Goal: Find contact information: Find contact information

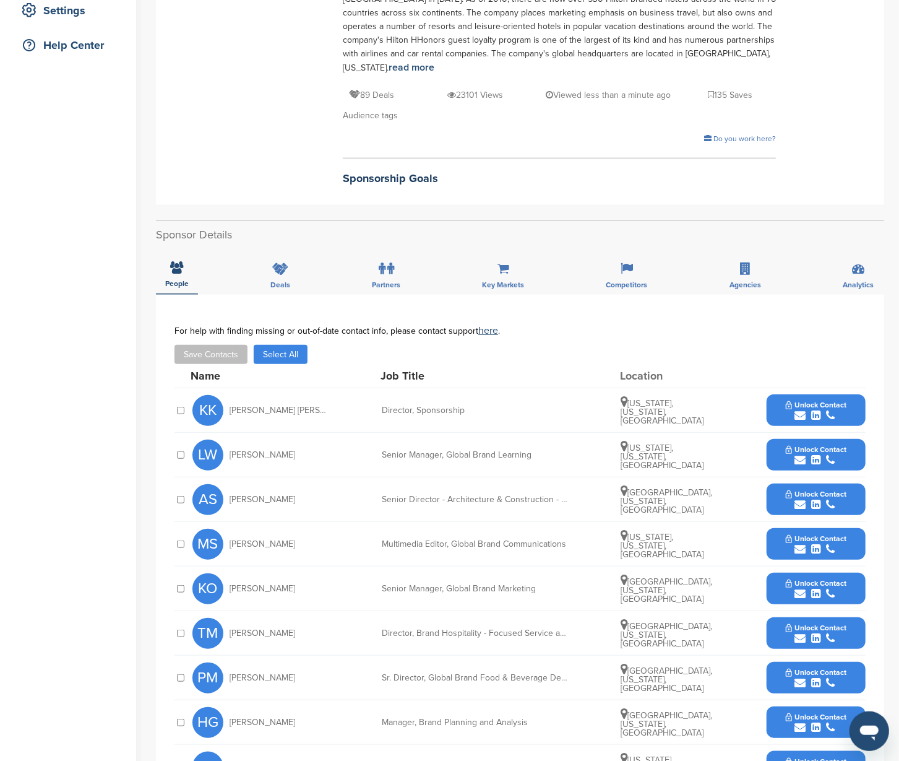
scroll to position [323, 0]
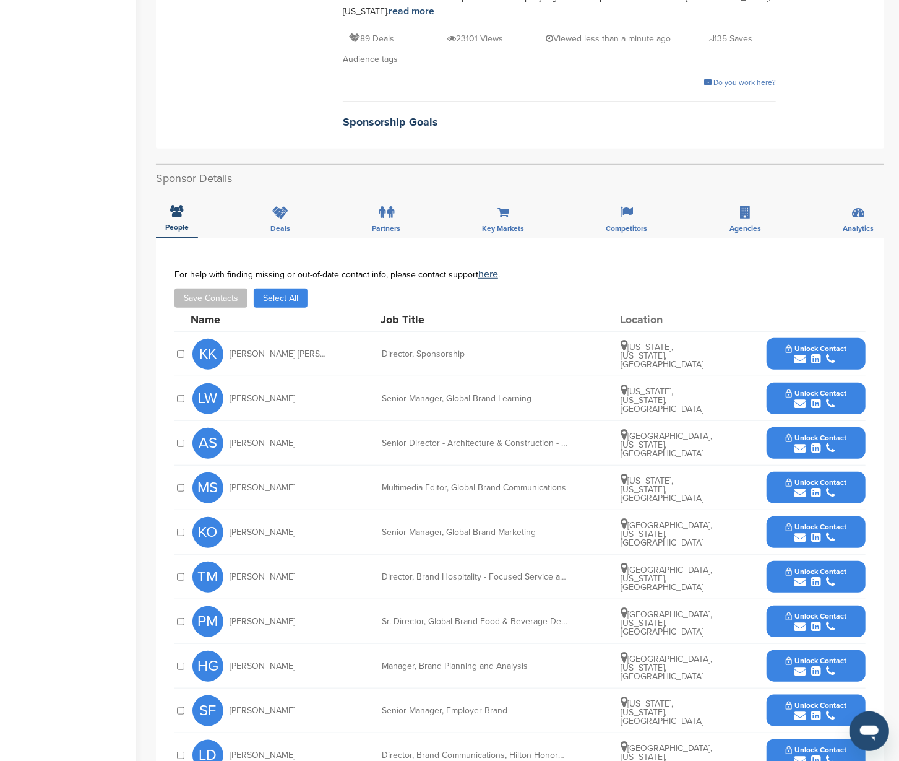
click at [843, 353] on div "submit" at bounding box center [816, 359] width 61 height 12
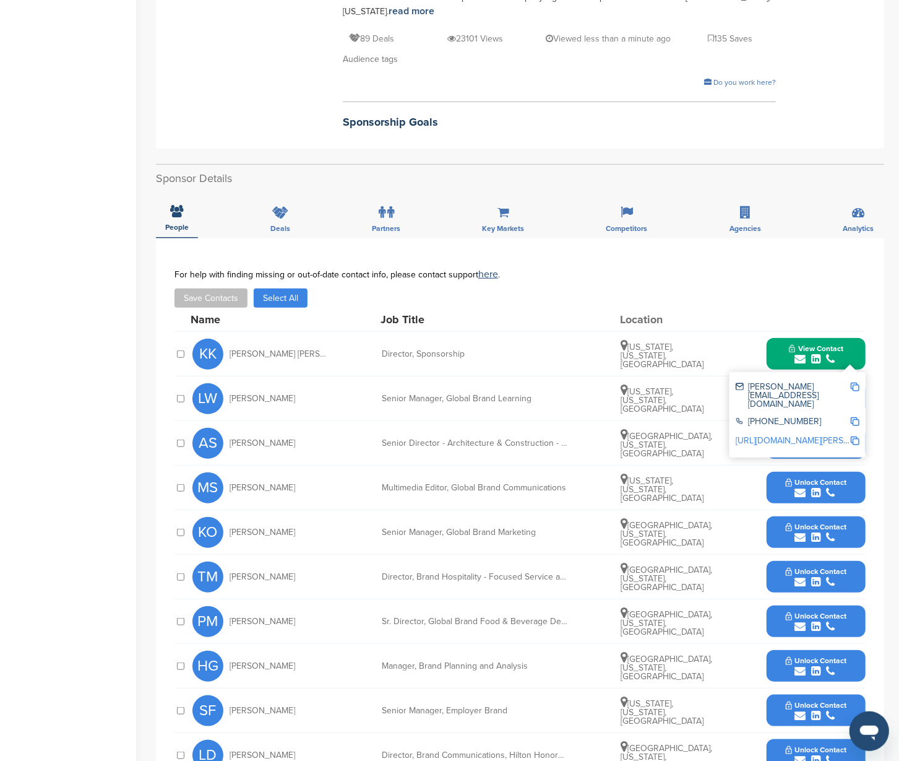
click at [853, 383] on img at bounding box center [855, 387] width 9 height 9
click at [735, 308] on div "Name Job Title Location" at bounding box center [528, 320] width 675 height 24
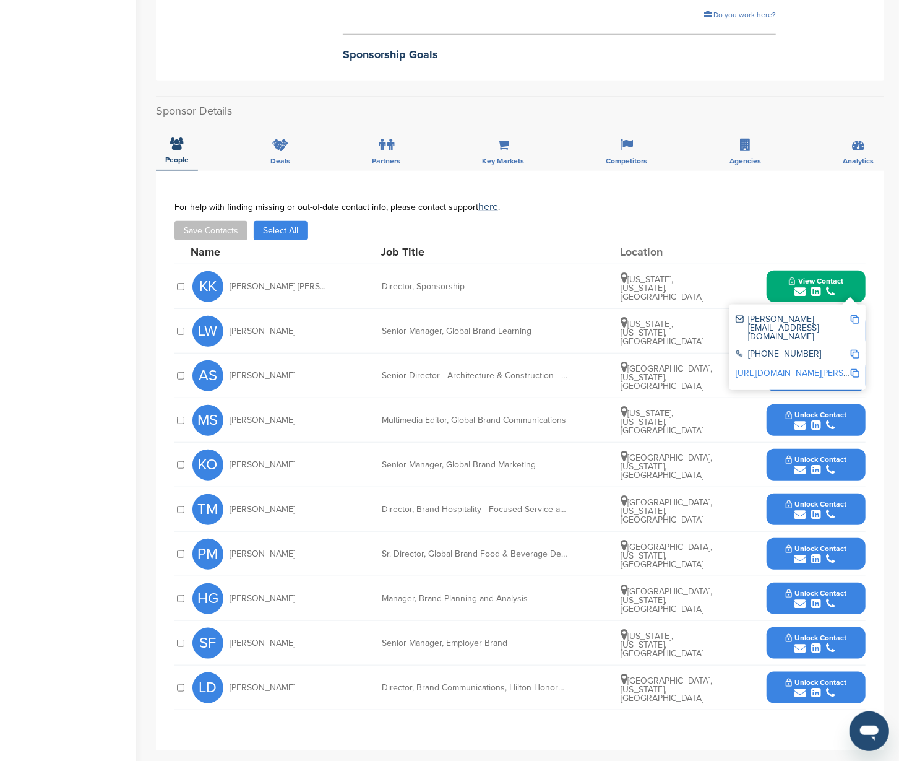
scroll to position [394, 0]
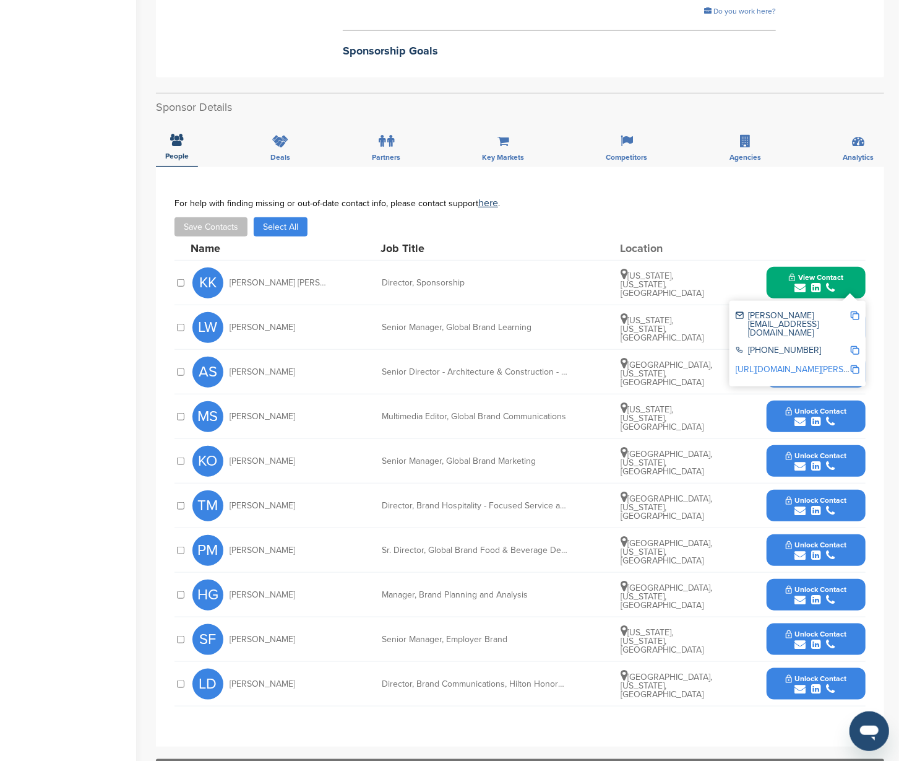
click at [843, 461] on div "submit" at bounding box center [816, 467] width 61 height 12
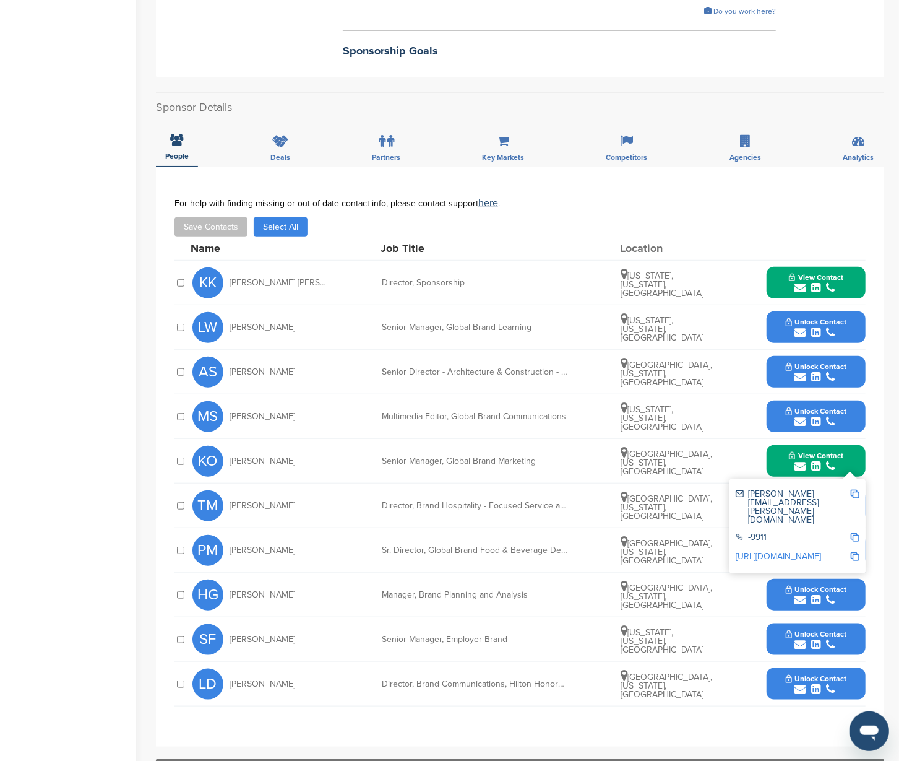
click at [855, 490] on img at bounding box center [855, 494] width 9 height 9
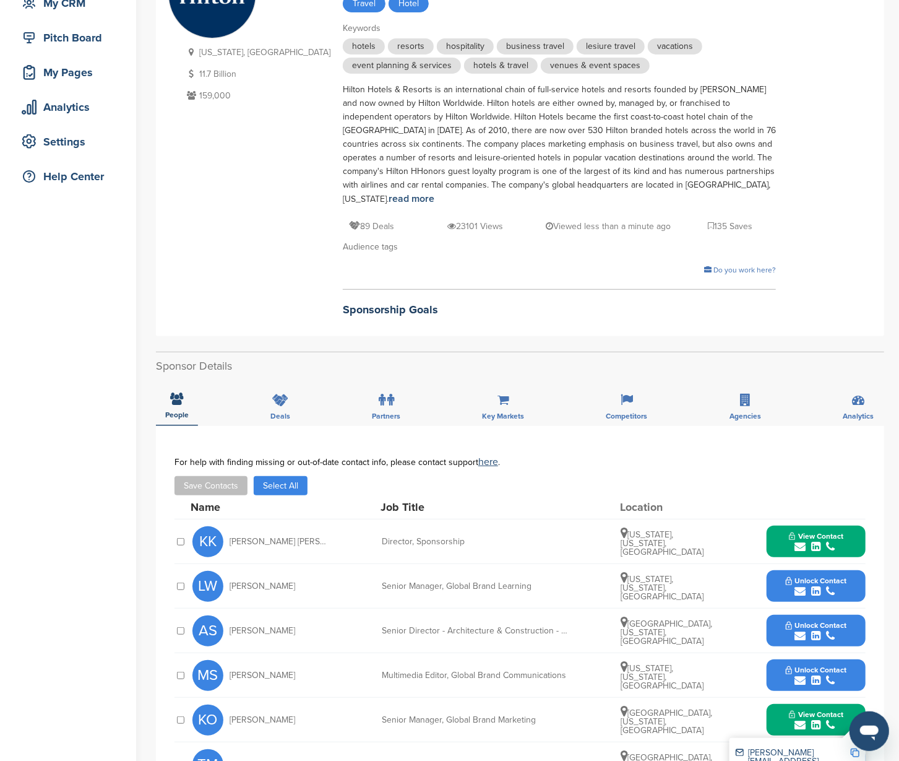
scroll to position [0, 0]
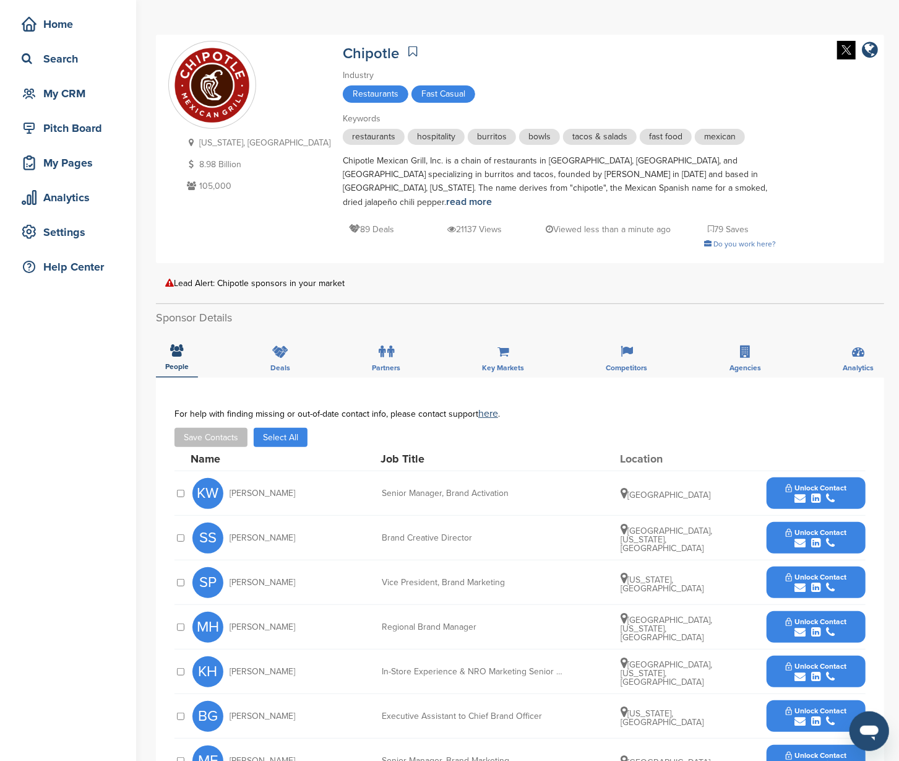
scroll to position [72, 0]
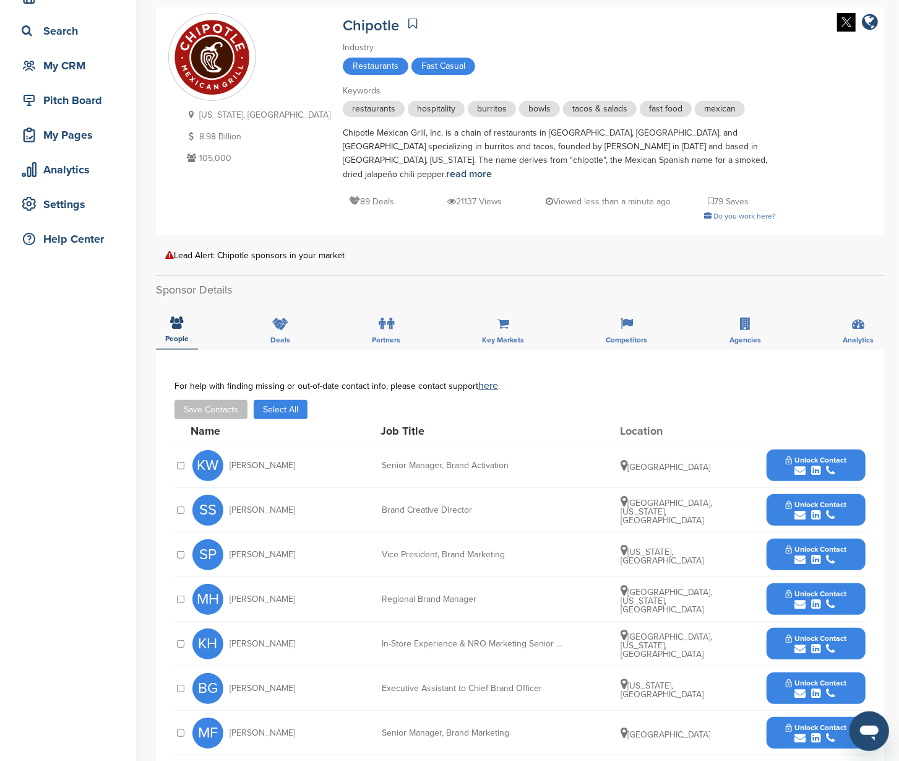
click at [843, 456] on span "Unlock Contact" at bounding box center [816, 460] width 61 height 9
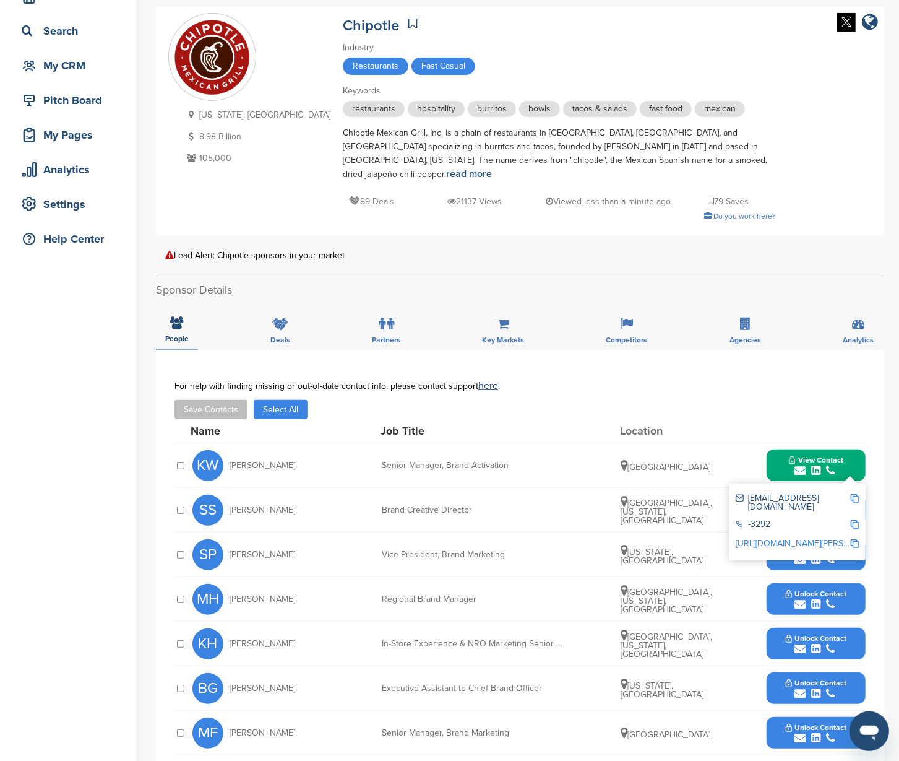
click at [856, 494] on img at bounding box center [855, 498] width 9 height 9
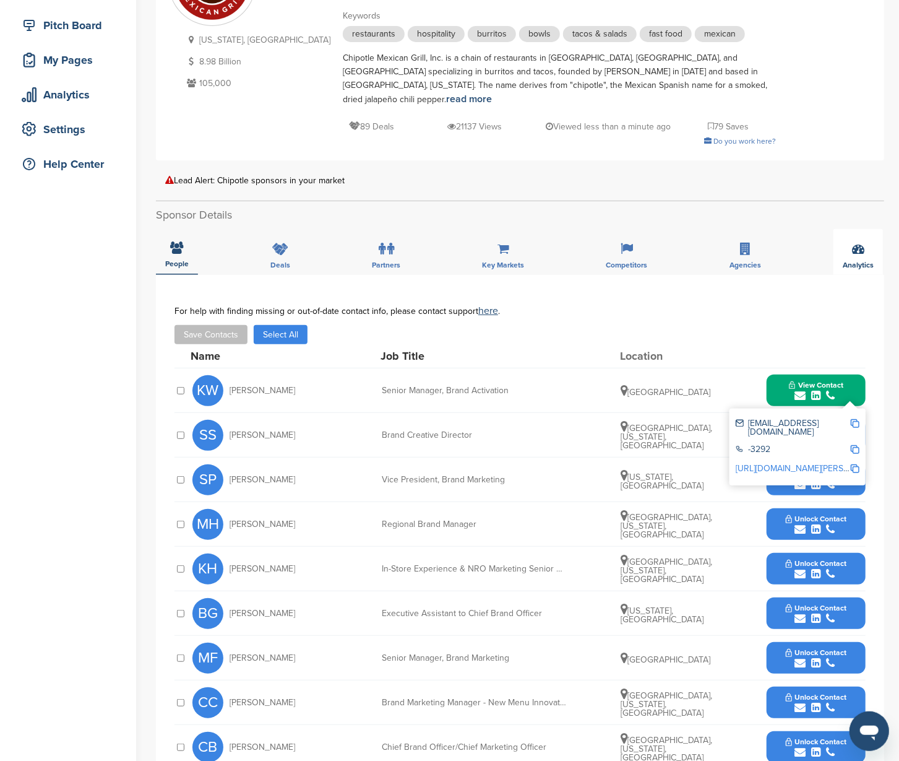
scroll to position [151, 0]
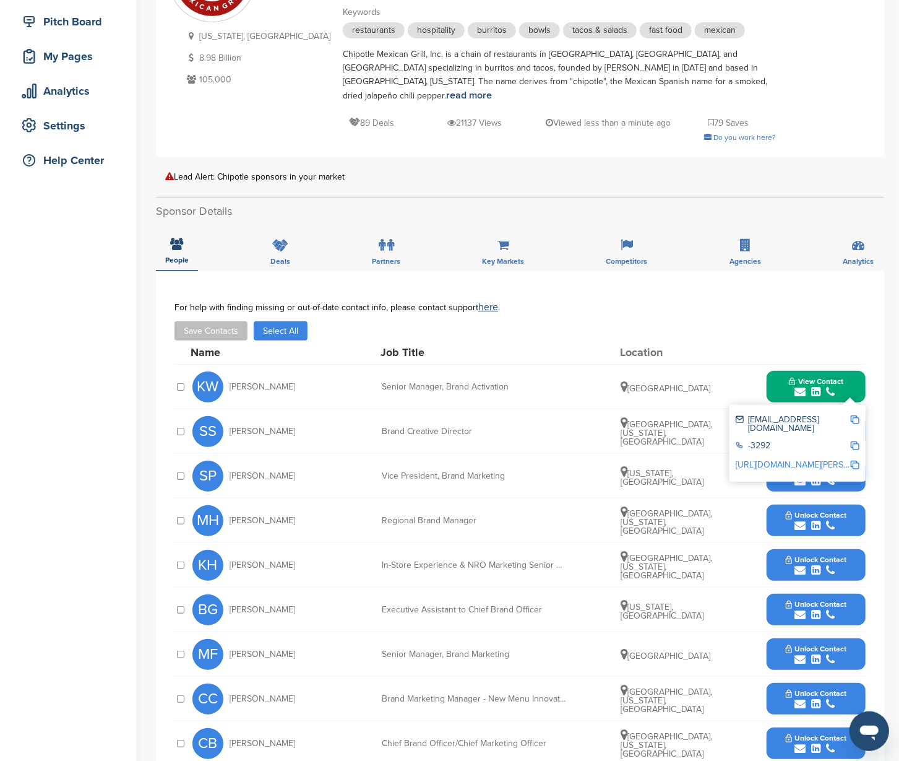
click at [791, 321] on div "Save Contacts Select All" at bounding box center [520, 330] width 691 height 19
click at [836, 377] on span "View Contact" at bounding box center [816, 381] width 54 height 9
click at [852, 413] on button "Unlock Contact" at bounding box center [816, 431] width 91 height 37
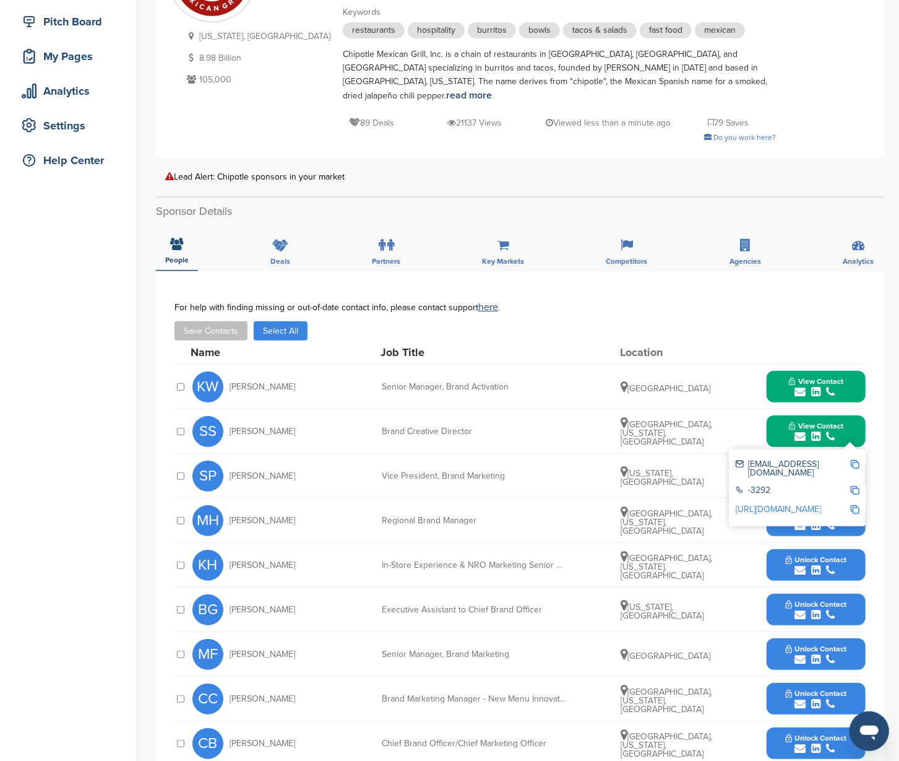
click at [857, 460] on img at bounding box center [855, 464] width 9 height 9
click at [815, 321] on div "Save Contacts Select All" at bounding box center [520, 330] width 691 height 19
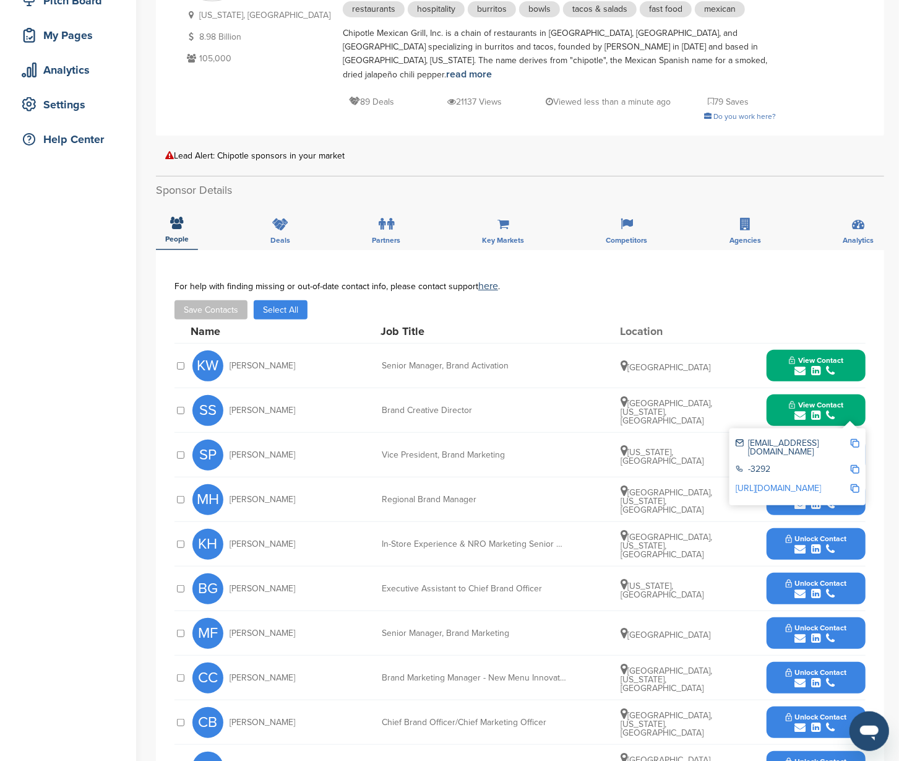
scroll to position [223, 0]
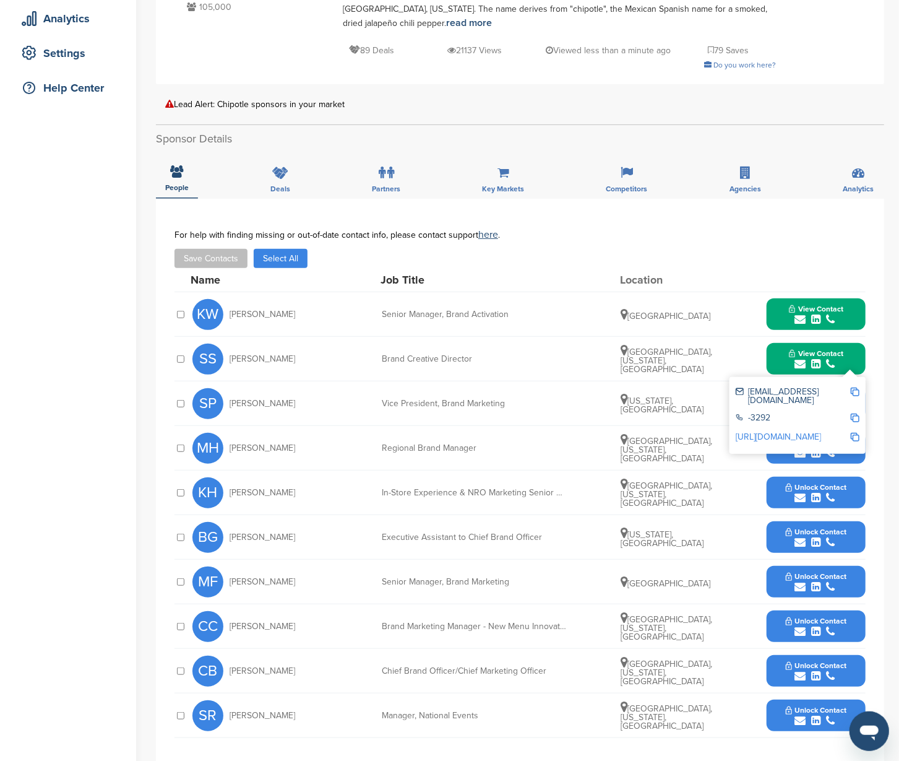
click at [834, 249] on div "Save Contacts Select All" at bounding box center [520, 258] width 691 height 19
click at [856, 343] on button "View Contact" at bounding box center [816, 358] width 84 height 37
click at [852, 385] on button "Unlock Contact" at bounding box center [816, 403] width 91 height 37
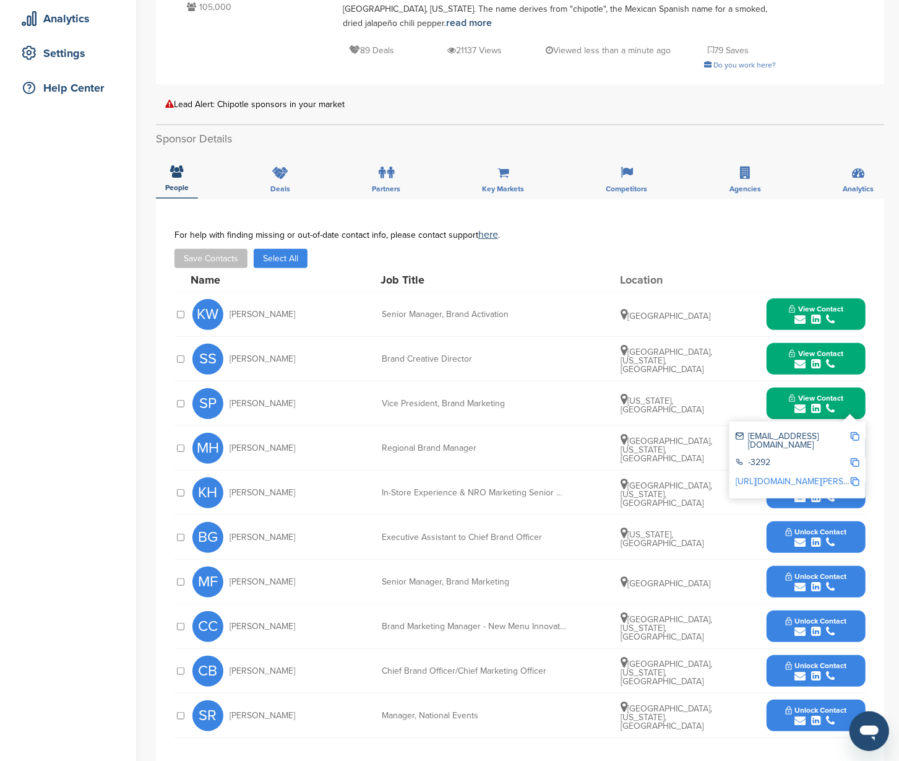
click at [854, 432] on img at bounding box center [855, 436] width 9 height 9
click at [846, 385] on button "View Contact" at bounding box center [816, 403] width 84 height 37
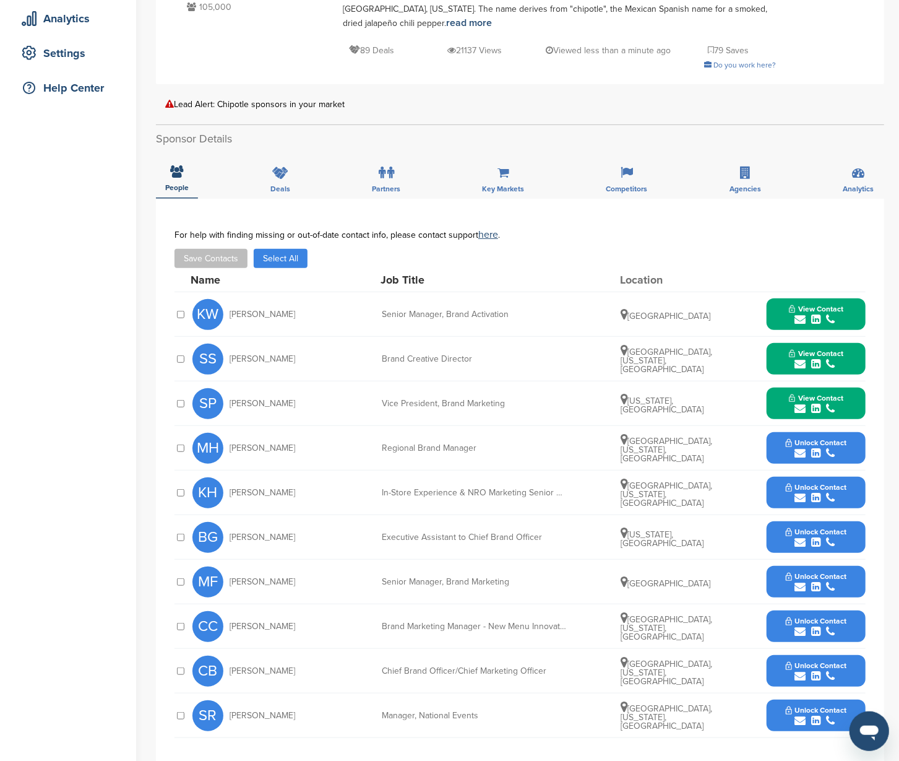
scroll to position [245, 0]
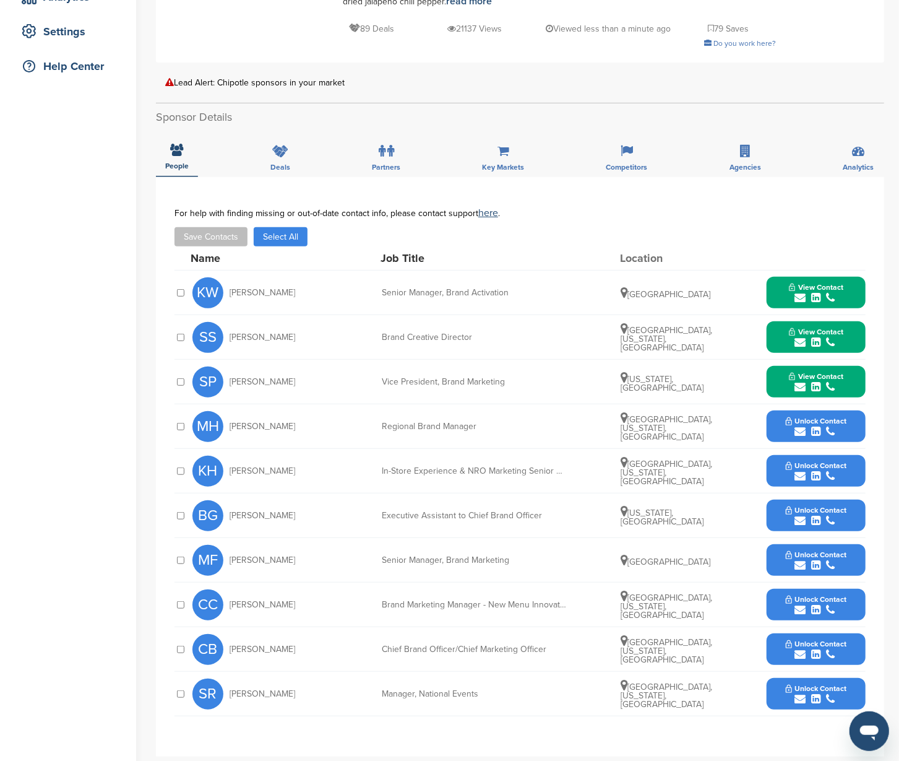
click at [852, 411] on button "Unlock Contact" at bounding box center [816, 426] width 91 height 37
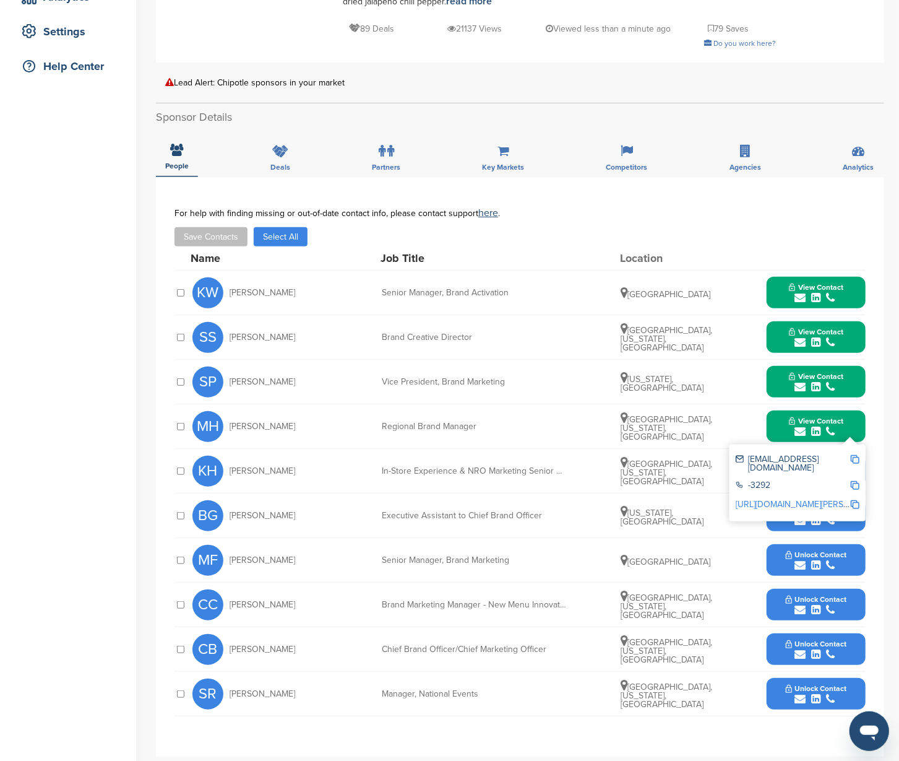
click at [855, 455] on img at bounding box center [855, 459] width 9 height 9
click at [848, 411] on button "View Contact" at bounding box center [816, 426] width 84 height 37
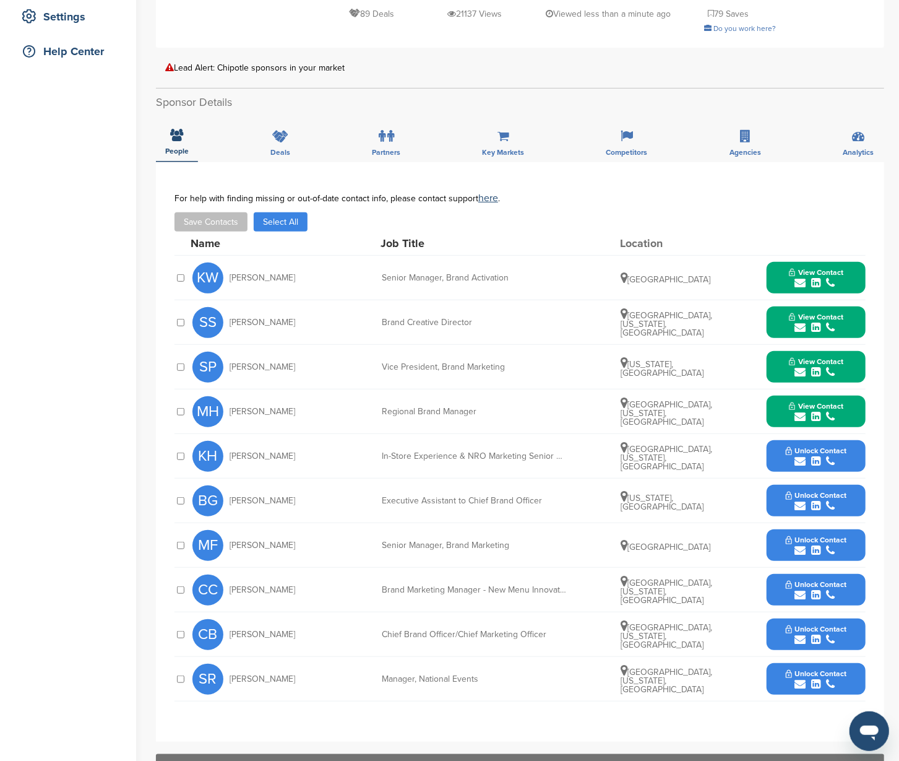
scroll to position [281, 0]
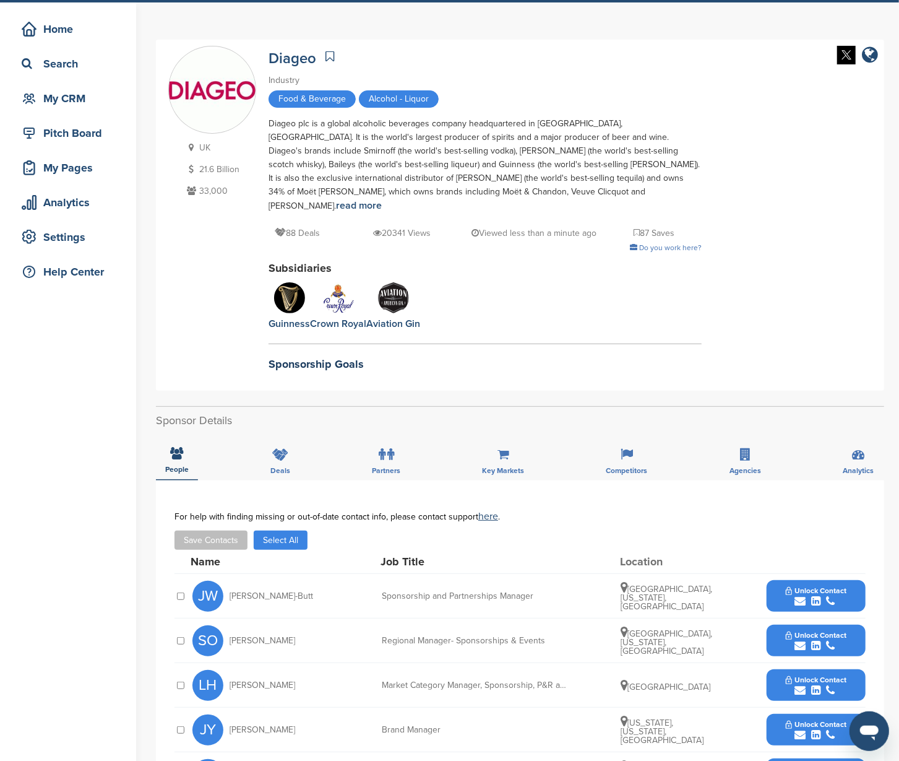
scroll to position [105, 0]
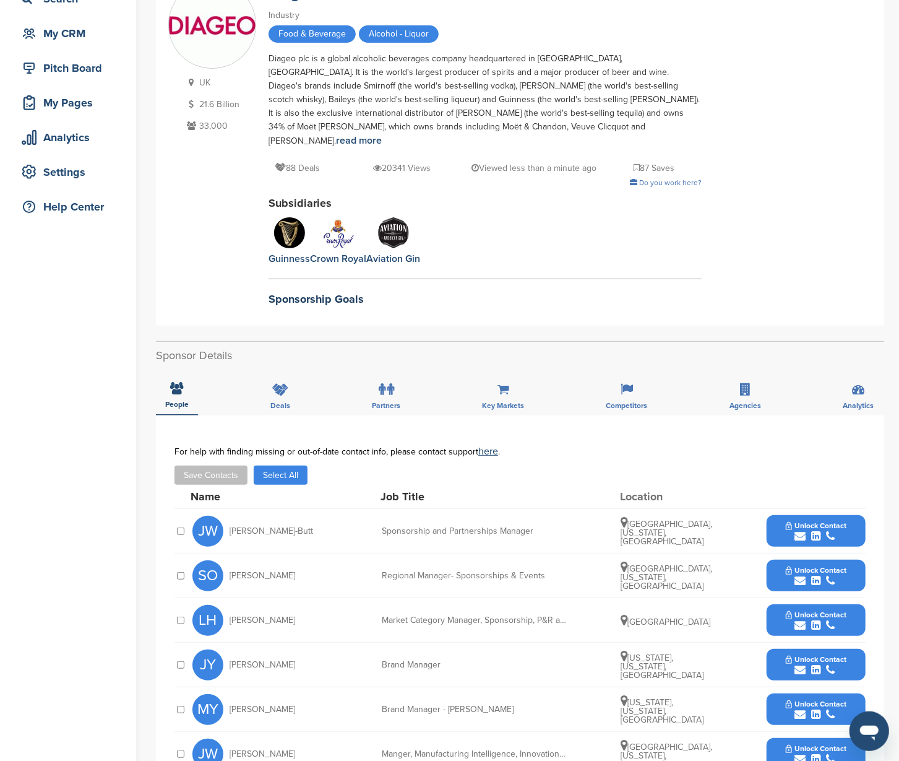
click at [845, 531] on div "submit" at bounding box center [816, 537] width 61 height 12
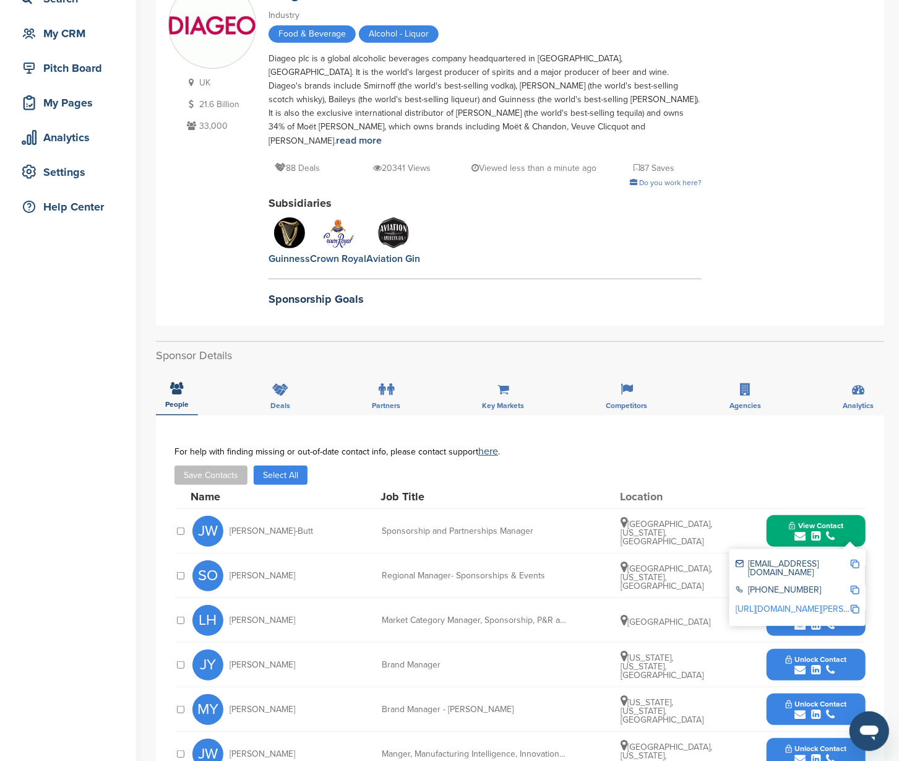
click at [853, 560] on img at bounding box center [855, 564] width 9 height 9
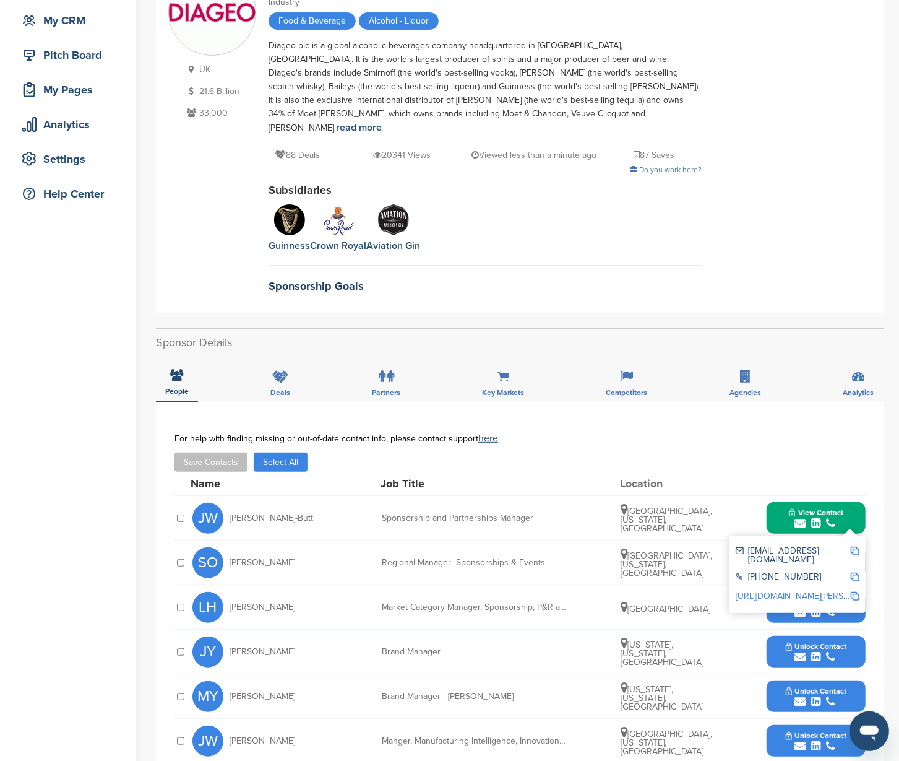
scroll to position [181, 0]
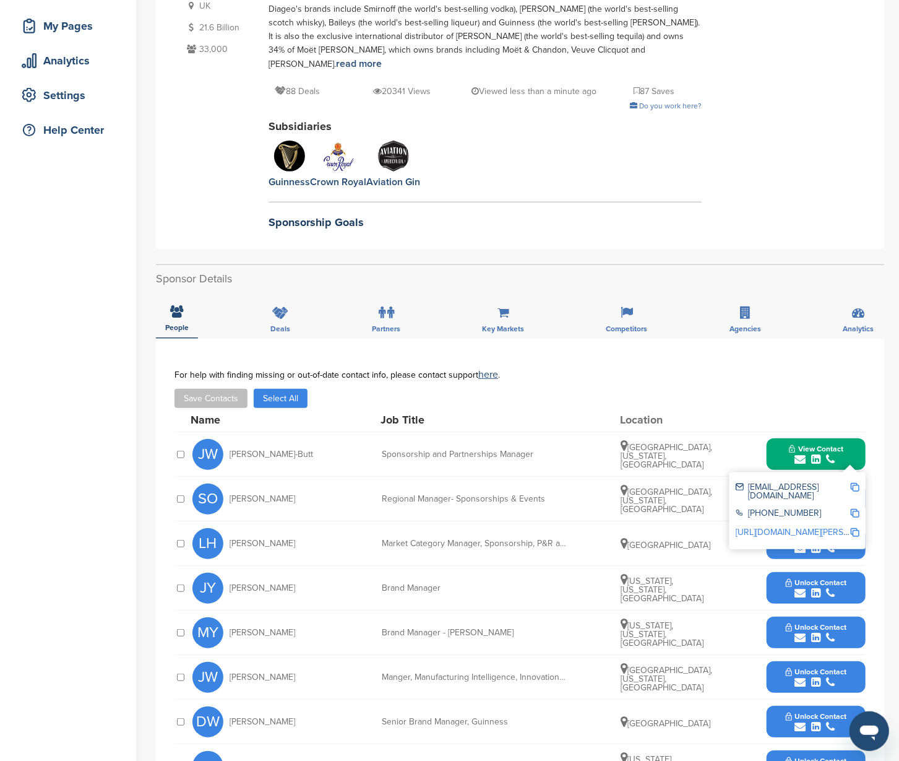
click at [841, 444] on span "View Contact" at bounding box center [816, 448] width 54 height 9
click at [847, 482] on button "Unlock Contact" at bounding box center [816, 498] width 91 height 37
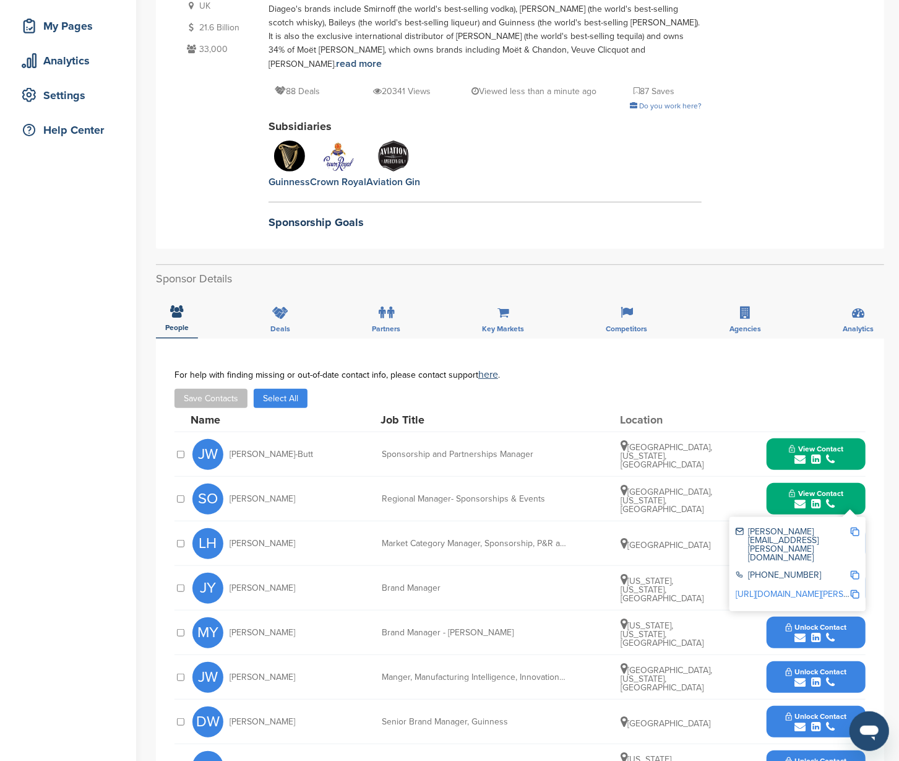
click at [857, 527] on img at bounding box center [855, 531] width 9 height 9
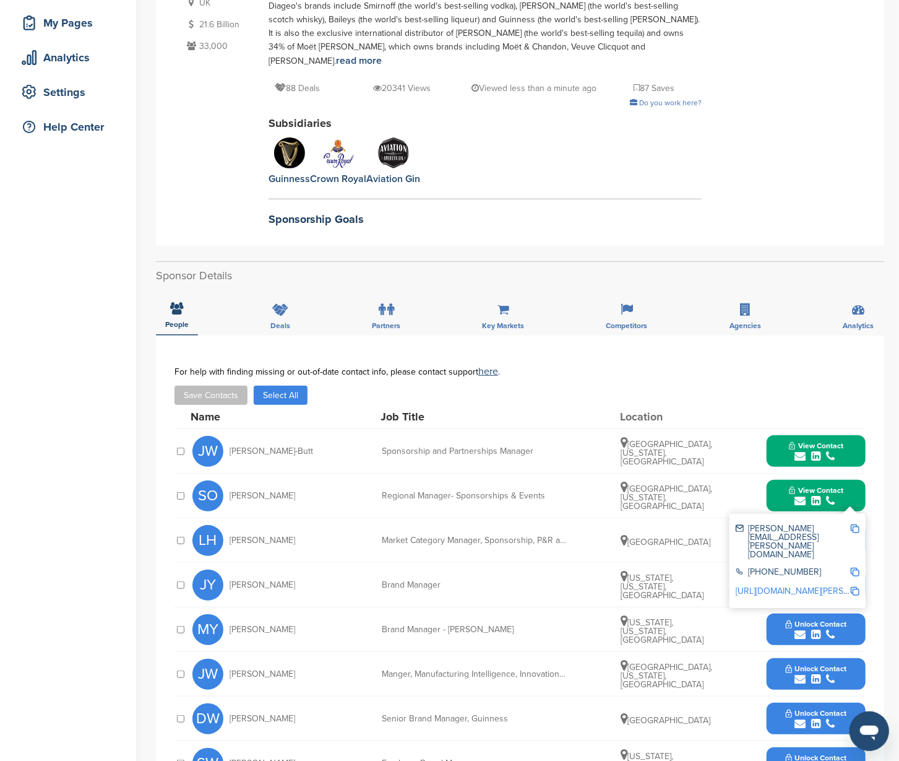
scroll to position [221, 0]
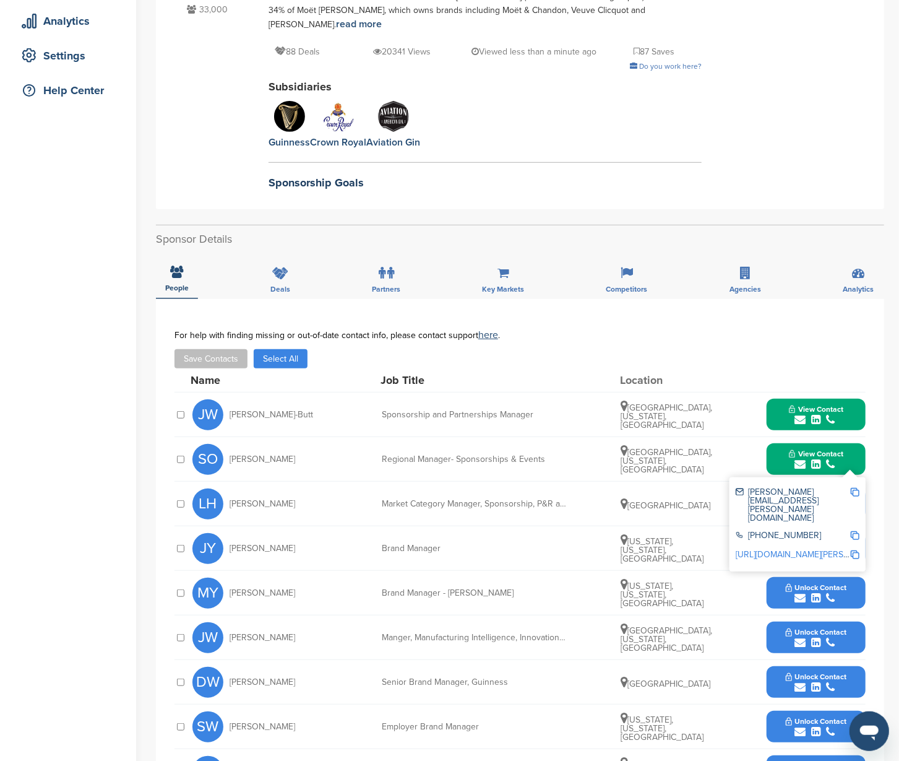
click at [851, 441] on button "View Contact" at bounding box center [816, 459] width 84 height 37
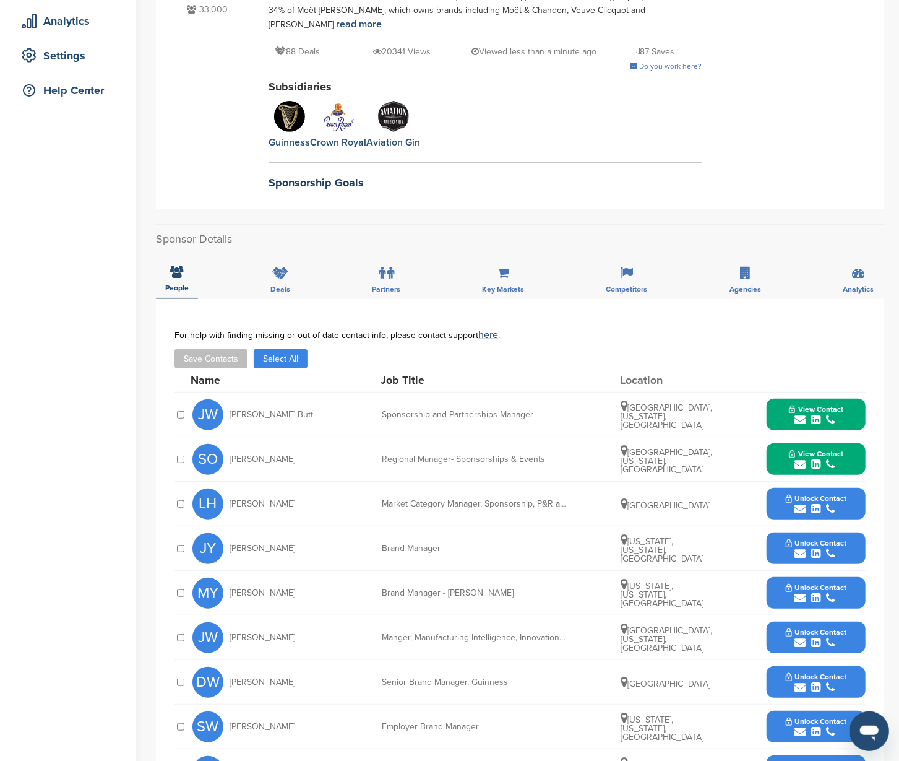
click at [850, 492] on button "Unlock Contact" at bounding box center [816, 503] width 91 height 37
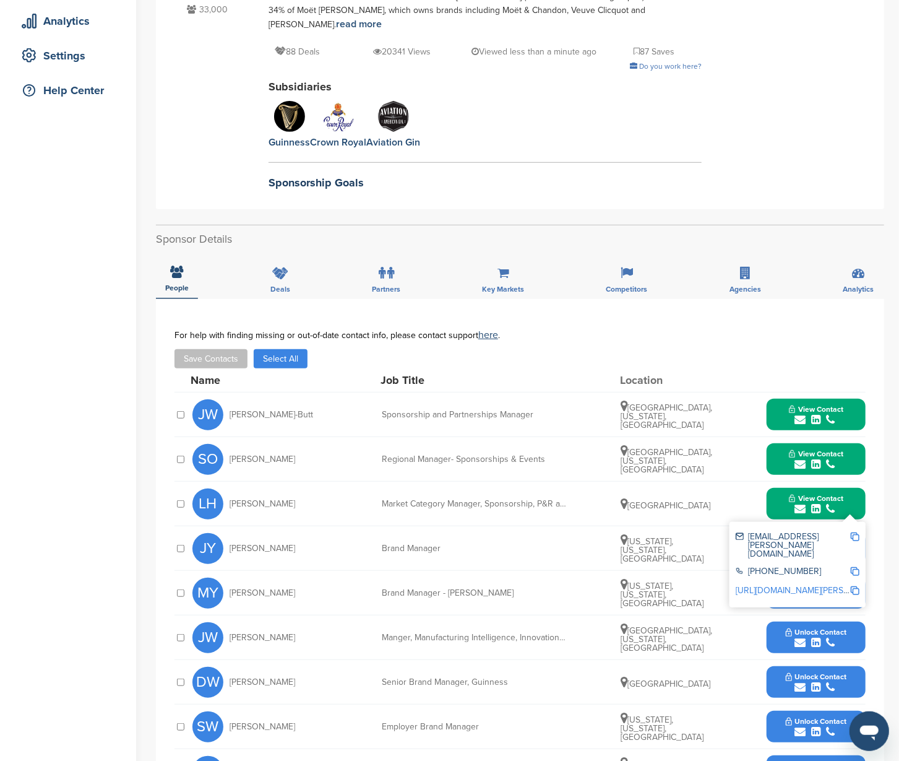
click at [854, 532] on img at bounding box center [855, 536] width 9 height 9
click at [846, 488] on button "View Contact" at bounding box center [816, 503] width 84 height 37
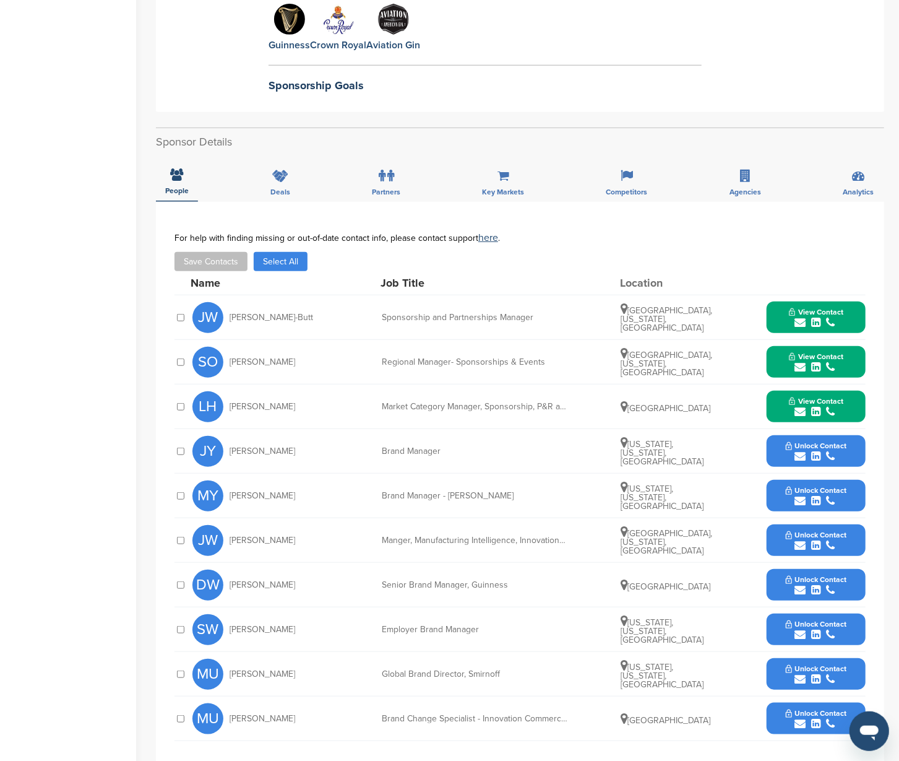
scroll to position [340, 0]
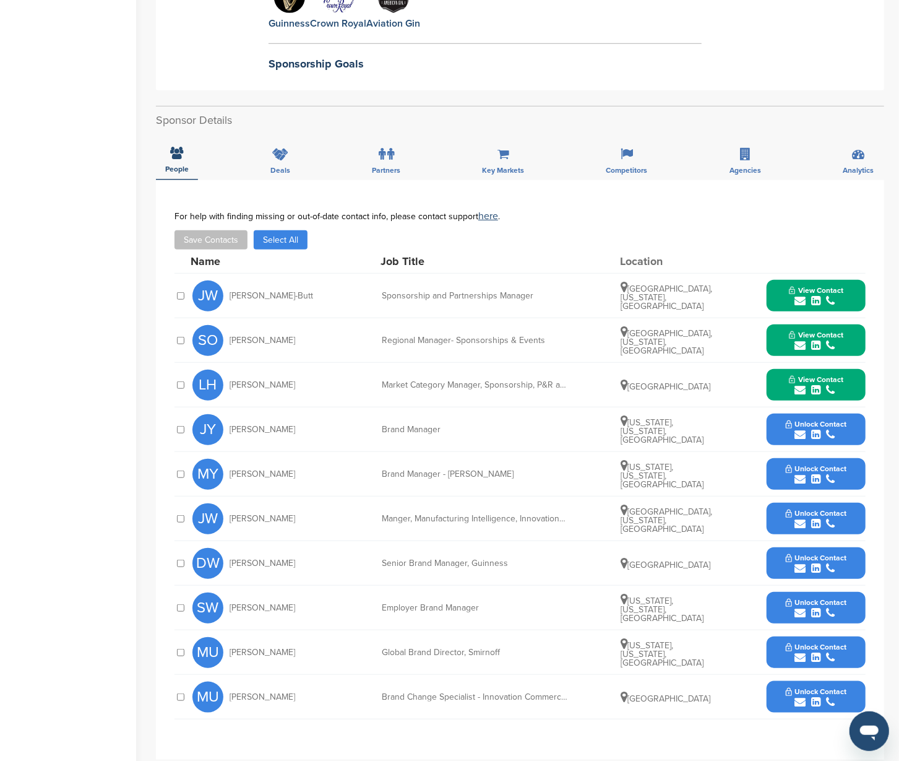
click at [851, 643] on button "Unlock Contact" at bounding box center [816, 652] width 91 height 37
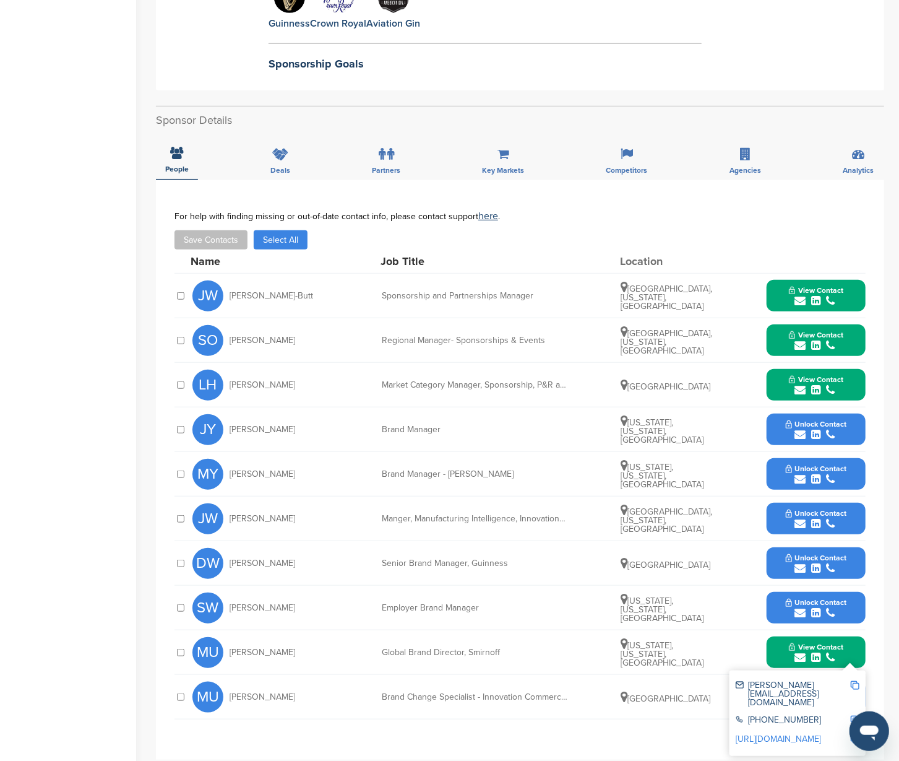
click at [853, 681] on img at bounding box center [855, 685] width 9 height 9
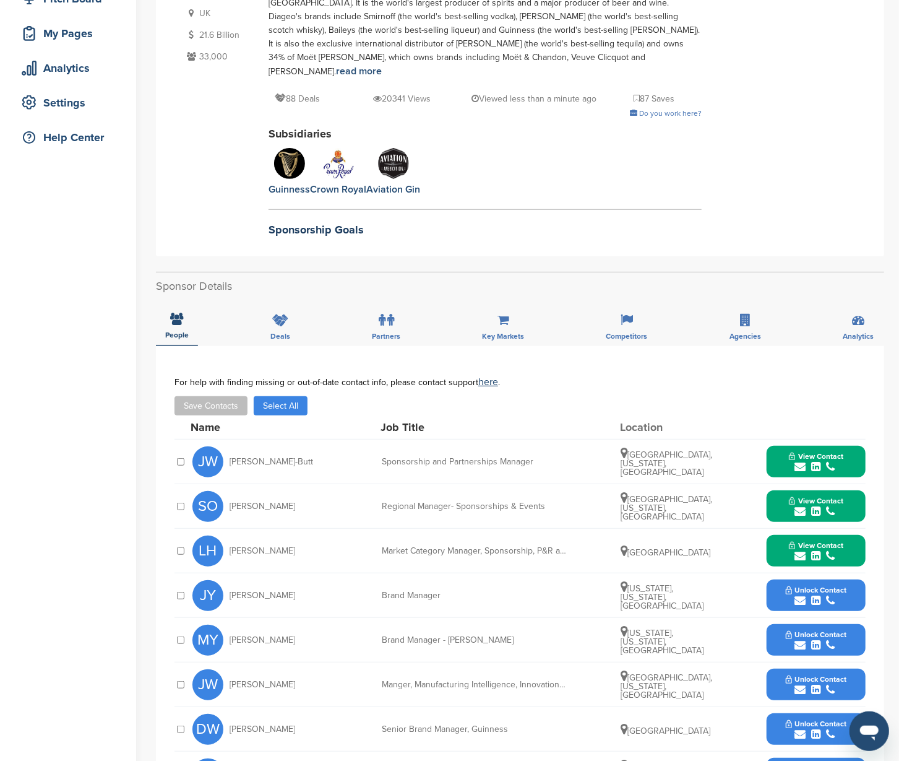
scroll to position [0, 0]
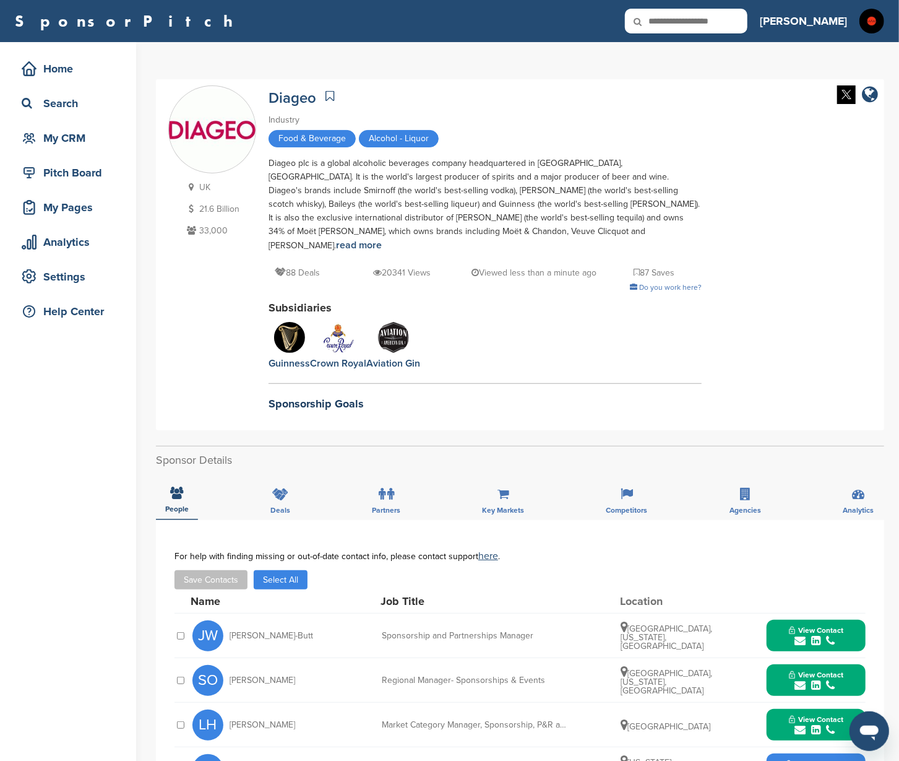
click at [324, 97] on link at bounding box center [330, 96] width 15 height 19
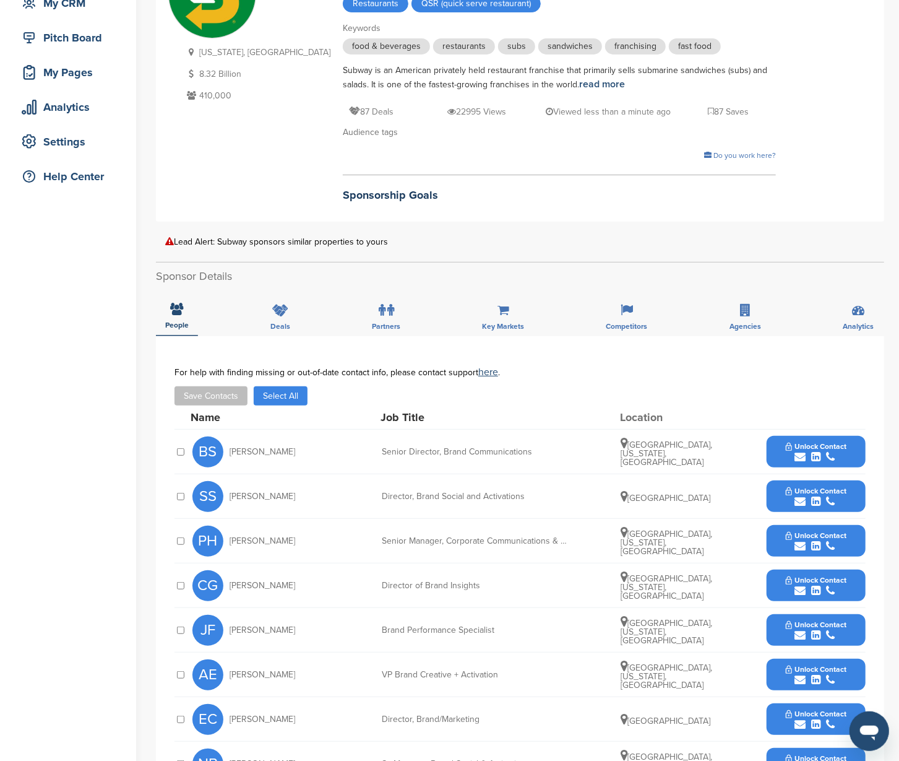
scroll to position [233, 0]
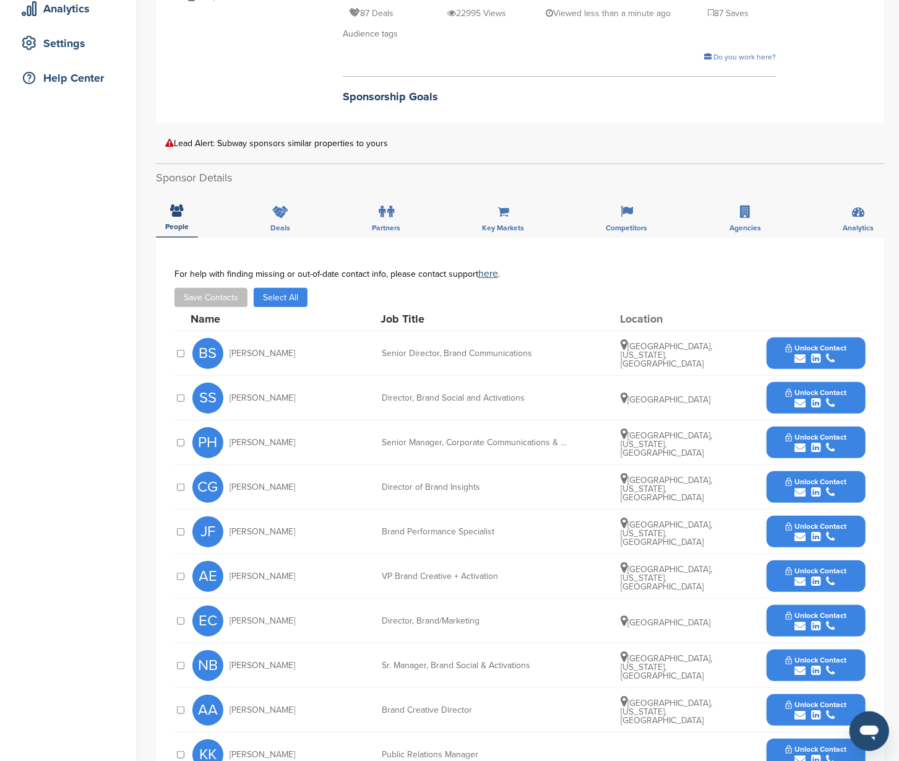
click at [847, 352] on button "Unlock Contact" at bounding box center [816, 353] width 91 height 37
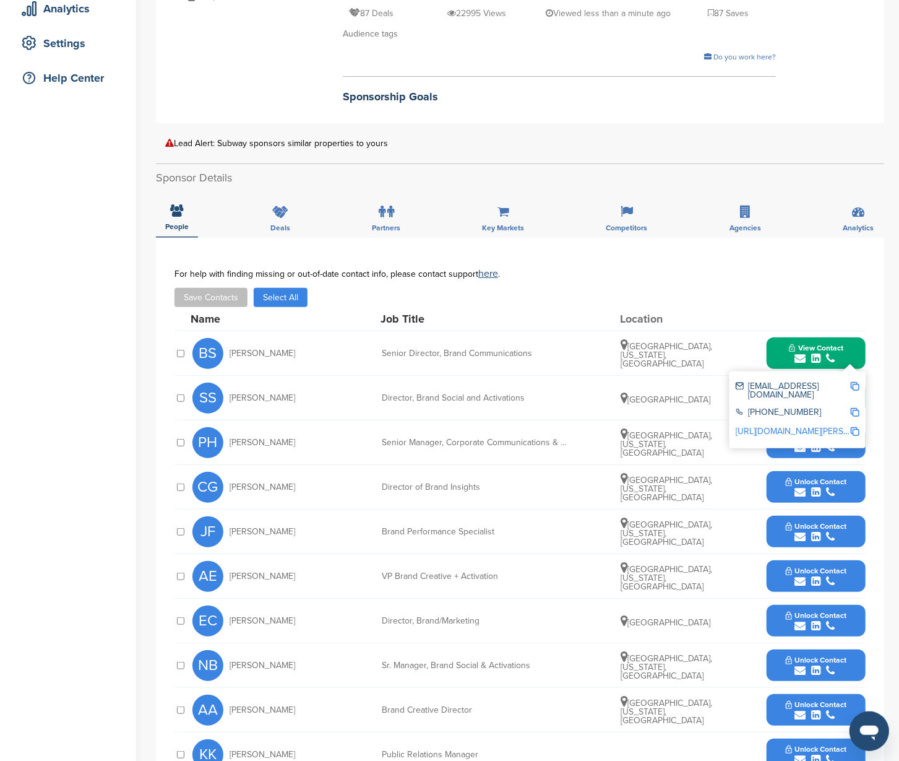
click at [858, 383] on img at bounding box center [855, 386] width 9 height 9
click at [853, 347] on button "View Contact" at bounding box center [816, 353] width 84 height 37
click at [853, 392] on button "Unlock Contact" at bounding box center [816, 397] width 91 height 37
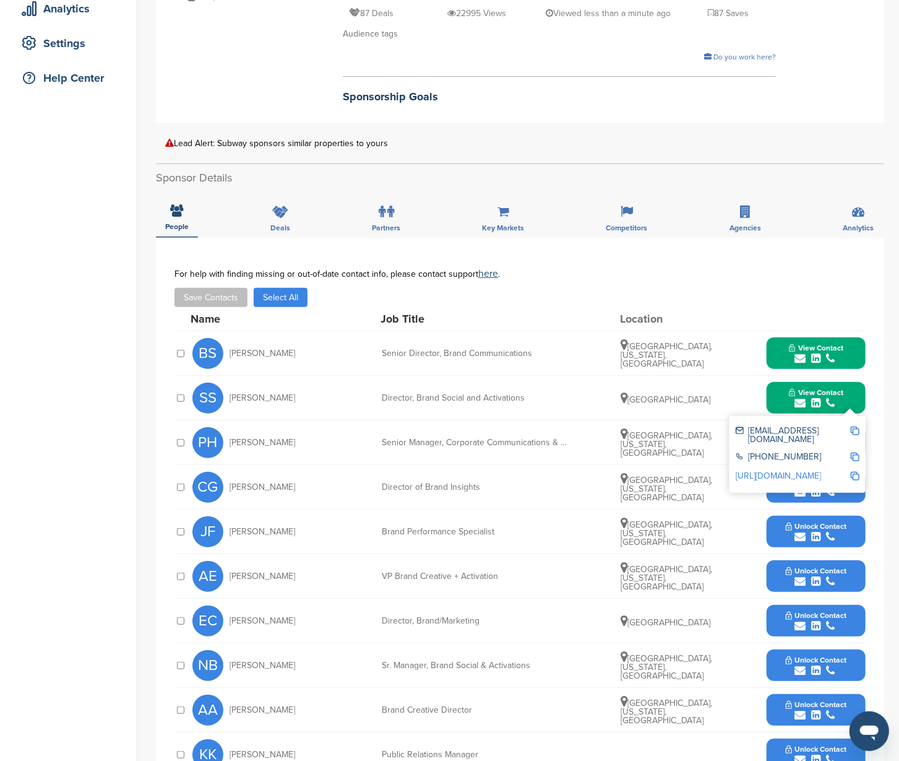
click at [852, 427] on img at bounding box center [855, 431] width 9 height 9
click at [846, 381] on button "View Contact" at bounding box center [816, 397] width 84 height 37
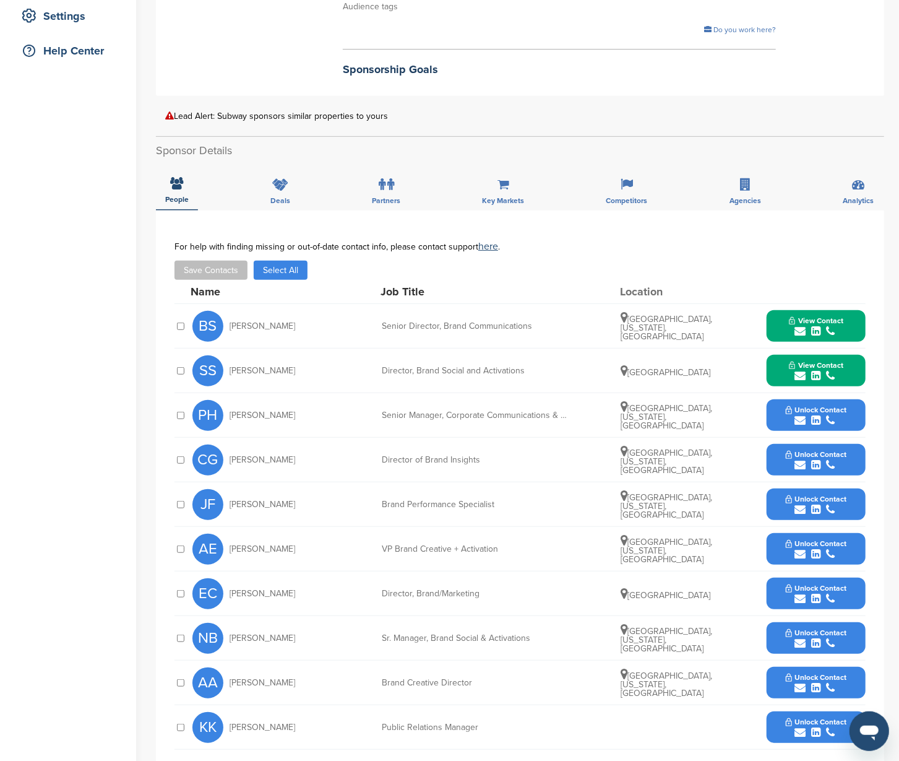
scroll to position [293, 0]
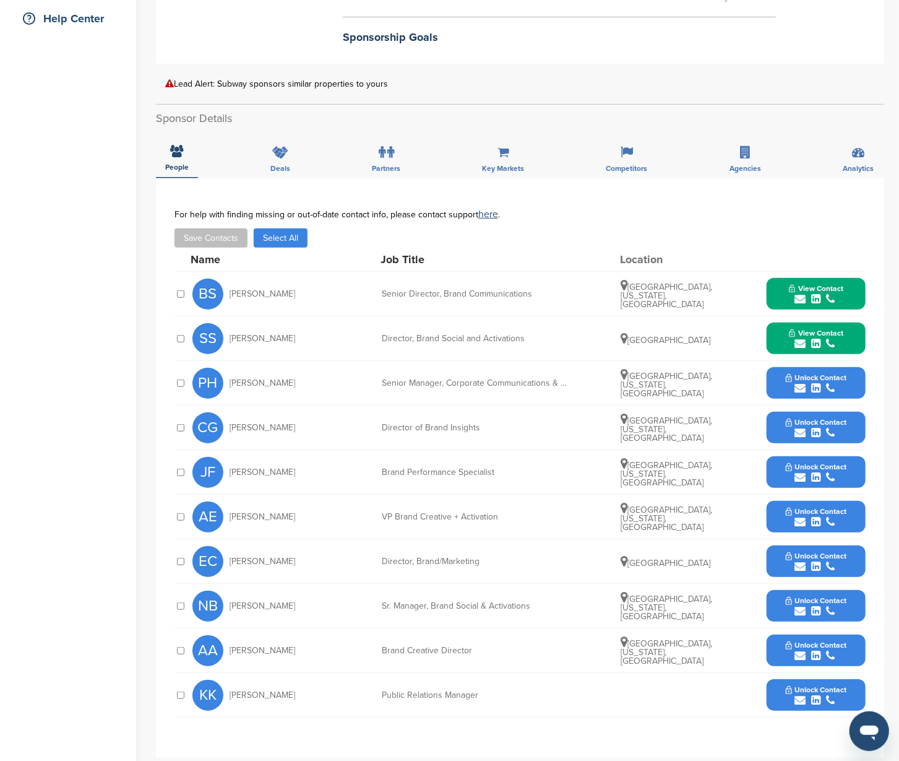
click at [855, 519] on button "Unlock Contact" at bounding box center [816, 516] width 91 height 37
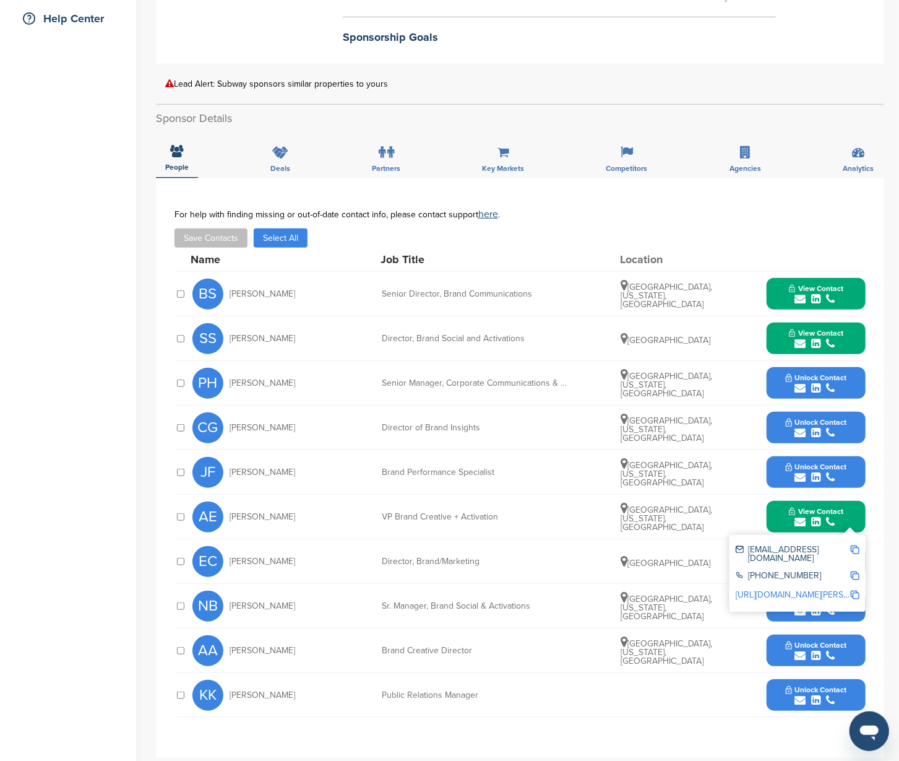
click at [852, 545] on img at bounding box center [855, 549] width 9 height 9
click at [854, 511] on button "View Contact" at bounding box center [816, 516] width 84 height 37
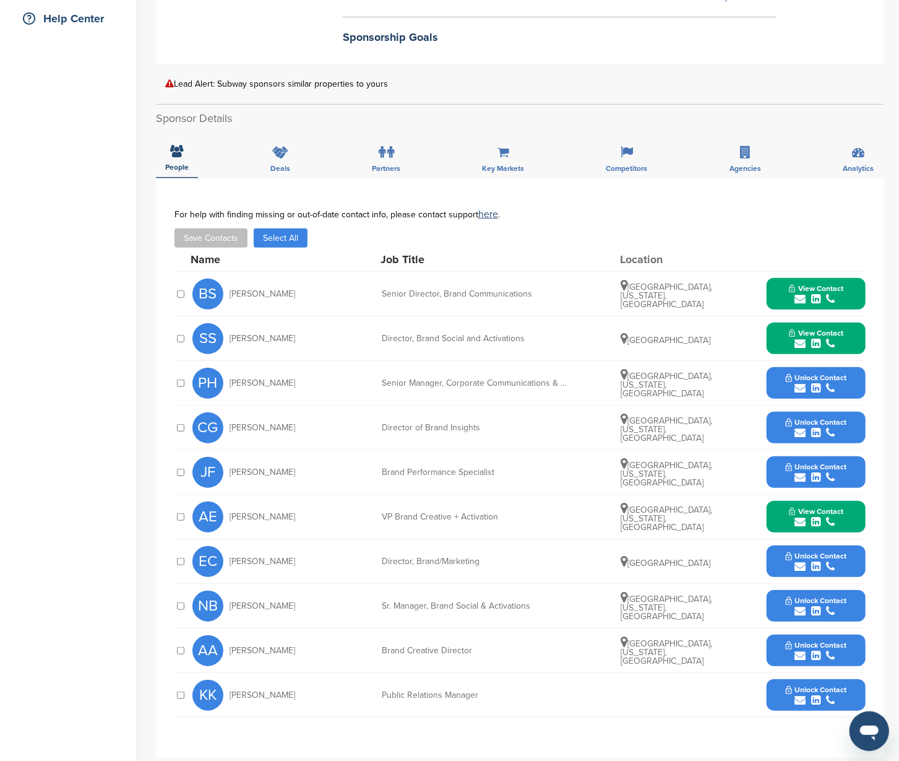
click at [860, 591] on button "Unlock Contact" at bounding box center [816, 605] width 91 height 37
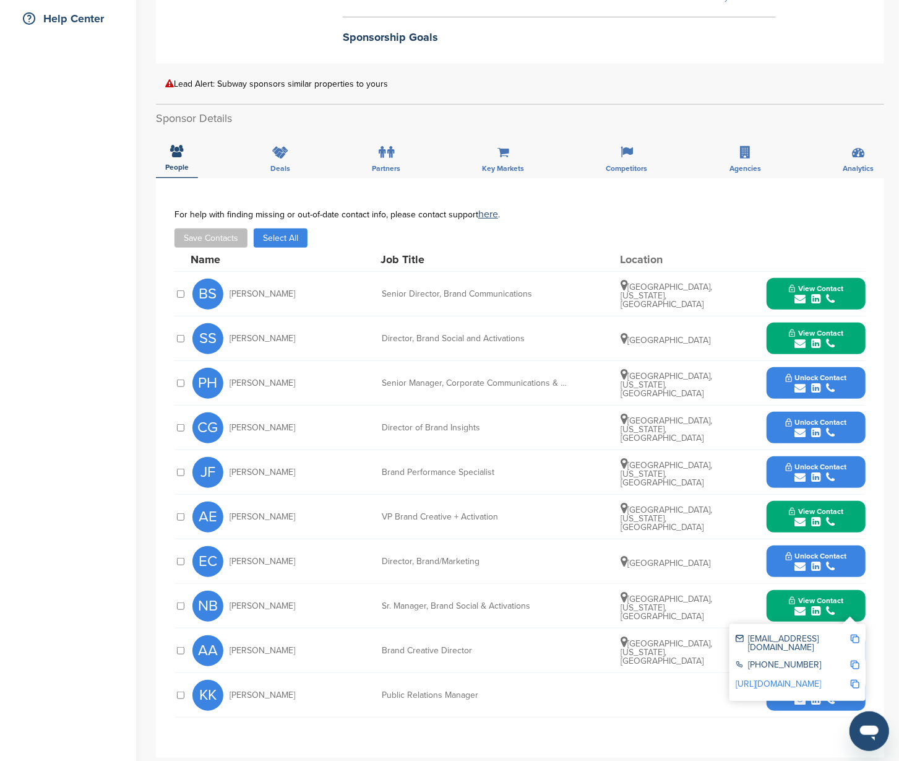
click at [857, 636] on img at bounding box center [855, 639] width 9 height 9
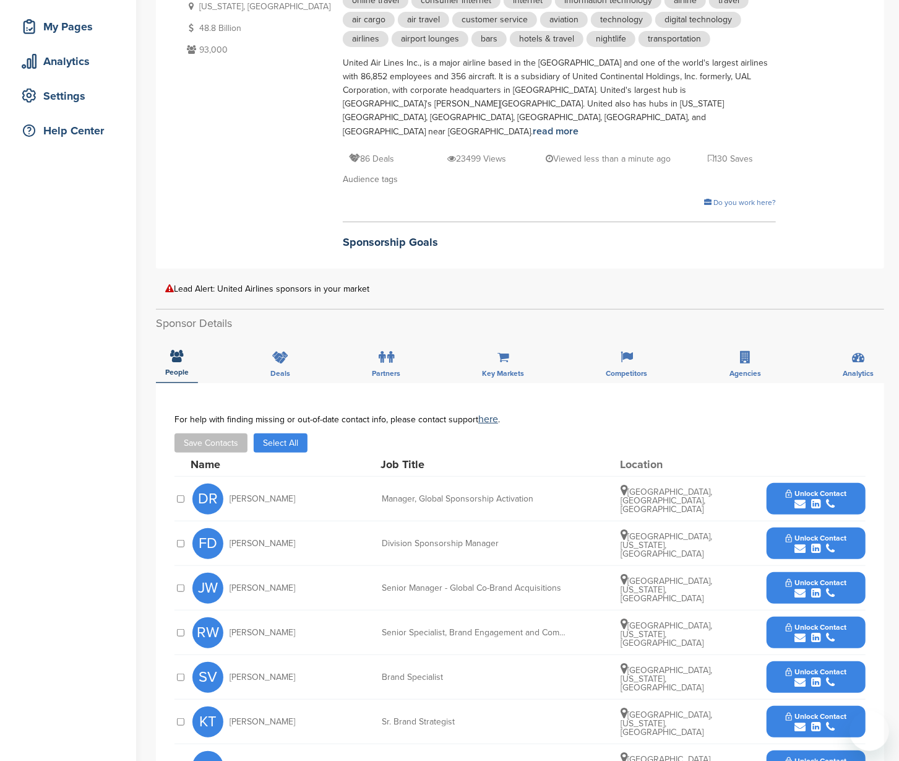
click at [848, 482] on button "Unlock Contact" at bounding box center [816, 498] width 91 height 37
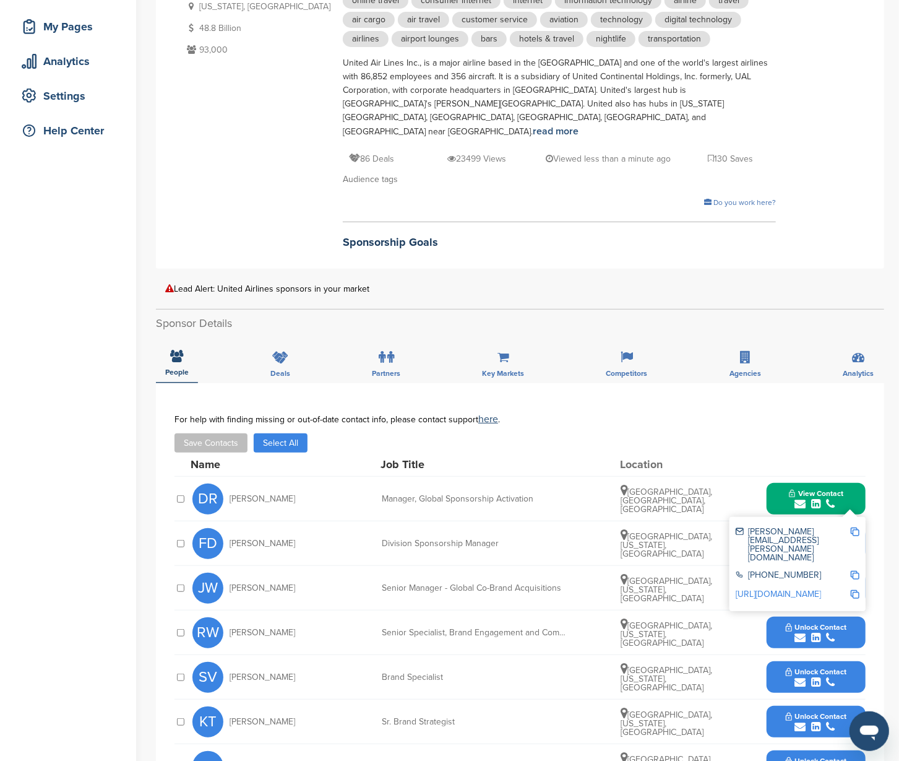
click at [857, 527] on img at bounding box center [855, 531] width 9 height 9
click at [847, 488] on button "View Contact" at bounding box center [816, 498] width 84 height 37
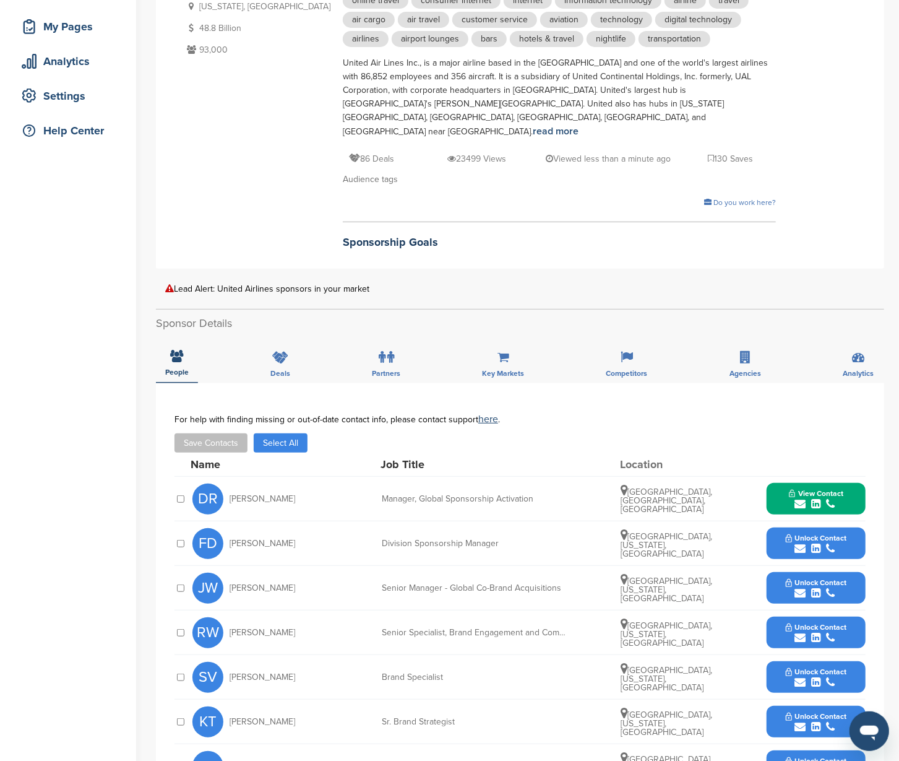
click at [849, 531] on button "Unlock Contact" at bounding box center [816, 543] width 91 height 37
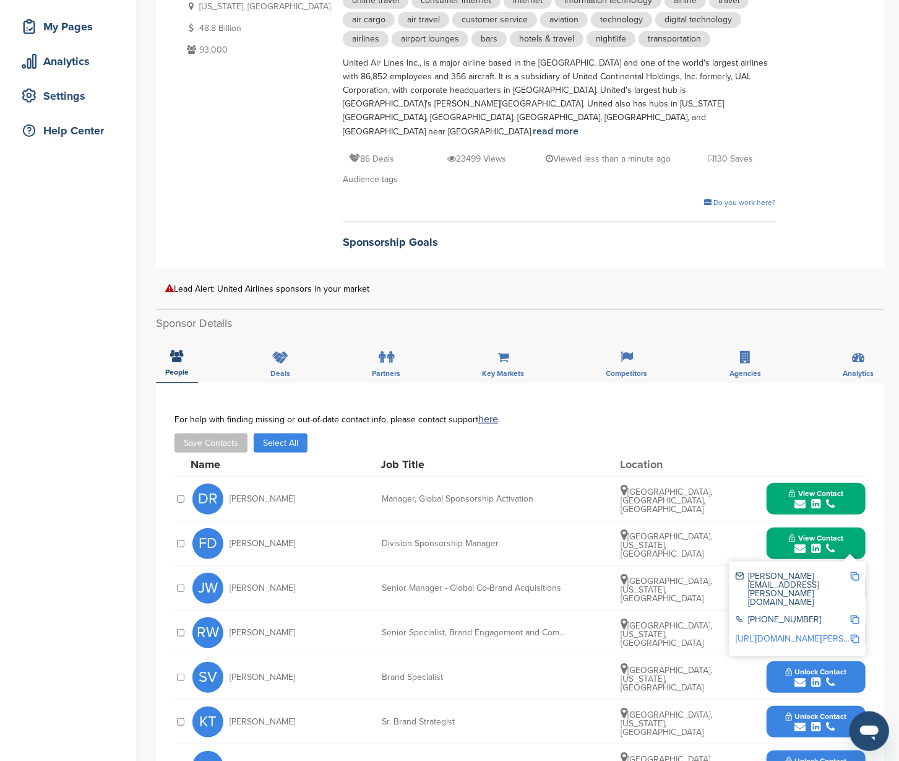
click at [852, 572] on img at bounding box center [855, 576] width 9 height 9
click at [782, 540] on button "View Contact" at bounding box center [816, 543] width 84 height 37
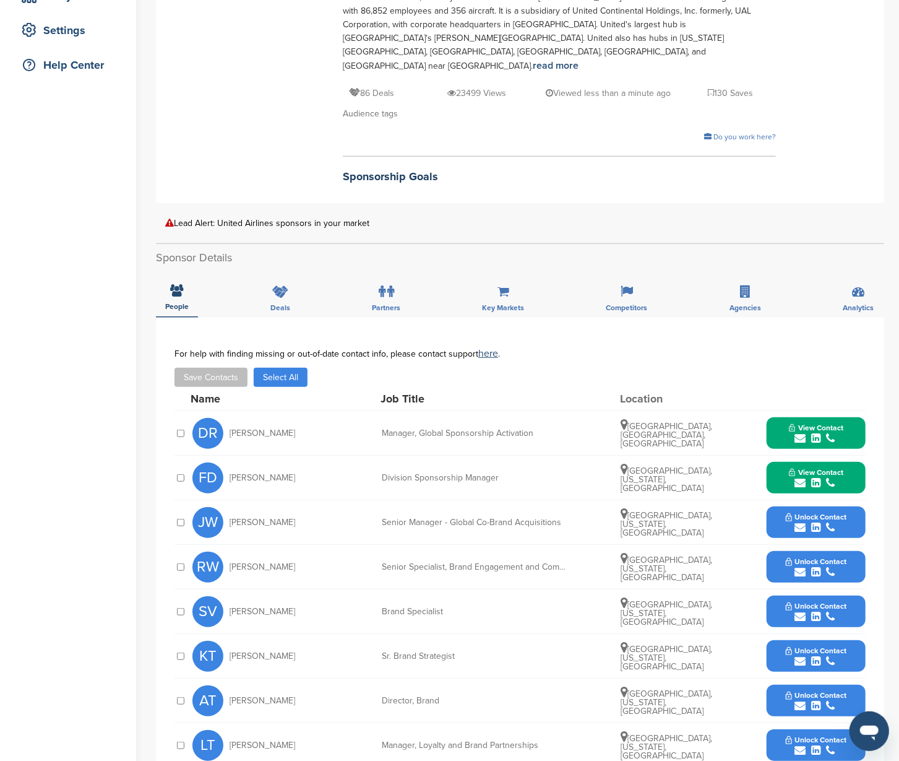
scroll to position [250, 0]
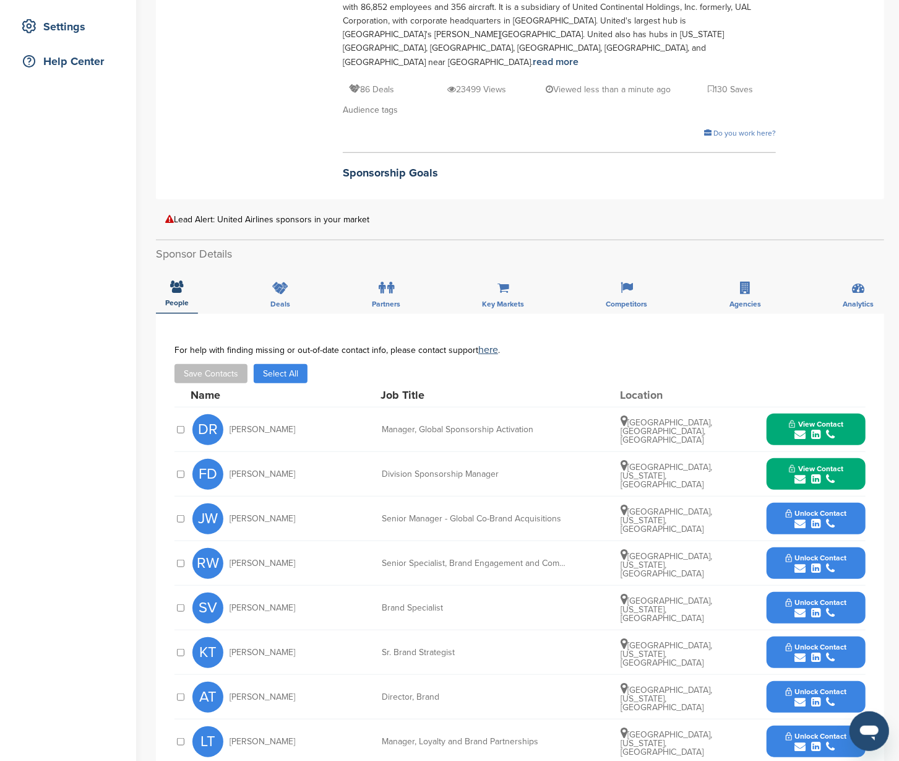
click at [850, 560] on button "Unlock Contact" at bounding box center [816, 563] width 91 height 37
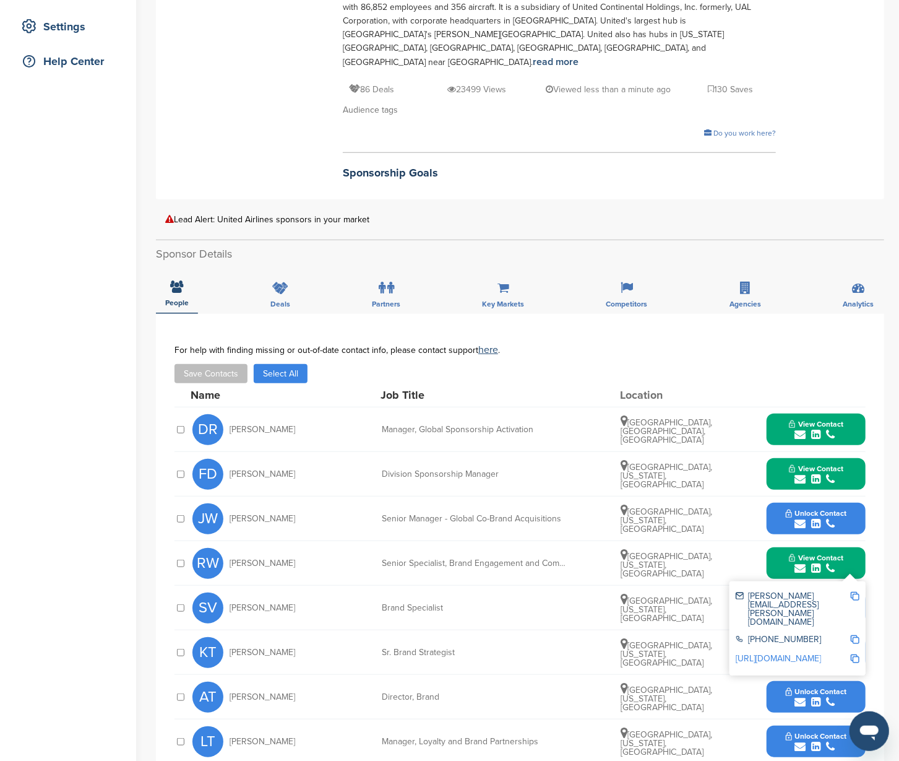
click at [856, 592] on img at bounding box center [855, 596] width 9 height 9
click at [776, 557] on button "View Contact" at bounding box center [816, 563] width 84 height 37
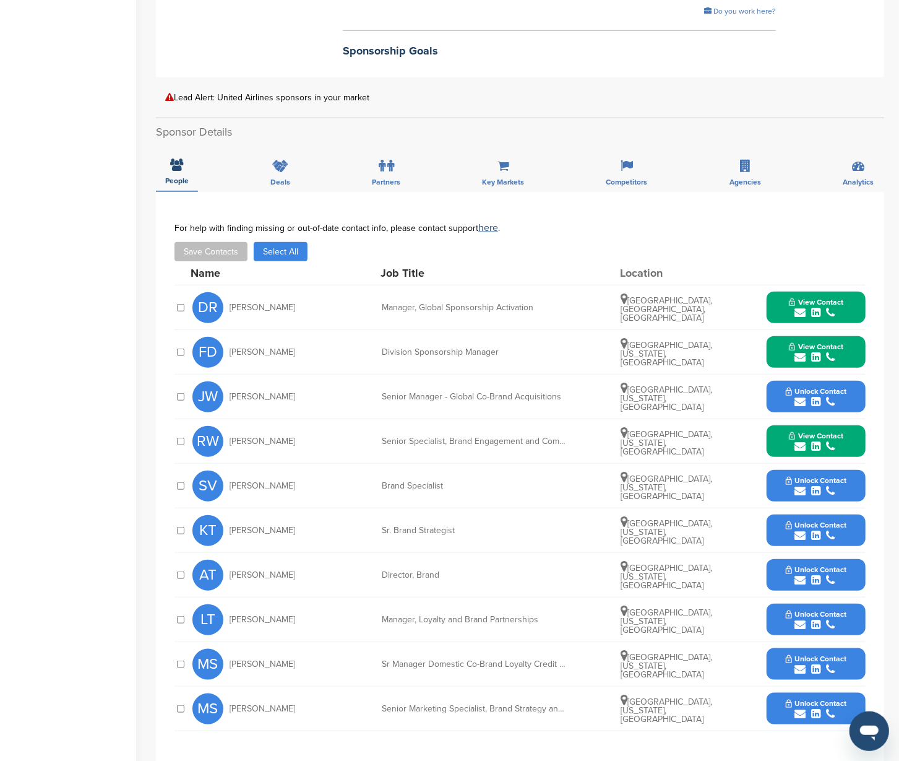
scroll to position [385, 0]
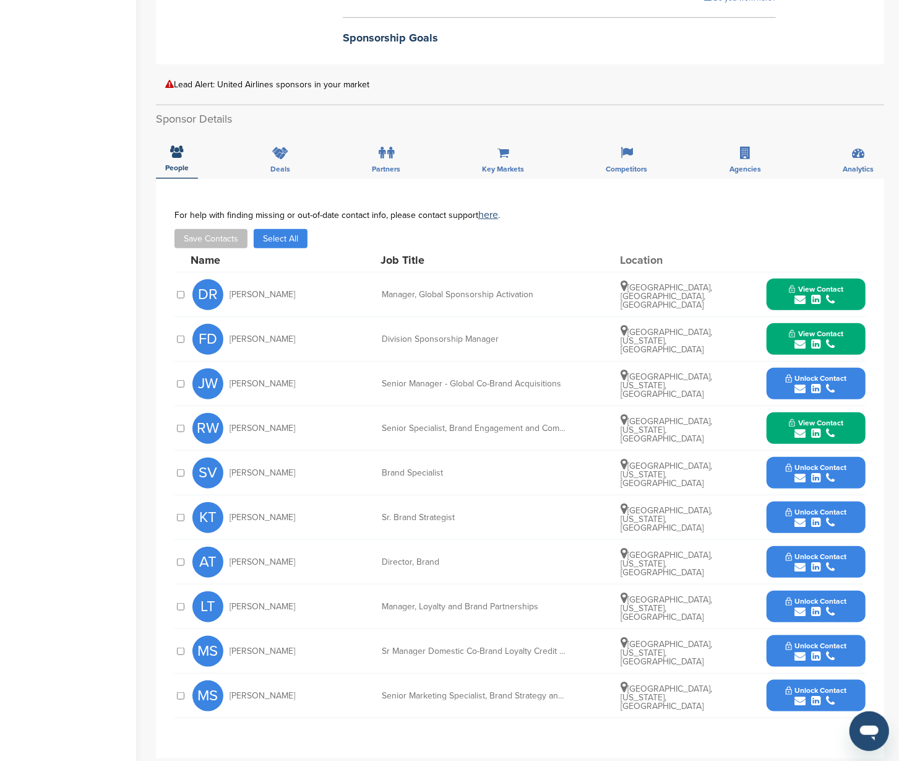
click at [849, 601] on button "Unlock Contact" at bounding box center [816, 606] width 91 height 37
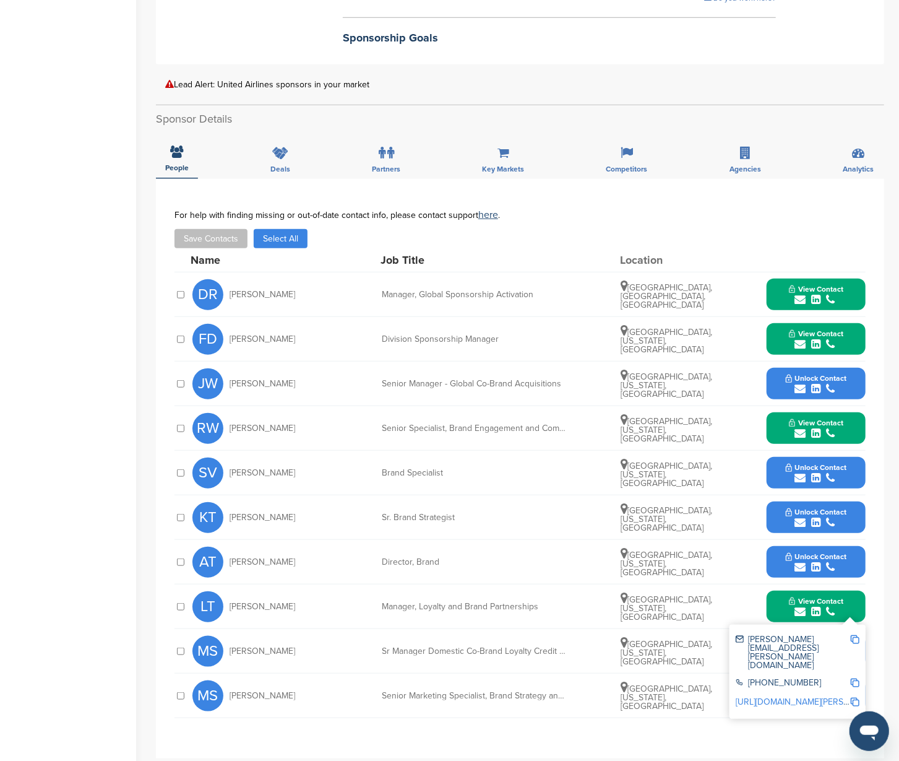
click at [855, 635] on img at bounding box center [855, 639] width 9 height 9
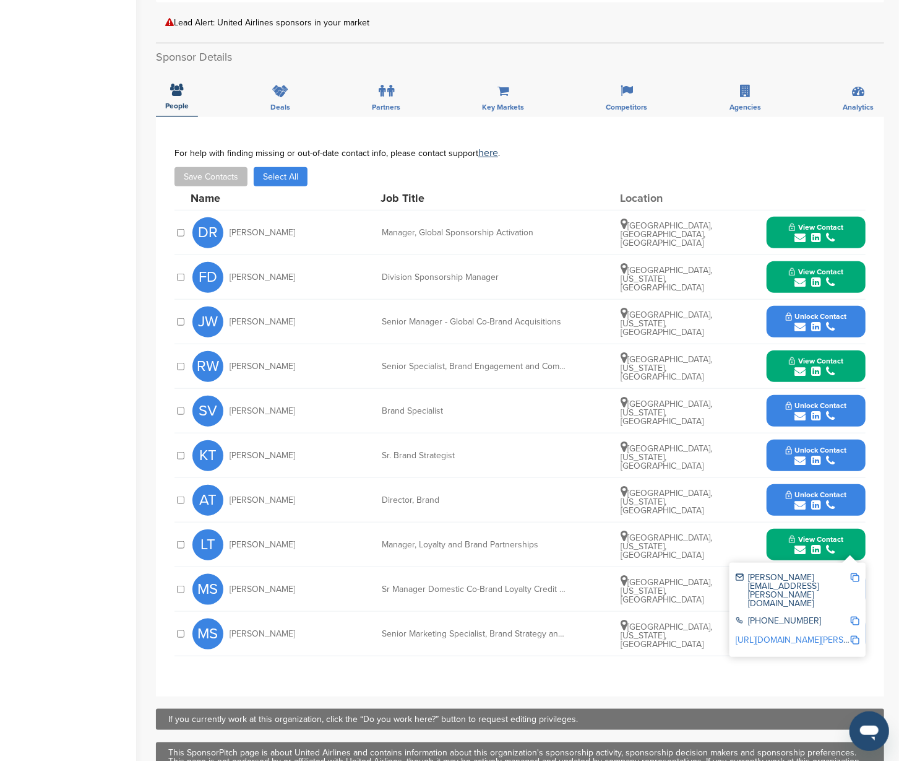
click at [852, 539] on button "View Contact" at bounding box center [816, 544] width 84 height 37
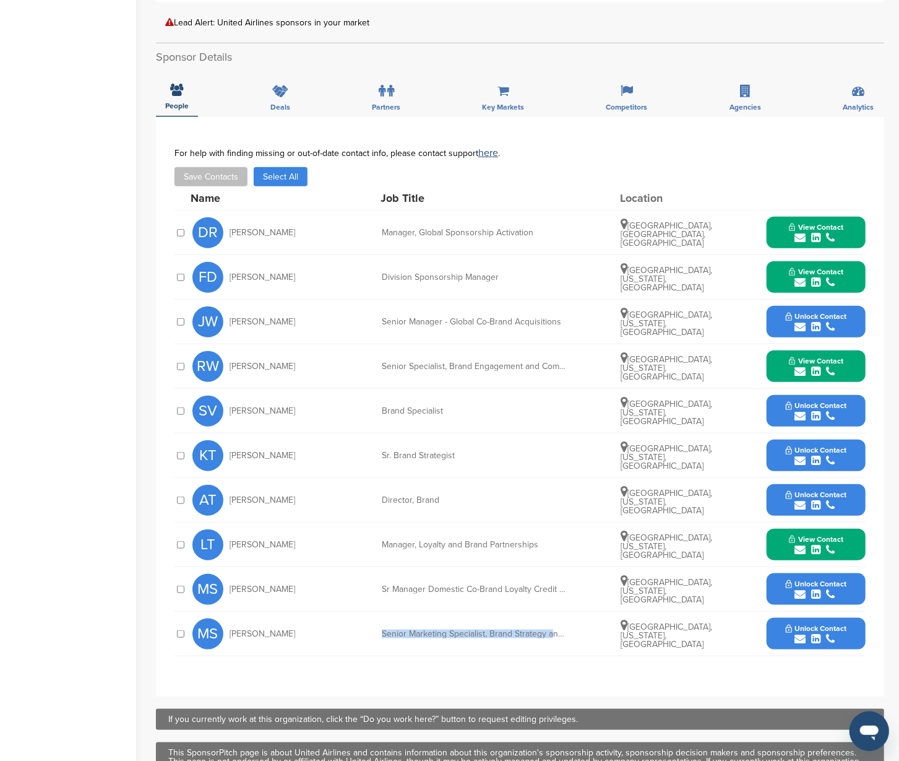
drag, startPoint x: 383, startPoint y: 628, endPoint x: 558, endPoint y: 628, distance: 175.2
click at [558, 630] on div "Senior Marketing Specialist, Brand Strategy and Activation" at bounding box center [475, 634] width 186 height 9
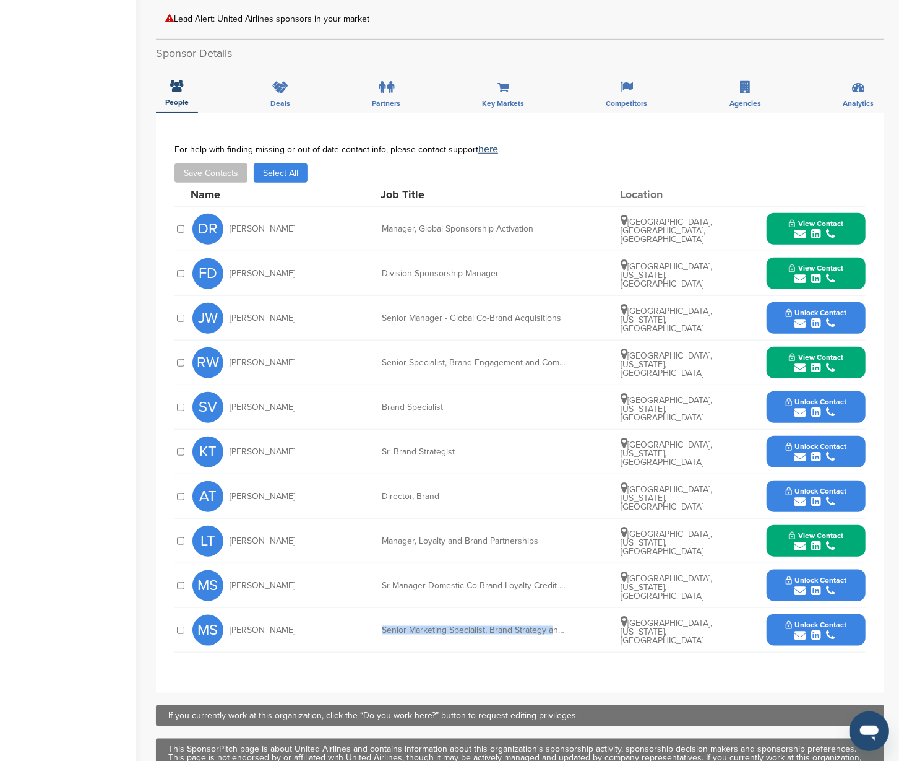
scroll to position [0, 0]
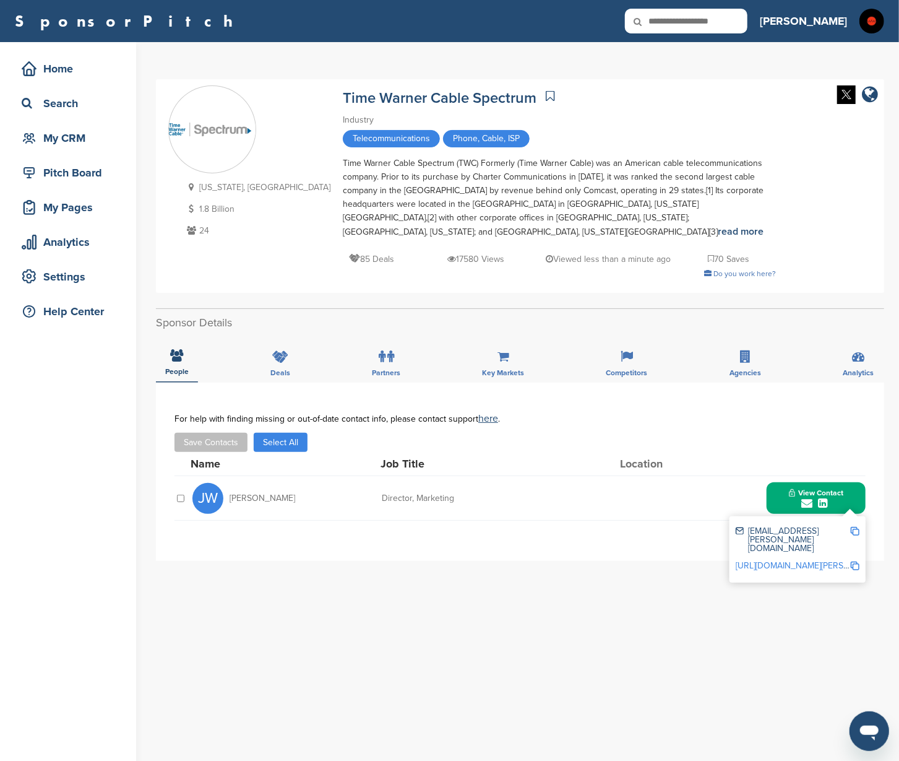
click at [856, 530] on img at bounding box center [855, 531] width 9 height 9
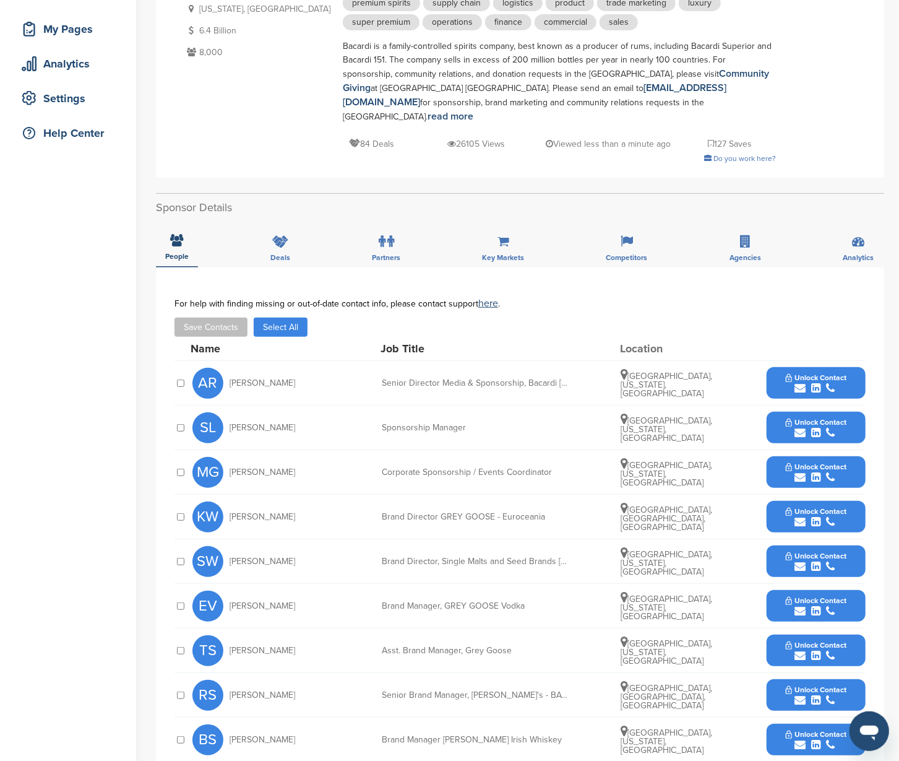
scroll to position [244, 0]
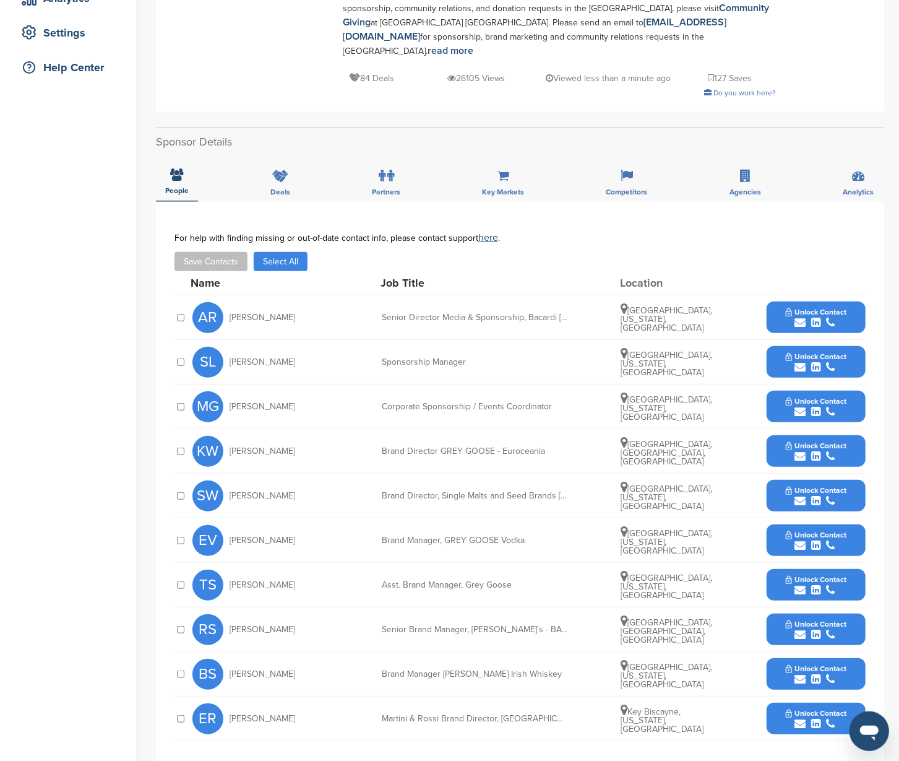
click at [827, 308] on span "Unlock Contact" at bounding box center [816, 312] width 61 height 9
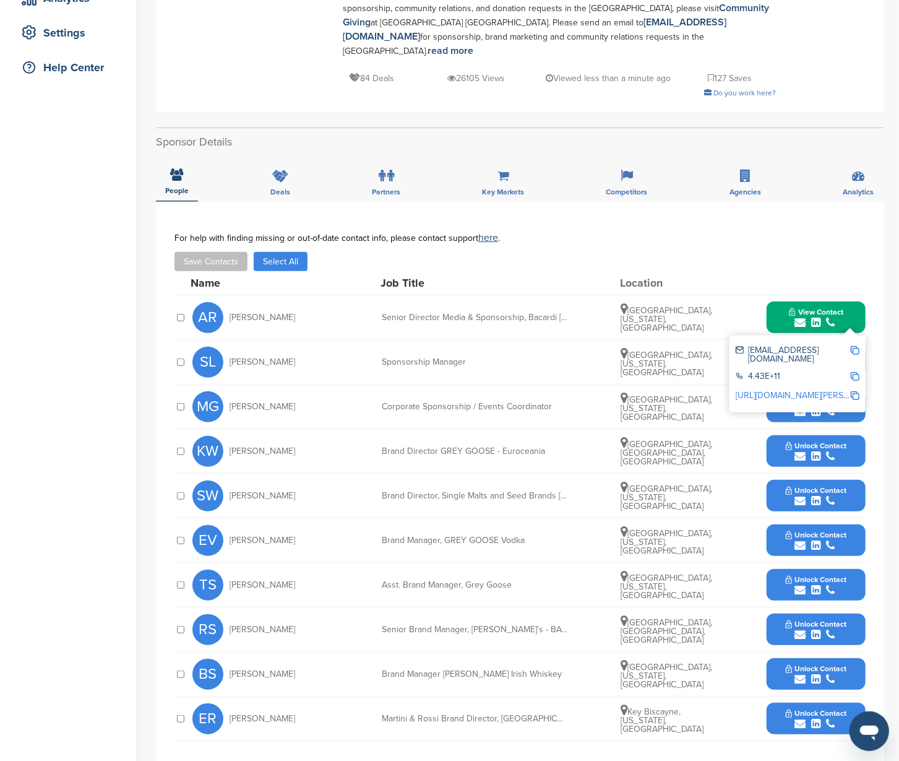
click at [852, 346] on img at bounding box center [855, 350] width 9 height 9
click at [778, 299] on button "View Contact" at bounding box center [816, 317] width 84 height 37
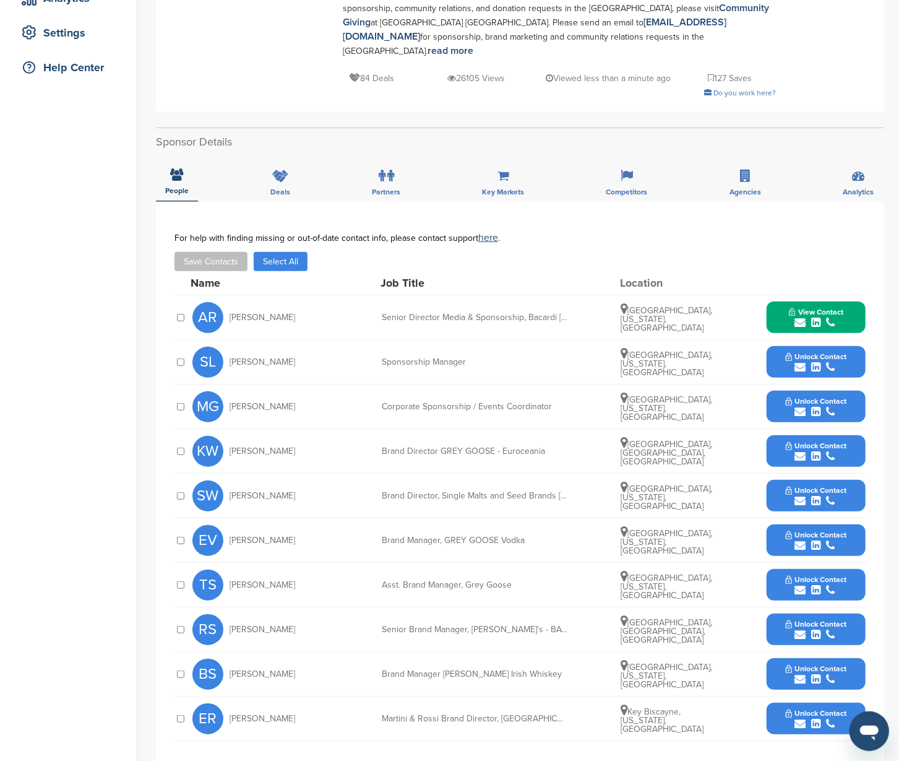
click at [844, 352] on span "Unlock Contact" at bounding box center [816, 356] width 61 height 9
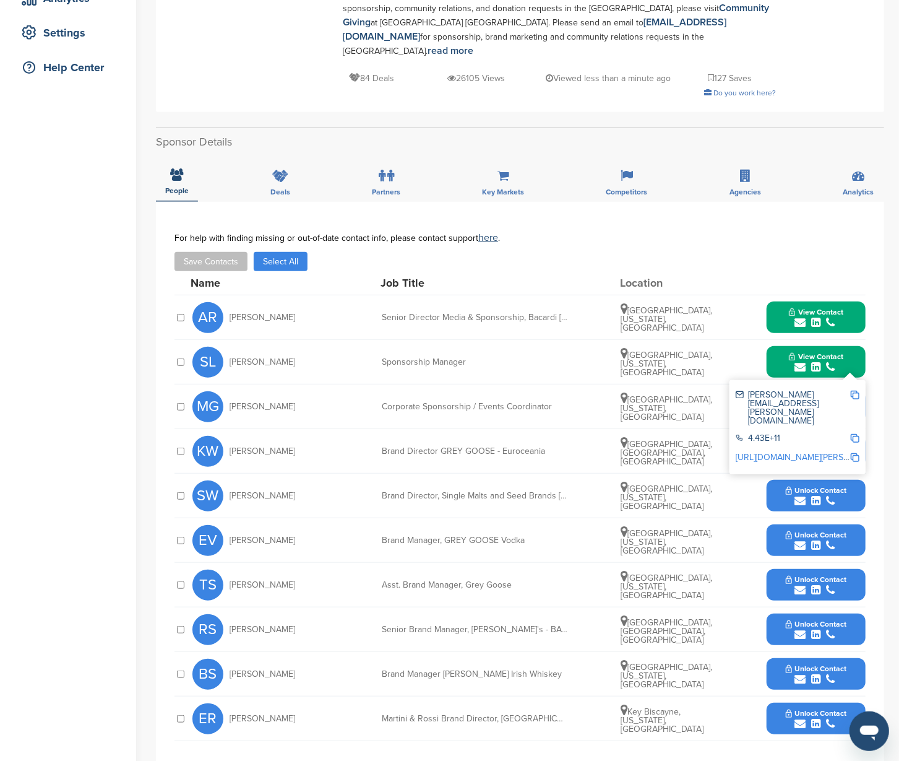
click at [857, 391] on img at bounding box center [855, 395] width 9 height 9
click at [778, 344] on button "View Contact" at bounding box center [816, 362] width 84 height 37
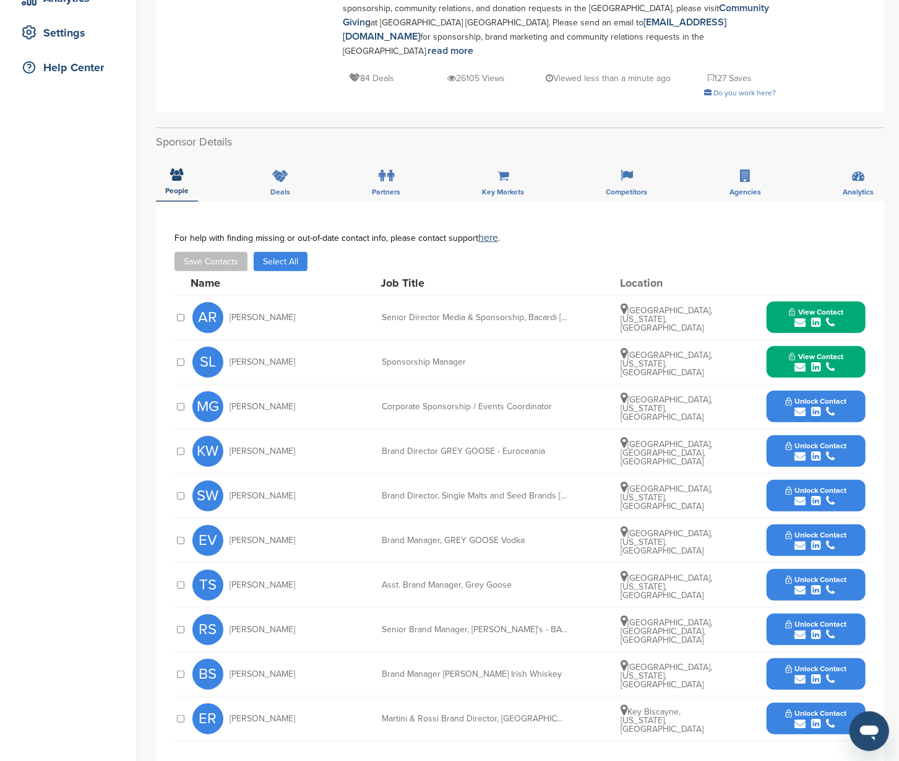
click at [852, 388] on button "Unlock Contact" at bounding box center [816, 406] width 91 height 37
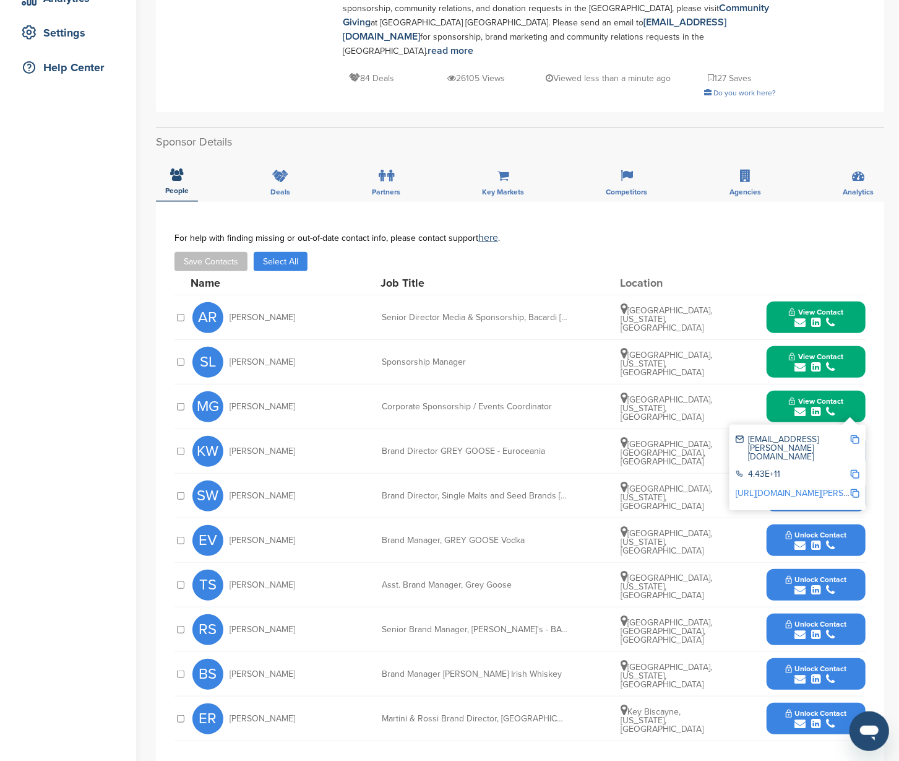
click at [857, 435] on img at bounding box center [855, 439] width 9 height 9
click at [776, 388] on button "View Contact" at bounding box center [816, 406] width 84 height 37
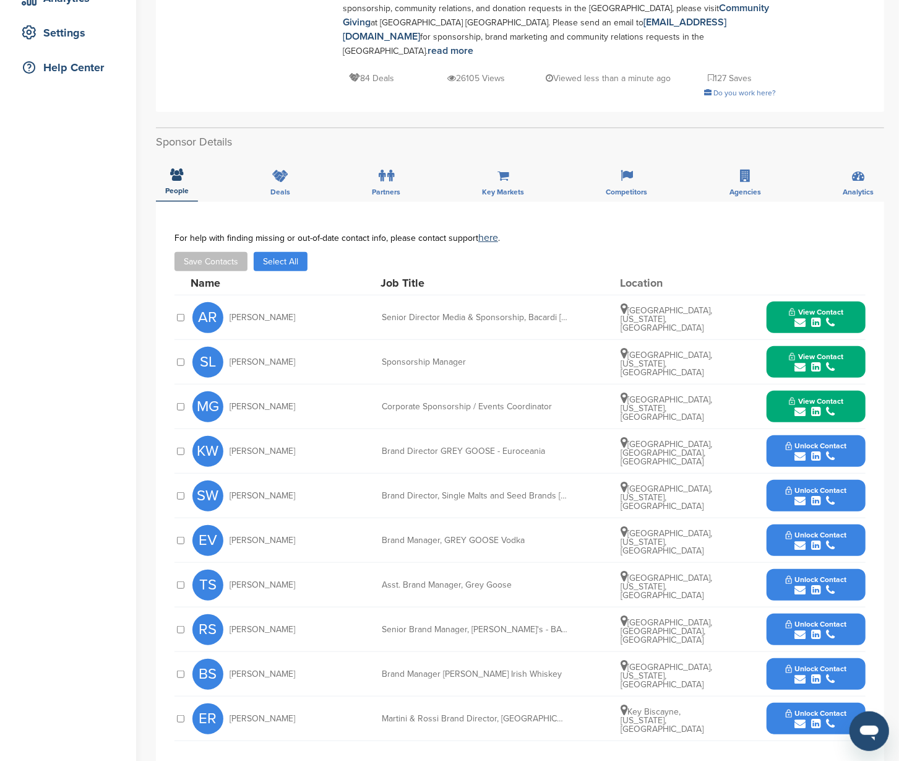
click at [776, 388] on button "View Contact" at bounding box center [816, 406] width 84 height 37
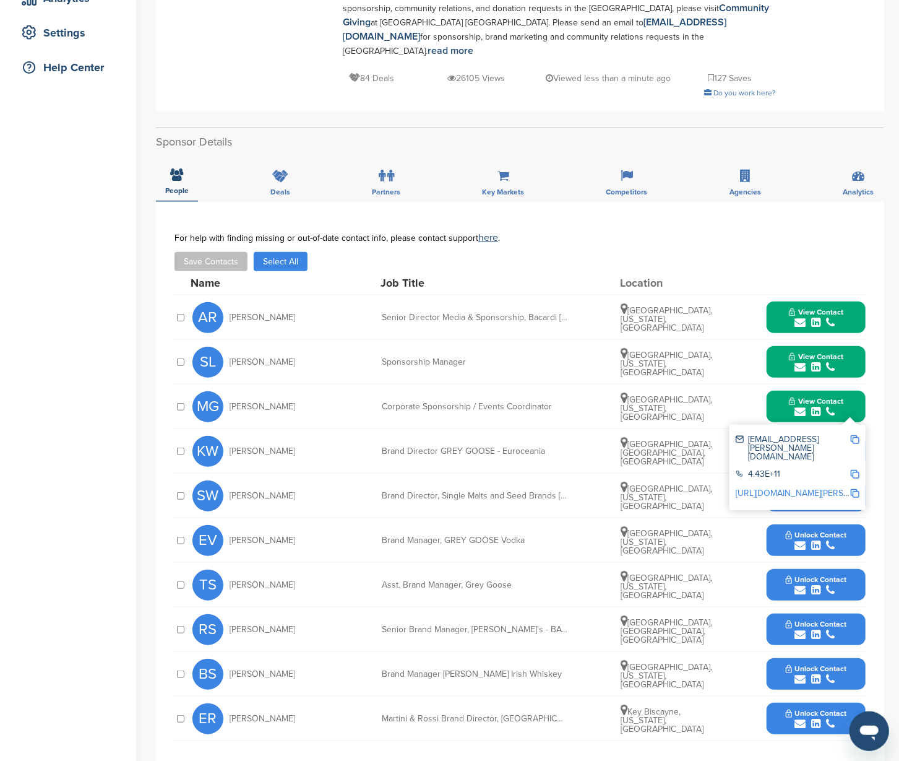
click at [855, 388] on button "View Contact" at bounding box center [816, 406] width 84 height 37
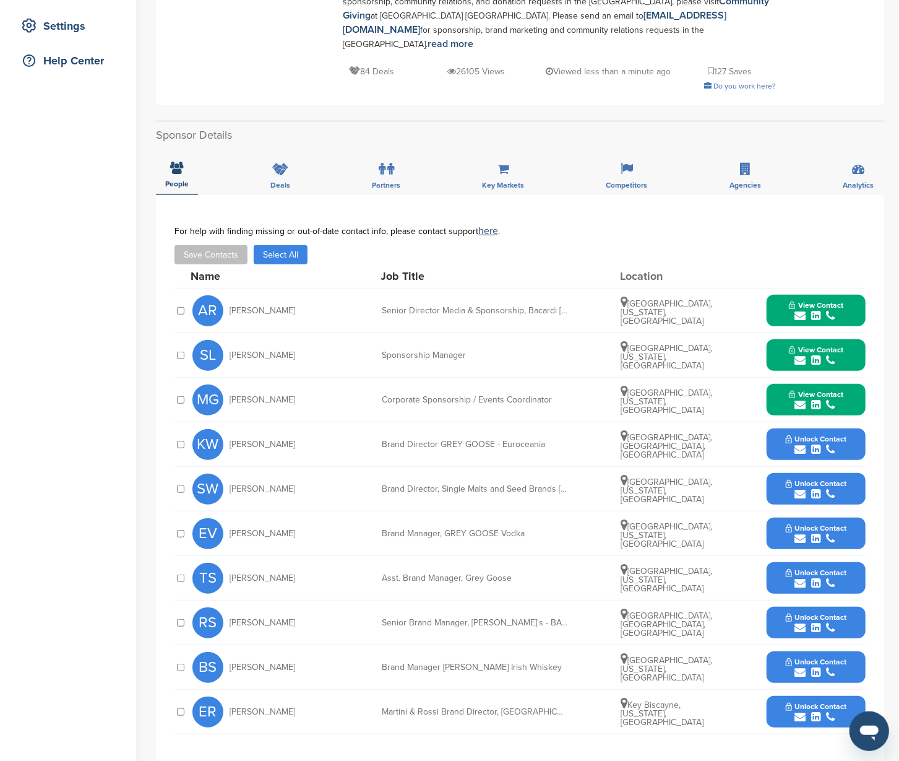
scroll to position [261, 0]
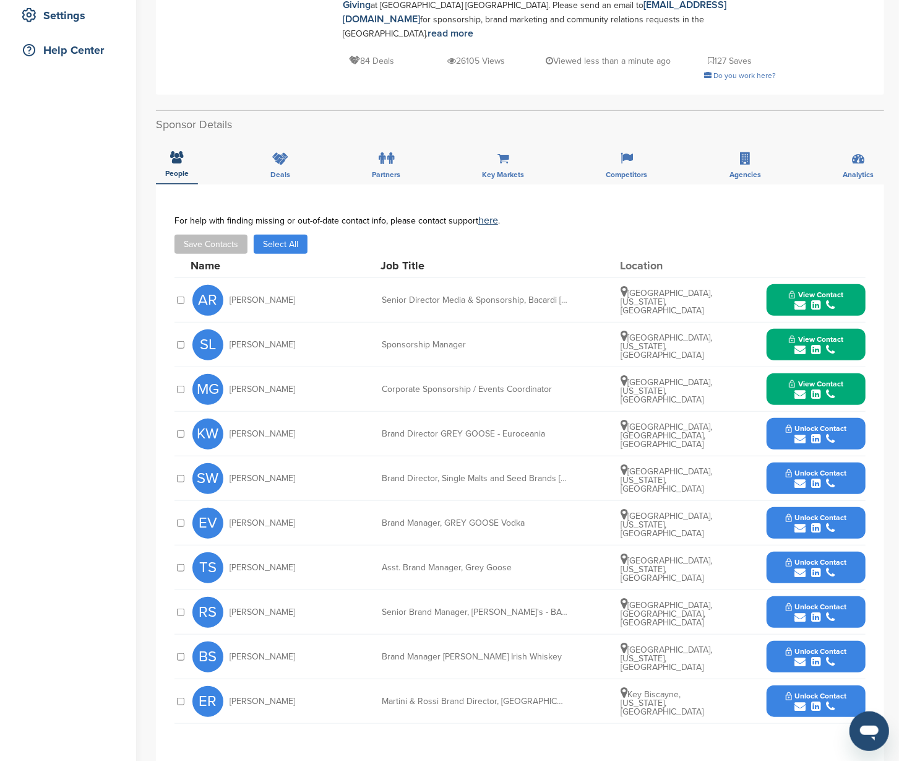
click at [853, 505] on button "Unlock Contact" at bounding box center [816, 523] width 91 height 37
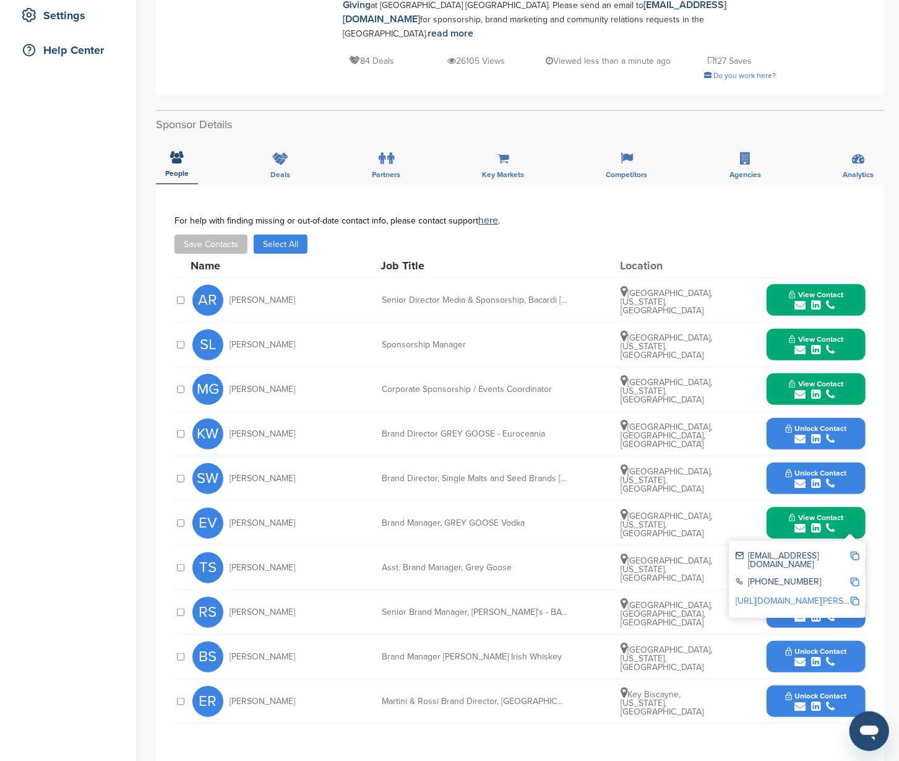
click at [854, 552] on img at bounding box center [855, 556] width 9 height 9
click at [776, 506] on button "View Contact" at bounding box center [816, 523] width 84 height 37
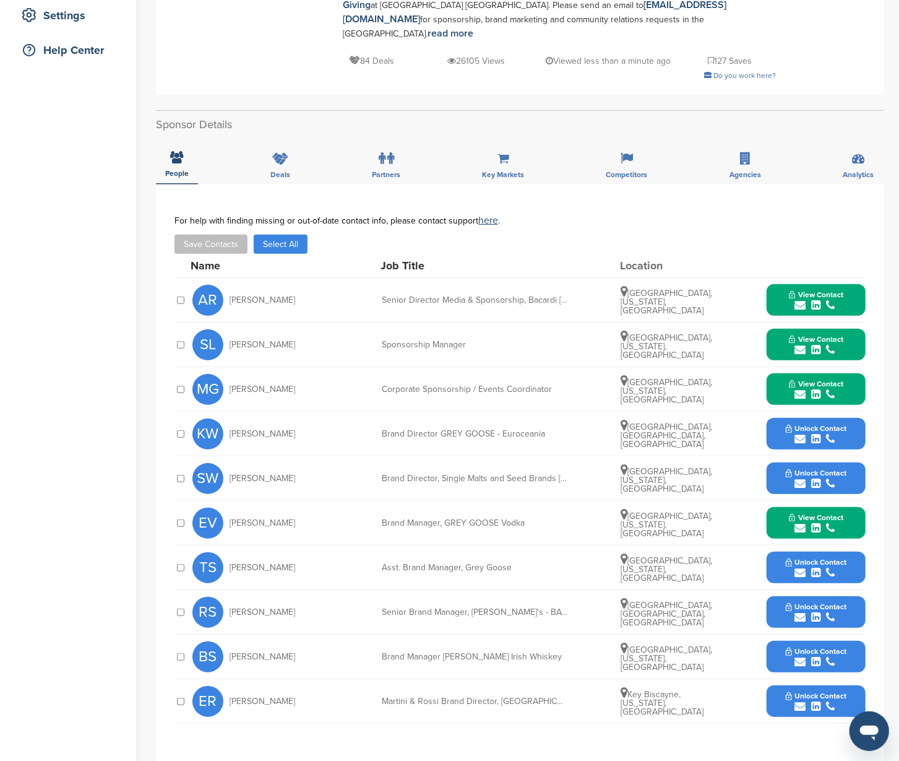
click at [850, 549] on button "Unlock Contact" at bounding box center [816, 567] width 91 height 37
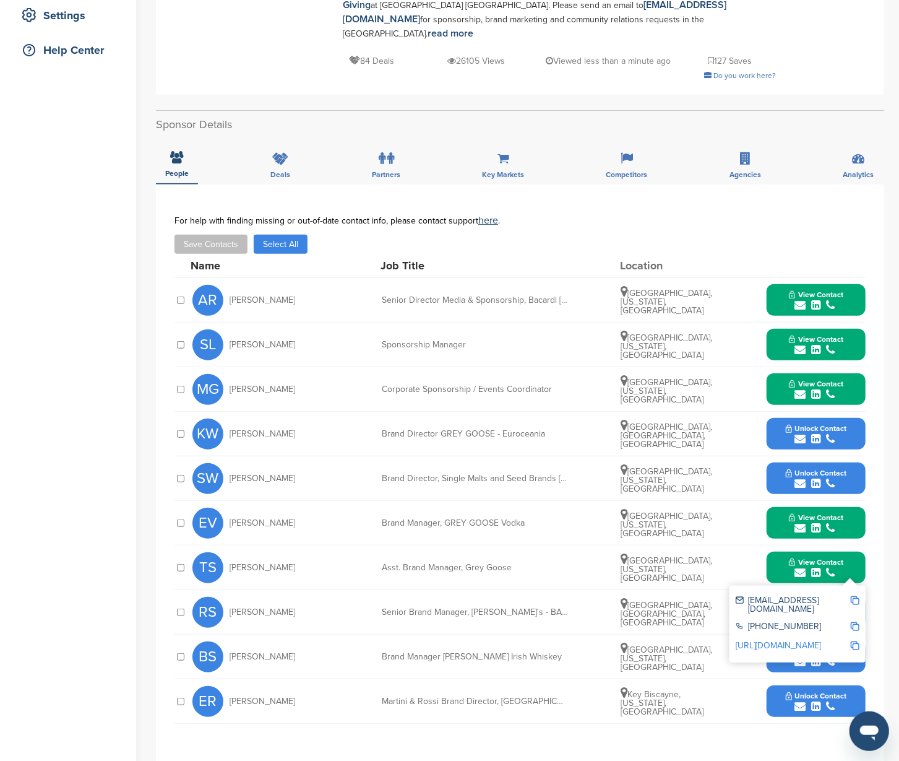
click at [857, 596] on img at bounding box center [855, 600] width 9 height 9
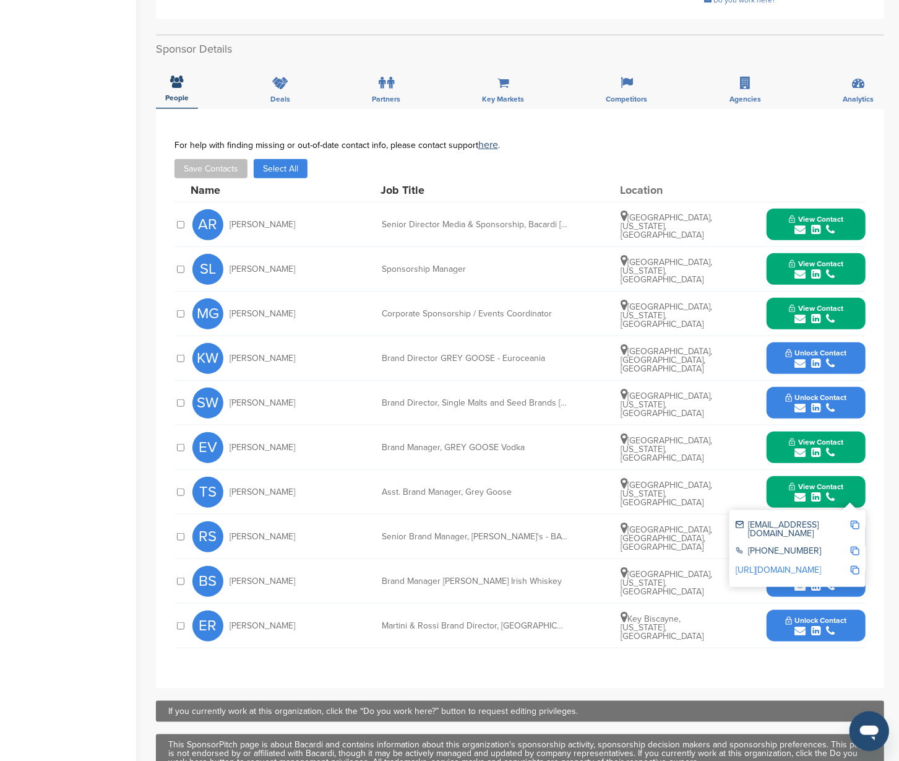
scroll to position [340, 0]
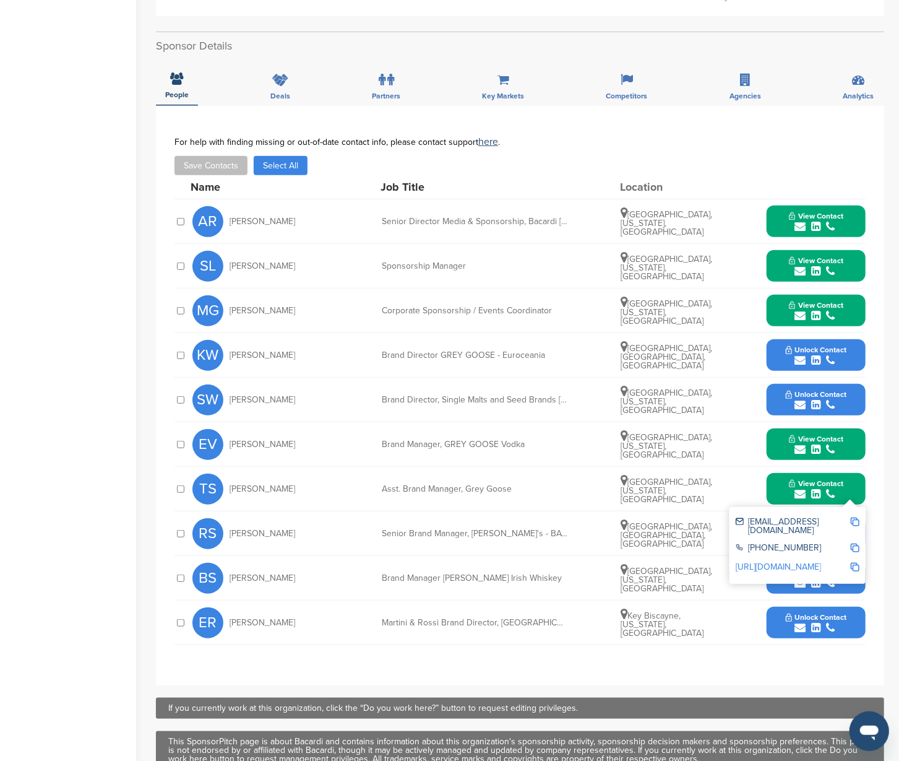
click at [774, 470] on button "View Contact" at bounding box center [816, 488] width 84 height 37
click at [862, 518] on div "Unlock Contact" at bounding box center [816, 534] width 99 height 32
click at [857, 521] on button "Unlock Contact" at bounding box center [816, 533] width 91 height 37
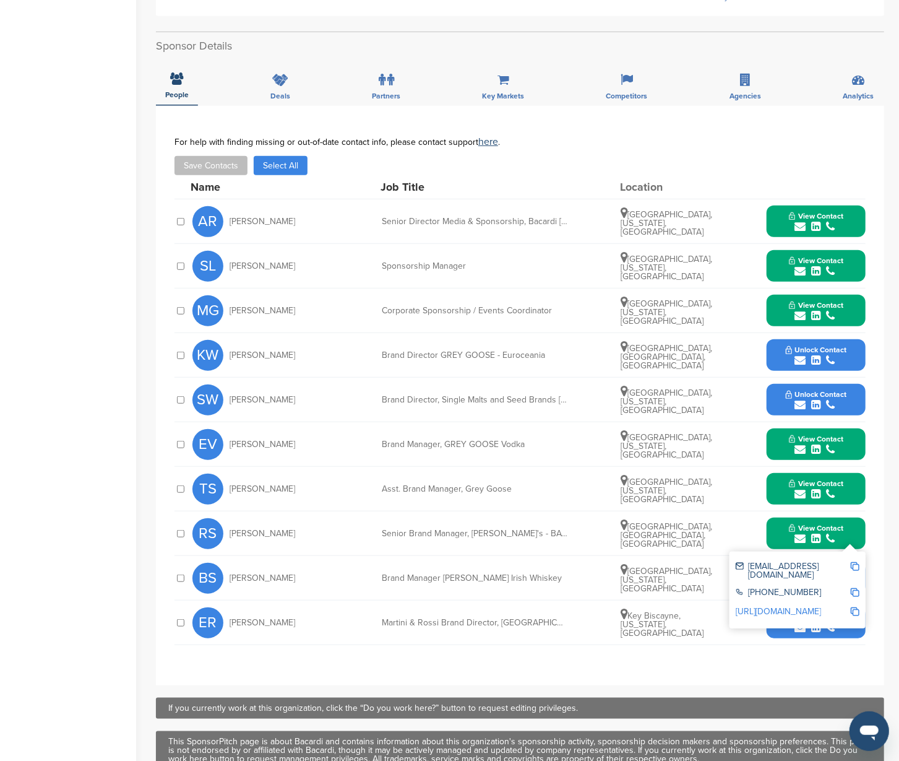
click at [853, 562] on img at bounding box center [855, 566] width 9 height 9
click at [776, 517] on button "View Contact" at bounding box center [816, 533] width 84 height 37
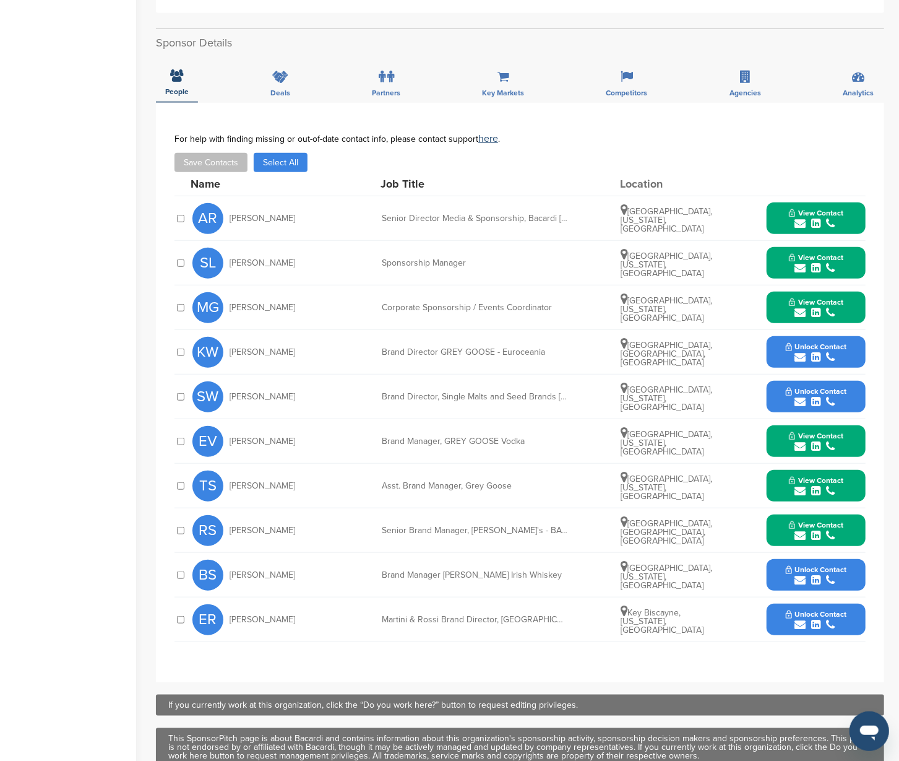
scroll to position [347, 0]
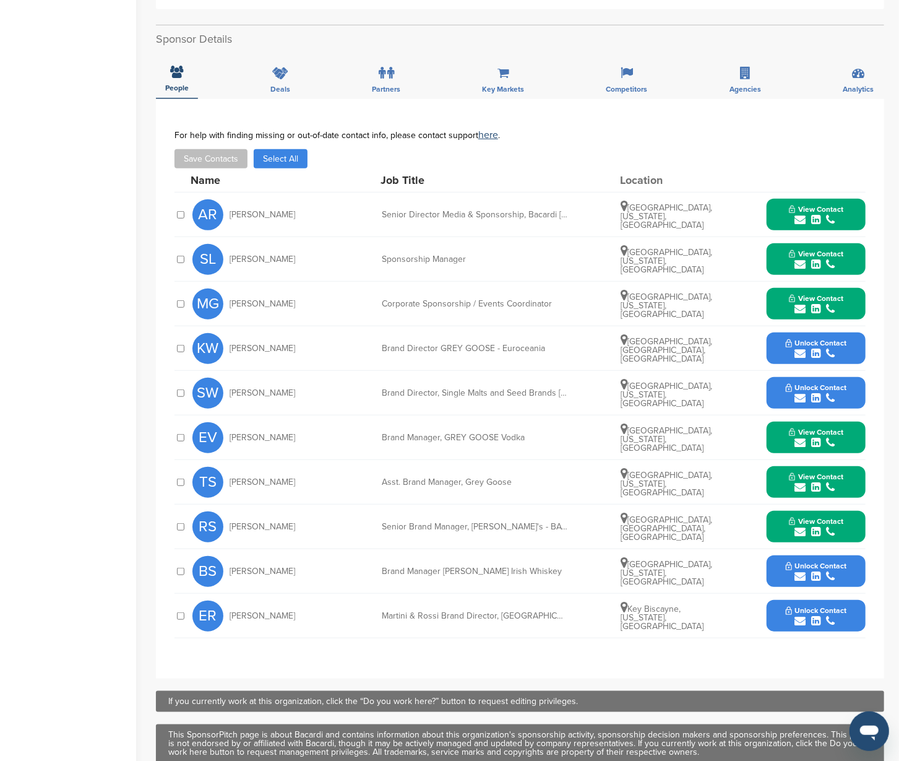
click at [851, 597] on button "Unlock Contact" at bounding box center [816, 615] width 91 height 37
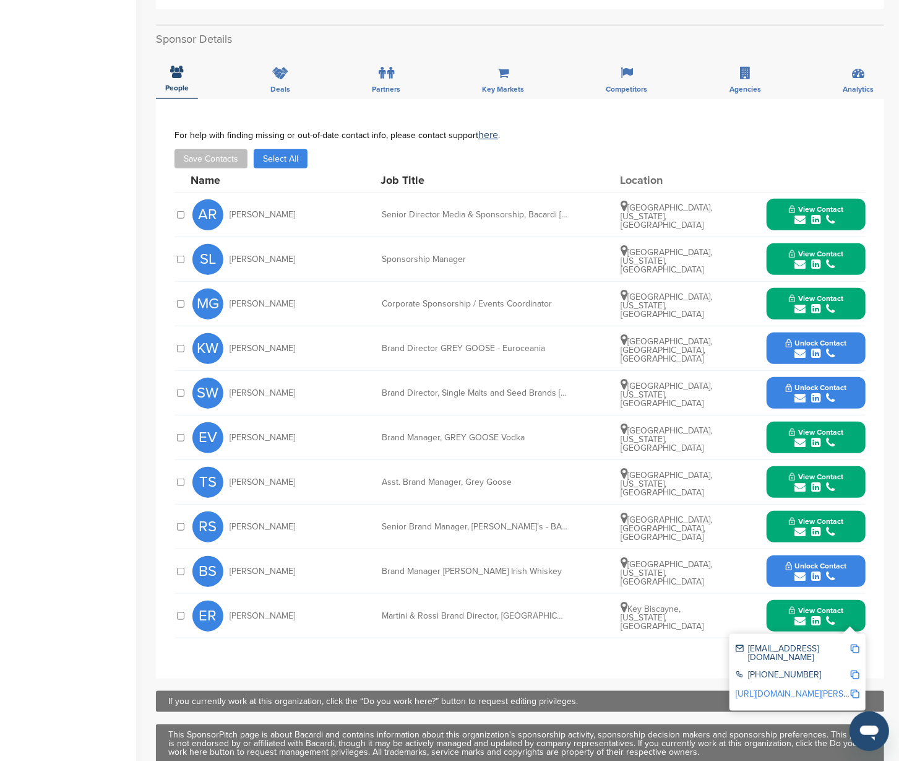
click at [855, 644] on img at bounding box center [855, 648] width 9 height 9
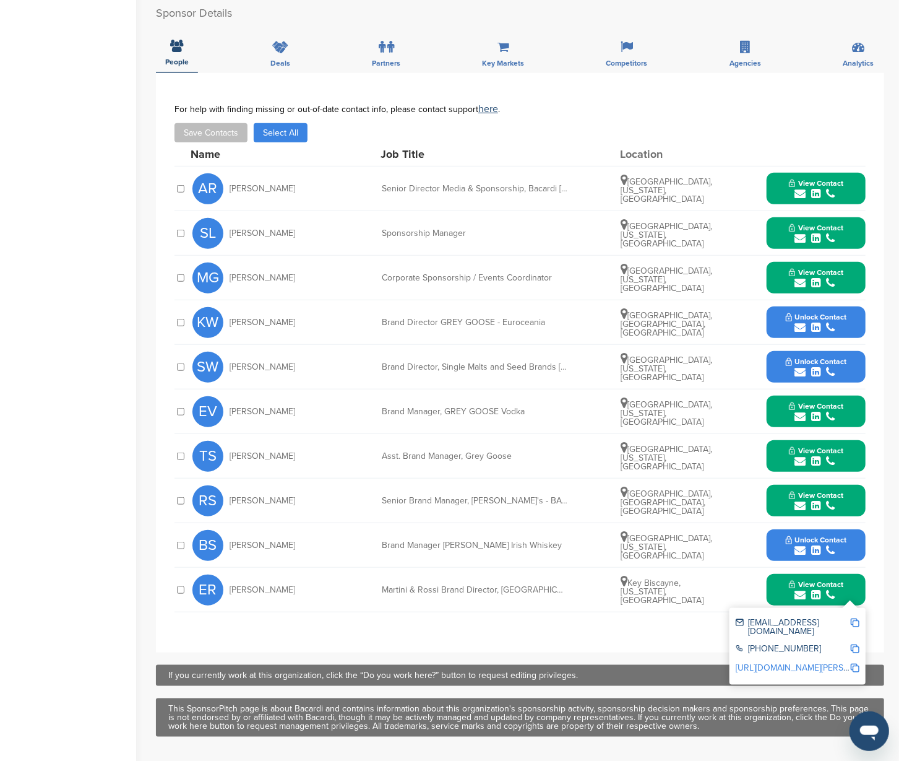
scroll to position [430, 0]
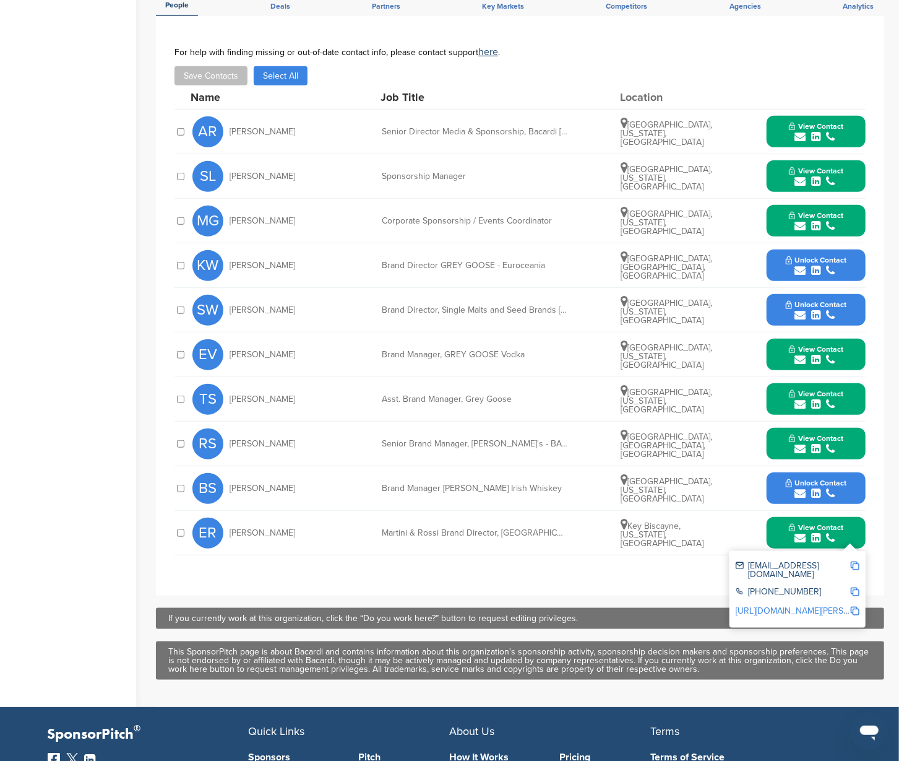
click at [773, 475] on button "Unlock Contact" at bounding box center [816, 488] width 91 height 37
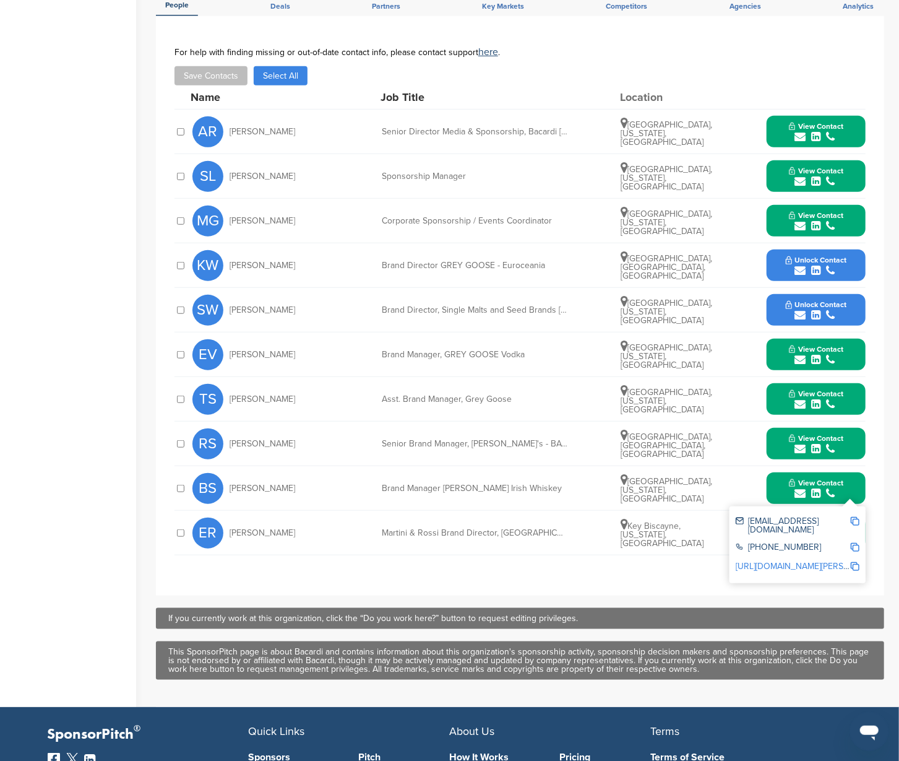
click at [854, 517] on img at bounding box center [855, 521] width 9 height 9
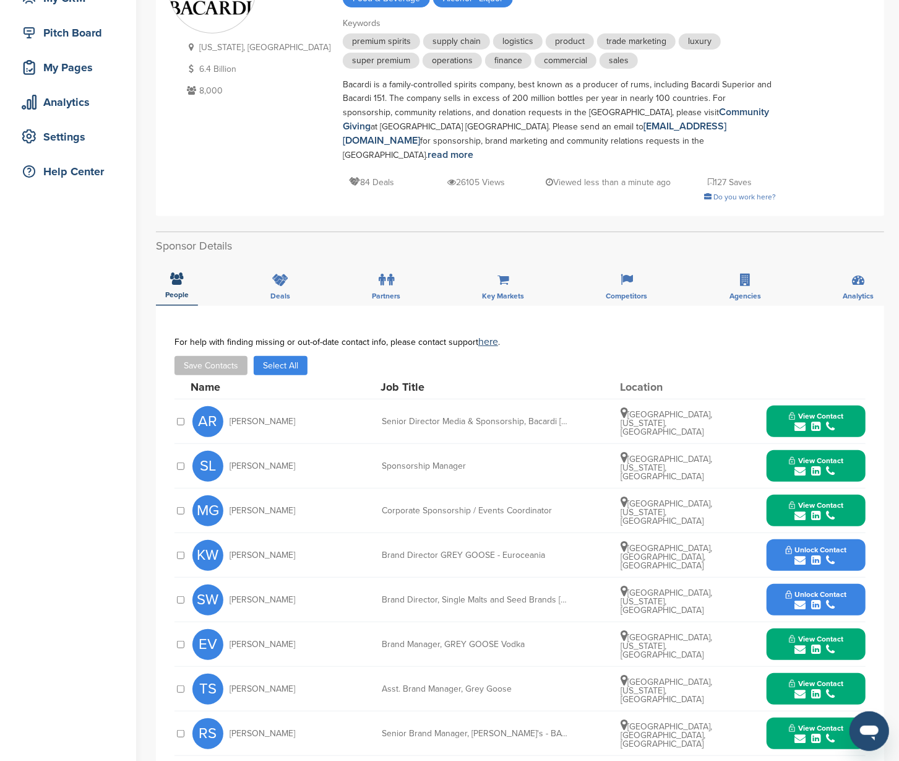
scroll to position [0, 0]
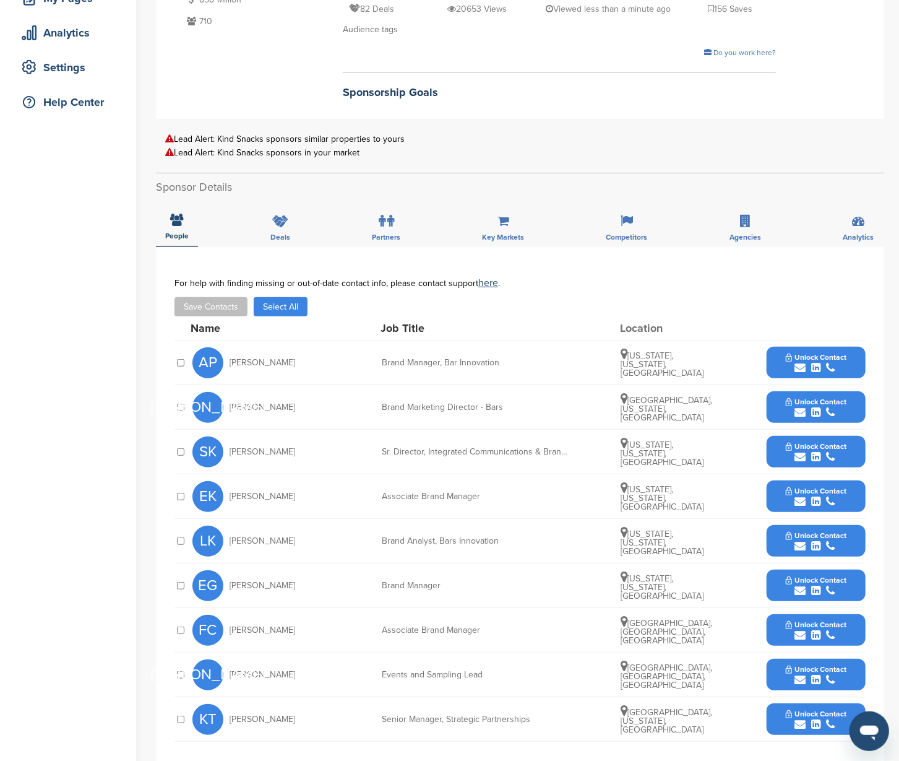
scroll to position [233, 0]
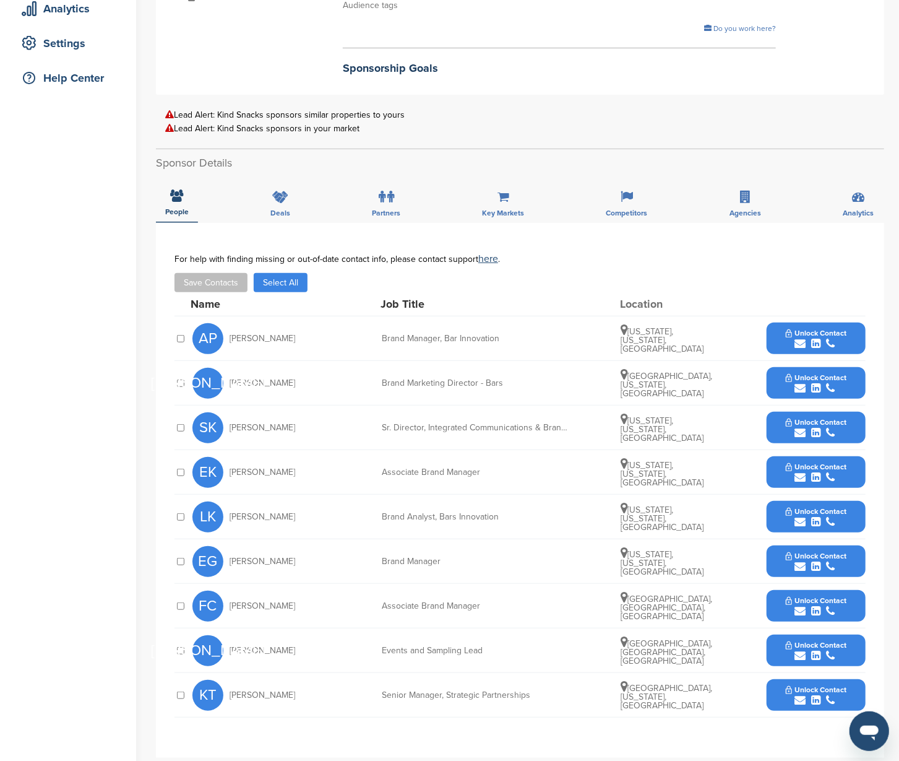
click at [857, 648] on button "Unlock Contact" at bounding box center [816, 650] width 91 height 37
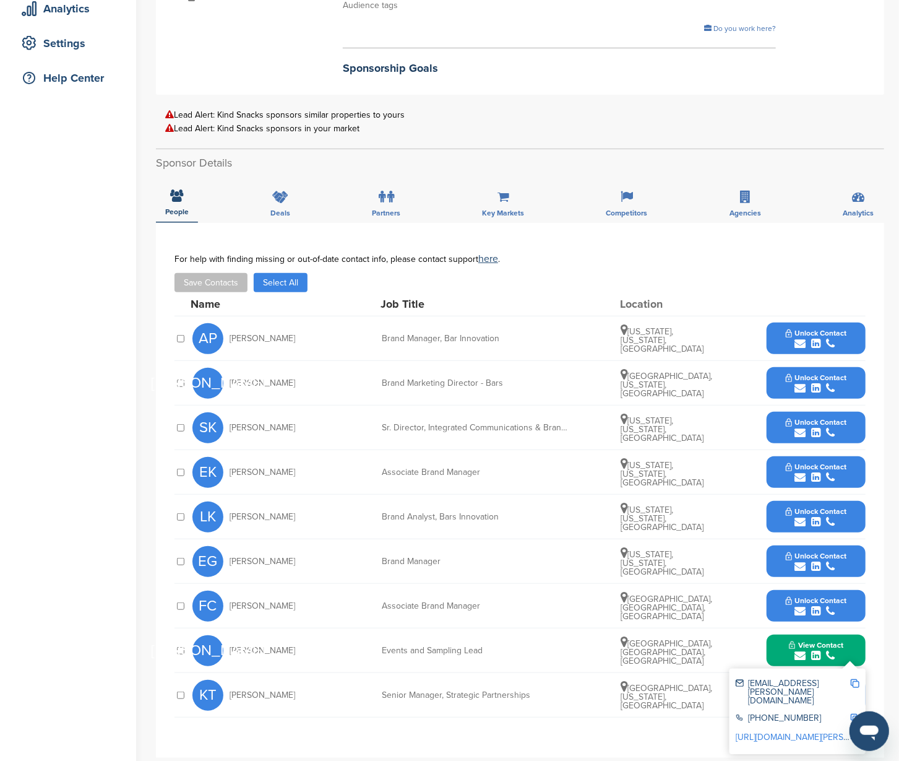
click at [854, 682] on img at bounding box center [855, 683] width 9 height 9
click at [856, 656] on button "View Contact" at bounding box center [816, 650] width 84 height 37
click at [854, 690] on button "Unlock Contact" at bounding box center [816, 695] width 91 height 37
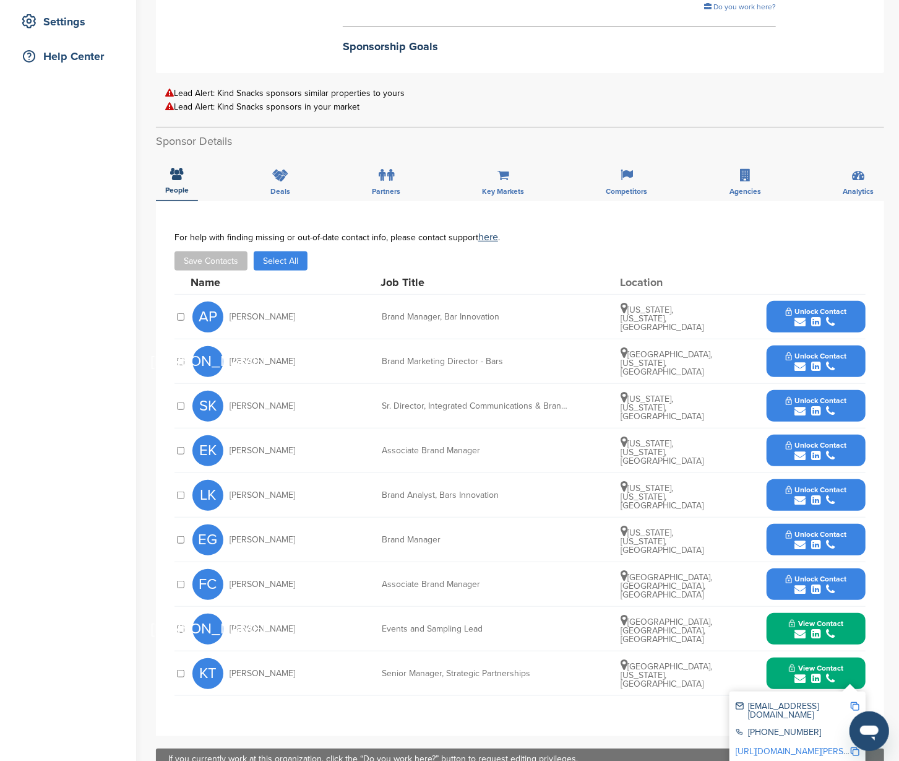
scroll to position [292, 0]
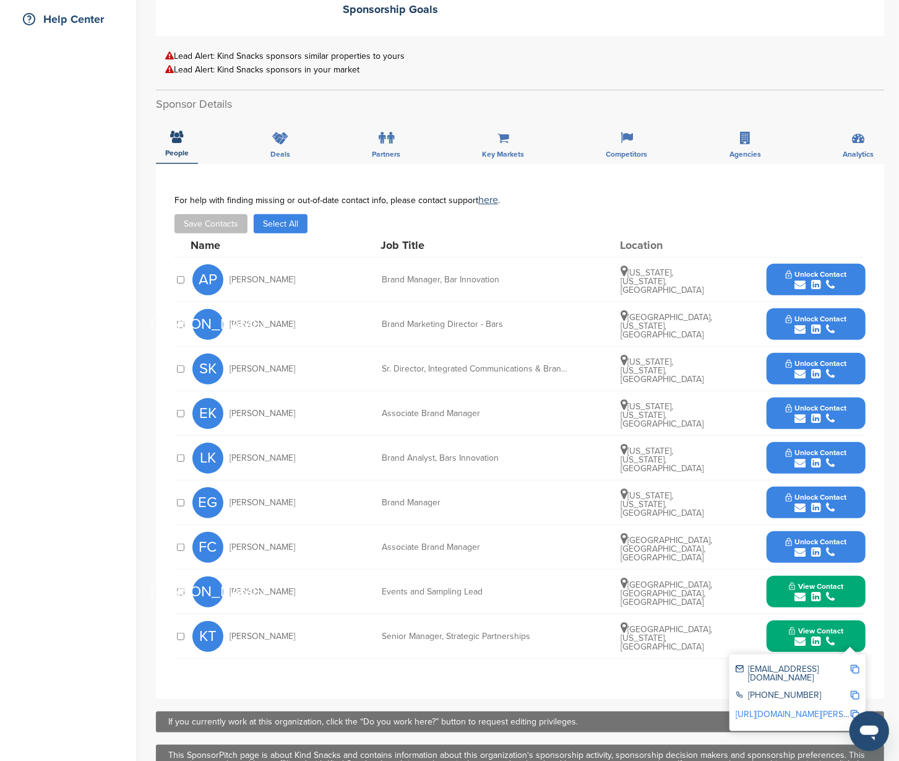
click at [855, 665] on img at bounding box center [855, 669] width 9 height 9
click at [858, 318] on button "Unlock Contact" at bounding box center [816, 324] width 91 height 37
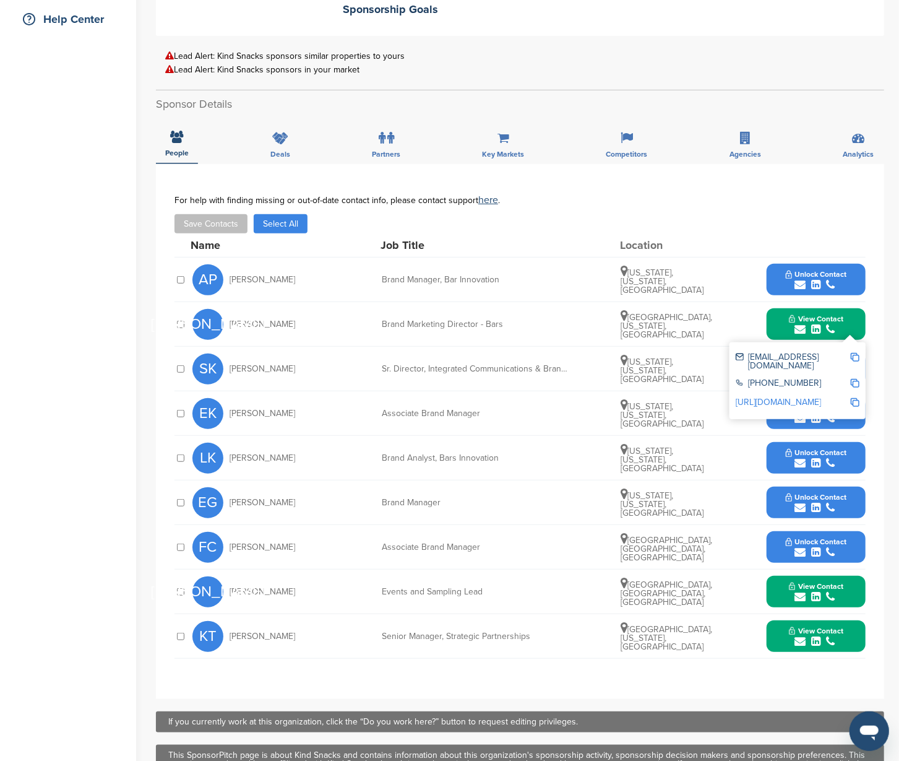
click at [857, 353] on img at bounding box center [855, 357] width 9 height 9
click at [852, 268] on button "Unlock Contact" at bounding box center [816, 279] width 91 height 37
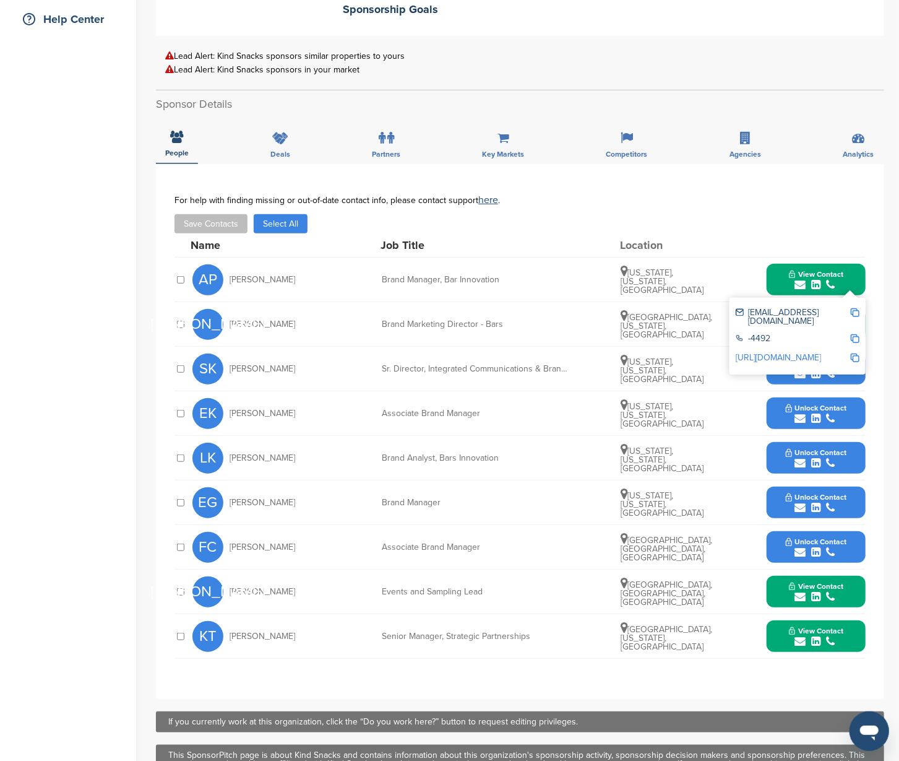
click at [854, 308] on img at bounding box center [855, 312] width 9 height 9
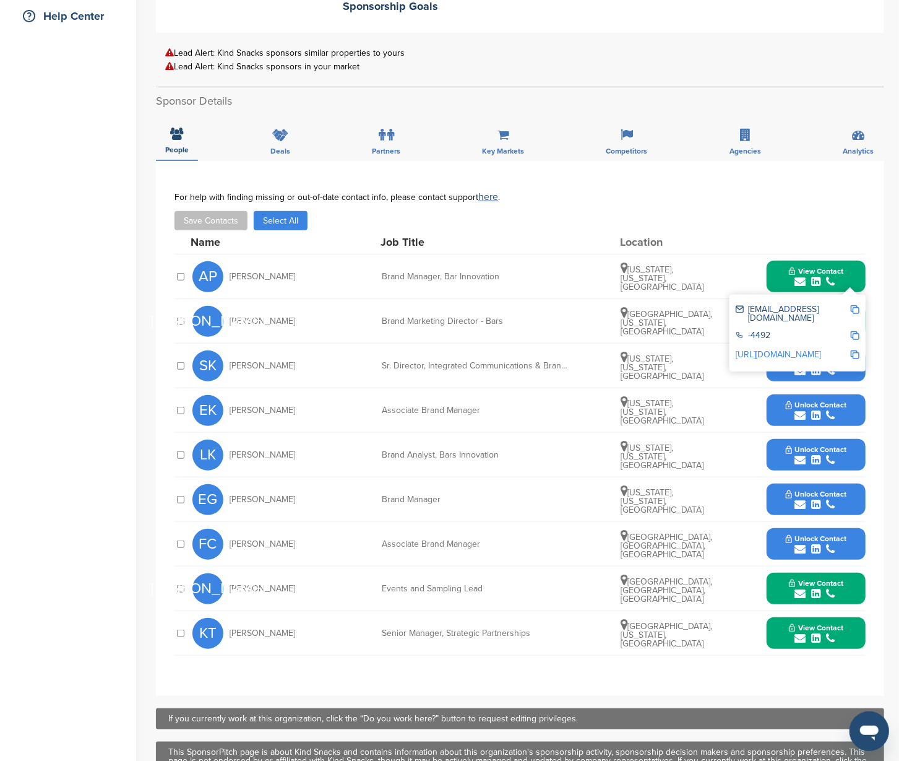
scroll to position [300, 0]
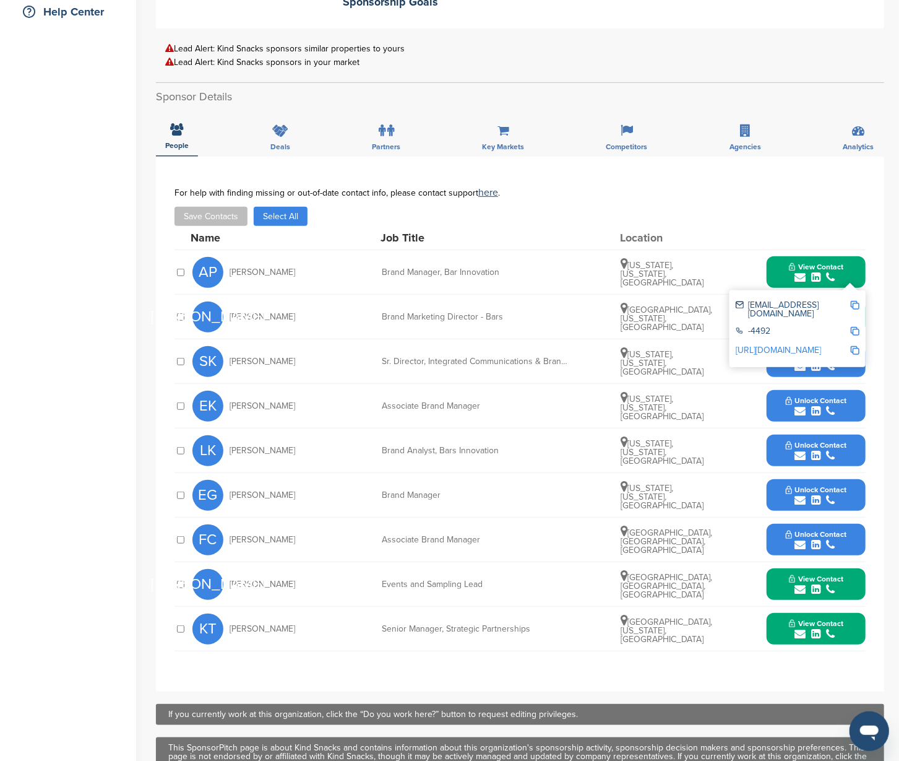
click at [852, 405] on button "Unlock Contact" at bounding box center [816, 406] width 91 height 37
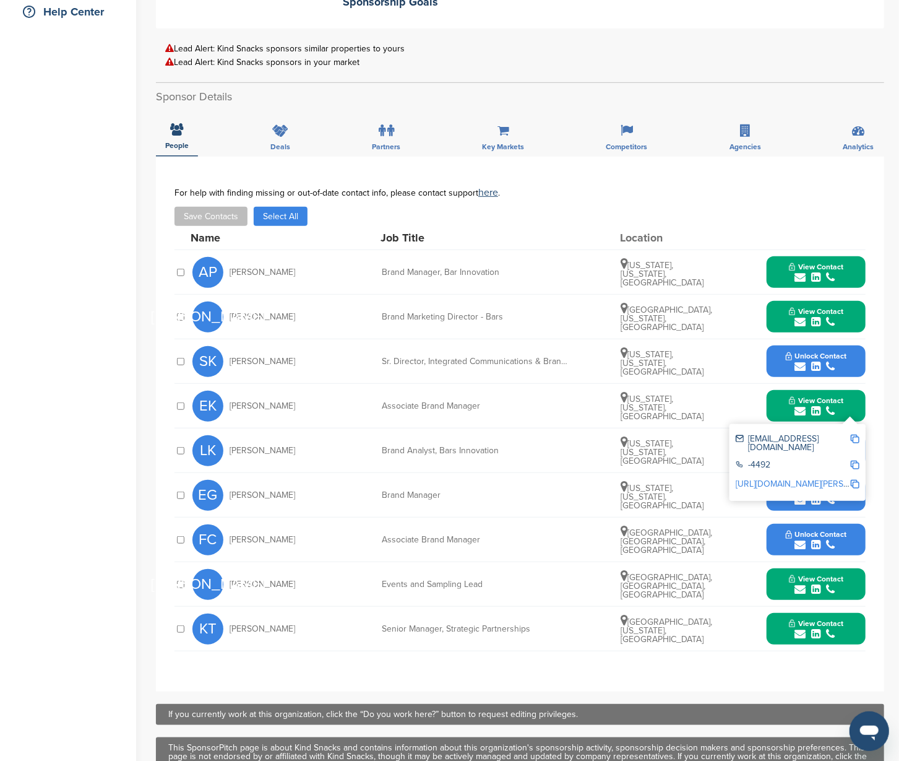
click at [855, 435] on img at bounding box center [855, 439] width 9 height 9
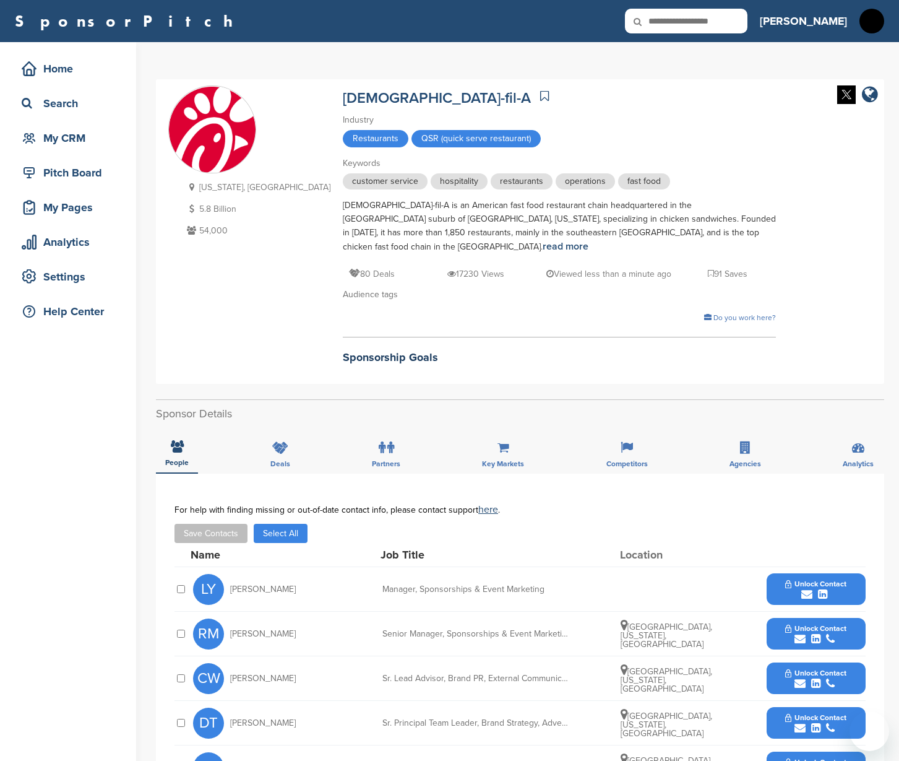
click at [853, 571] on button "Unlock Contact" at bounding box center [816, 589] width 91 height 37
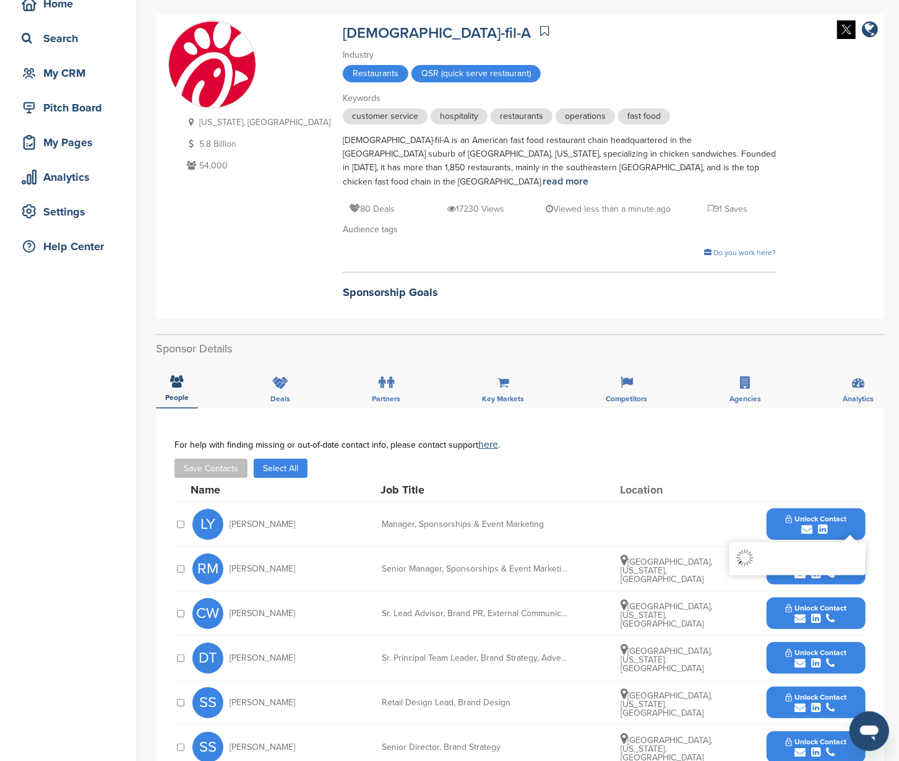
scroll to position [65, 0]
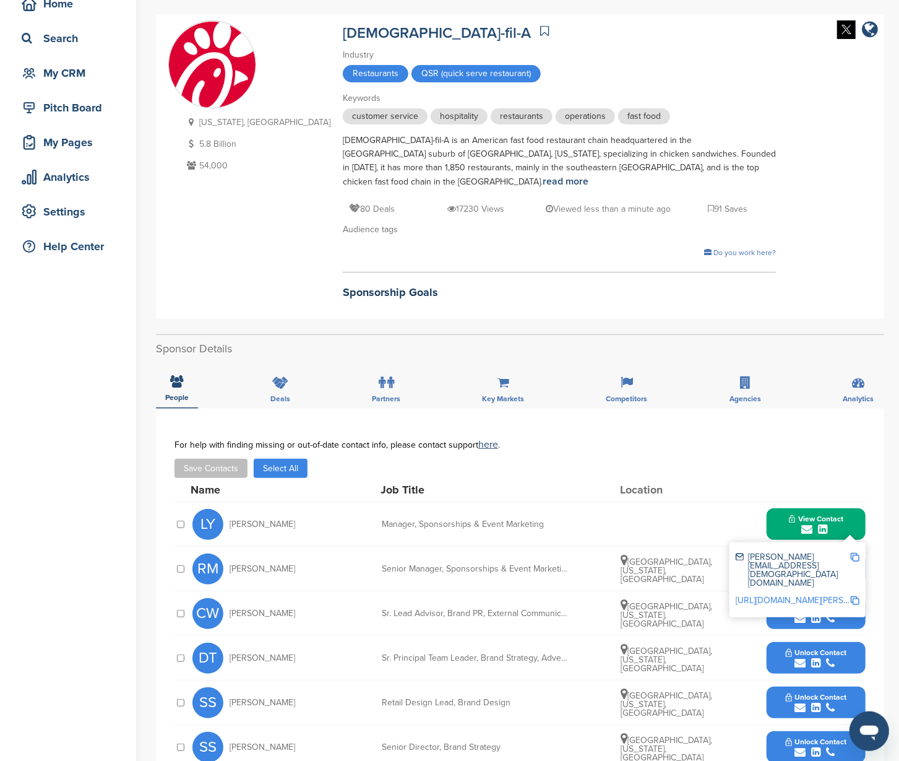
click at [851, 553] on img at bounding box center [855, 557] width 9 height 9
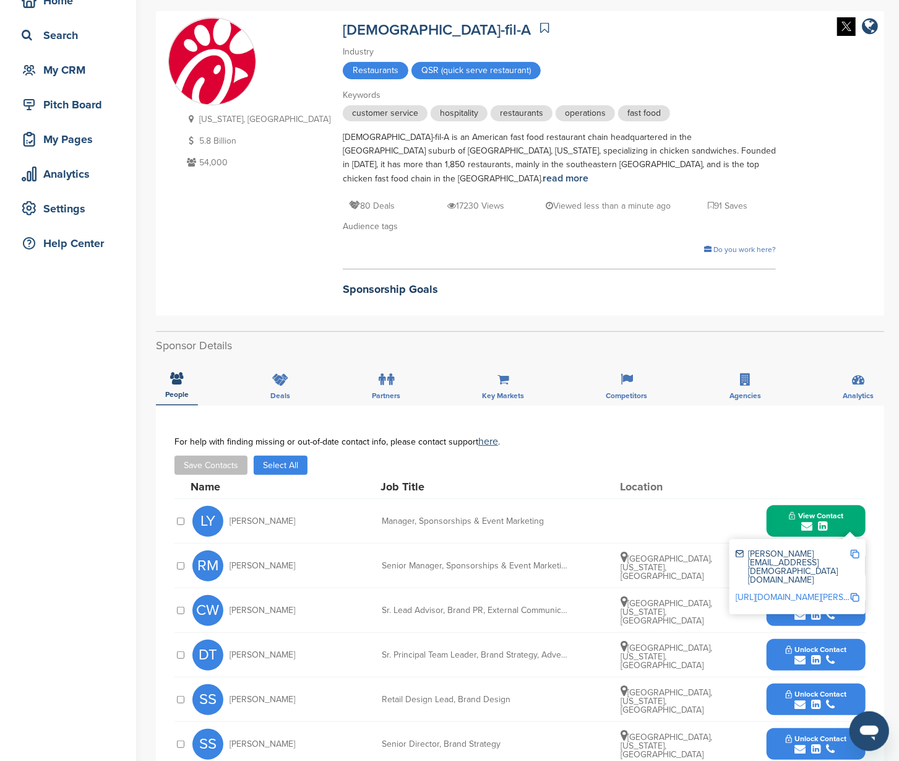
scroll to position [93, 0]
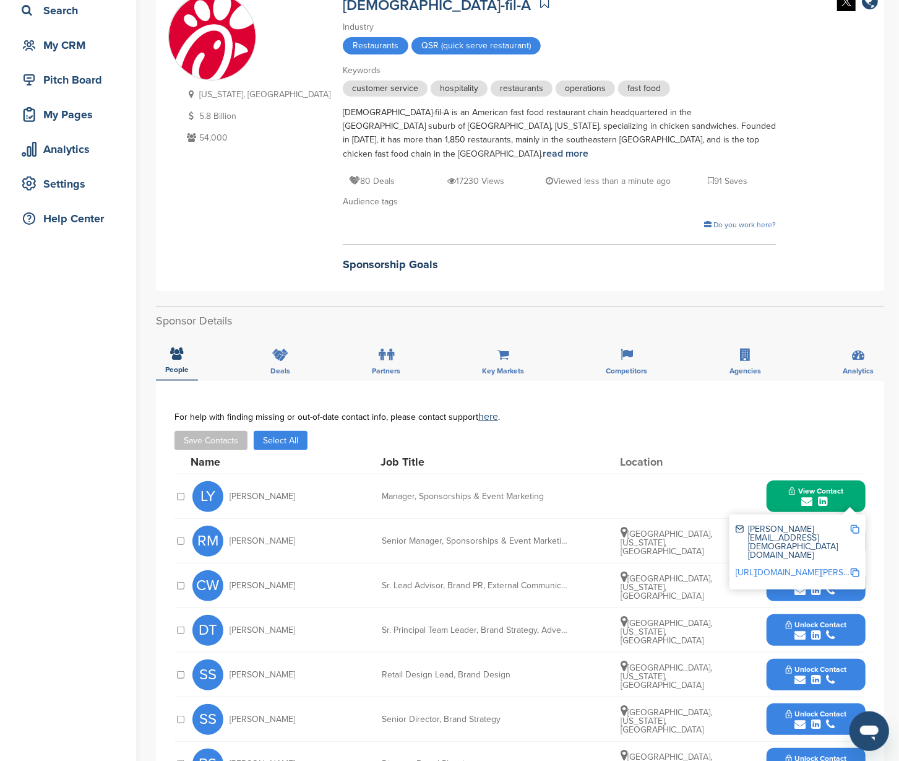
click at [850, 482] on button "View Contact" at bounding box center [816, 496] width 84 height 37
click at [855, 522] on button "Unlock Contact" at bounding box center [816, 540] width 91 height 37
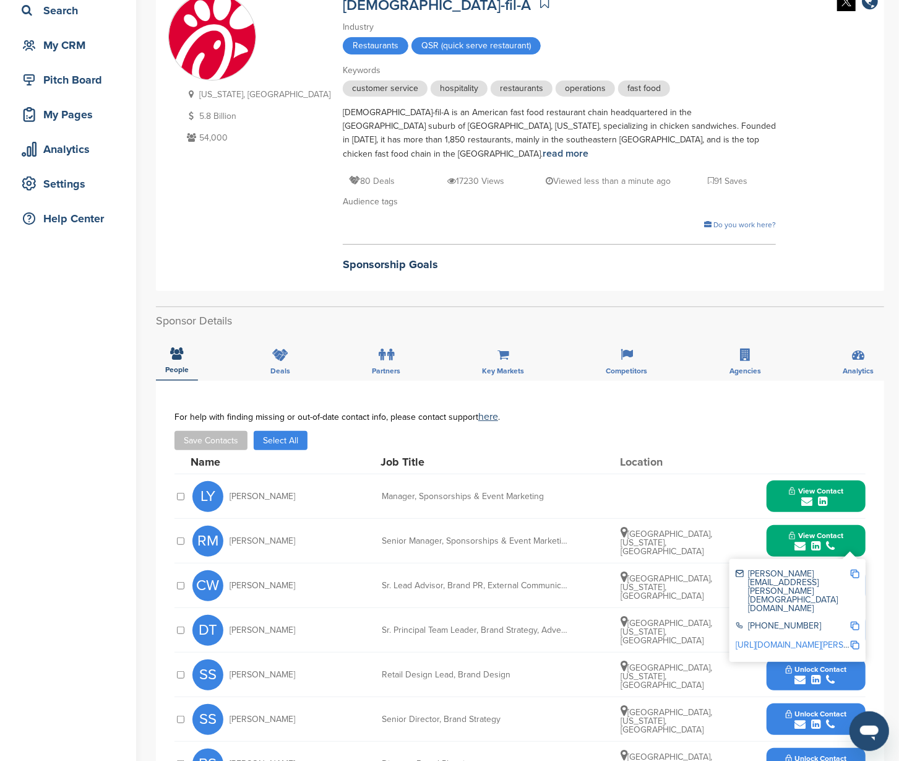
click at [857, 570] on img at bounding box center [855, 574] width 9 height 9
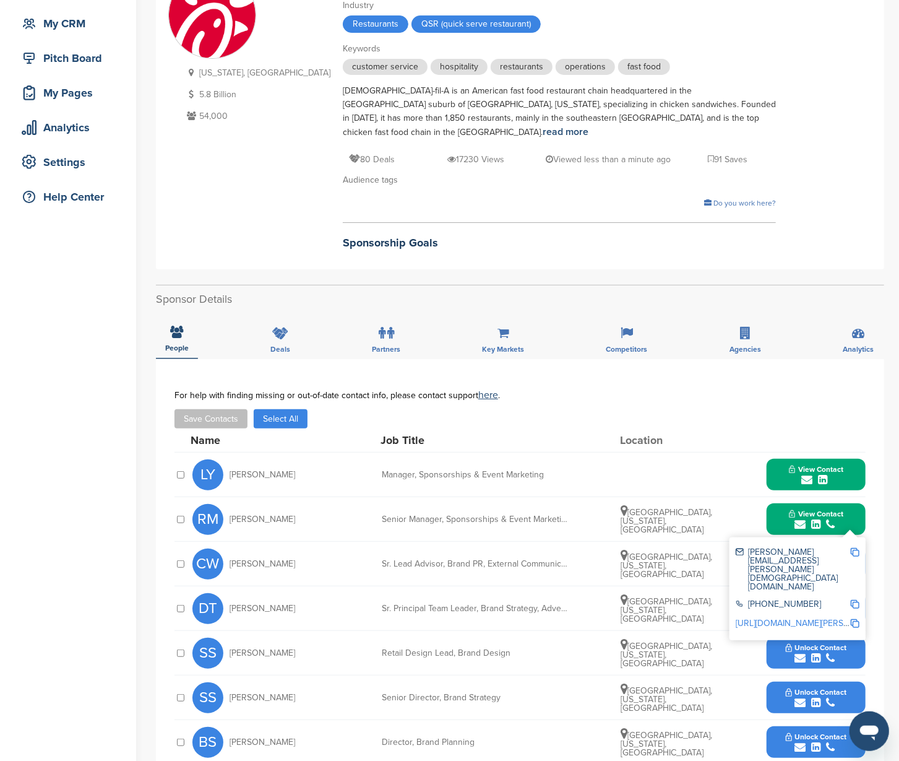
scroll to position [199, 0]
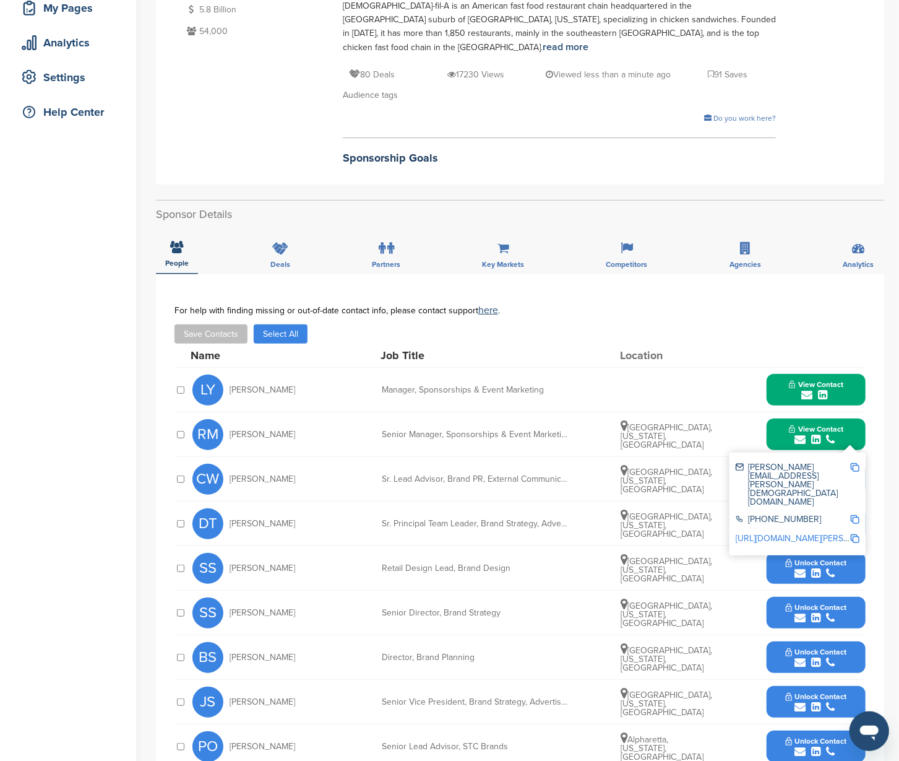
click at [775, 417] on button "View Contact" at bounding box center [816, 434] width 84 height 37
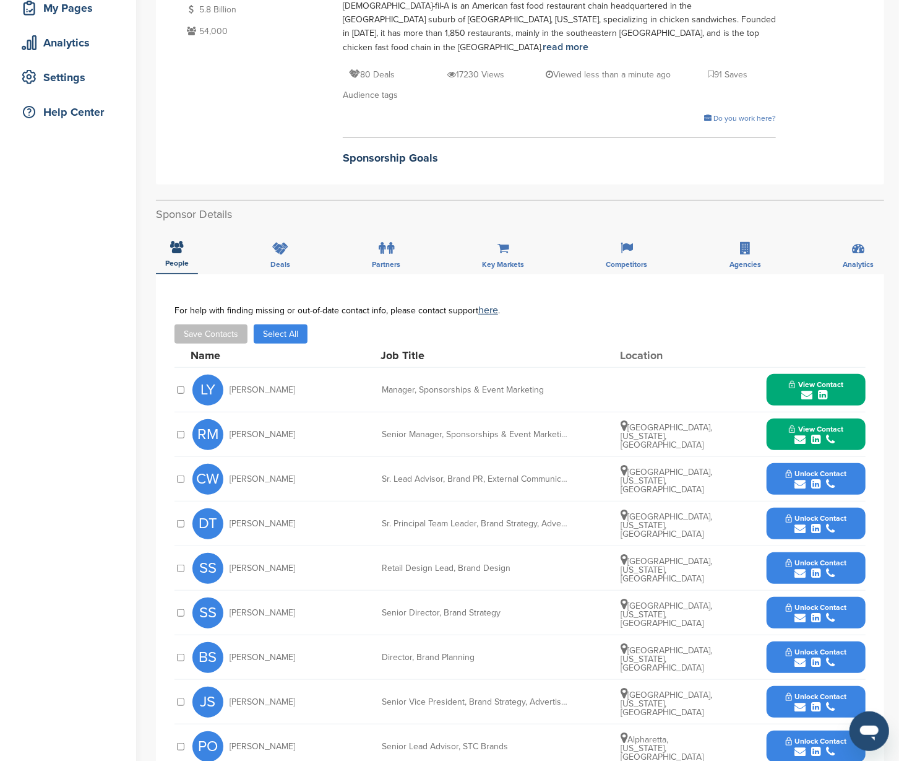
click at [853, 462] on button "Unlock Contact" at bounding box center [816, 479] width 91 height 37
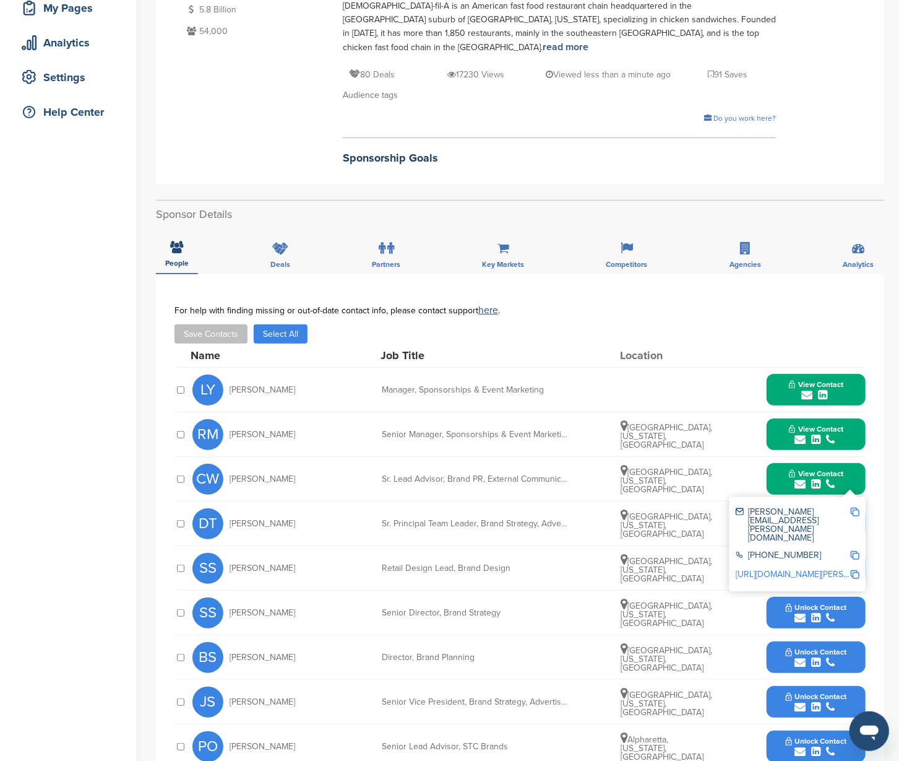
click at [857, 508] on img at bounding box center [855, 512] width 9 height 9
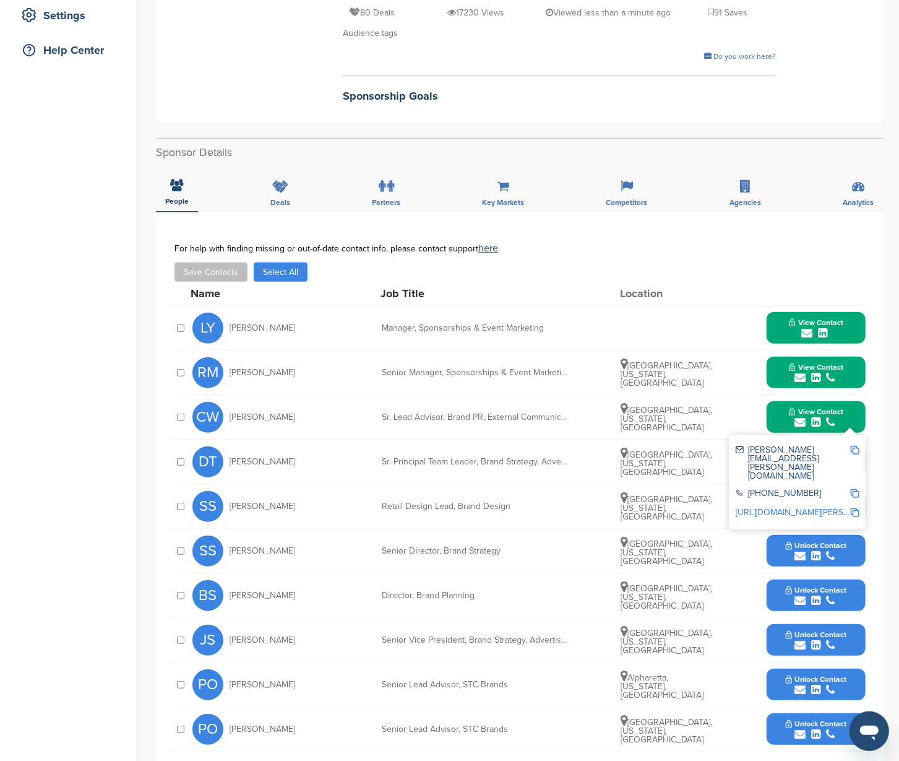
scroll to position [265, 0]
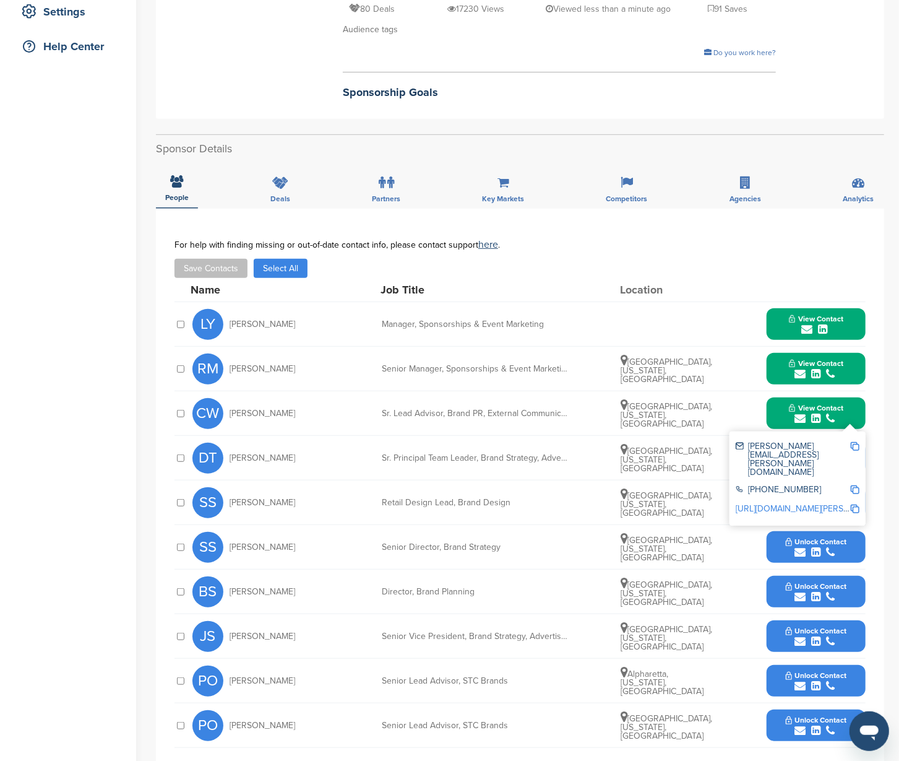
click at [851, 395] on button "View Contact" at bounding box center [816, 413] width 84 height 37
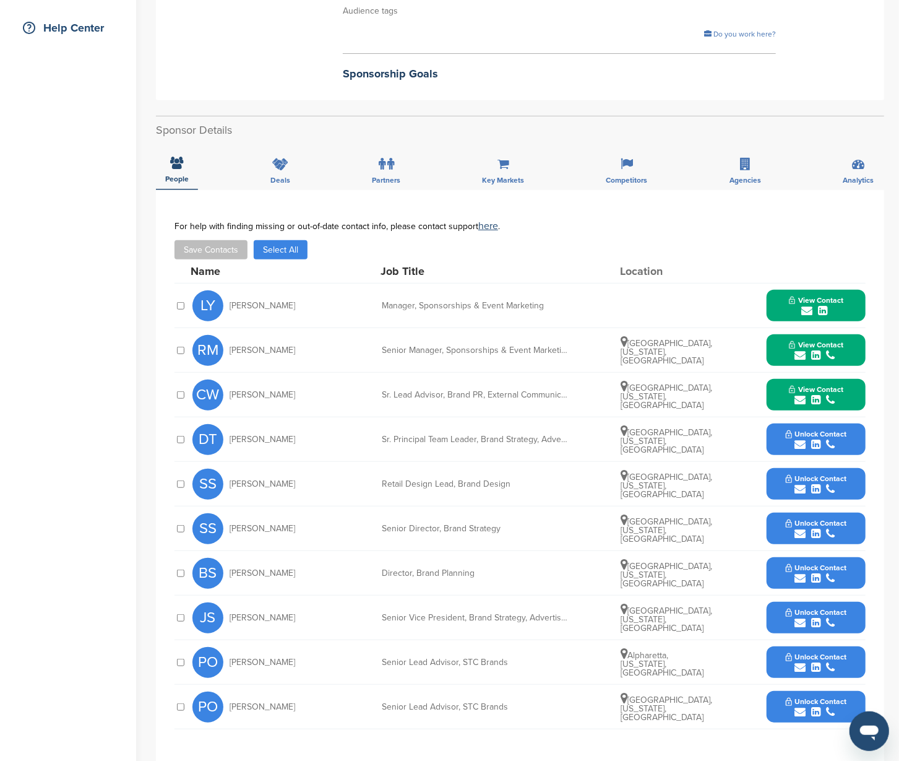
scroll to position [321, 0]
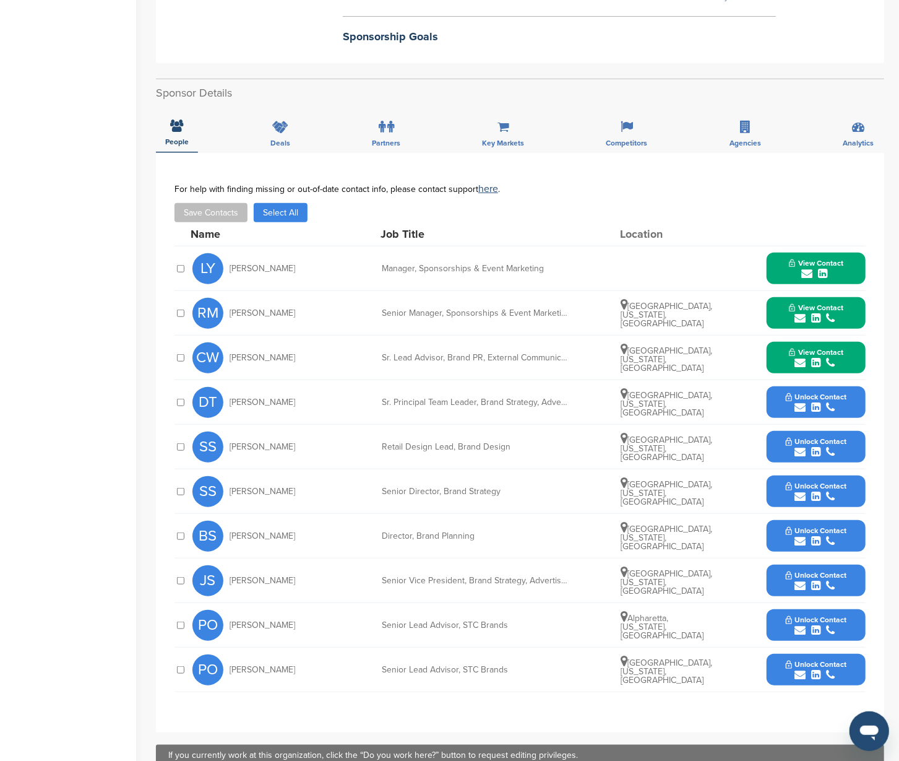
click at [856, 562] on button "Unlock Contact" at bounding box center [816, 580] width 91 height 37
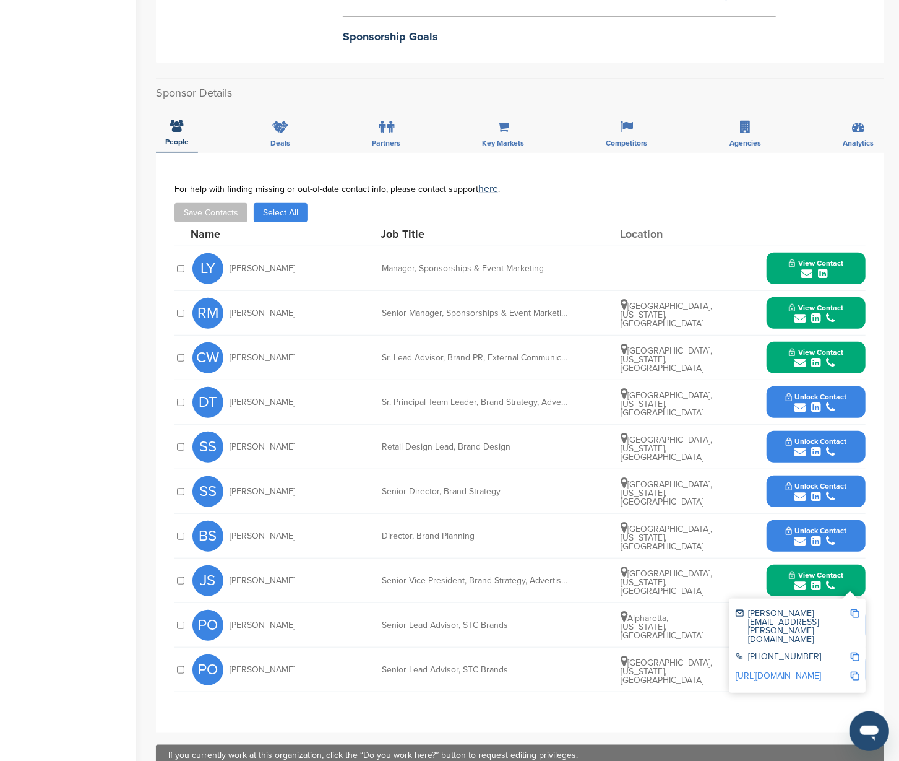
click at [854, 609] on img at bounding box center [855, 613] width 9 height 9
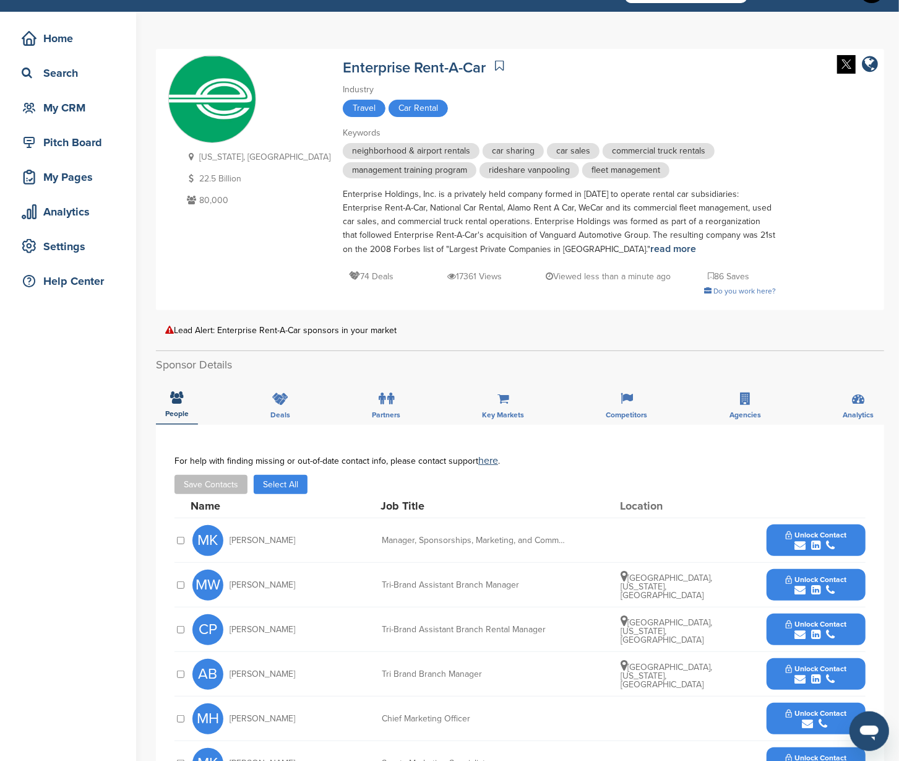
scroll to position [54, 0]
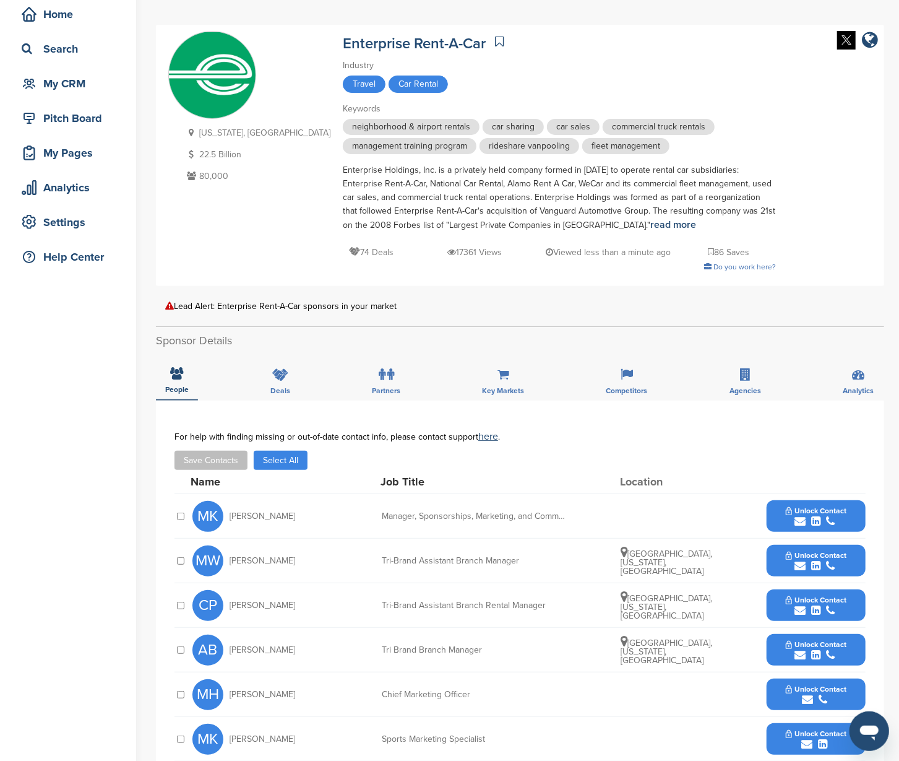
click at [850, 505] on button "Unlock Contact" at bounding box center [816, 516] width 91 height 37
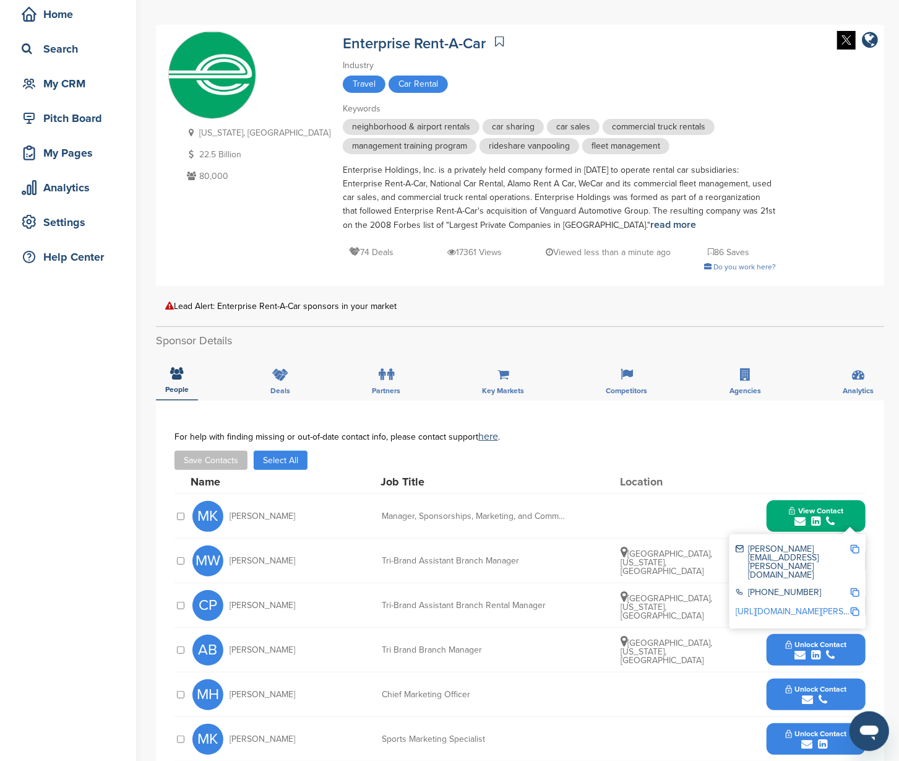
click at [854, 546] on img at bounding box center [855, 549] width 9 height 9
click at [847, 503] on button "View Contact" at bounding box center [816, 516] width 84 height 37
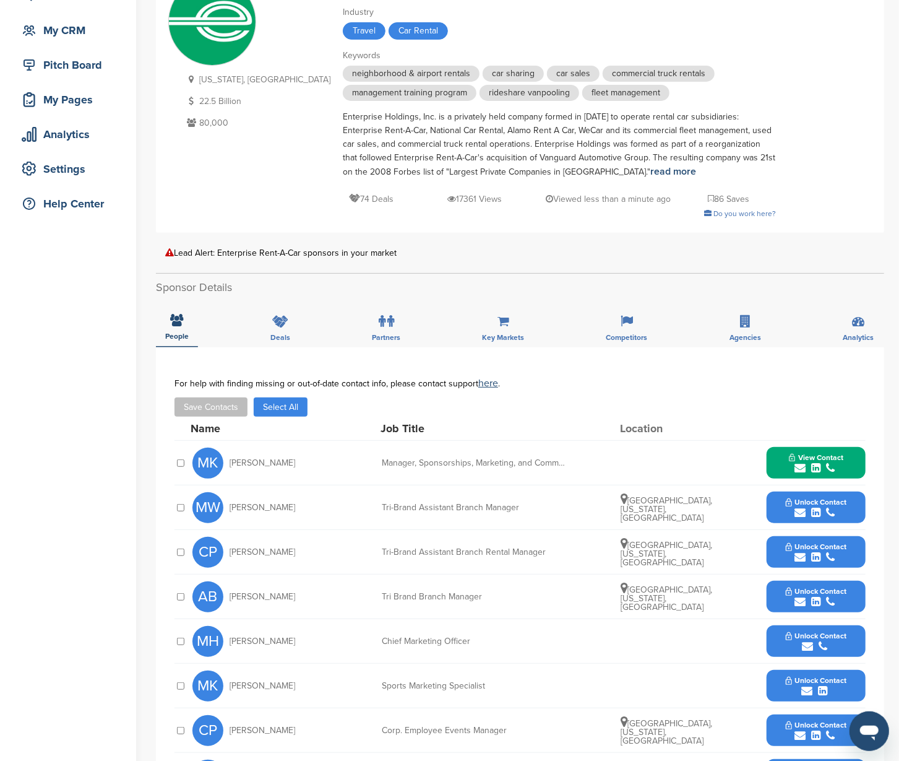
scroll to position [139, 0]
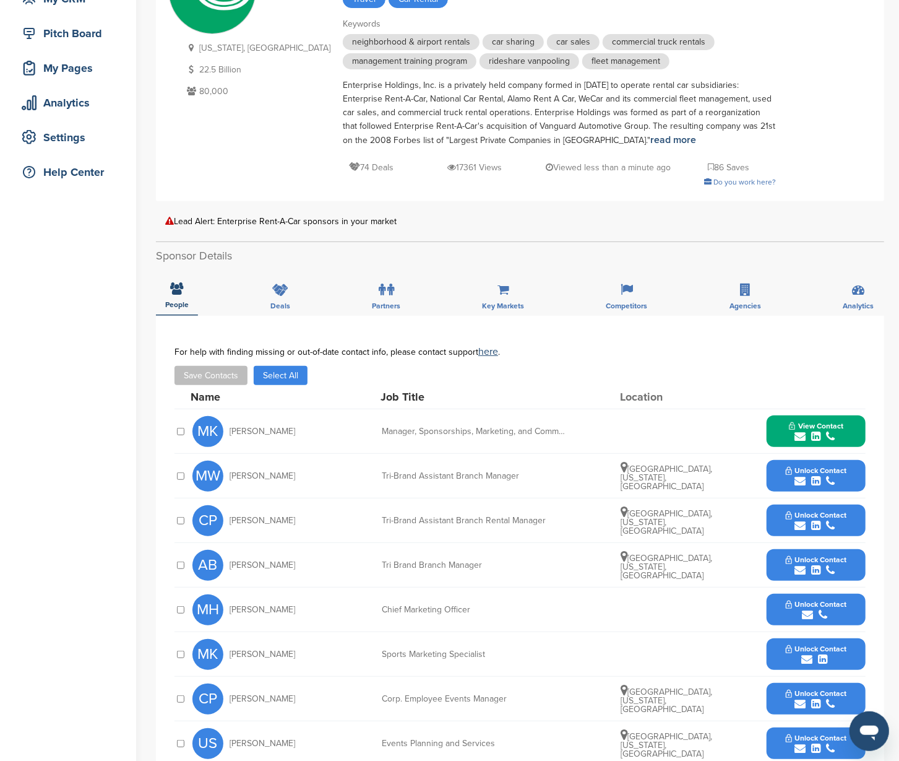
click at [856, 475] on button "Unlock Contact" at bounding box center [816, 475] width 91 height 37
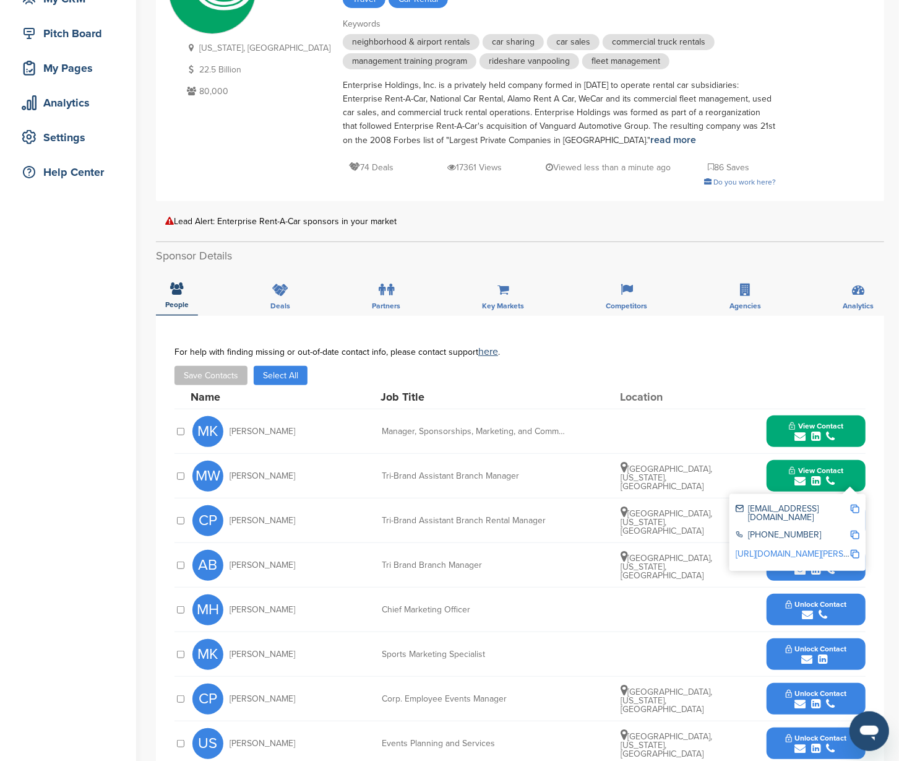
click at [854, 507] on img at bounding box center [855, 509] width 9 height 9
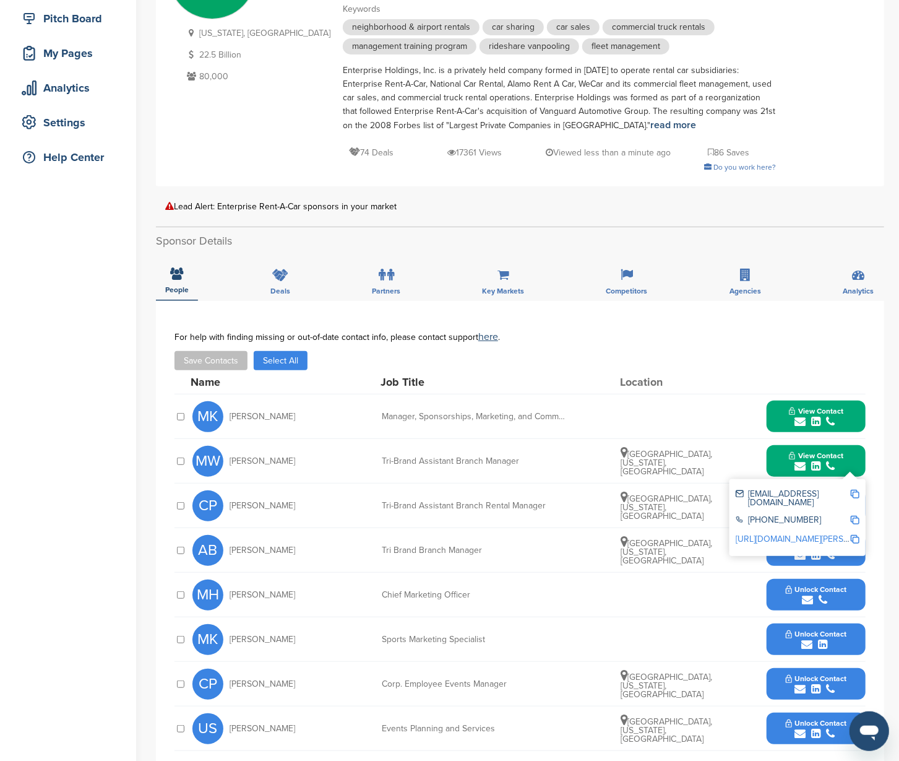
scroll to position [221, 0]
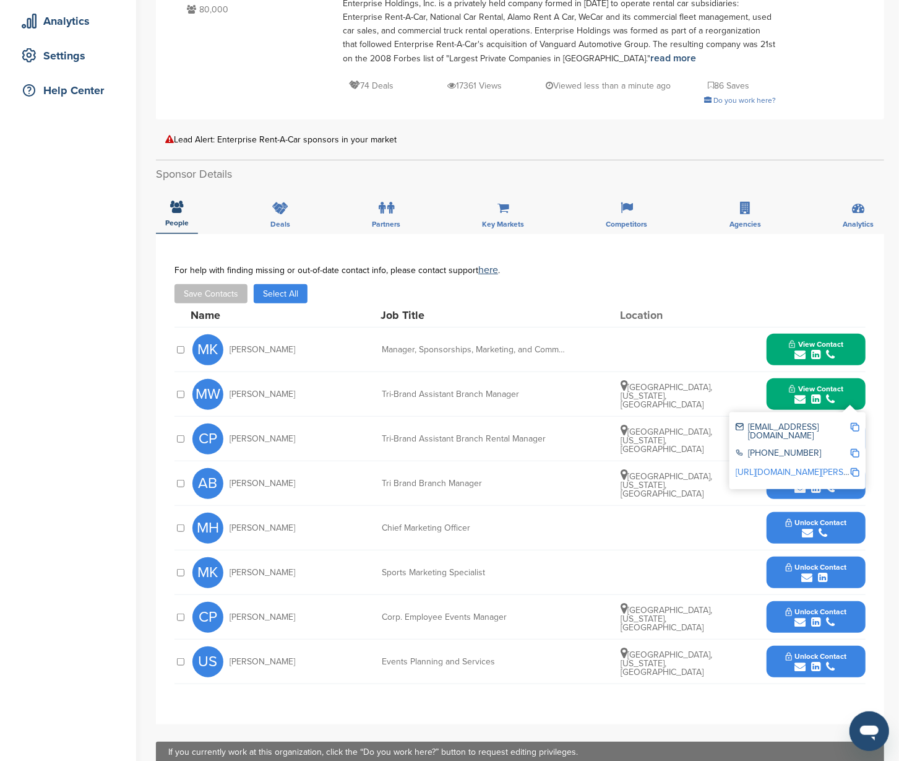
click at [856, 662] on button "Unlock Contact" at bounding box center [816, 661] width 91 height 37
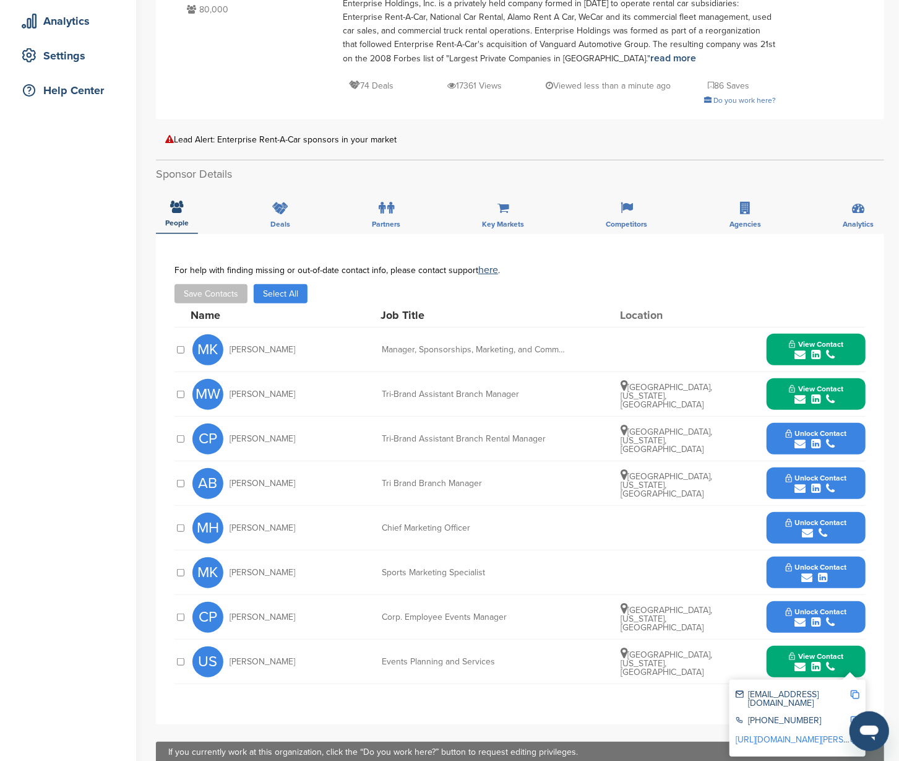
click at [853, 687] on div "uduak.solomon@eeginc.com" at bounding box center [798, 699] width 124 height 26
click at [854, 695] on img at bounding box center [855, 694] width 9 height 9
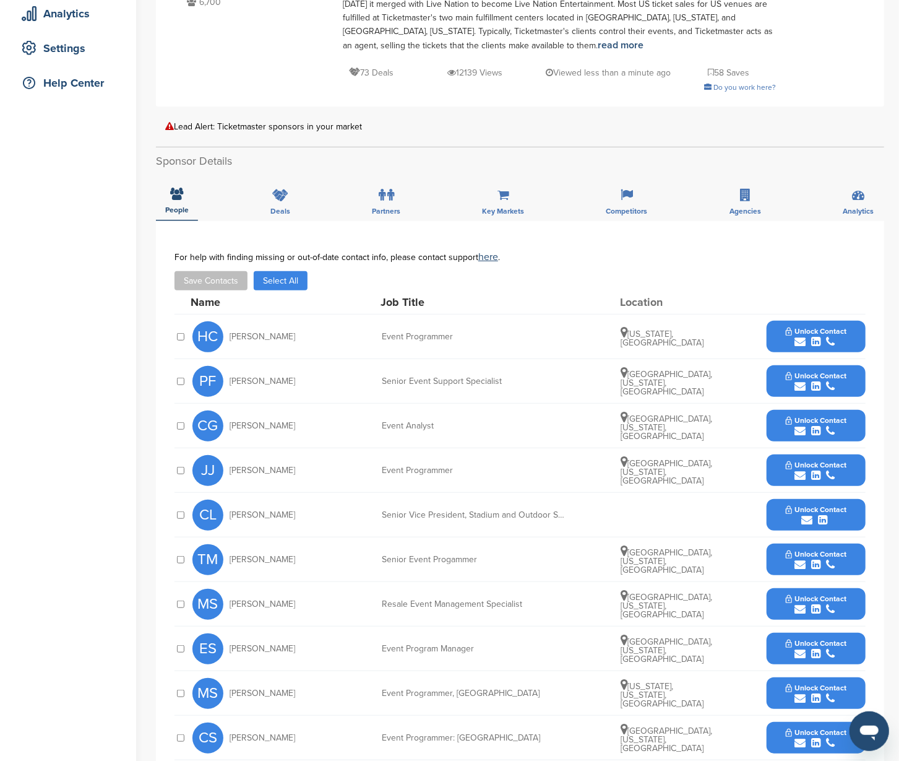
click at [852, 336] on button "Unlock Contact" at bounding box center [816, 336] width 91 height 37
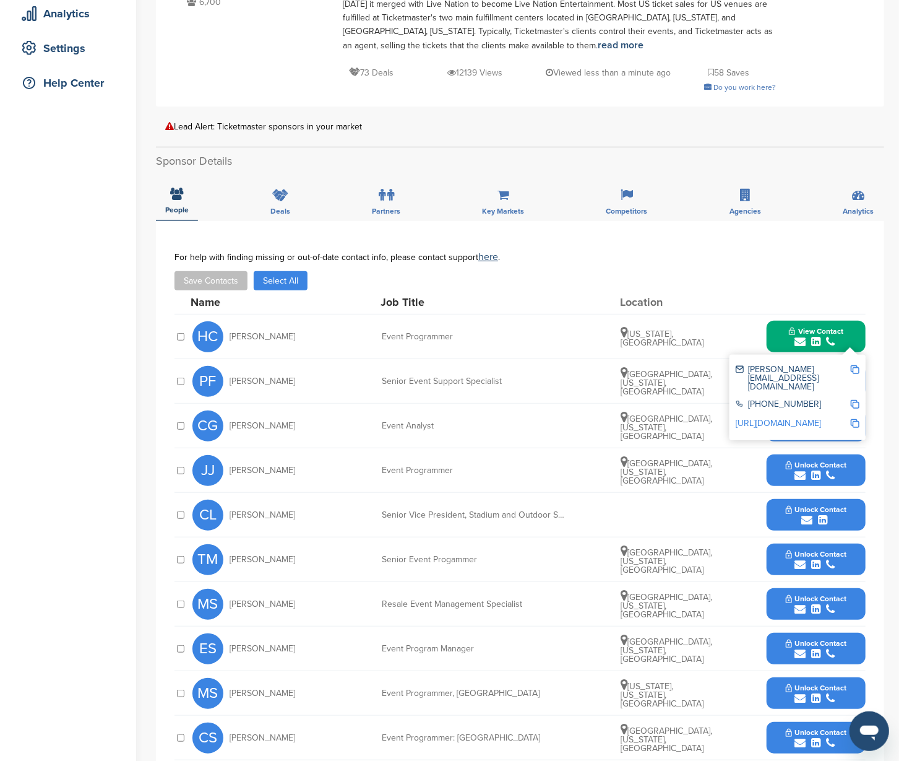
click at [856, 366] on img at bounding box center [855, 369] width 9 height 9
click at [853, 330] on button "View Contact" at bounding box center [816, 336] width 84 height 37
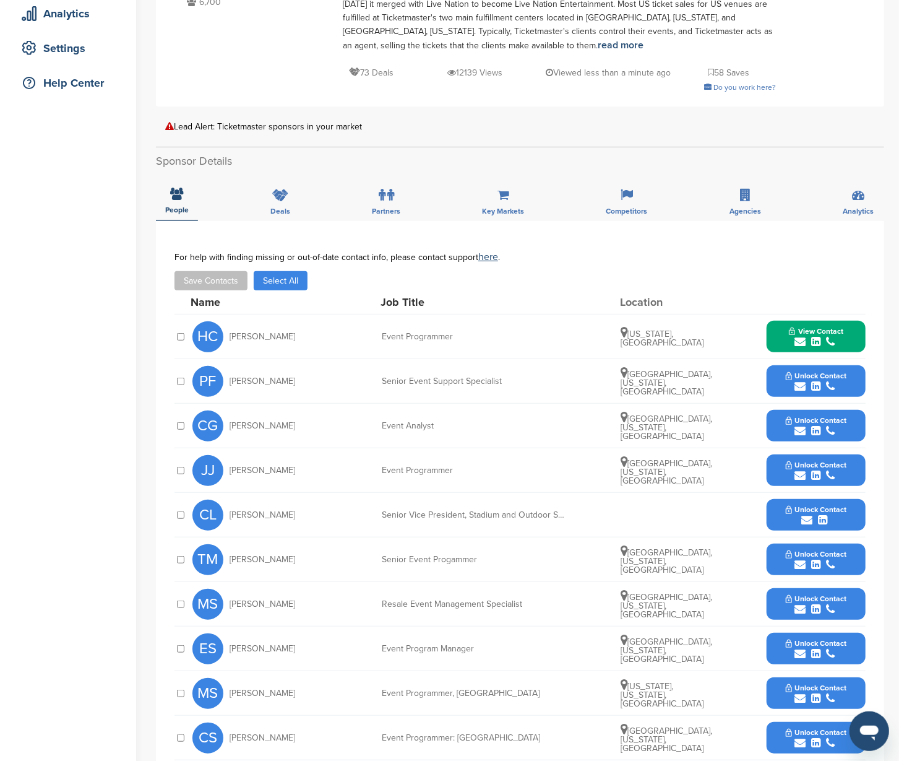
click at [857, 376] on button "Unlock Contact" at bounding box center [816, 381] width 91 height 37
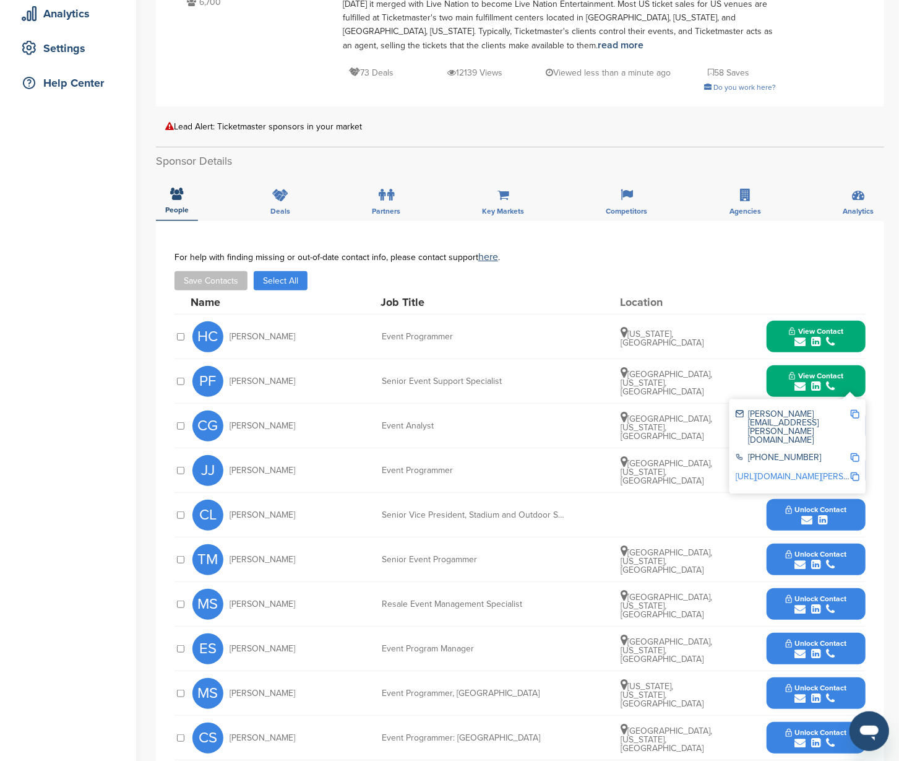
click at [855, 412] on img at bounding box center [855, 414] width 9 height 9
click at [854, 383] on button "View Contact" at bounding box center [816, 381] width 84 height 37
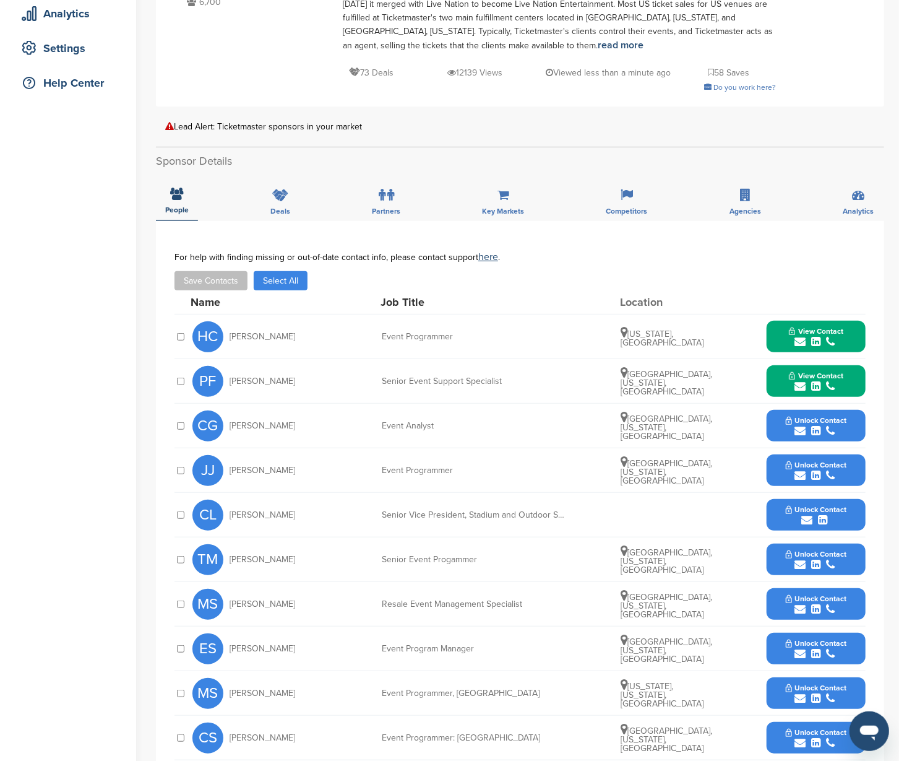
click at [856, 417] on button "Unlock Contact" at bounding box center [816, 425] width 91 height 37
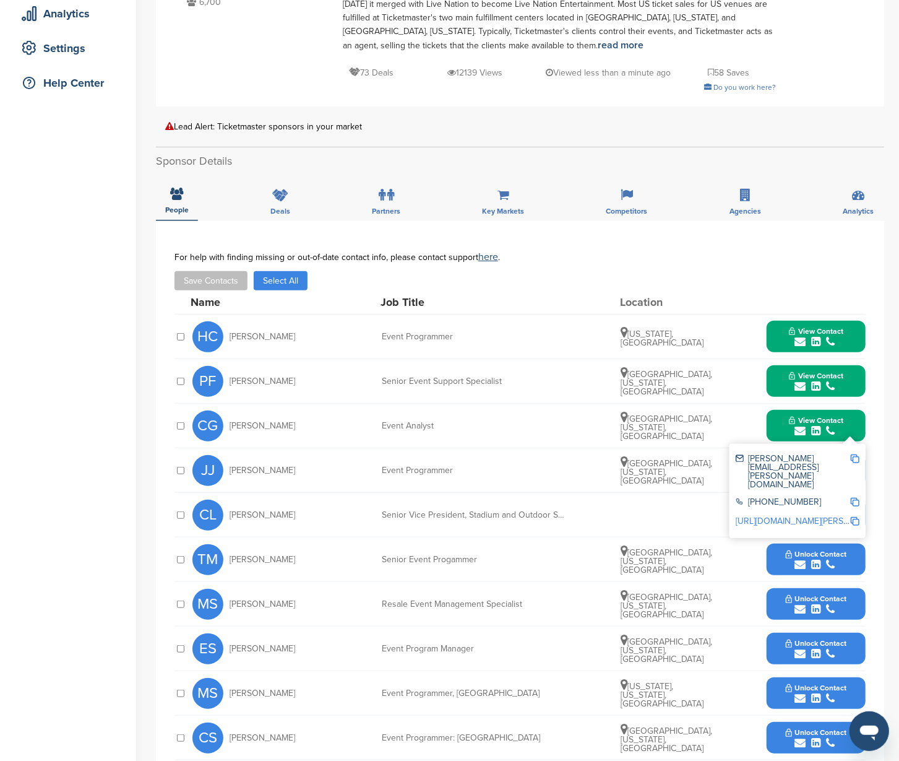
click at [854, 454] on img at bounding box center [855, 458] width 9 height 9
click at [850, 413] on button "View Contact" at bounding box center [816, 425] width 84 height 37
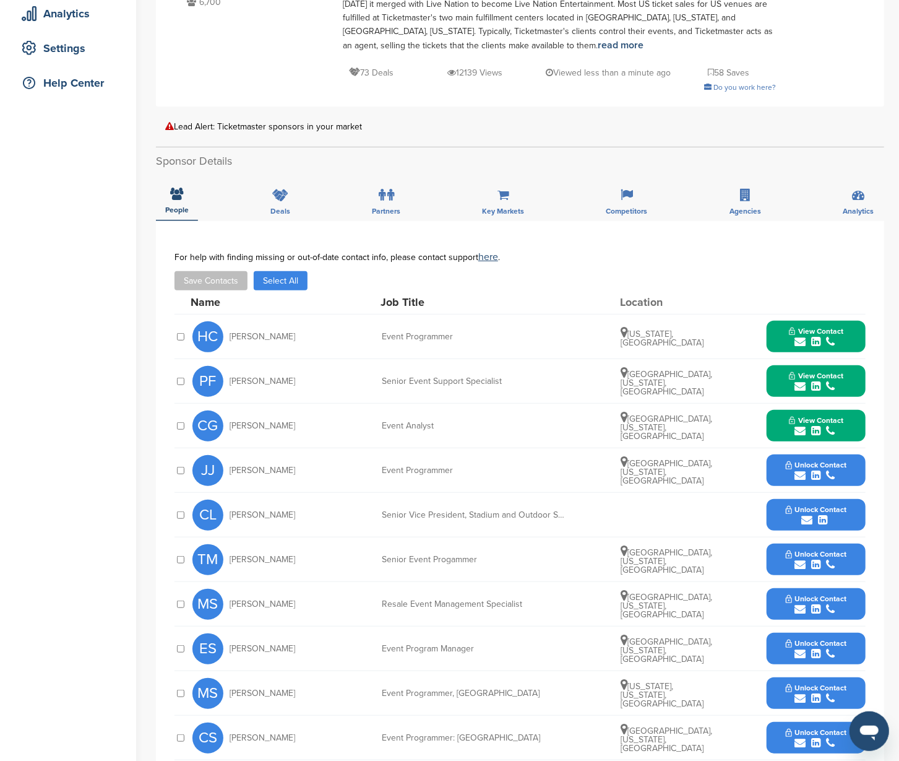
click at [854, 464] on button "Unlock Contact" at bounding box center [816, 470] width 91 height 37
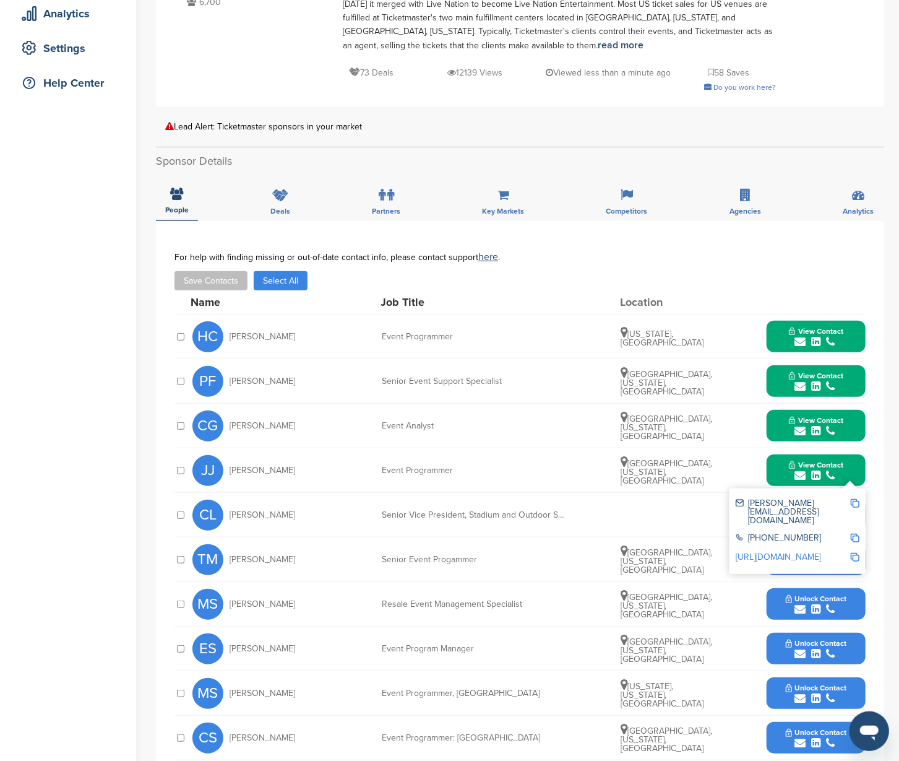
click at [855, 501] on img at bounding box center [855, 503] width 9 height 9
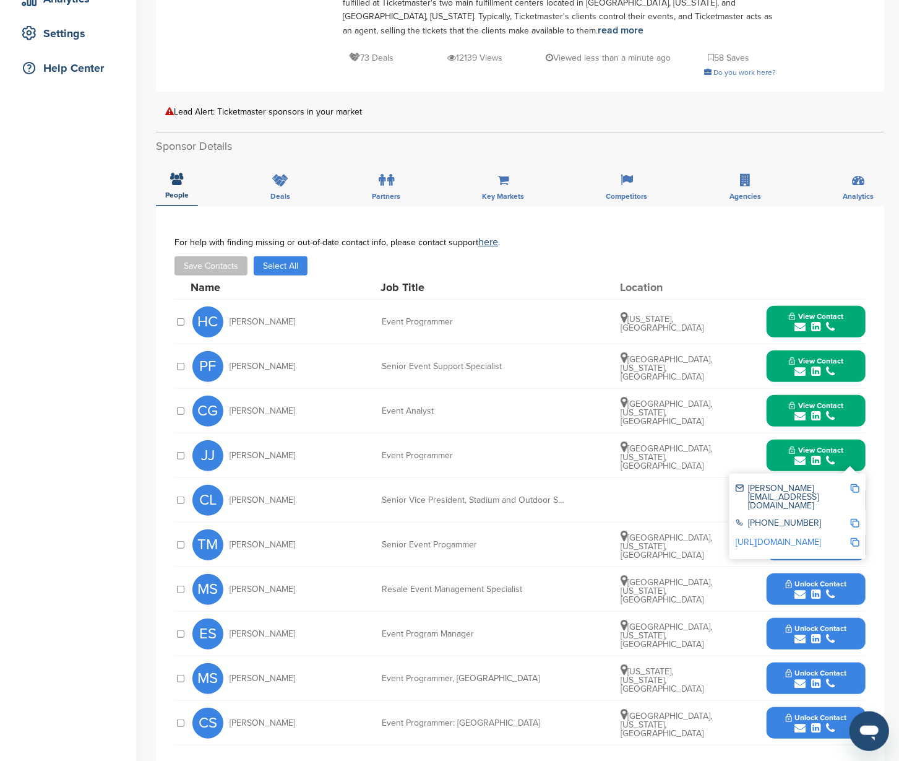
scroll to position [275, 0]
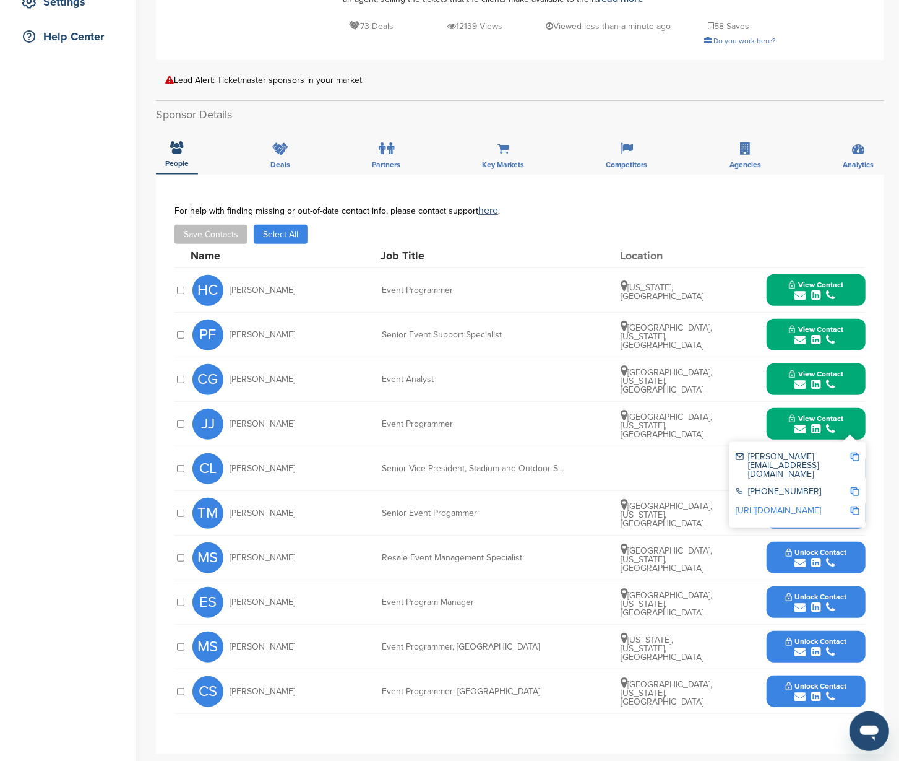
click at [850, 417] on button "View Contact" at bounding box center [816, 423] width 84 height 37
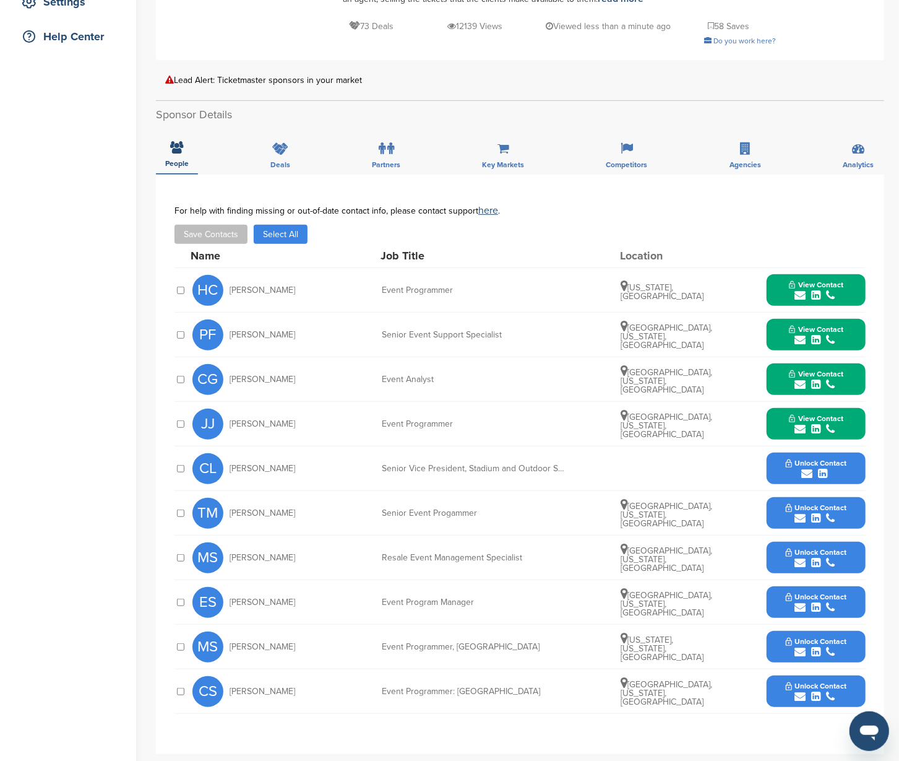
click at [857, 461] on button "Unlock Contact" at bounding box center [816, 468] width 91 height 37
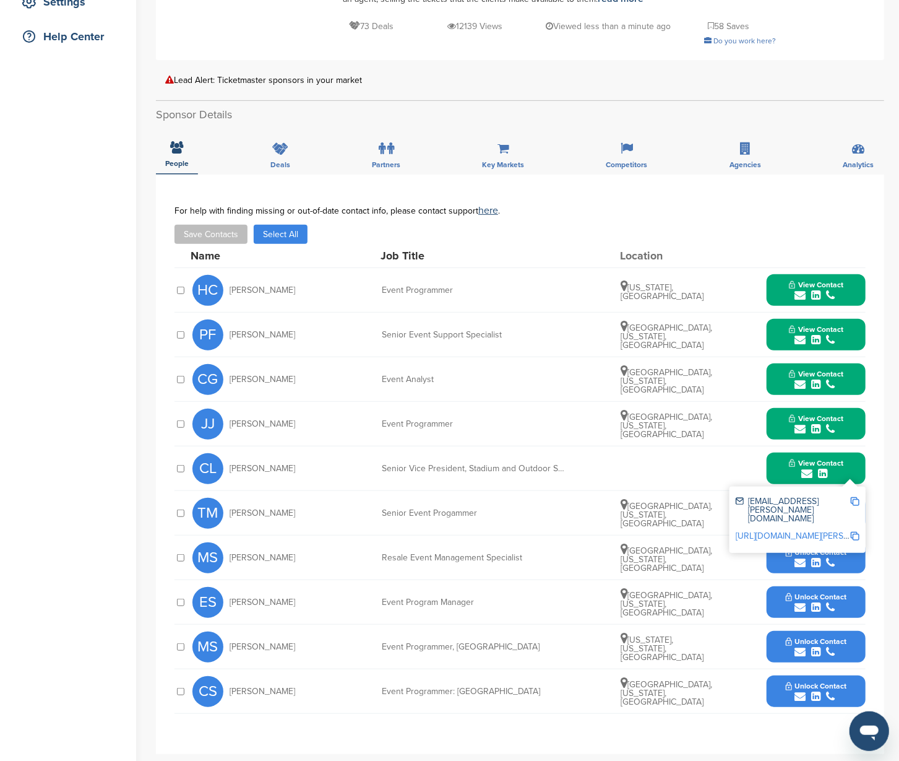
click at [855, 499] on img at bounding box center [855, 501] width 9 height 9
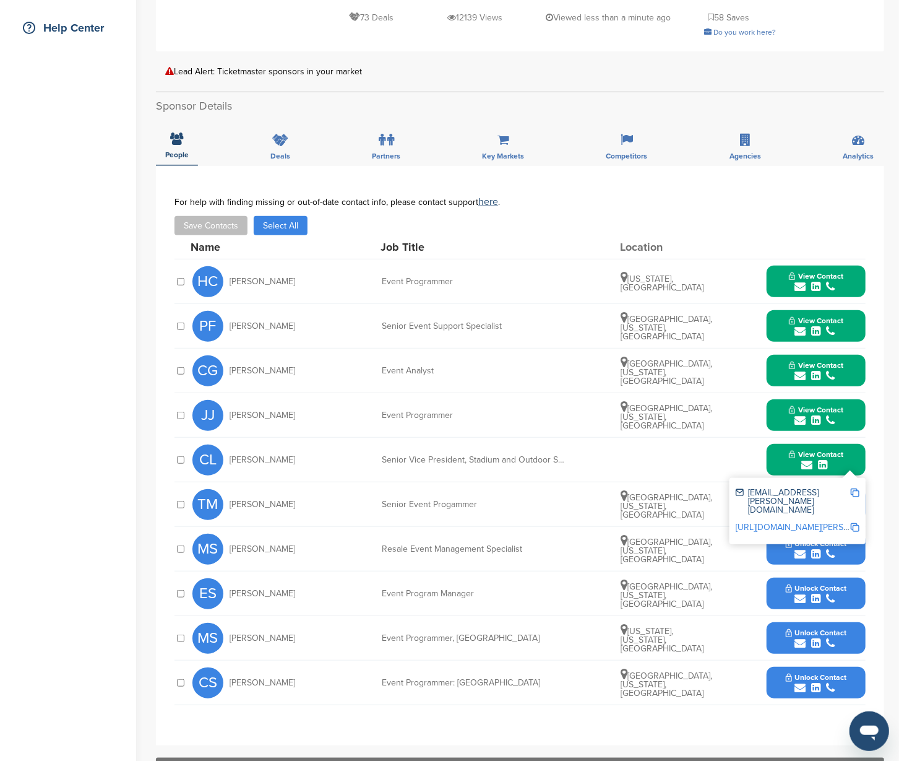
scroll to position [308, 0]
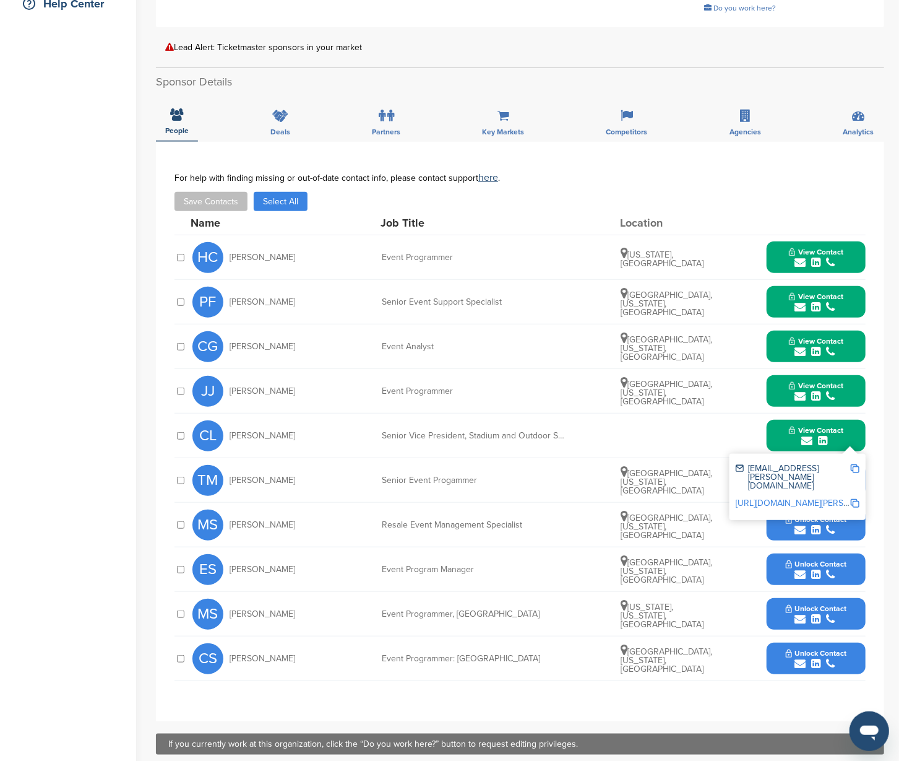
click at [852, 571] on button "Unlock Contact" at bounding box center [816, 569] width 91 height 37
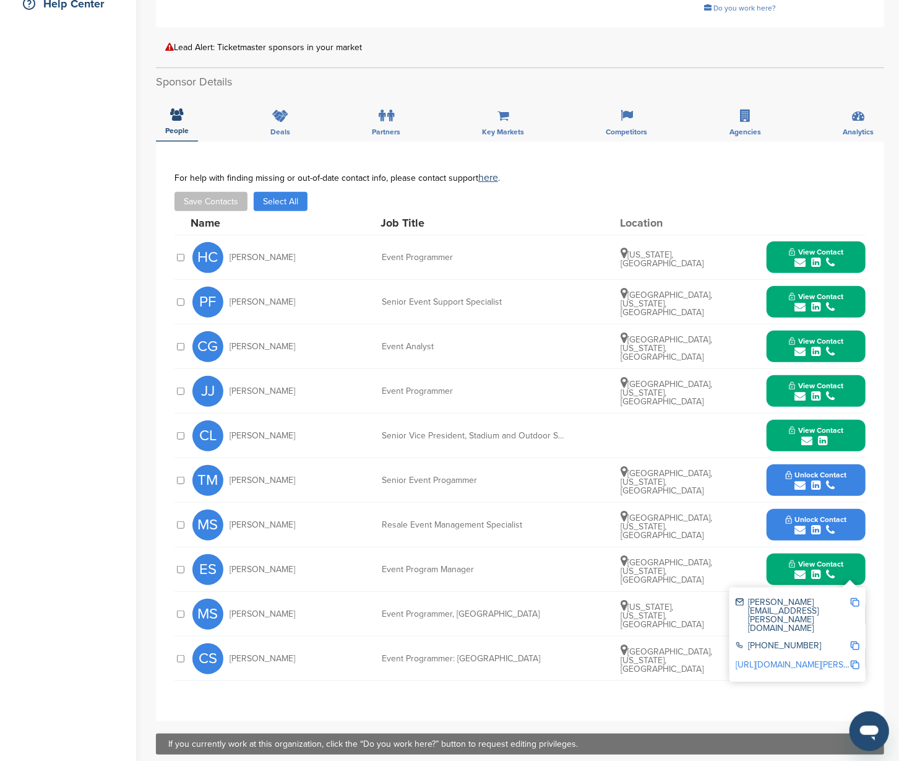
click at [857, 600] on img at bounding box center [855, 602] width 9 height 9
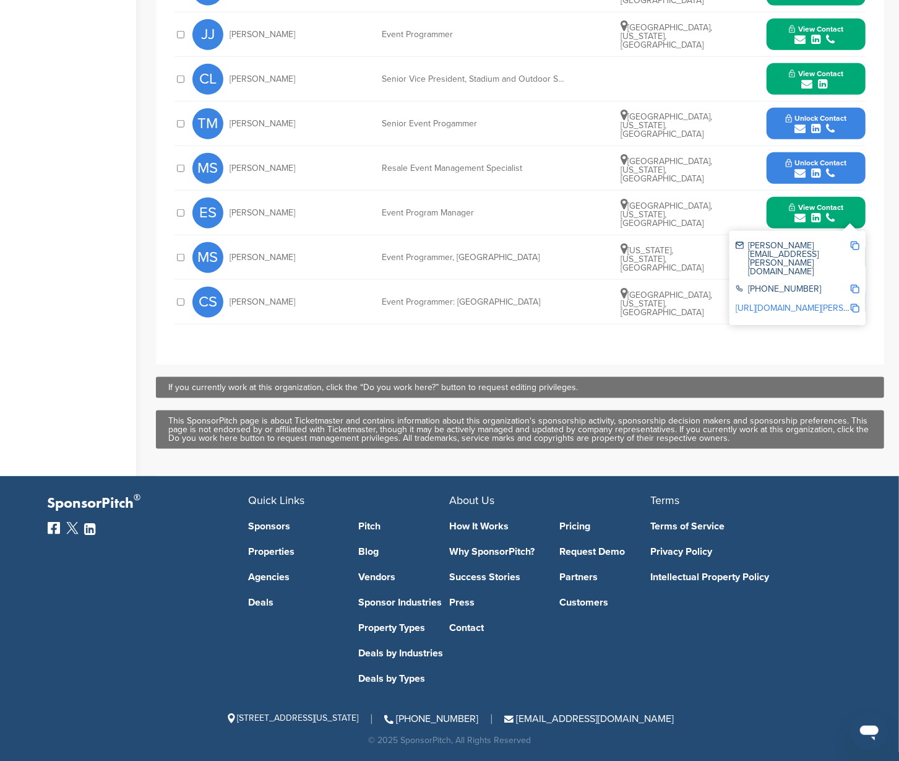
scroll to position [0, 0]
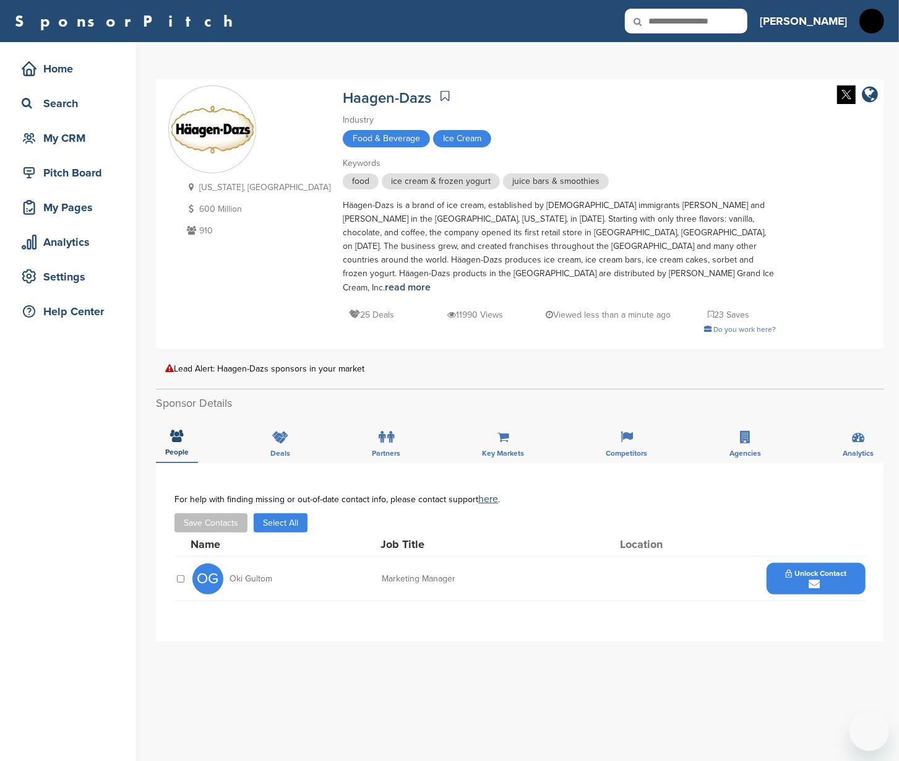
click at [830, 578] on div "submit" at bounding box center [816, 584] width 61 height 12
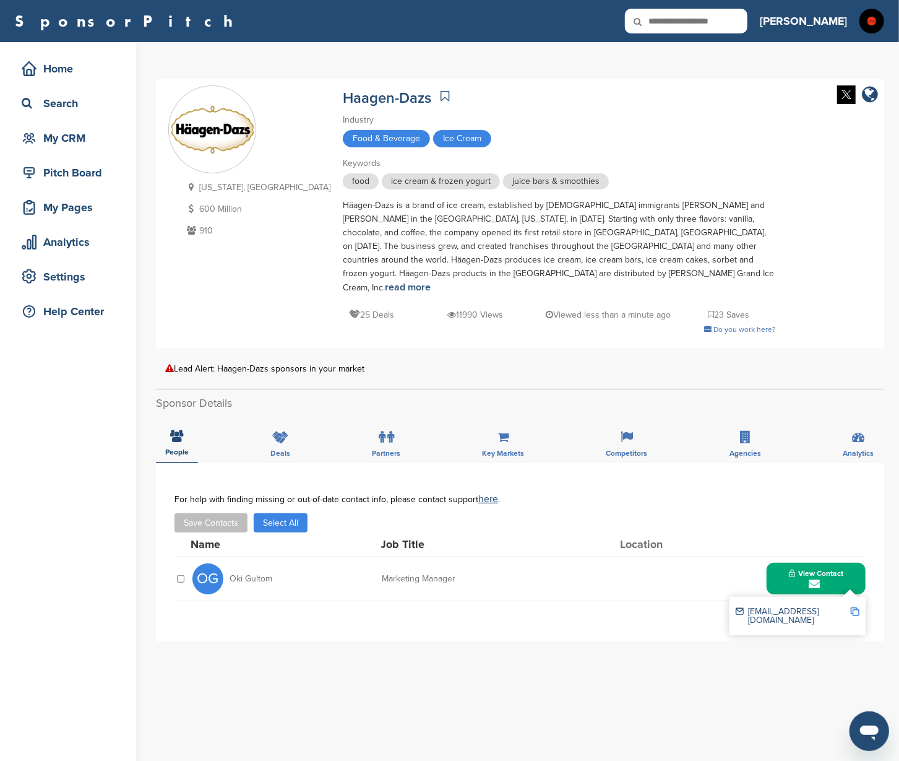
click at [855, 607] on img at bounding box center [855, 611] width 9 height 9
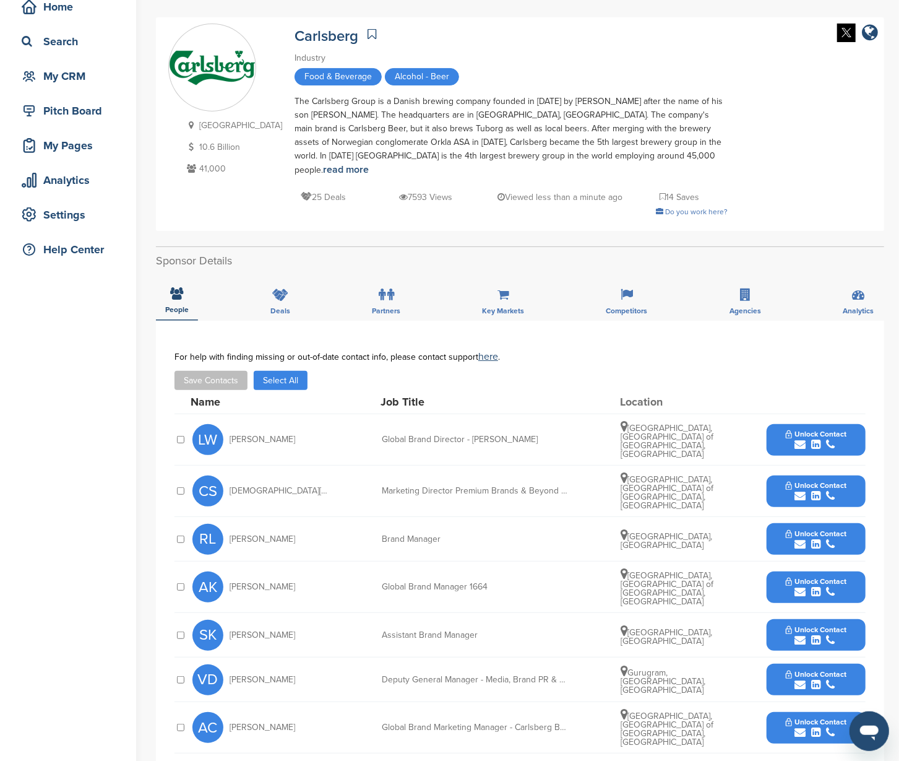
scroll to position [113, 0]
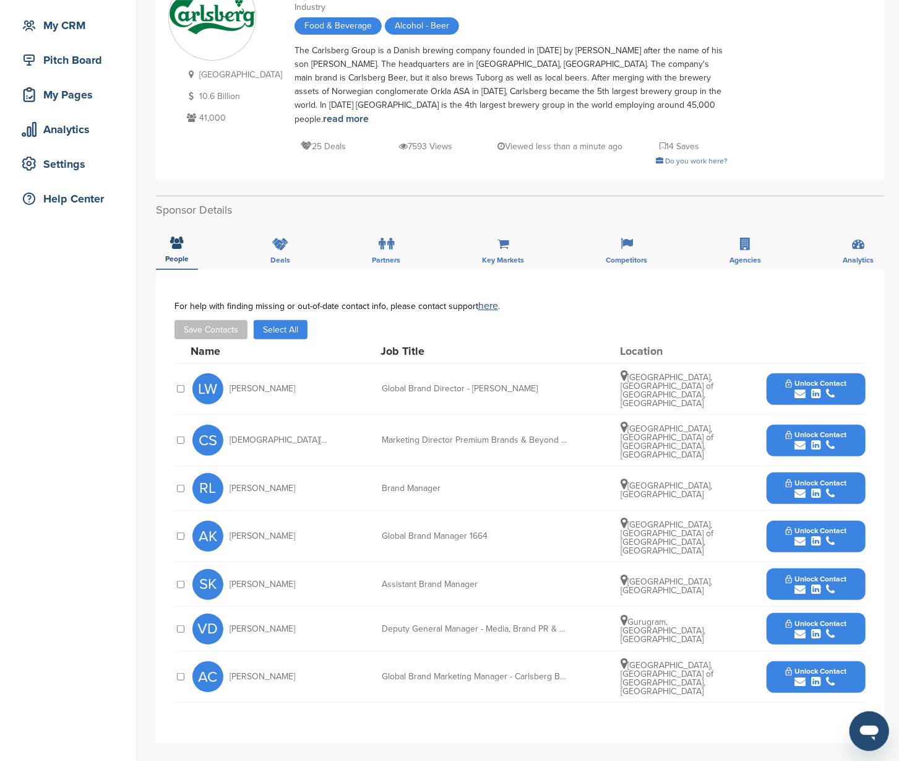
click at [857, 370] on button "Unlock Contact" at bounding box center [816, 388] width 91 height 37
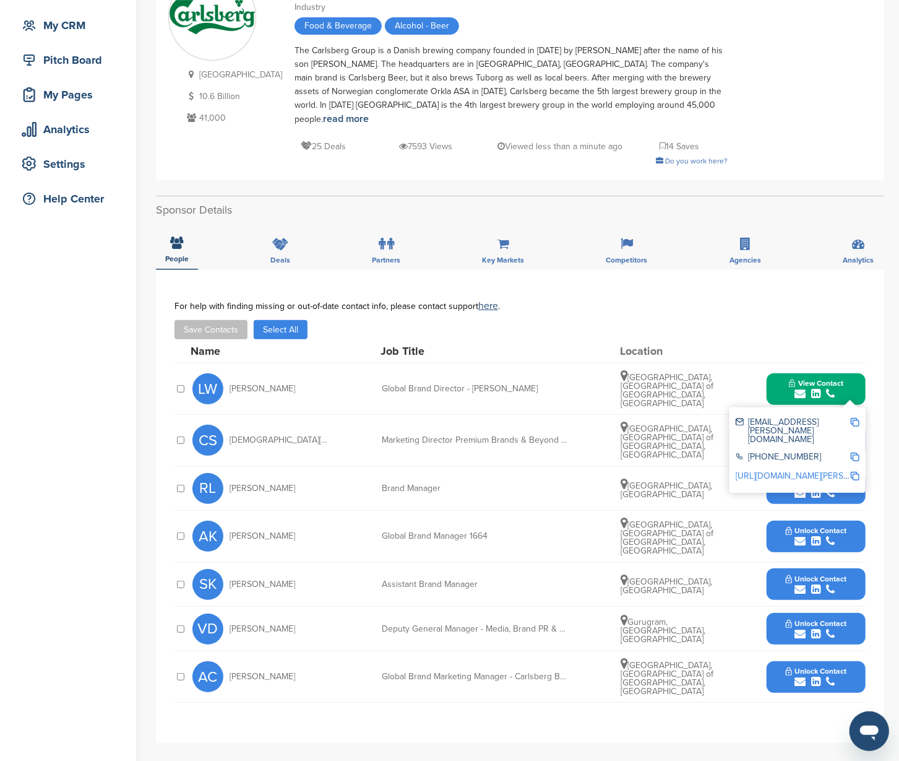
click at [855, 418] on img at bounding box center [855, 422] width 9 height 9
click at [851, 370] on button "View Contact" at bounding box center [816, 388] width 84 height 37
click at [855, 422] on button "Unlock Contact" at bounding box center [816, 440] width 91 height 37
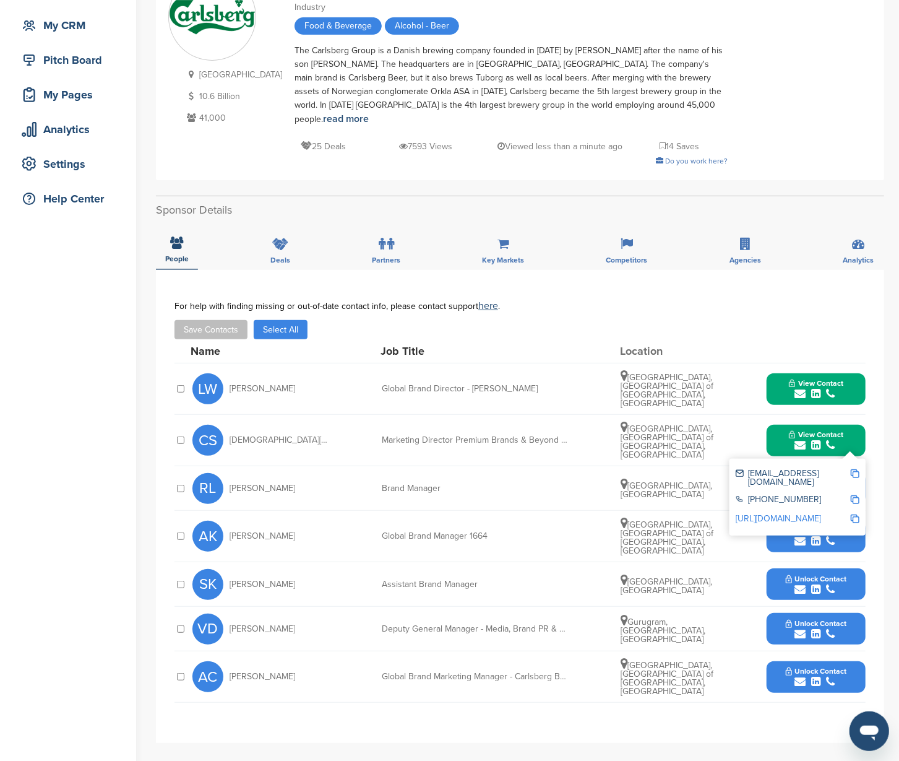
click at [855, 469] on img at bounding box center [855, 473] width 9 height 9
click at [855, 422] on button "View Contact" at bounding box center [816, 440] width 84 height 37
click at [848, 470] on button "Unlock Contact" at bounding box center [816, 488] width 91 height 37
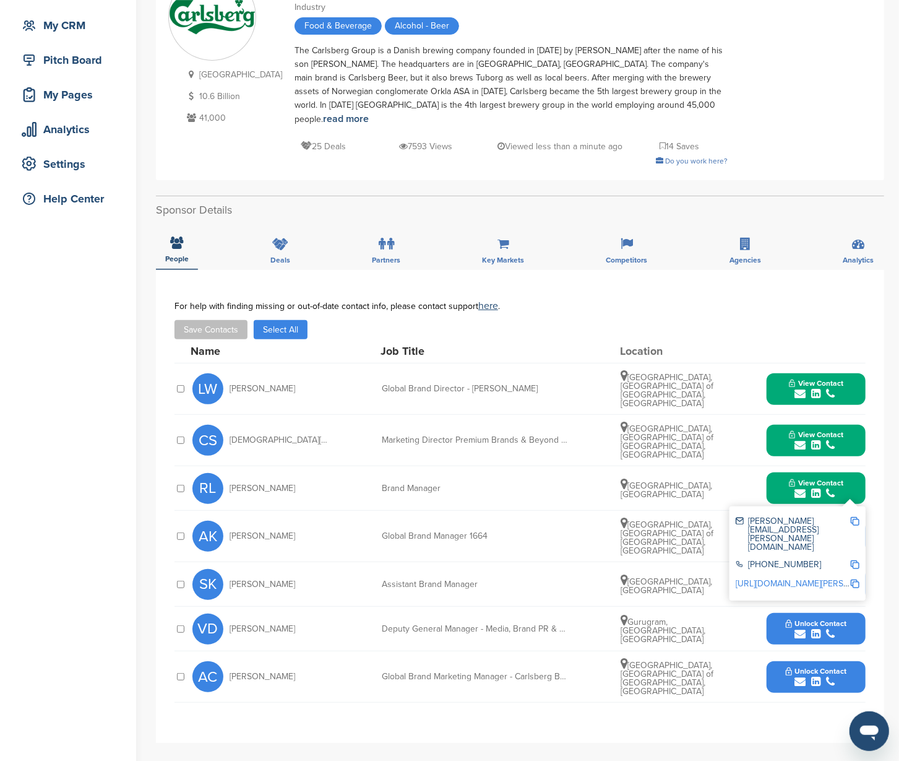
click at [858, 517] on img at bounding box center [855, 521] width 9 height 9
click at [852, 470] on button "View Contact" at bounding box center [816, 488] width 84 height 37
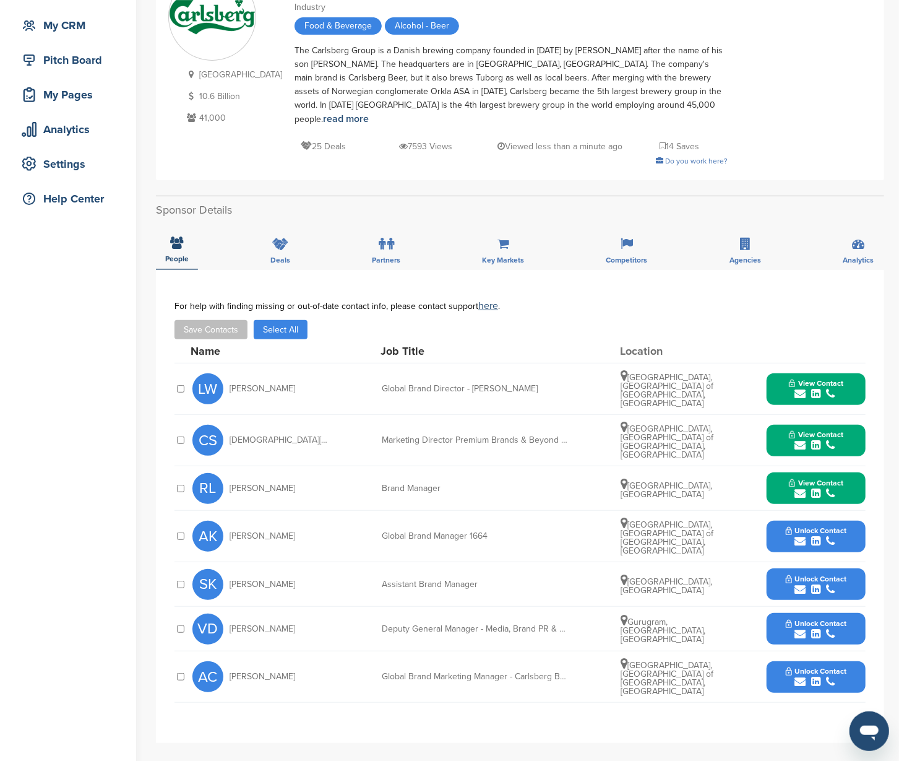
click at [859, 566] on button "Unlock Contact" at bounding box center [816, 584] width 91 height 37
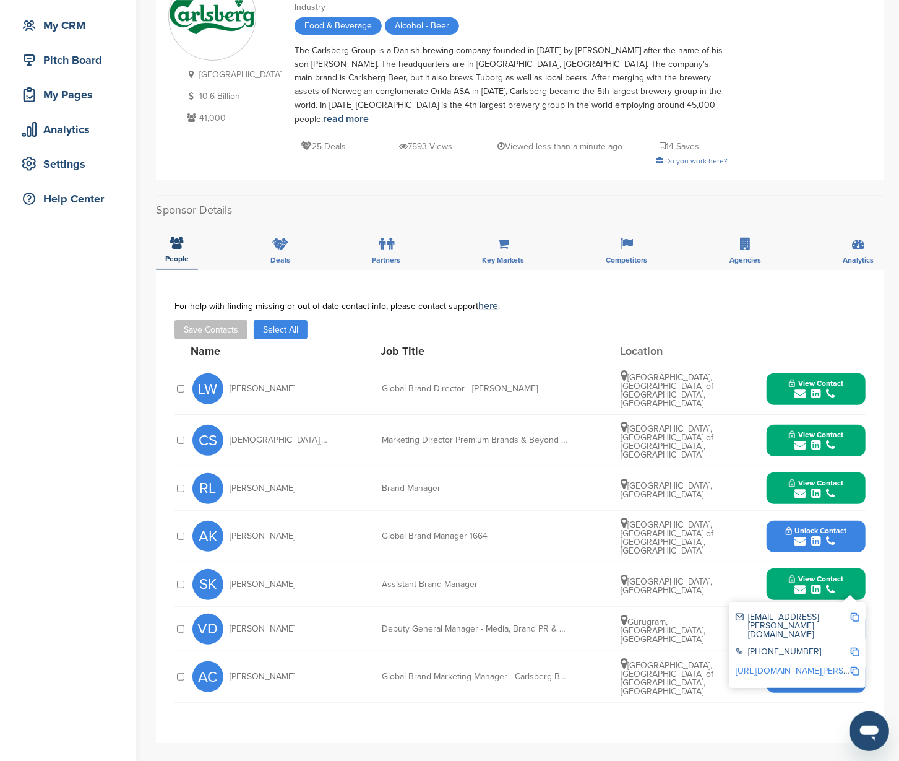
click at [855, 613] on img at bounding box center [855, 617] width 9 height 9
click at [857, 566] on button "View Contact" at bounding box center [816, 584] width 84 height 37
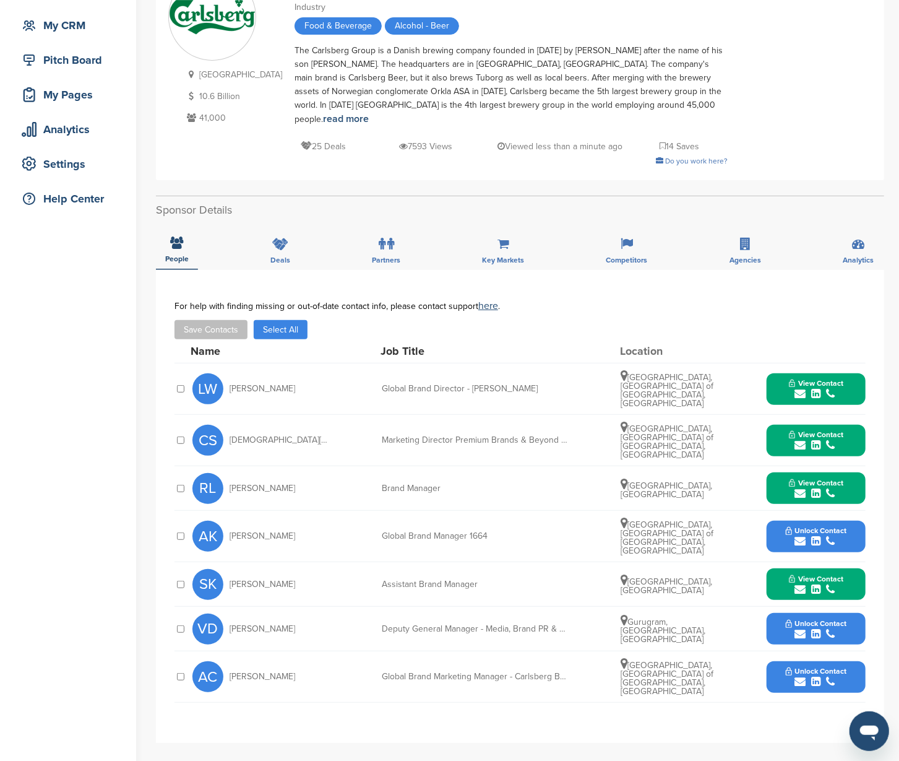
click at [857, 610] on button "Unlock Contact" at bounding box center [816, 628] width 91 height 37
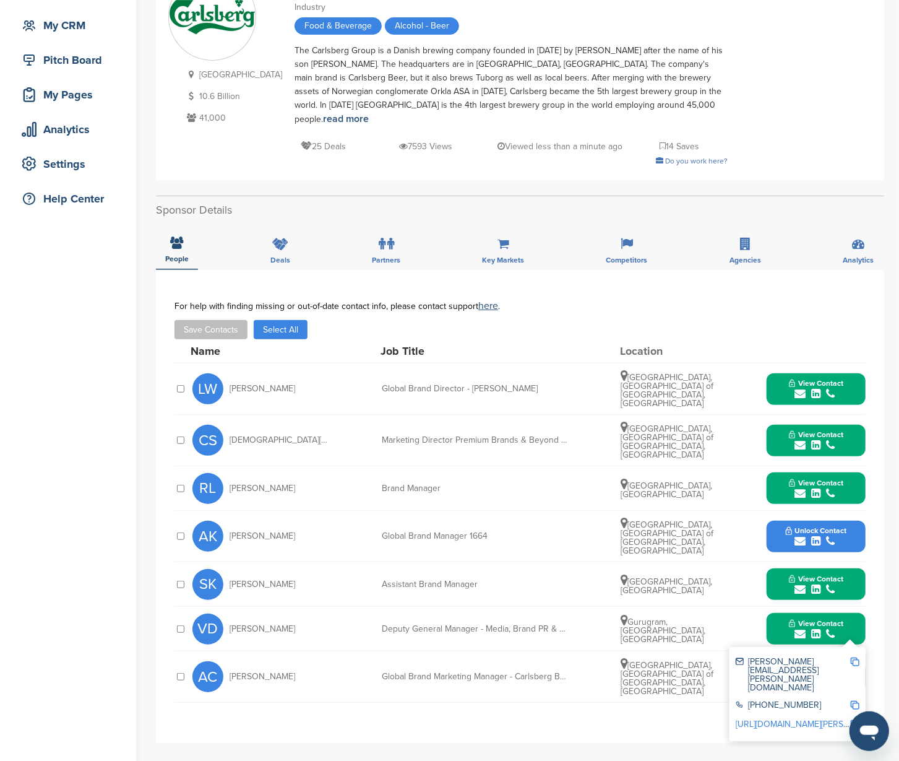
click at [851, 657] on img at bounding box center [855, 661] width 9 height 9
click at [845, 610] on button "View Contact" at bounding box center [816, 628] width 84 height 37
click at [852, 658] on button "Unlock Contact" at bounding box center [816, 676] width 91 height 37
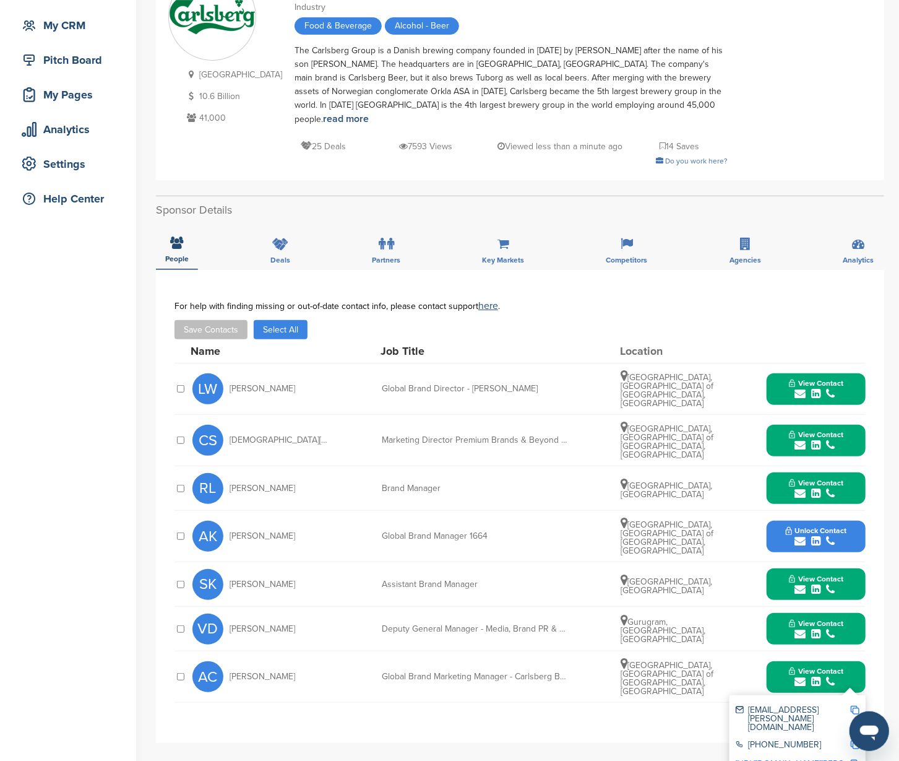
click at [855, 706] on img at bounding box center [855, 710] width 9 height 9
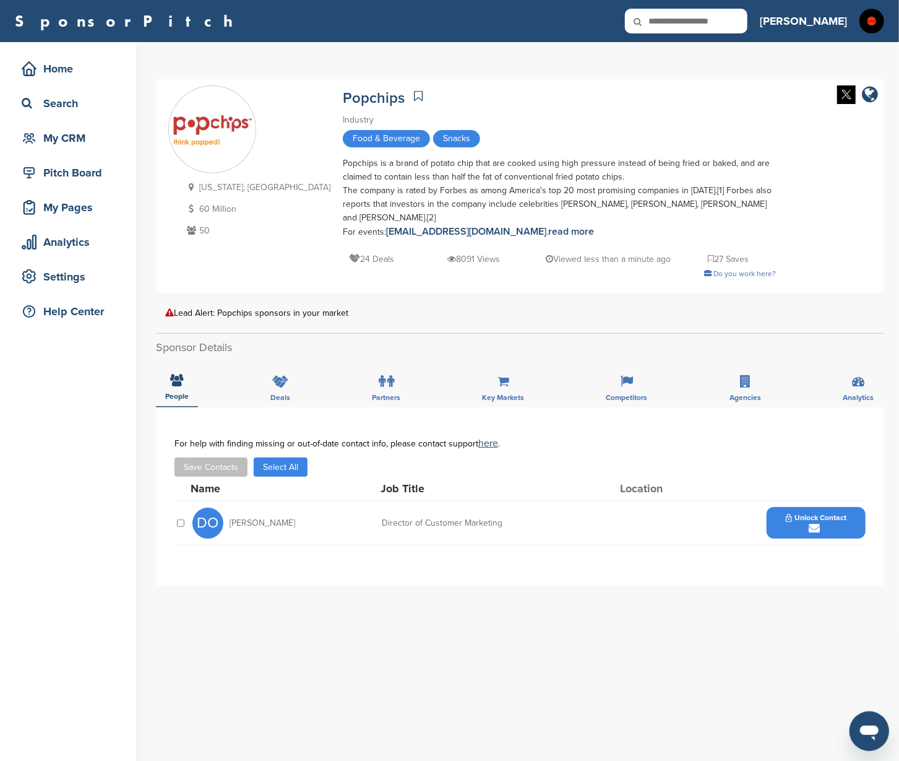
click at [843, 516] on span "Unlock Contact" at bounding box center [816, 517] width 61 height 9
click at [855, 552] on img at bounding box center [855, 556] width 9 height 9
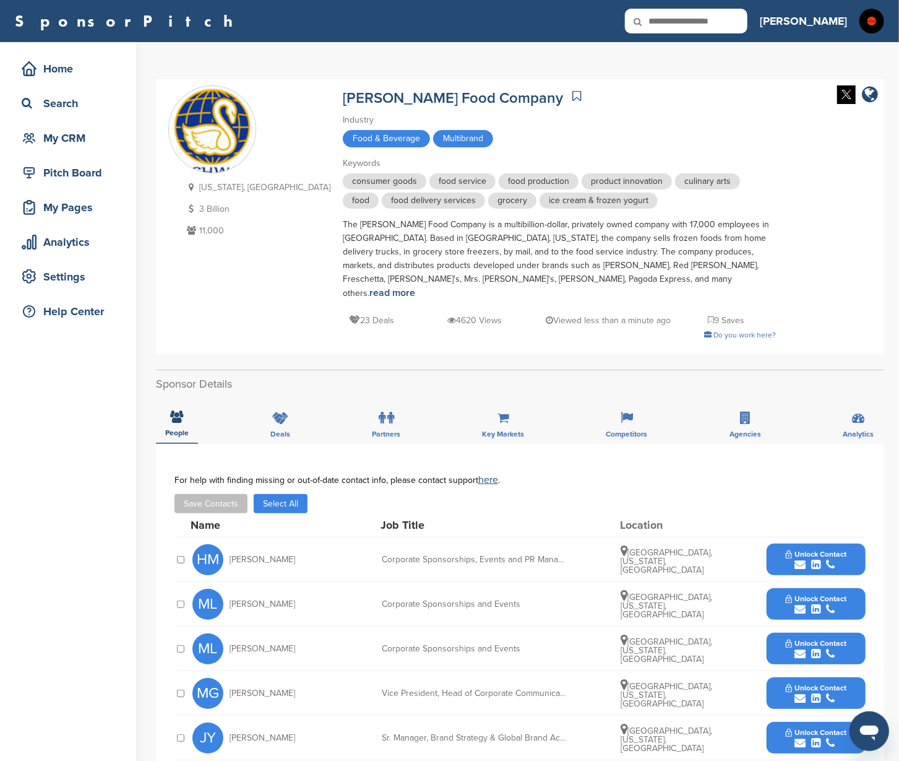
click at [852, 541] on button "Unlock Contact" at bounding box center [816, 559] width 91 height 37
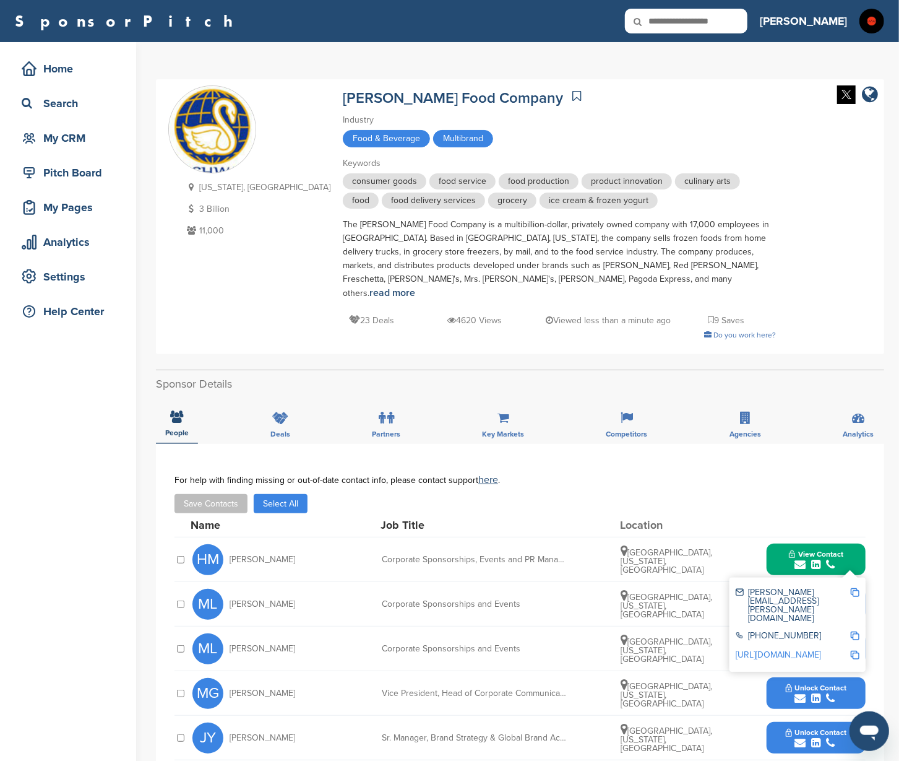
click at [853, 588] on img at bounding box center [855, 592] width 9 height 9
click at [853, 541] on button "View Contact" at bounding box center [816, 559] width 84 height 37
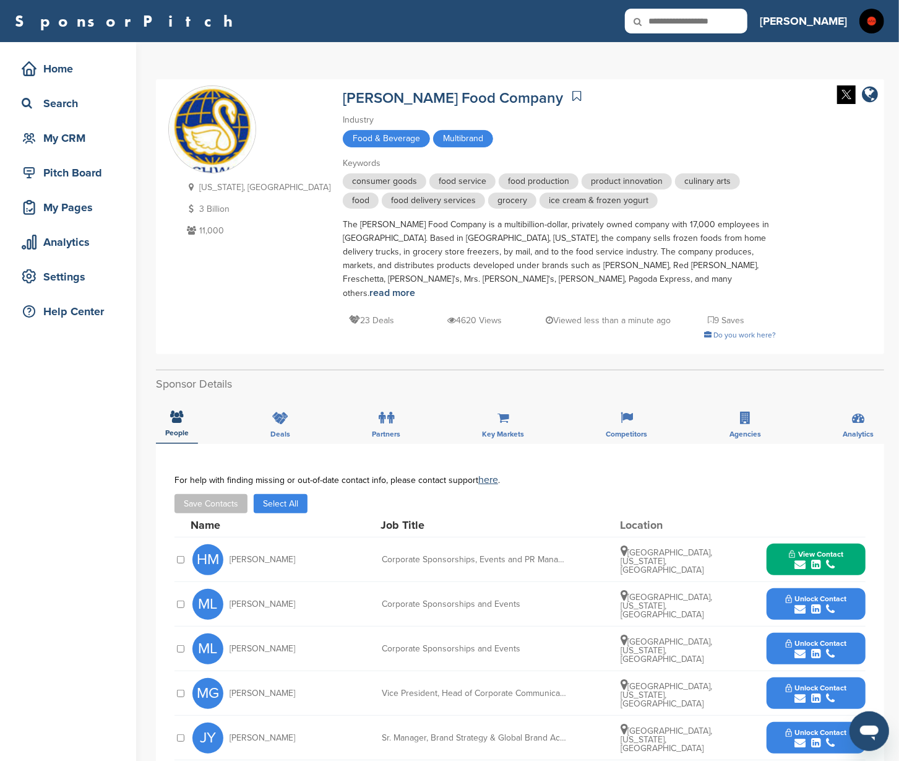
click at [857, 588] on button "Unlock Contact" at bounding box center [816, 604] width 91 height 37
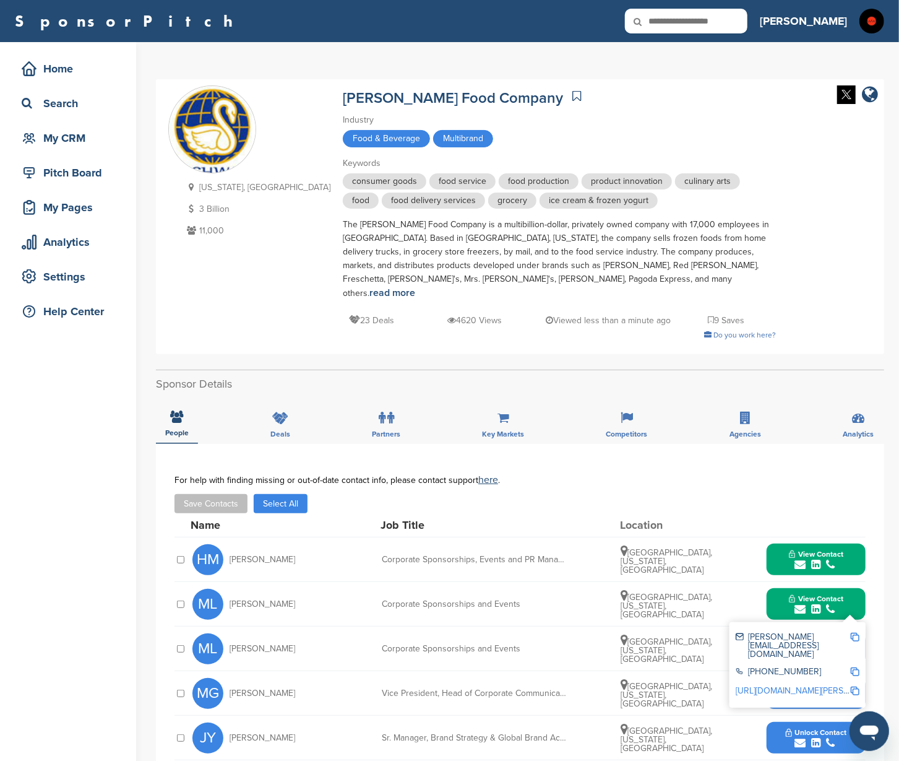
click at [856, 633] on img at bounding box center [855, 637] width 9 height 9
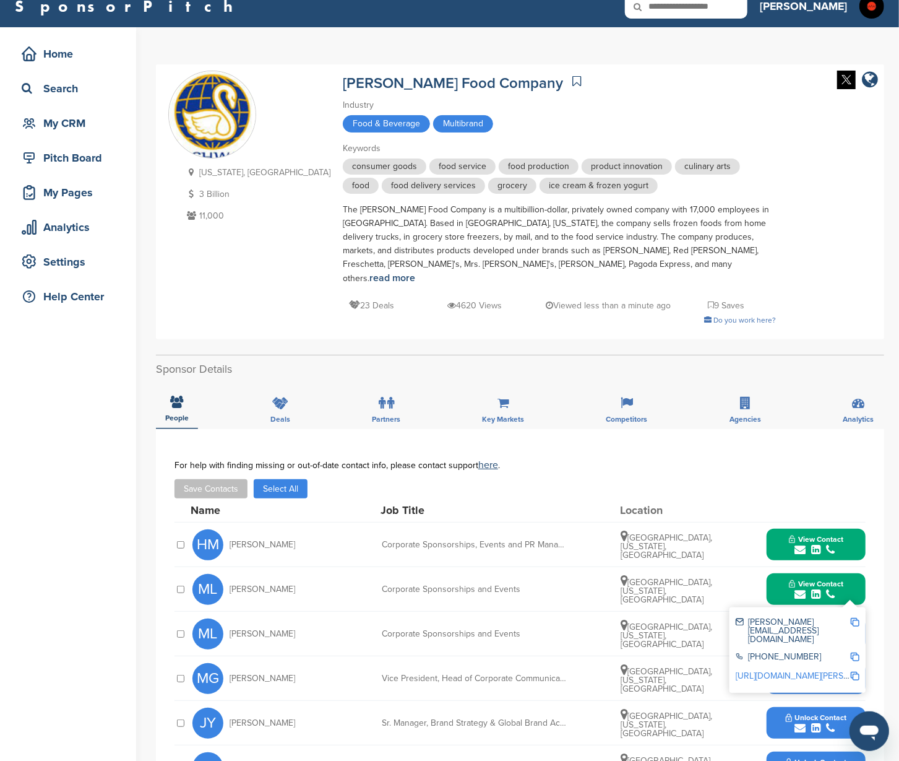
scroll to position [116, 0]
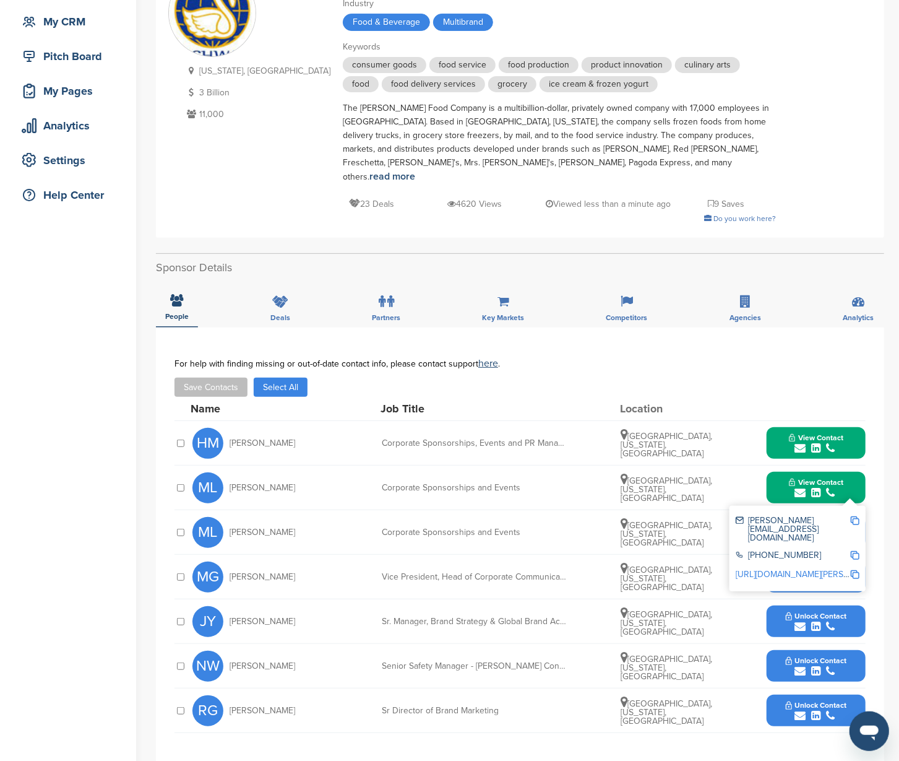
click at [862, 472] on div "View Contact [PERSON_NAME][EMAIL_ADDRESS][DOMAIN_NAME] [PHONE_NUMBER] [URL][DOM…" at bounding box center [816, 488] width 99 height 32
click at [875, 478] on div "**********" at bounding box center [520, 550] width 729 height 446
click at [853, 470] on button "View Contact" at bounding box center [816, 487] width 84 height 37
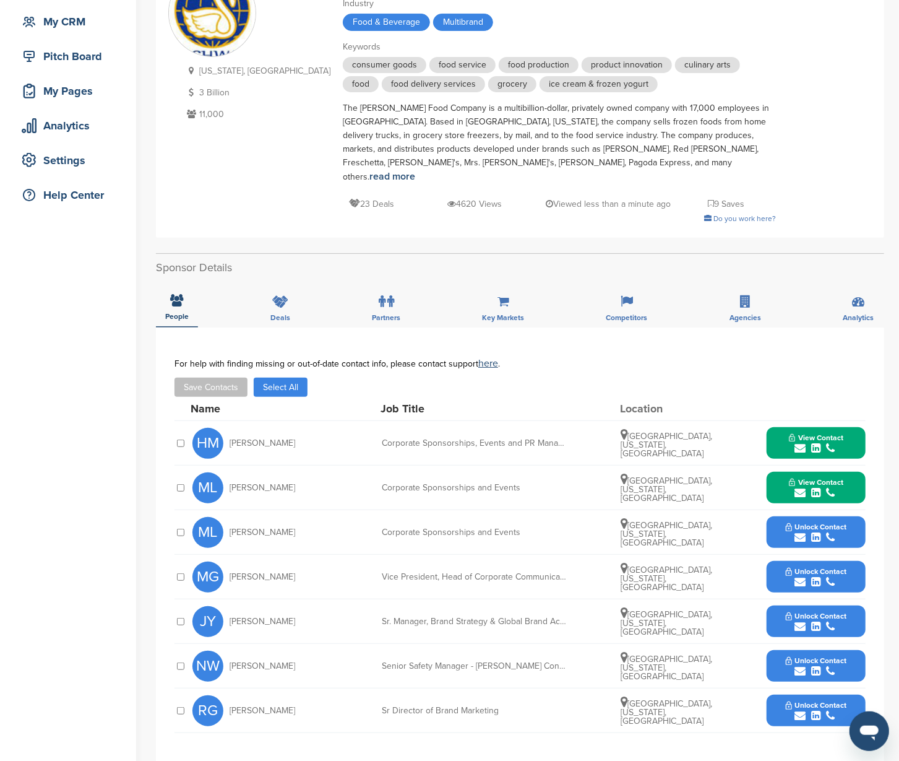
click at [852, 514] on button "Unlock Contact" at bounding box center [816, 532] width 91 height 37
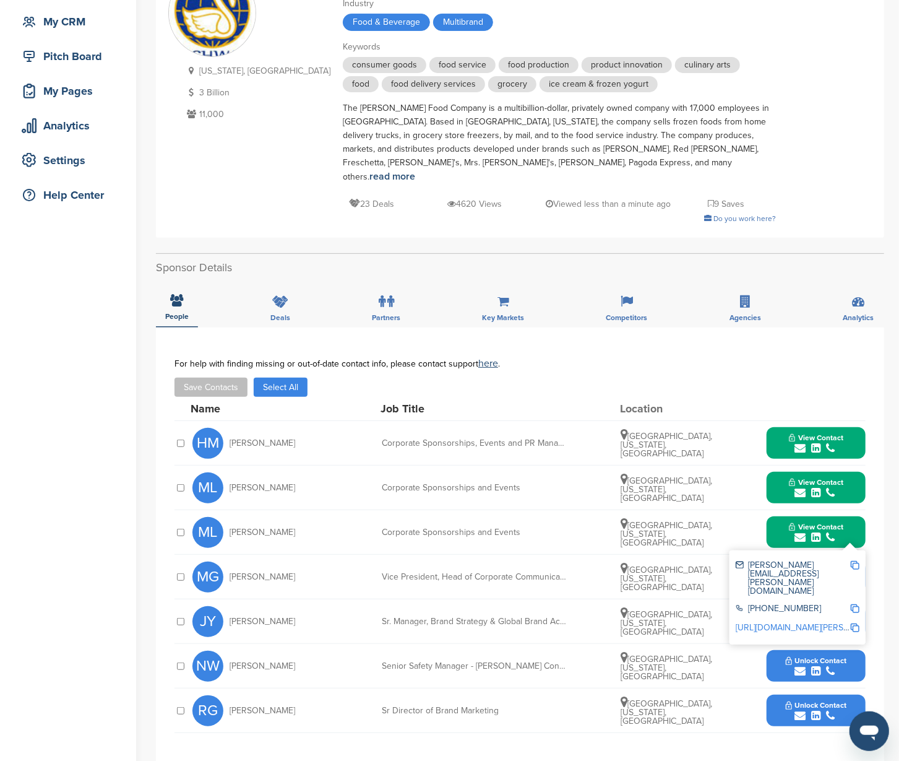
click at [857, 561] on img at bounding box center [855, 565] width 9 height 9
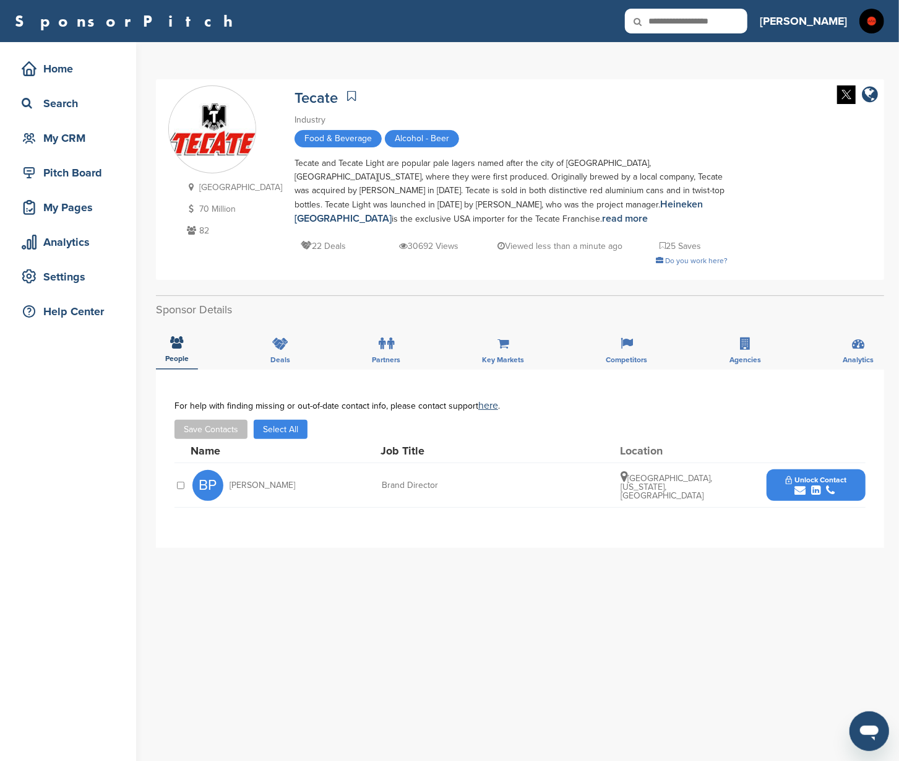
click at [841, 481] on span "Unlock Contact" at bounding box center [816, 479] width 61 height 9
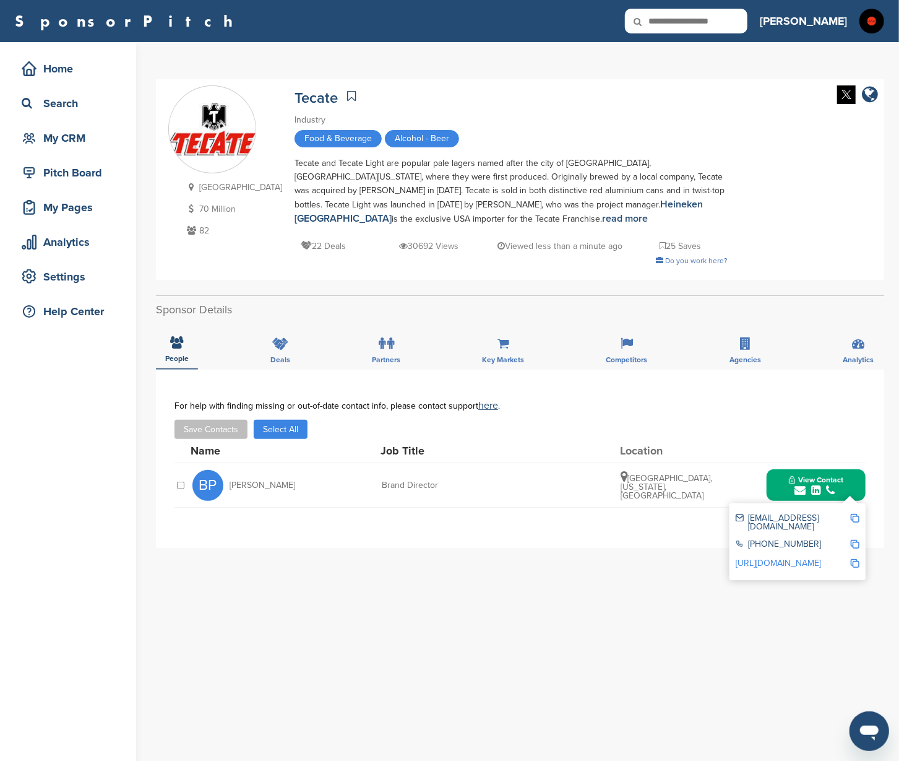
click at [853, 515] on img at bounding box center [855, 518] width 9 height 9
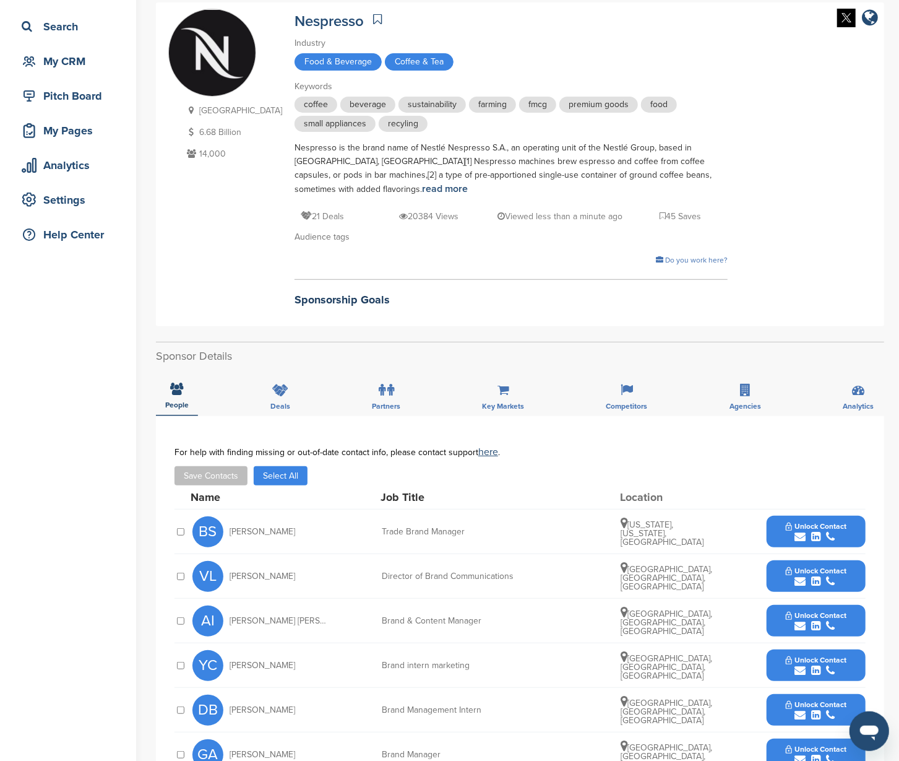
scroll to position [128, 0]
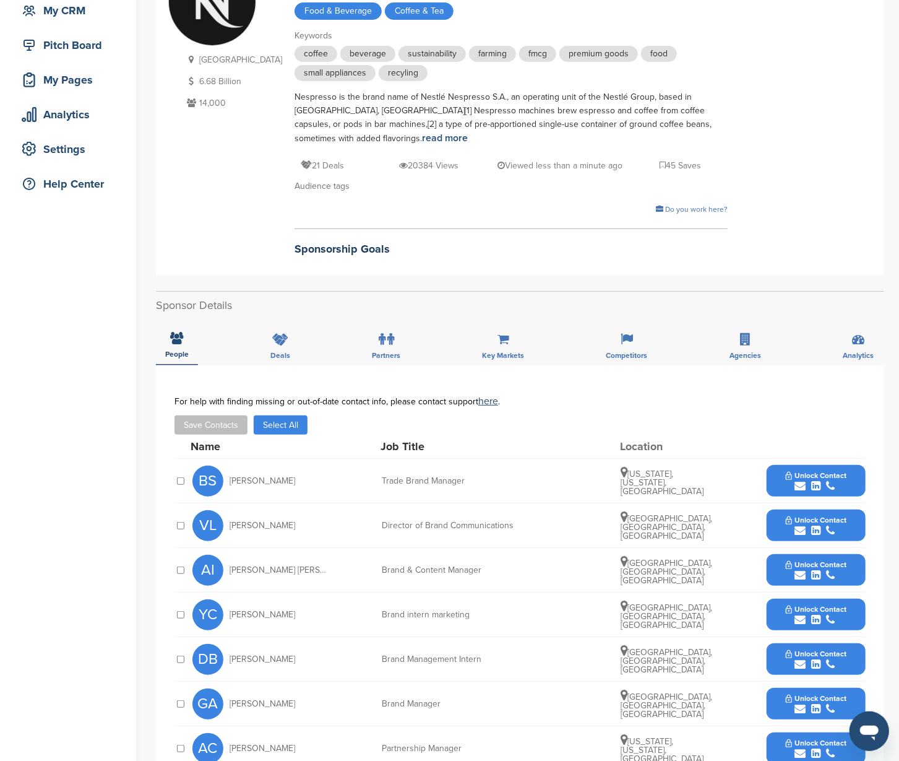
click at [855, 469] on button "Unlock Contact" at bounding box center [816, 480] width 91 height 37
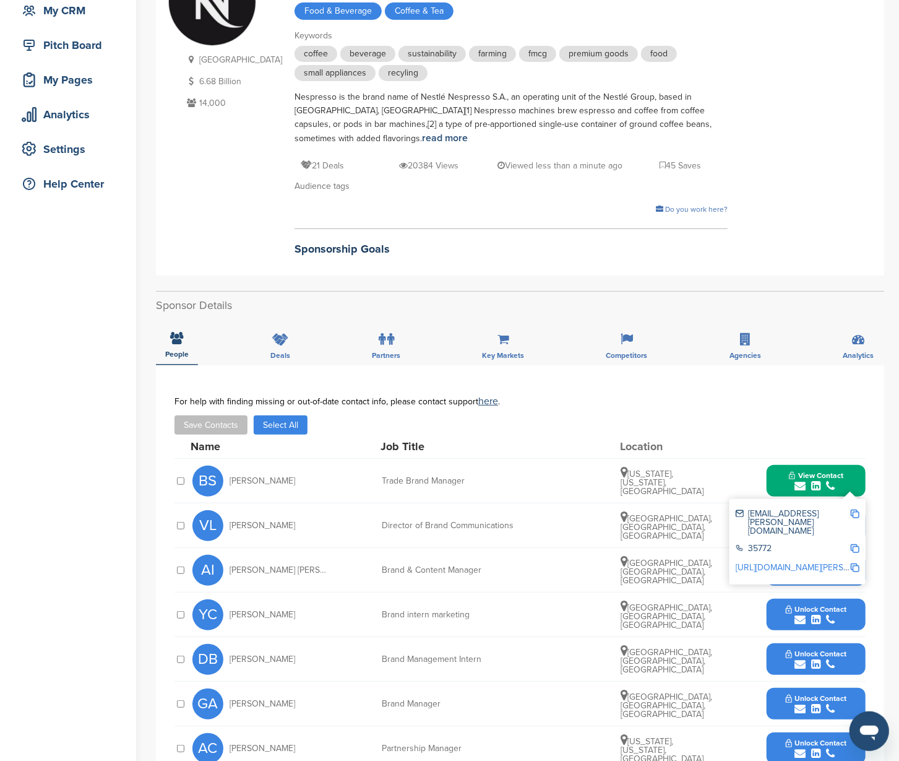
click at [857, 509] on img at bounding box center [855, 513] width 9 height 9
click at [849, 465] on button "View Contact" at bounding box center [816, 480] width 84 height 37
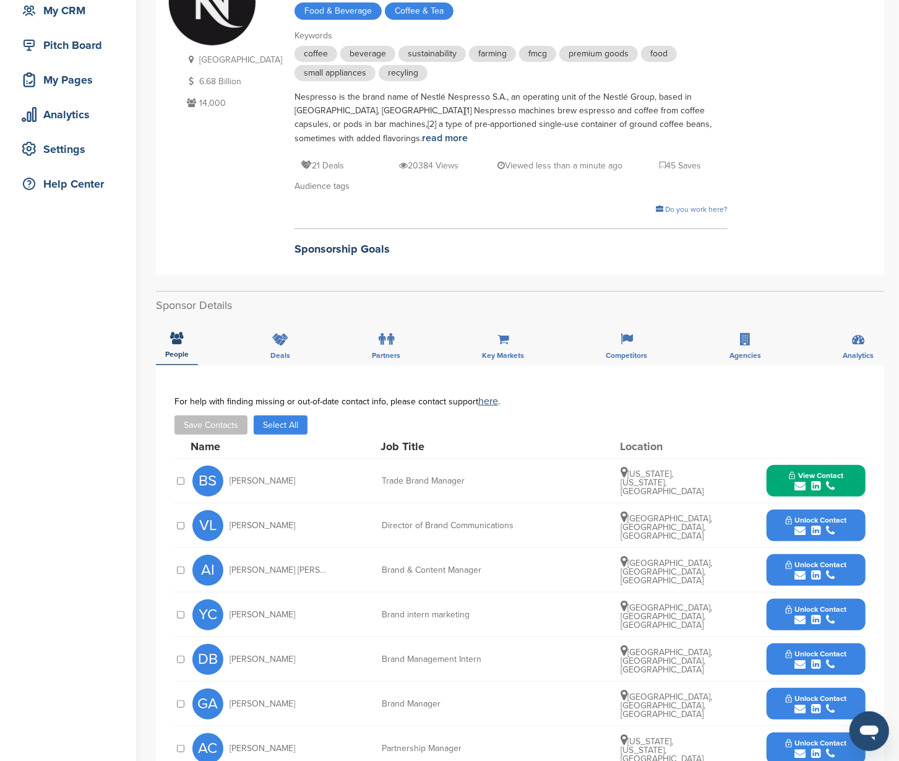
click at [857, 507] on button "Unlock Contact" at bounding box center [816, 525] width 91 height 37
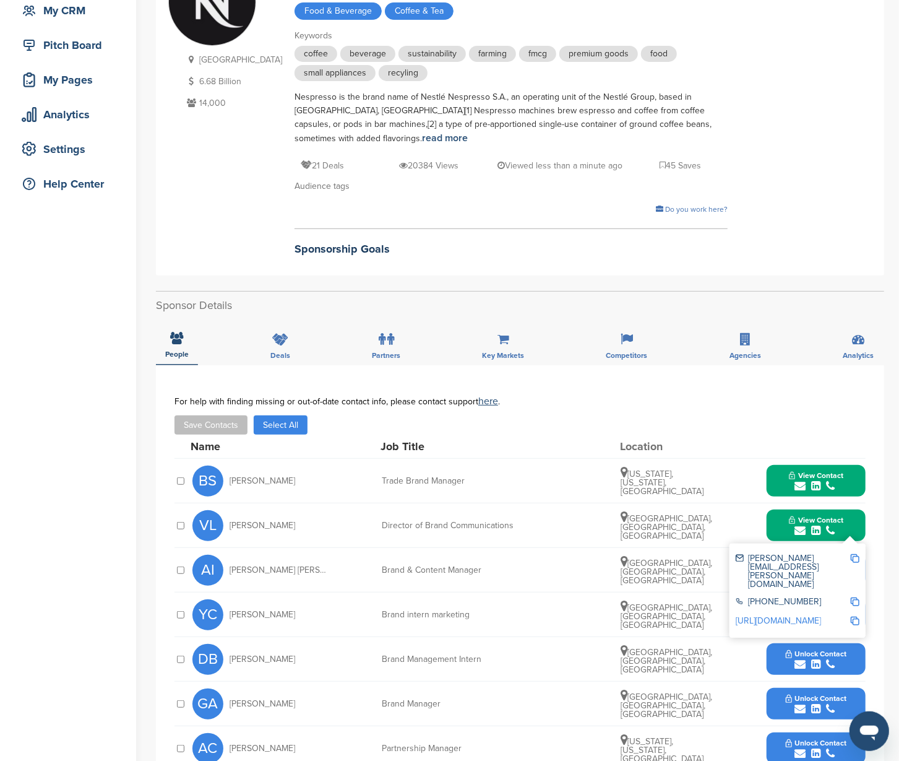
click at [852, 554] on img at bounding box center [855, 558] width 9 height 9
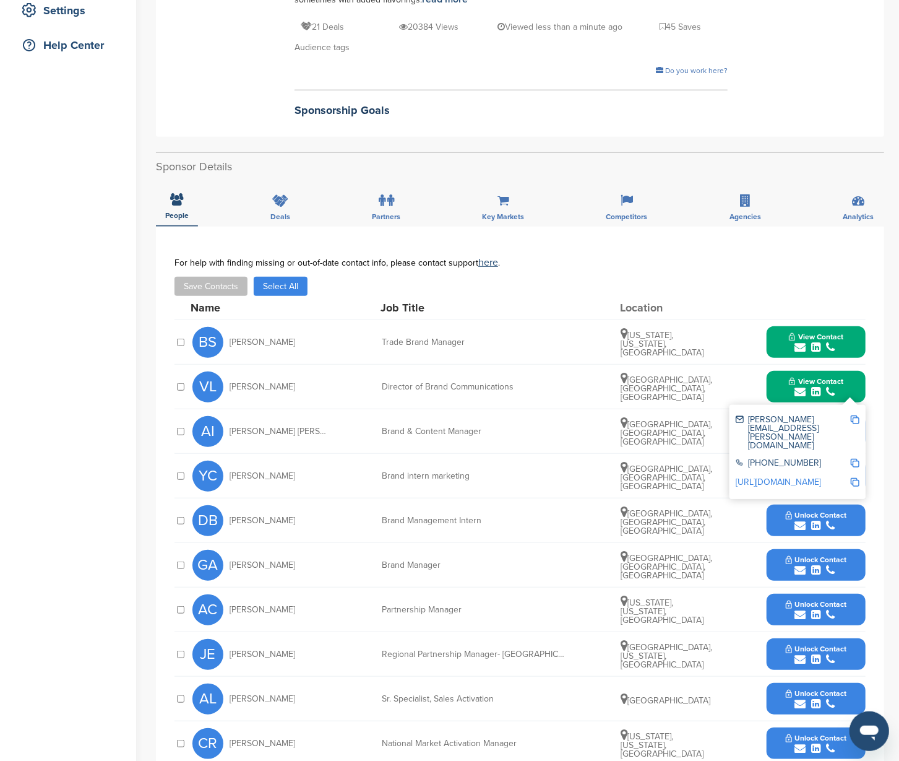
click at [853, 368] on button "View Contact" at bounding box center [816, 386] width 84 height 37
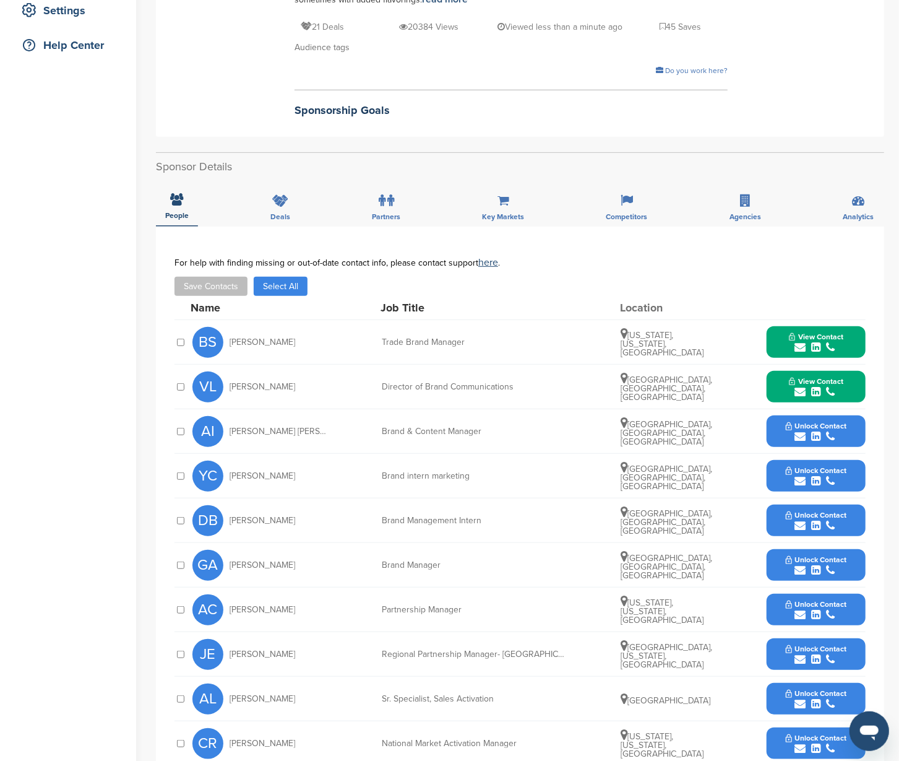
click at [857, 422] on button "Unlock Contact" at bounding box center [816, 431] width 91 height 37
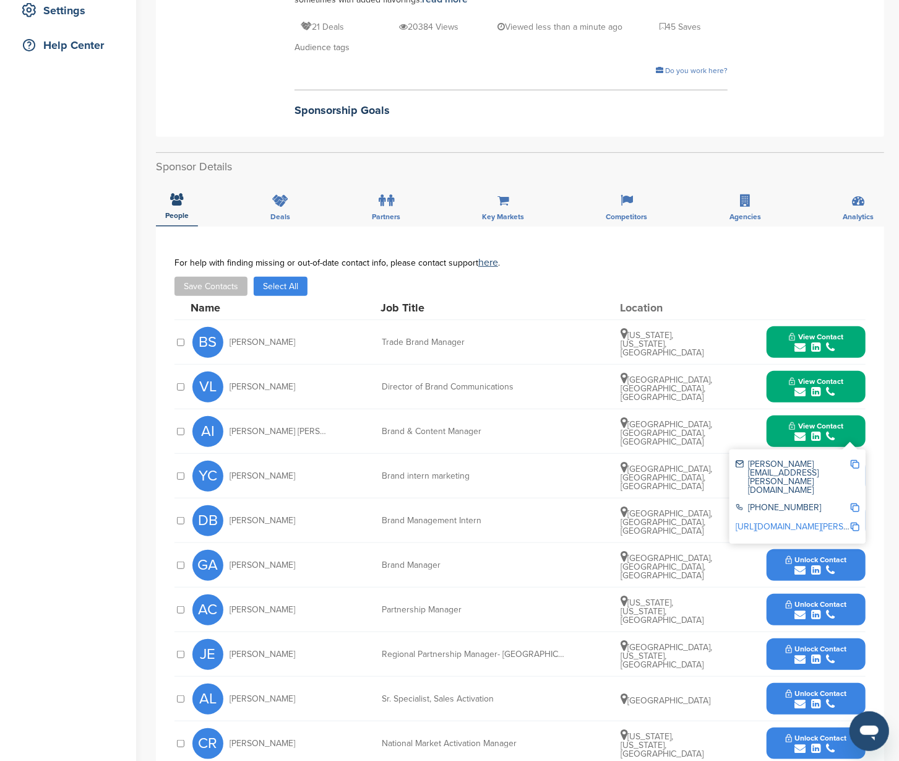
click at [857, 460] on img at bounding box center [855, 464] width 9 height 9
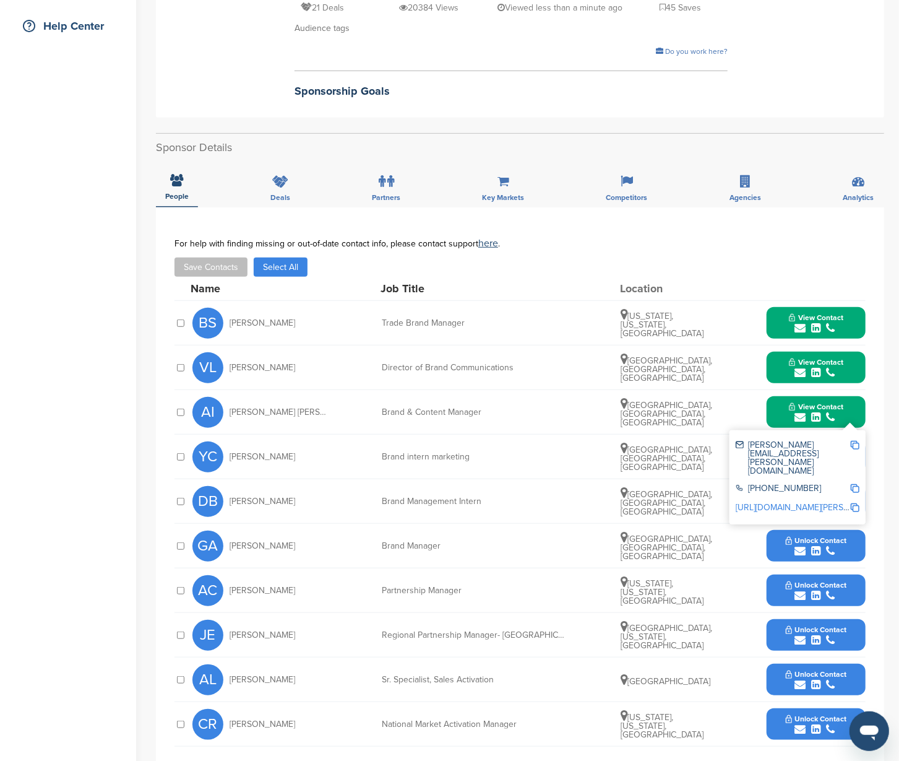
scroll to position [364, 0]
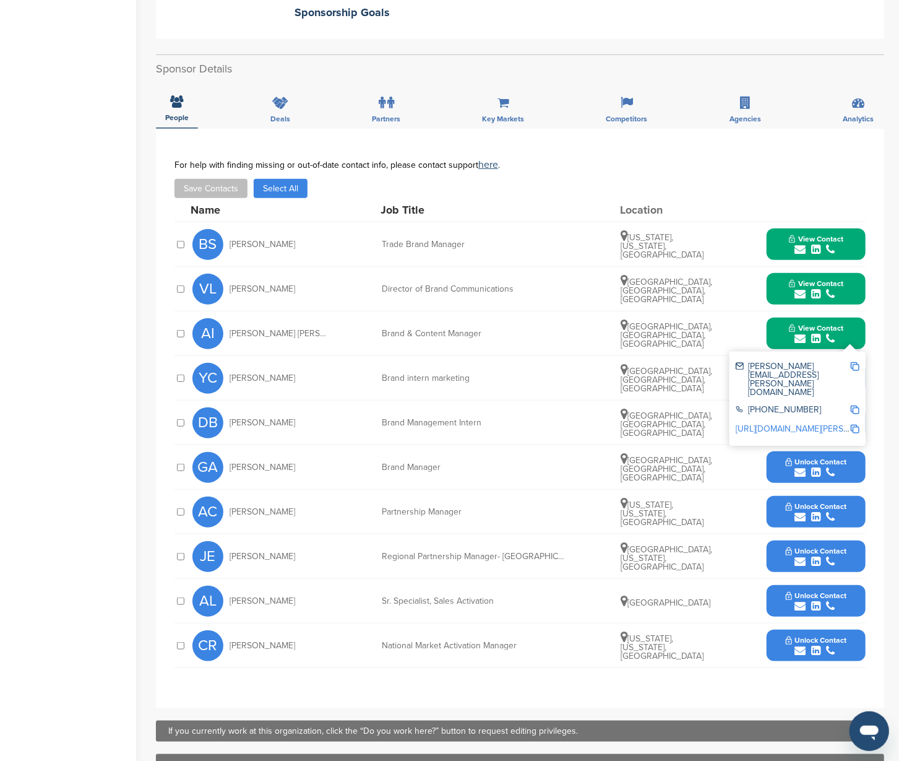
click at [852, 462] on button "Unlock Contact" at bounding box center [816, 467] width 91 height 37
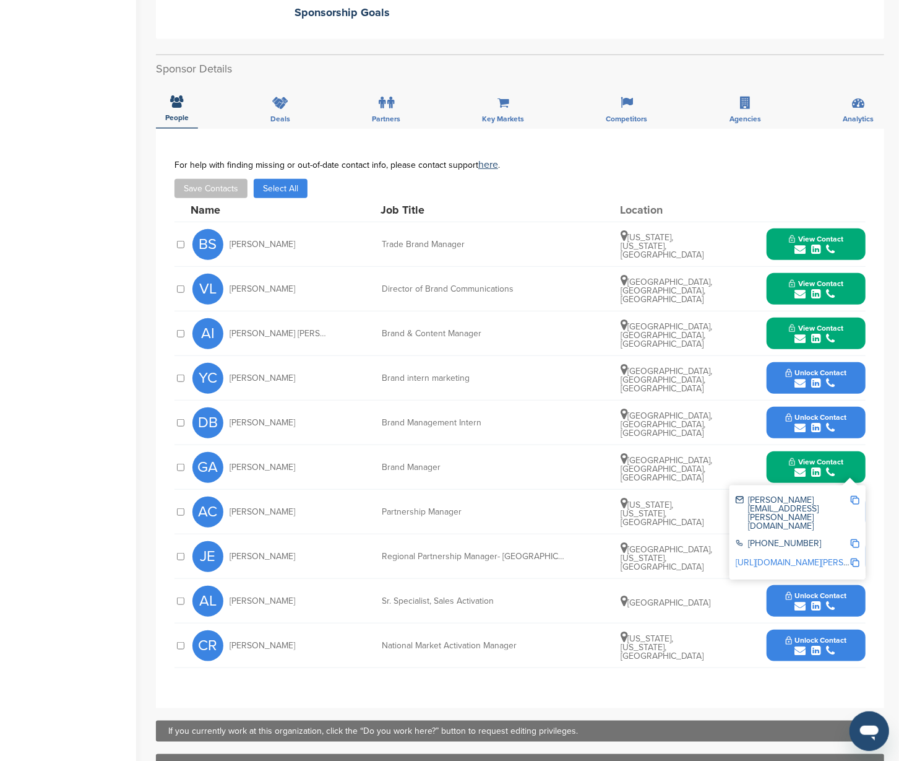
click at [857, 496] on img at bounding box center [855, 500] width 9 height 9
click at [850, 466] on button "View Contact" at bounding box center [816, 467] width 84 height 37
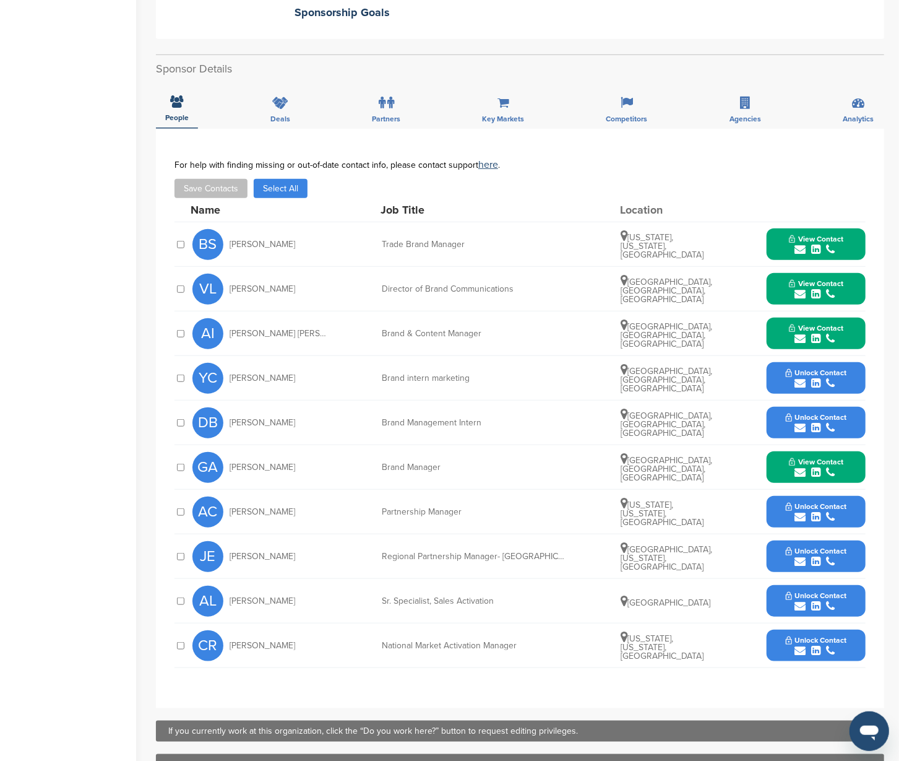
click at [854, 500] on button "Unlock Contact" at bounding box center [816, 511] width 91 height 37
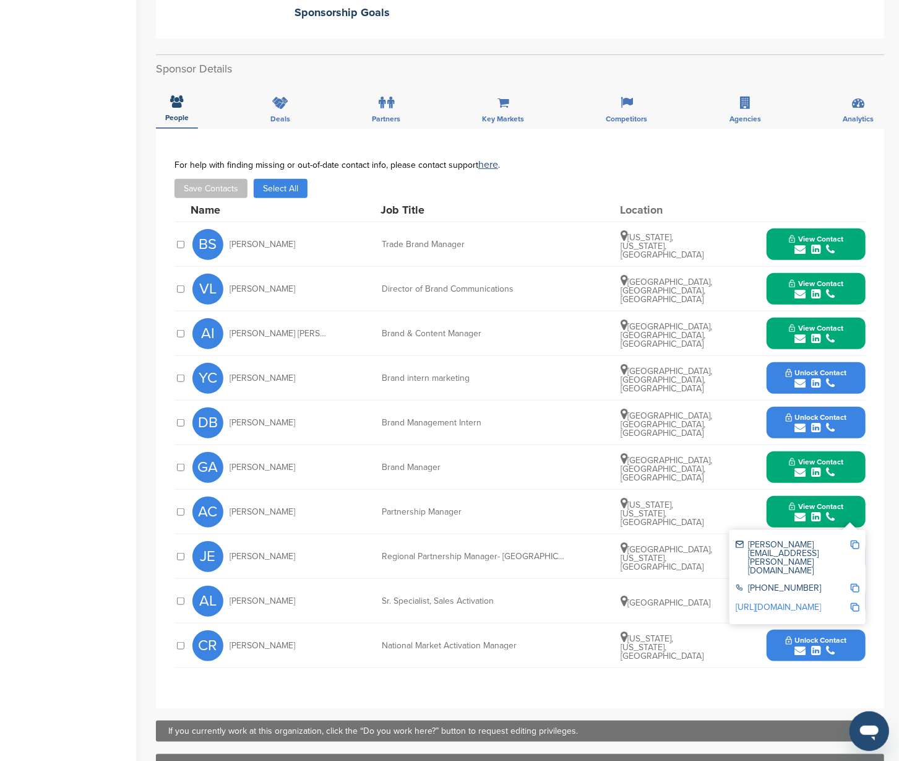
click at [852, 540] on img at bounding box center [855, 544] width 9 height 9
click at [860, 501] on div "View Contact albert.chin@nespresso.com +41 21 924 21 11 http://www.linkedin.com…" at bounding box center [816, 512] width 99 height 32
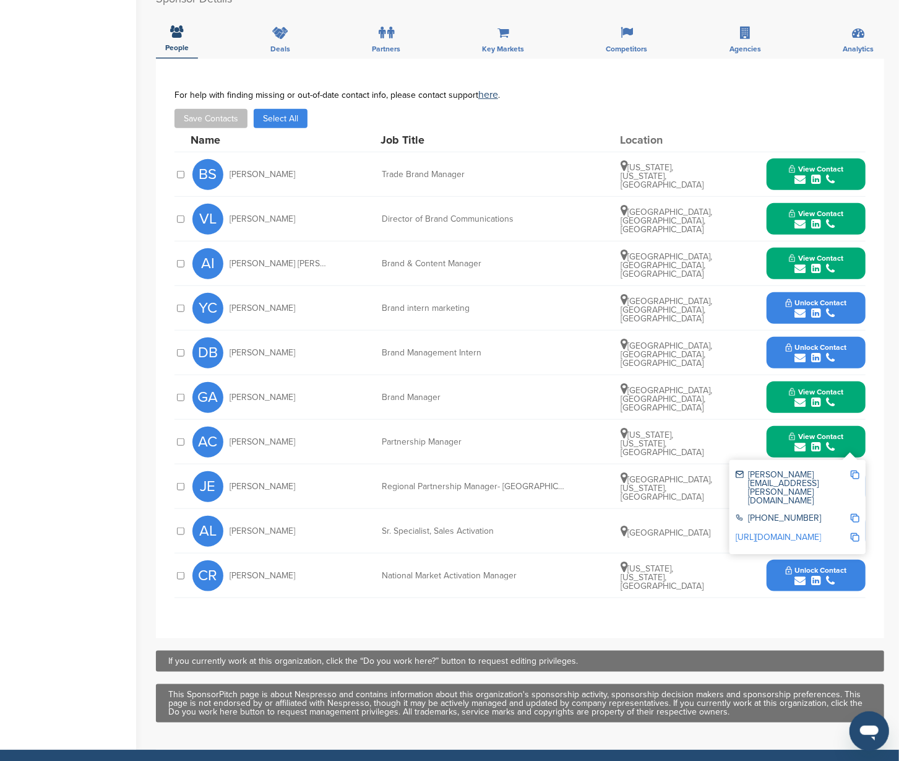
scroll to position [490, 0]
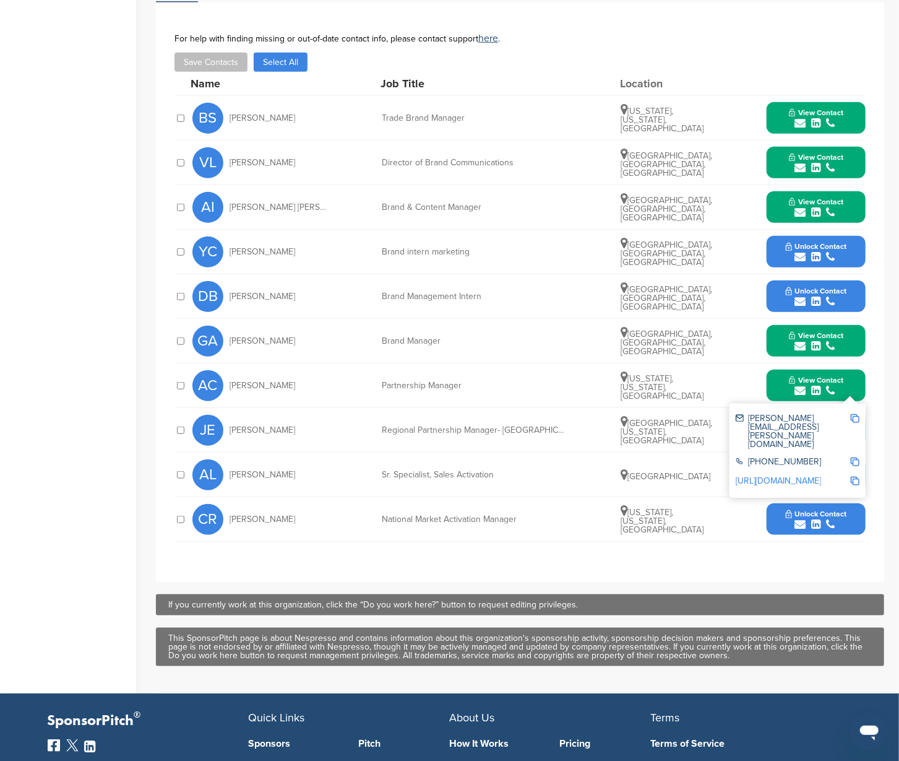
drag, startPoint x: 525, startPoint y: 515, endPoint x: 530, endPoint y: 506, distance: 10.0
click at [526, 515] on div "National Market Activation Manager" at bounding box center [475, 519] width 186 height 9
click at [857, 375] on button "View Contact" at bounding box center [816, 385] width 84 height 37
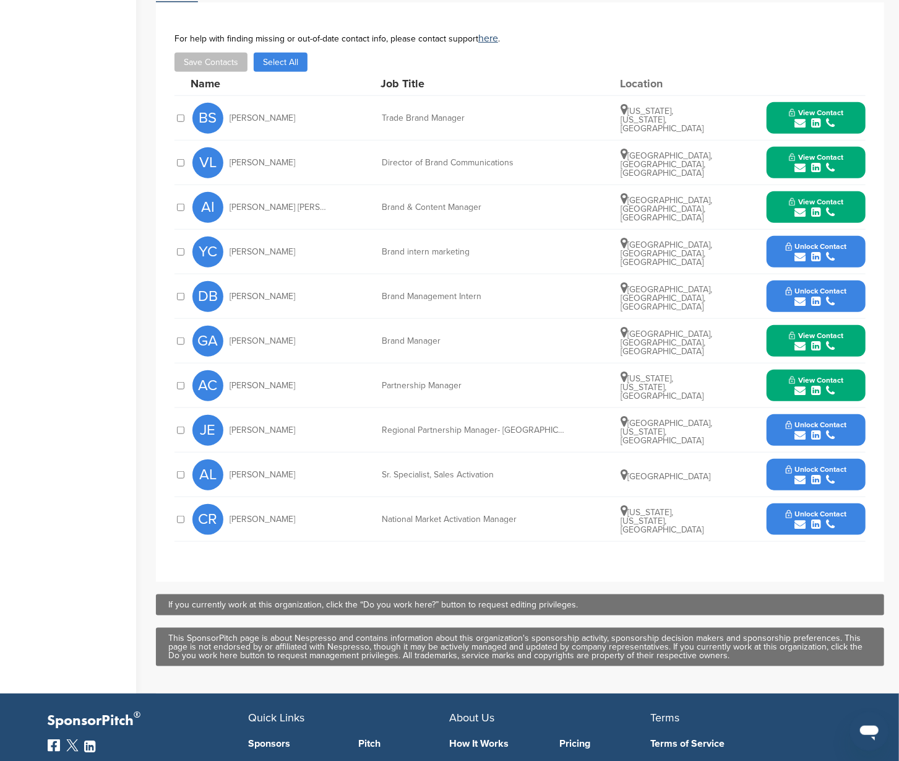
click at [857, 420] on button "Unlock Contact" at bounding box center [816, 430] width 91 height 37
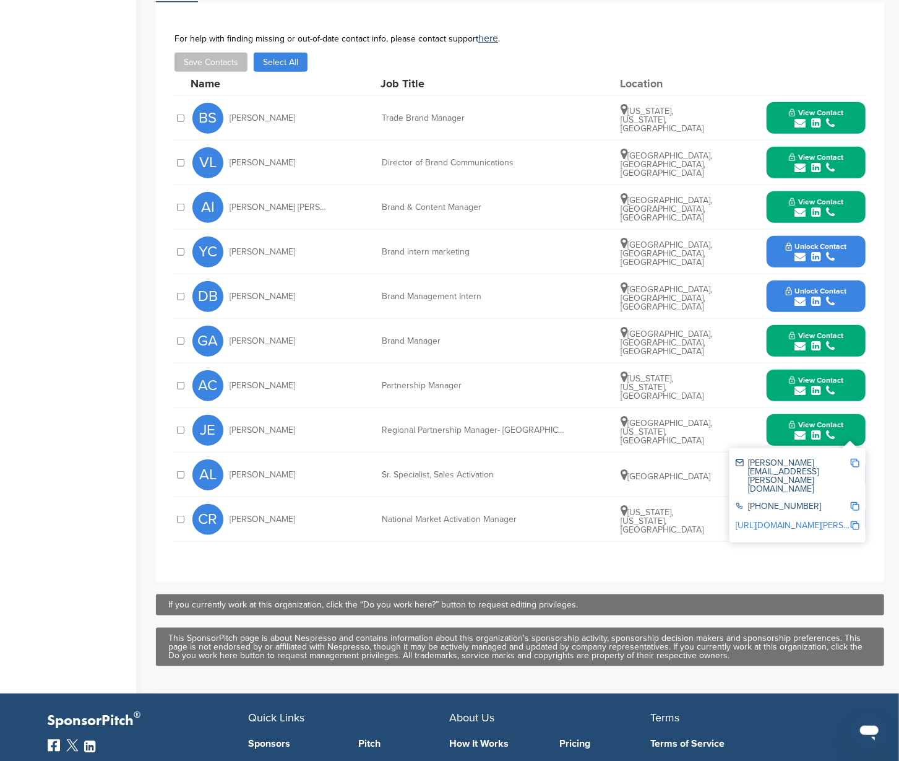
click at [858, 459] on img at bounding box center [855, 463] width 9 height 9
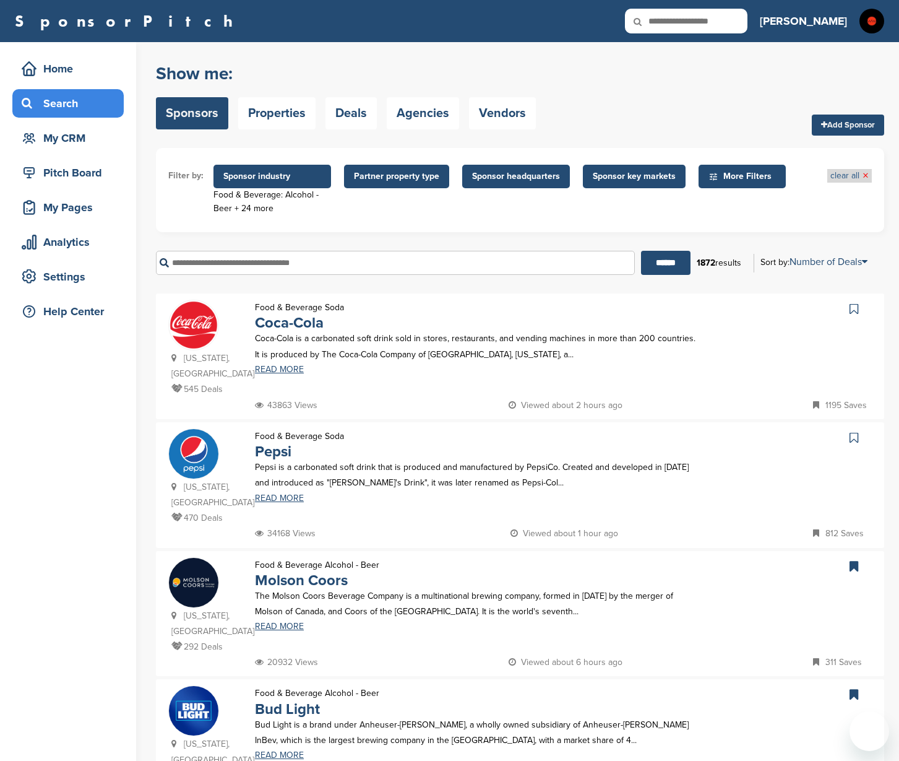
click at [857, 176] on link "clear all ×" at bounding box center [850, 176] width 38 height 14
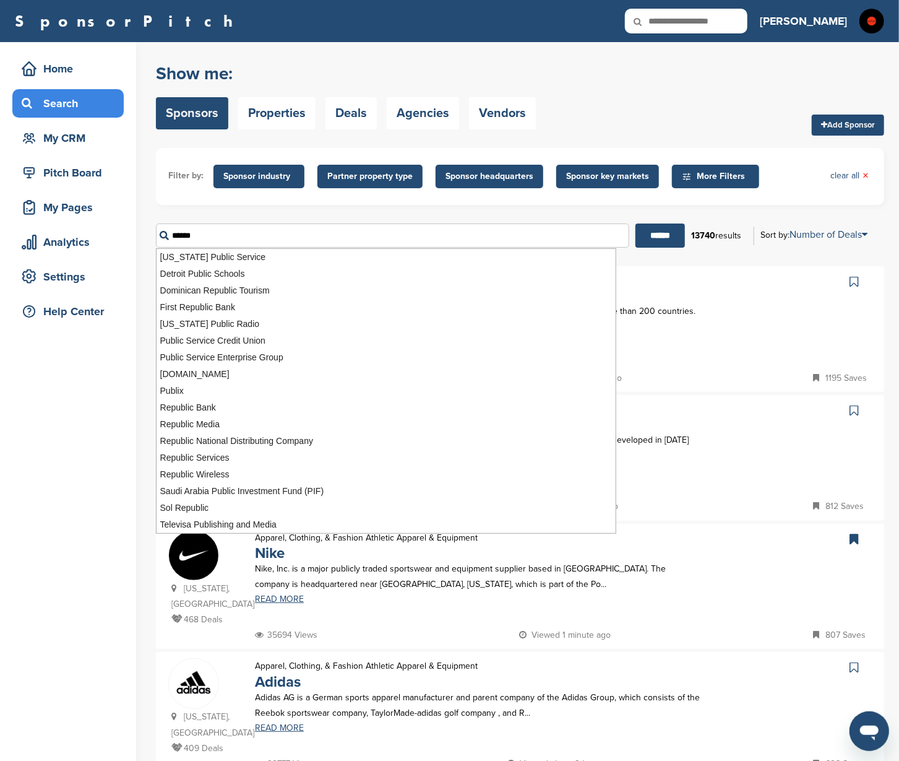
click at [652, 236] on input "******" at bounding box center [661, 235] width 50 height 24
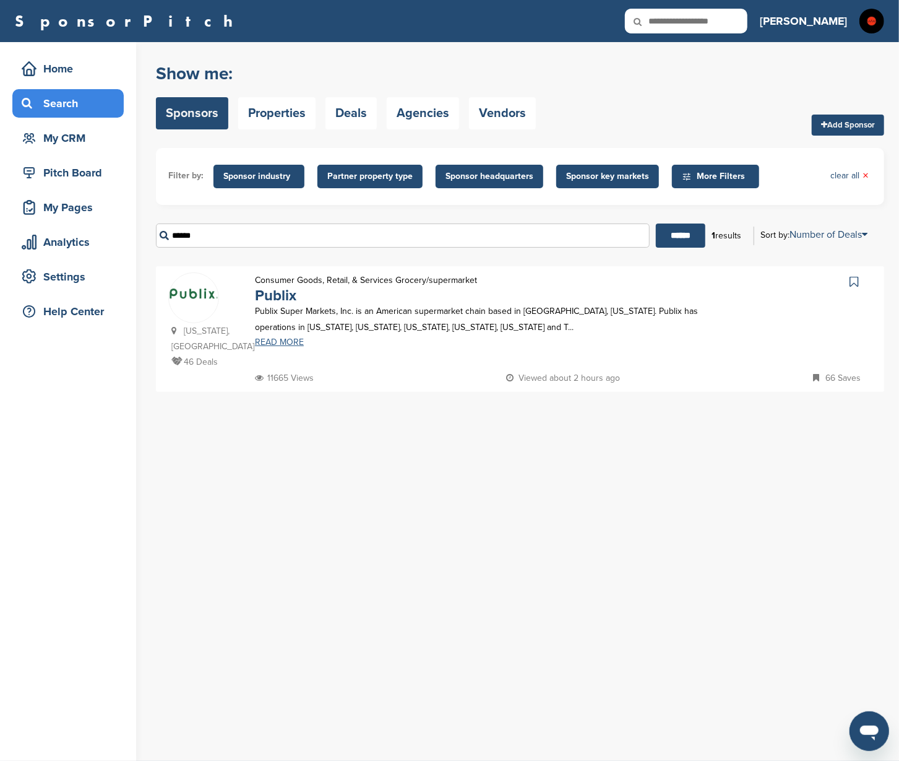
click at [268, 340] on link "READ MORE" at bounding box center [479, 342] width 448 height 9
click at [255, 236] on input "******" at bounding box center [403, 235] width 494 height 24
type input "*"
click at [674, 236] on input "******" at bounding box center [681, 235] width 50 height 24
click at [283, 338] on link "READ MORE" at bounding box center [479, 342] width 448 height 9
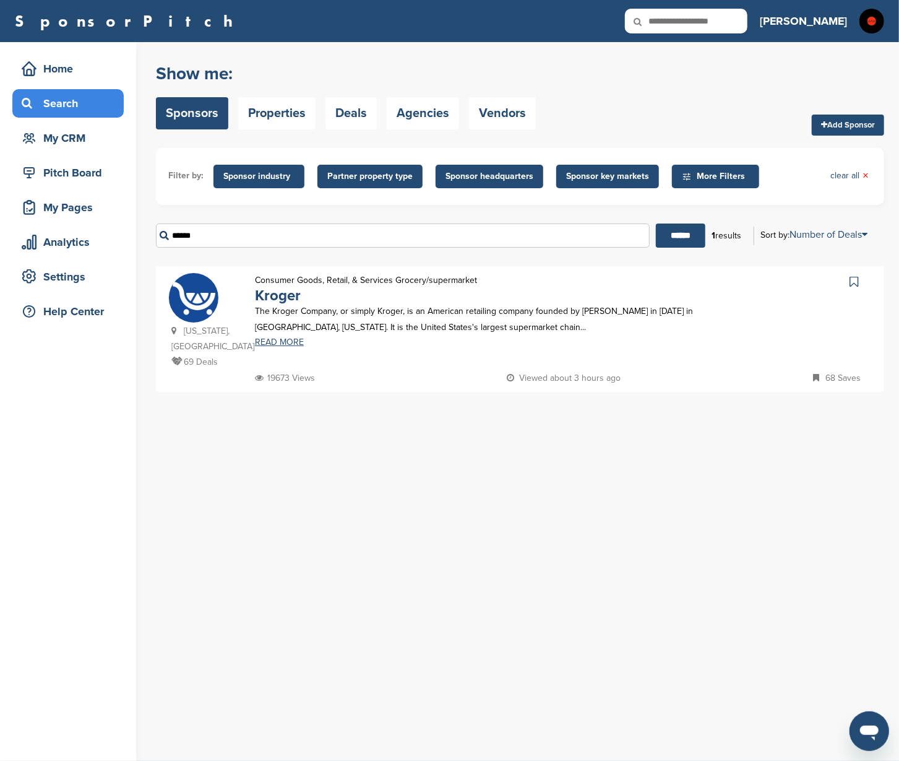
click at [221, 239] on input "******" at bounding box center [403, 235] width 494 height 24
type input "*"
click at [674, 236] on input "******" at bounding box center [681, 235] width 50 height 24
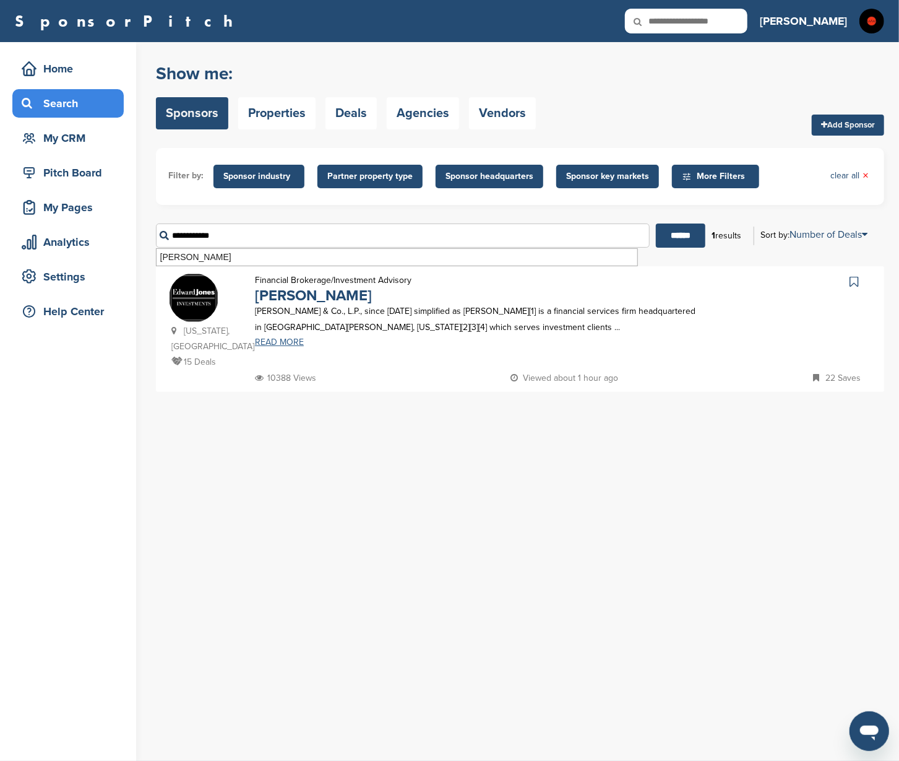
click at [288, 339] on link "READ MORE" at bounding box center [479, 342] width 448 height 9
drag, startPoint x: 251, startPoint y: 238, endPoint x: 151, endPoint y: 214, distance: 102.7
click at [151, 214] on div "Home Search My CRM Pitch Board My Pages Analytics Settings Help Center You have…" at bounding box center [449, 401] width 899 height 719
type input "*******"
click at [674, 236] on input "******" at bounding box center [681, 235] width 50 height 24
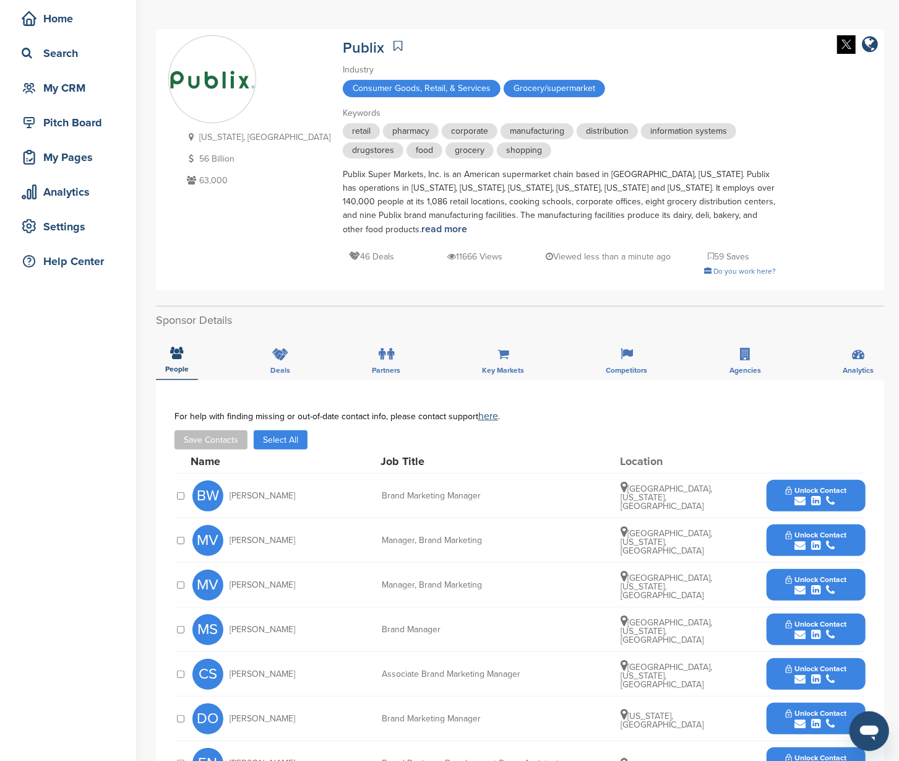
scroll to position [53, 0]
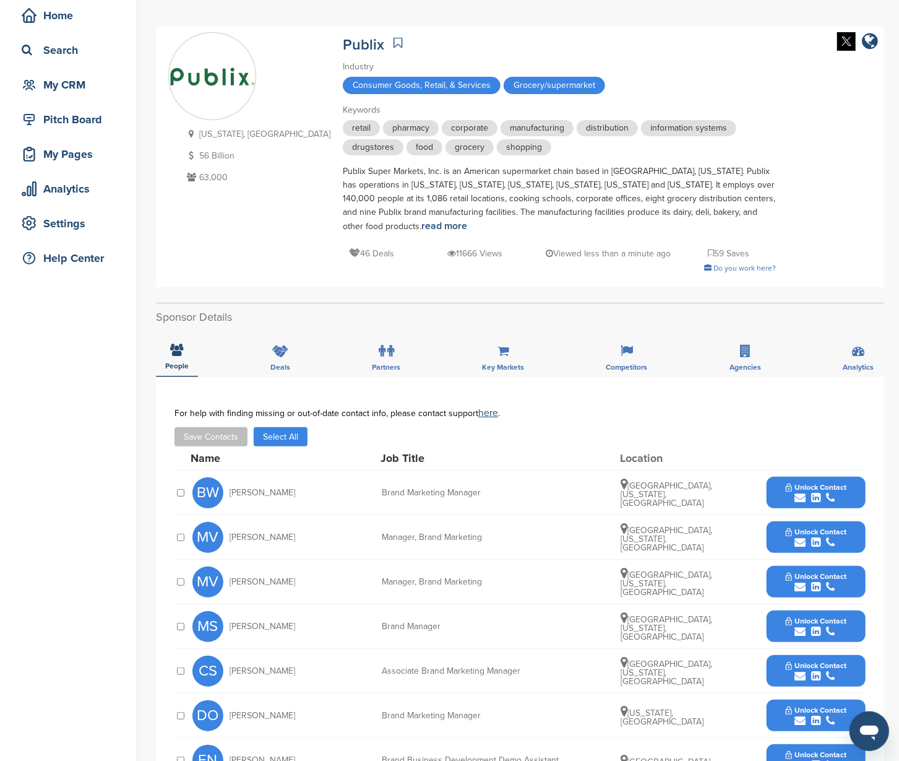
click at [854, 482] on button "Unlock Contact" at bounding box center [816, 492] width 91 height 37
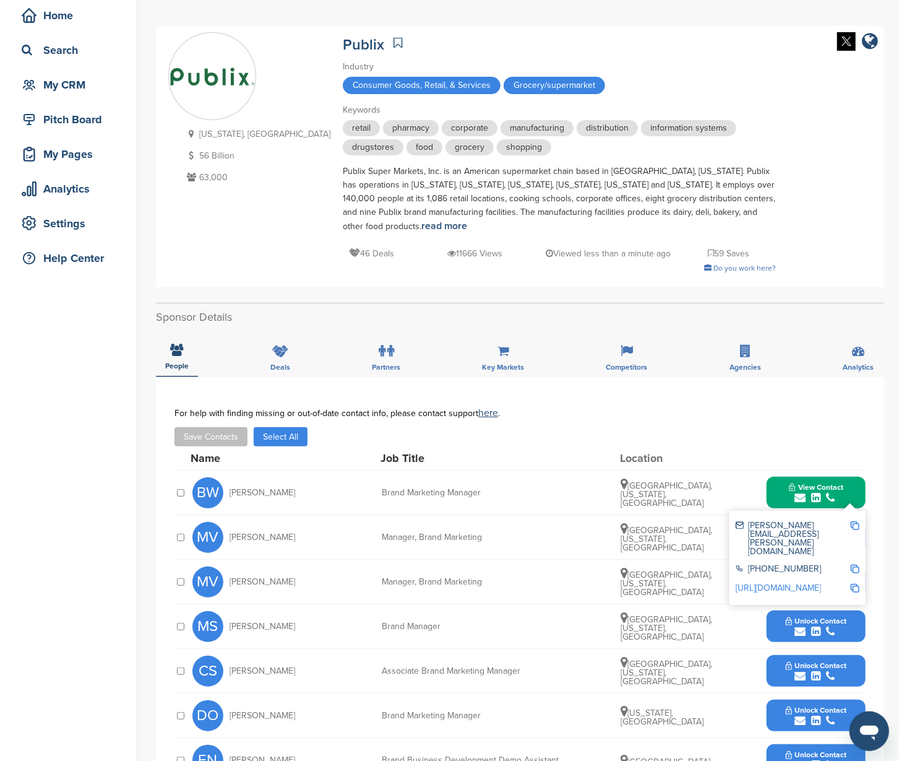
click at [857, 521] on img at bounding box center [855, 525] width 9 height 9
click at [855, 487] on button "View Contact" at bounding box center [816, 492] width 84 height 37
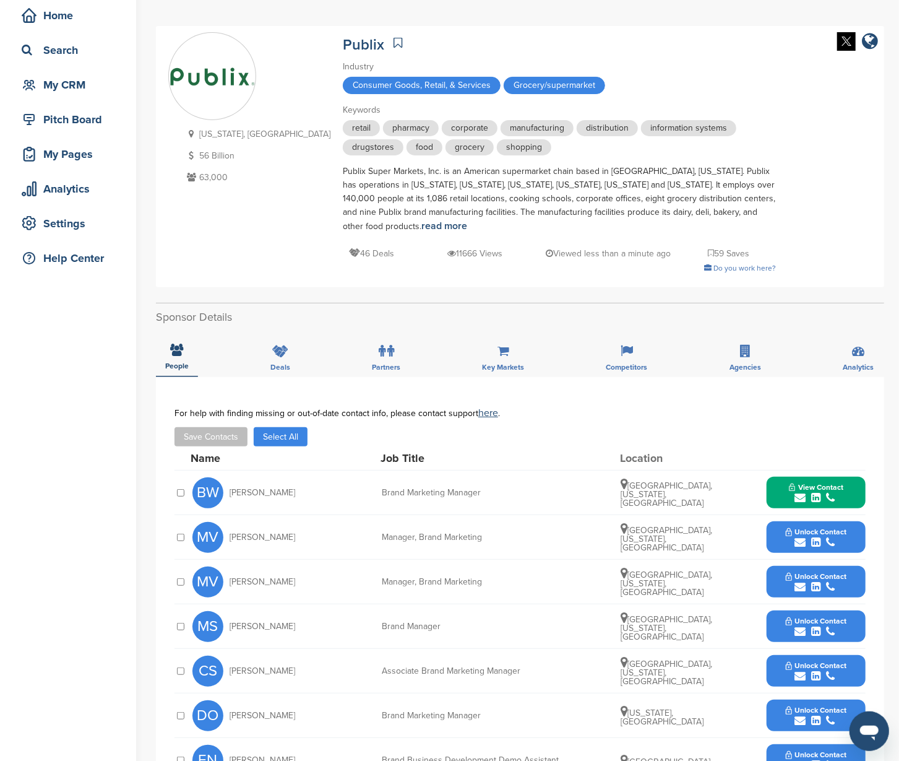
click at [860, 531] on button "Unlock Contact" at bounding box center [816, 537] width 91 height 37
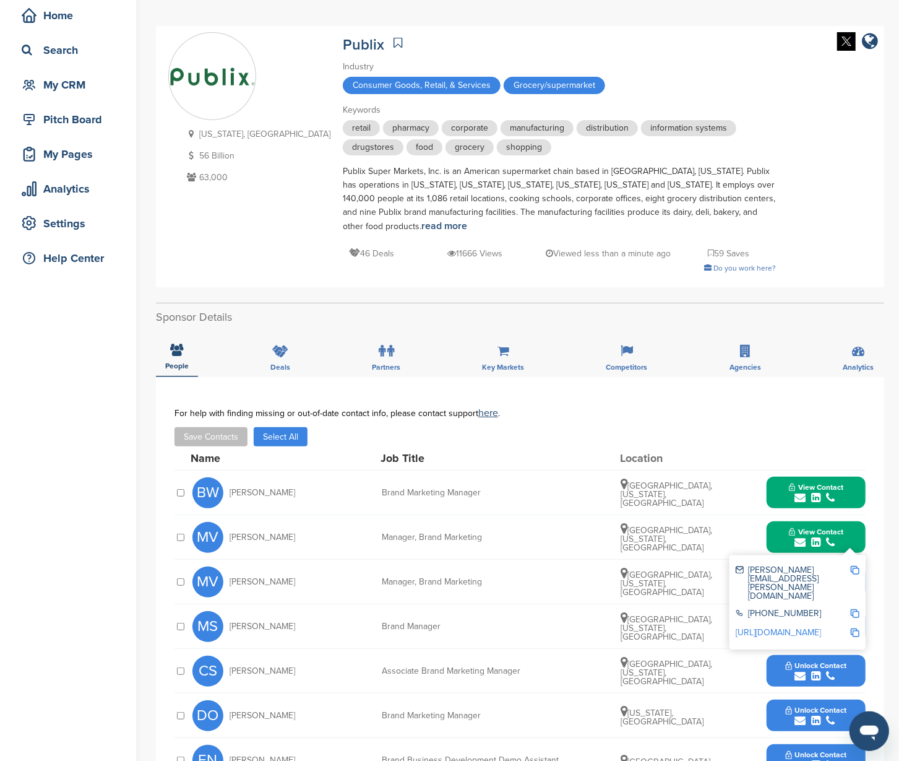
click at [854, 568] on img at bounding box center [855, 570] width 9 height 9
click at [854, 531] on button "View Contact" at bounding box center [816, 537] width 84 height 37
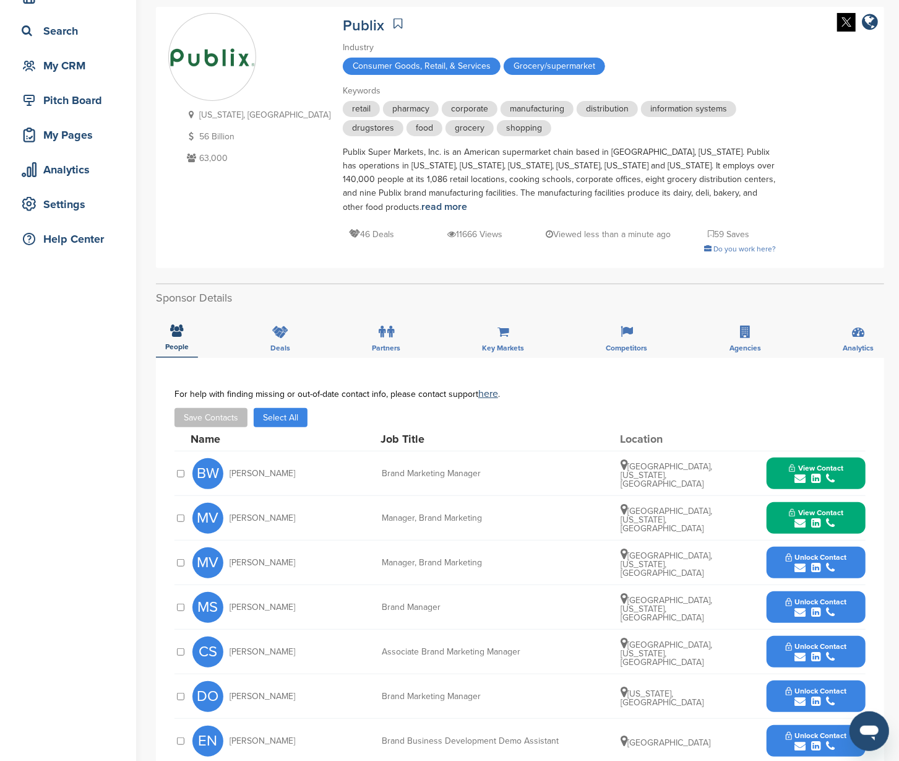
scroll to position [102, 0]
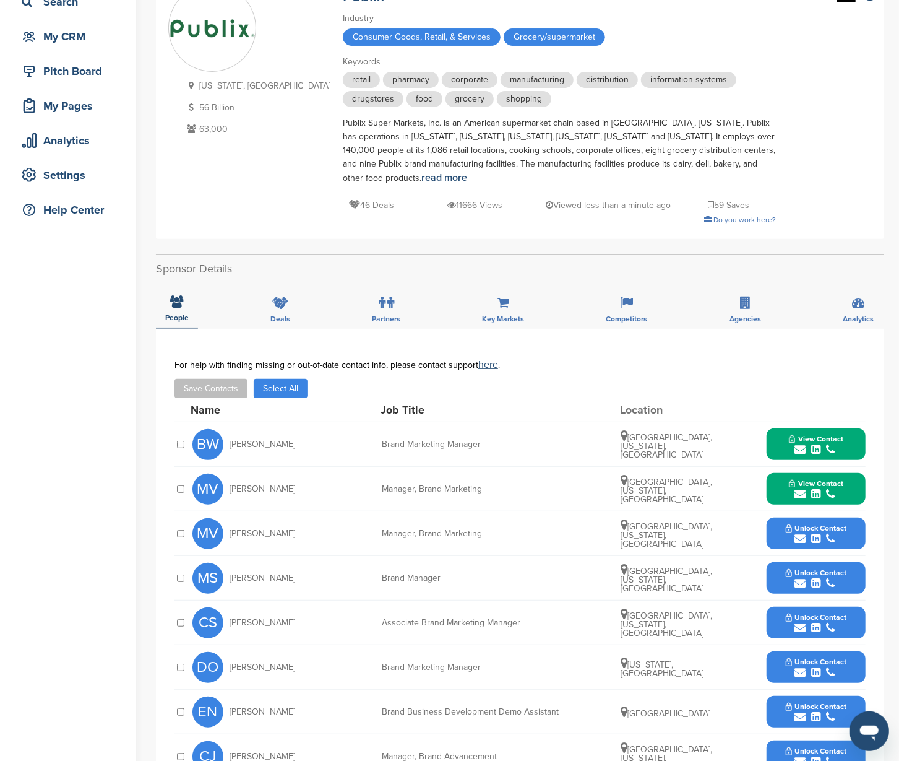
click at [853, 529] on button "Unlock Contact" at bounding box center [816, 533] width 91 height 37
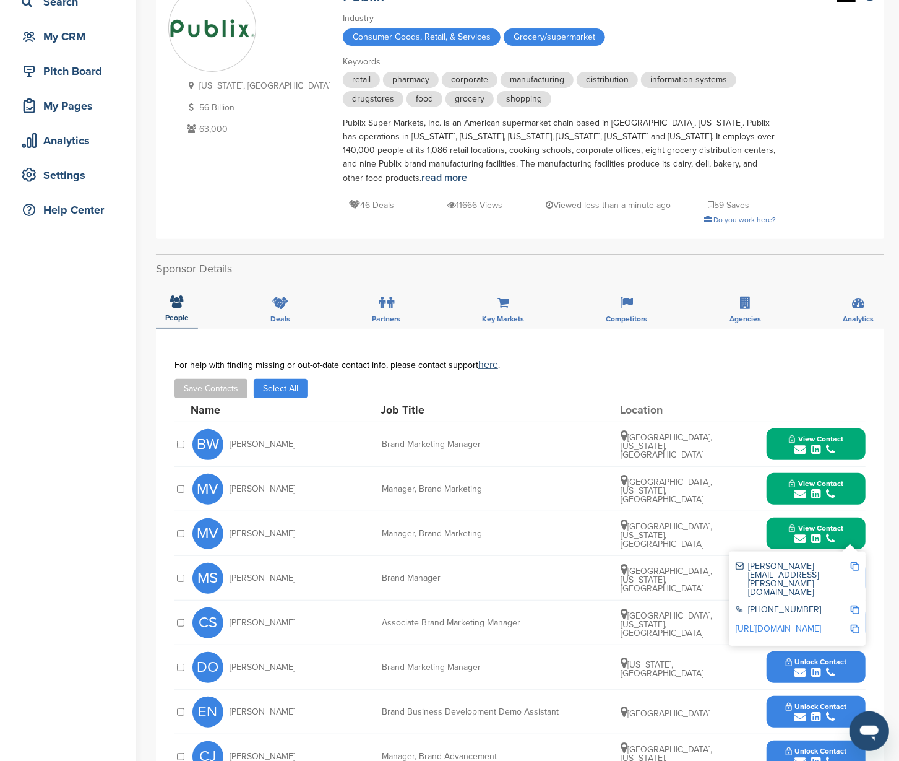
click at [854, 563] on img at bounding box center [855, 566] width 9 height 9
click at [854, 530] on button "View Contact" at bounding box center [816, 533] width 84 height 37
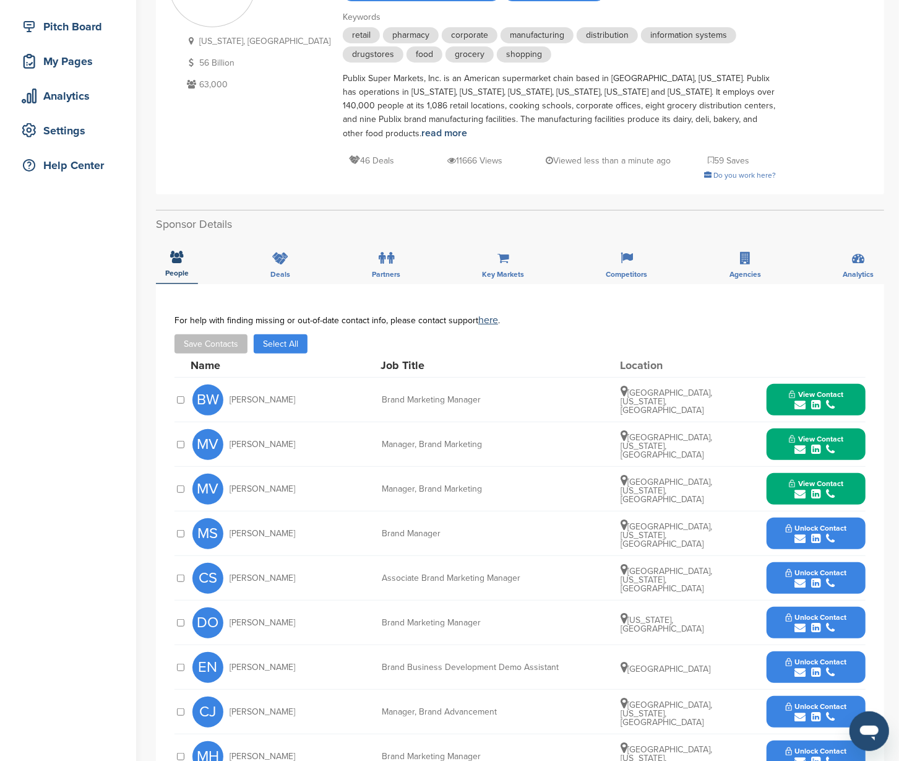
scroll to position [234, 0]
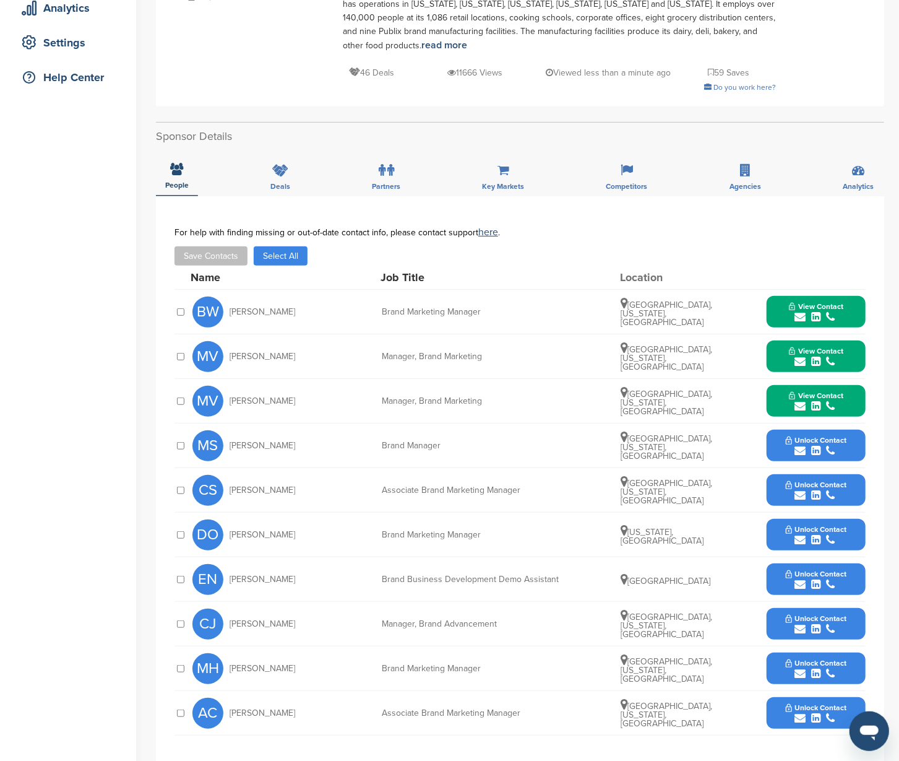
click at [851, 441] on button "Unlock Contact" at bounding box center [816, 445] width 91 height 37
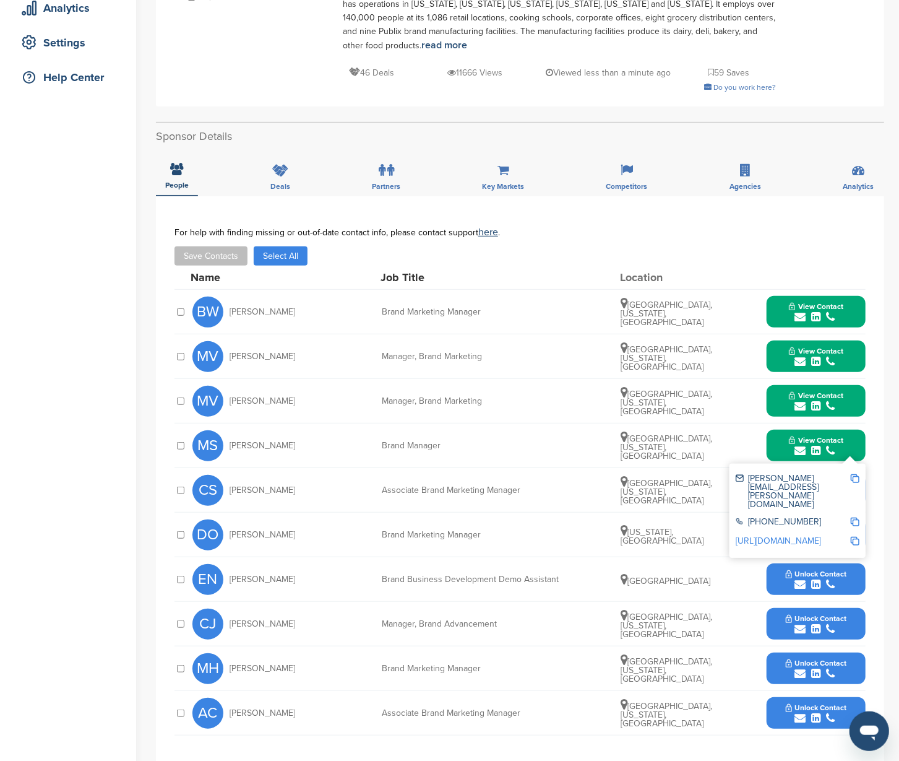
click at [852, 475] on img at bounding box center [855, 478] width 9 height 9
click at [857, 440] on button "View Contact" at bounding box center [816, 445] width 84 height 37
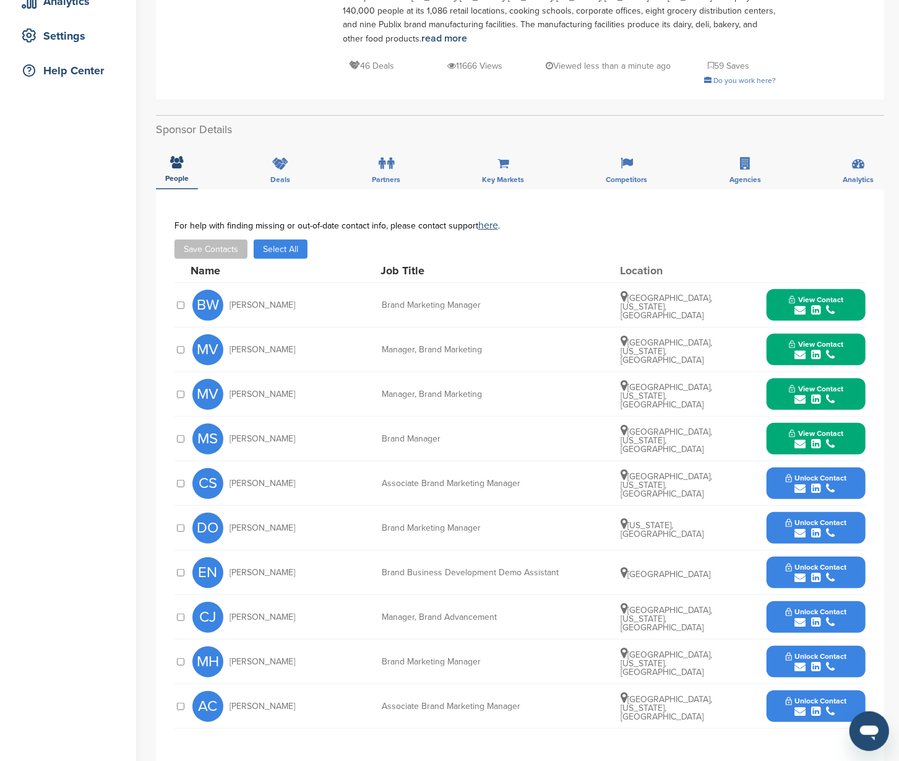
scroll to position [277, 0]
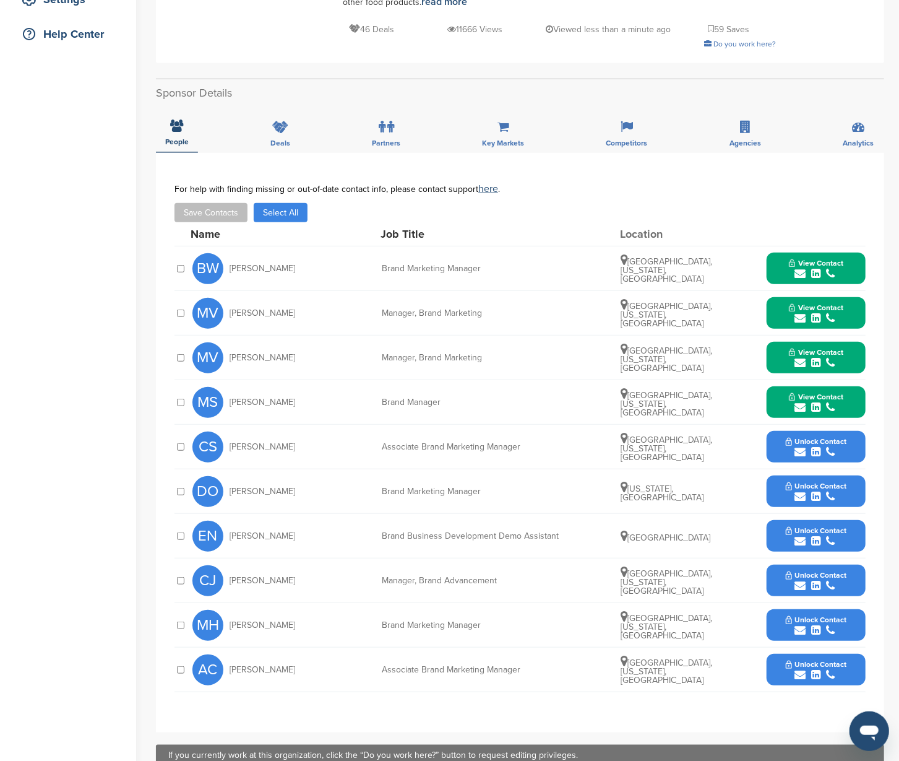
click at [858, 453] on button "Unlock Contact" at bounding box center [816, 446] width 91 height 37
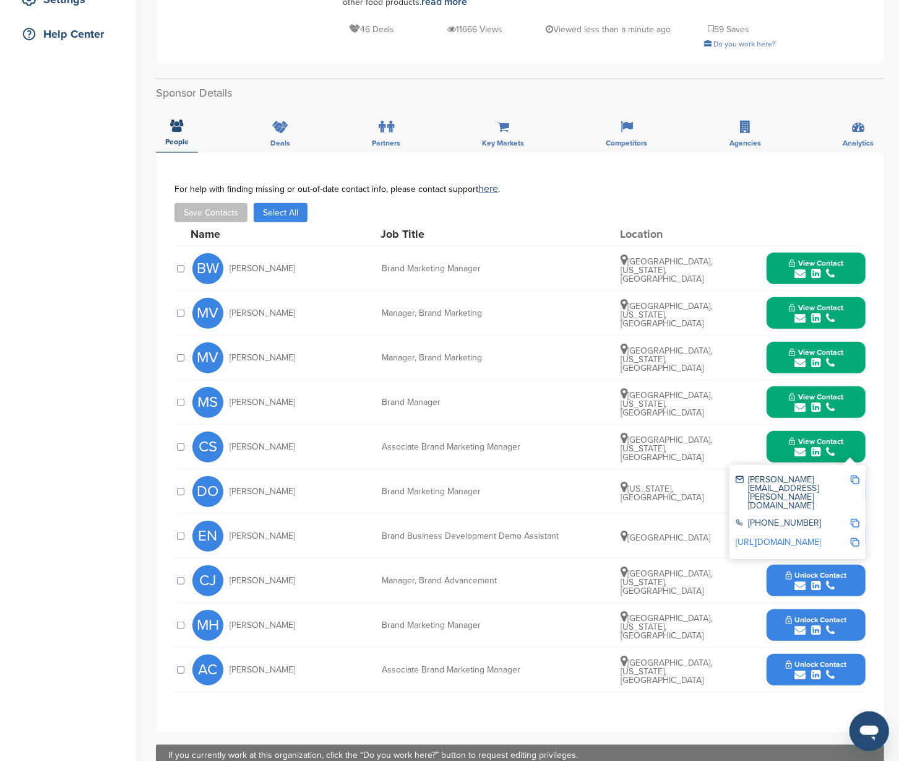
click at [857, 476] on img at bounding box center [855, 479] width 9 height 9
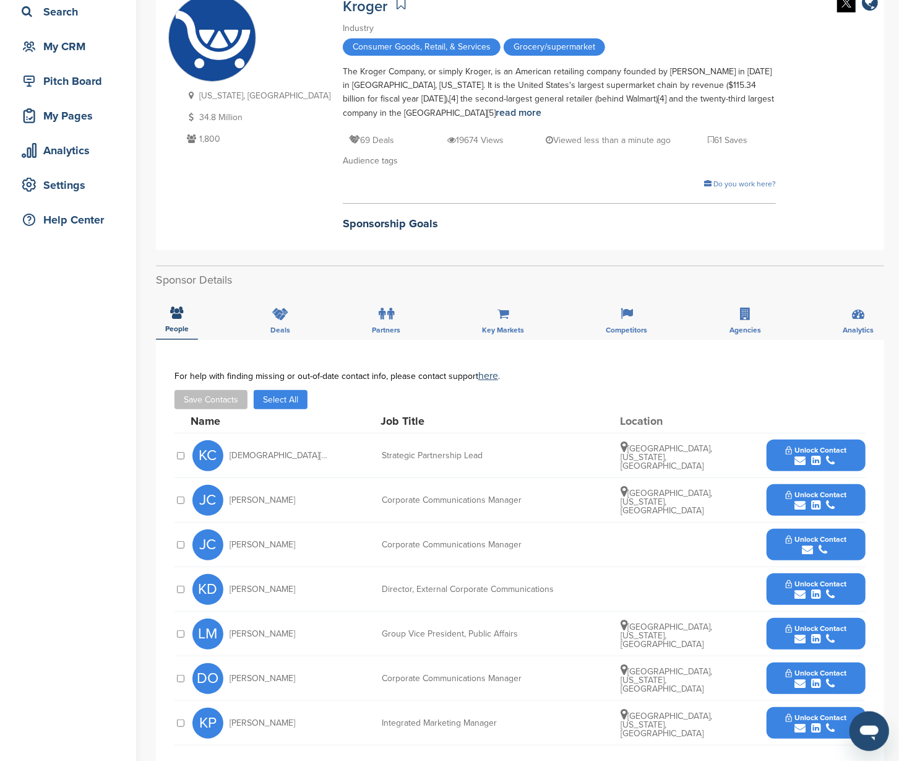
scroll to position [137, 0]
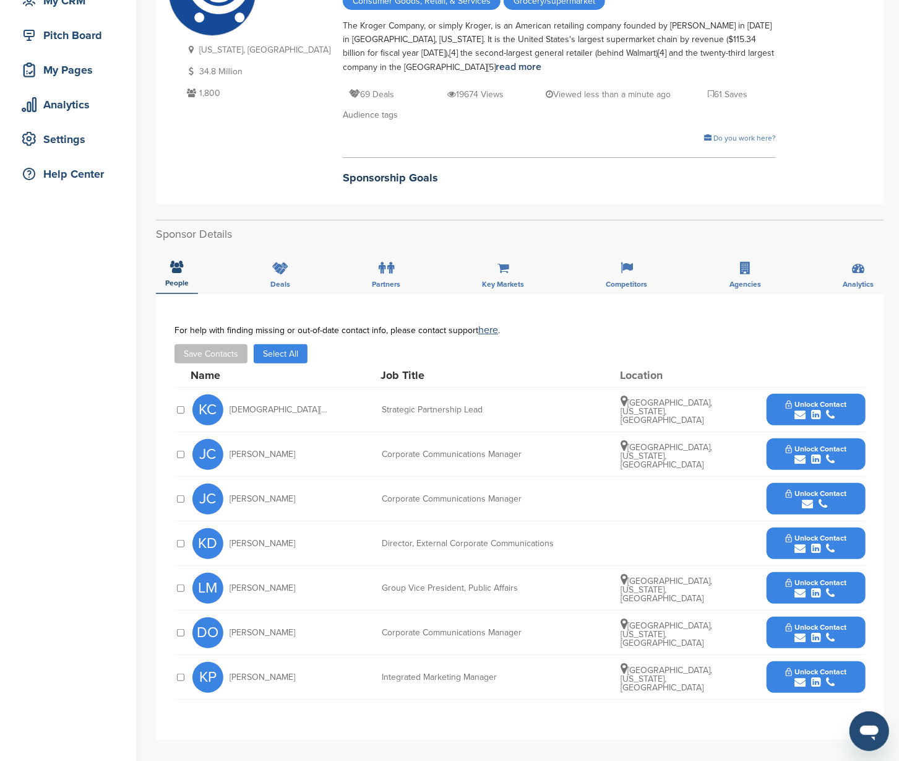
click at [855, 453] on button "Unlock Contact" at bounding box center [816, 454] width 91 height 37
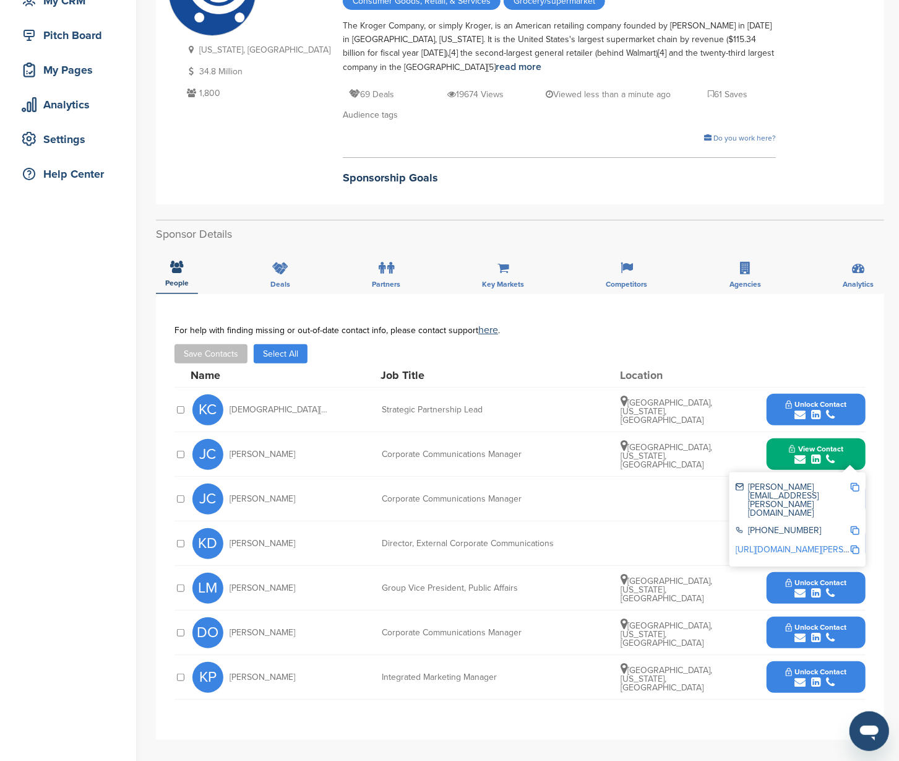
click at [857, 483] on img at bounding box center [855, 487] width 9 height 9
click at [854, 449] on button "View Contact" at bounding box center [816, 454] width 84 height 37
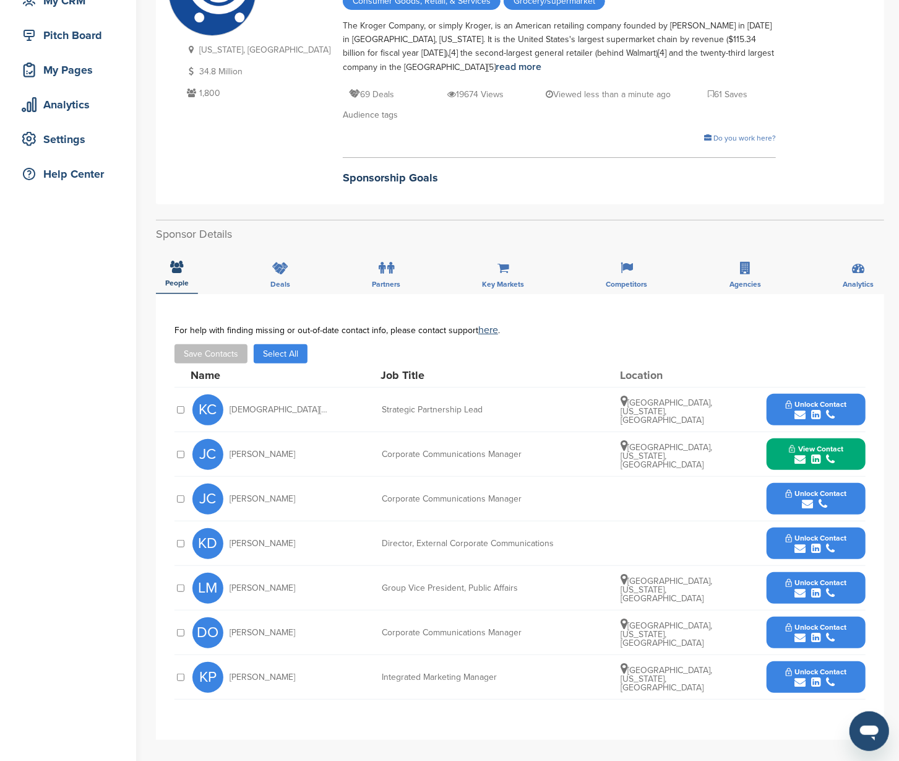
click at [852, 486] on button "Unlock Contact" at bounding box center [816, 498] width 91 height 37
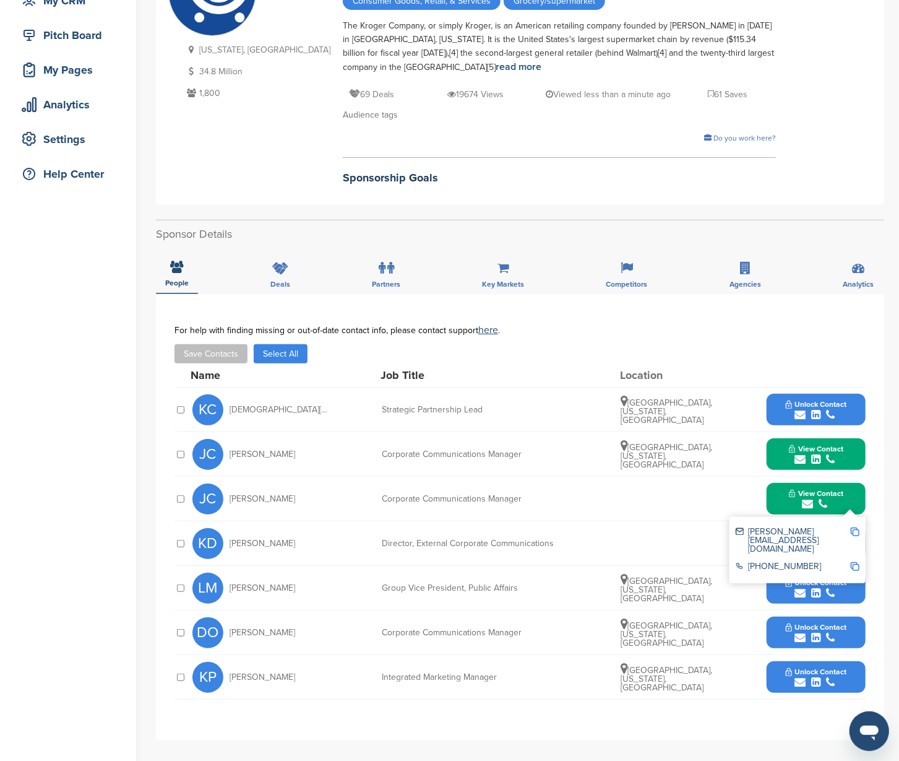
click at [853, 527] on img at bounding box center [855, 531] width 9 height 9
click at [849, 493] on button "View Contact" at bounding box center [816, 498] width 84 height 37
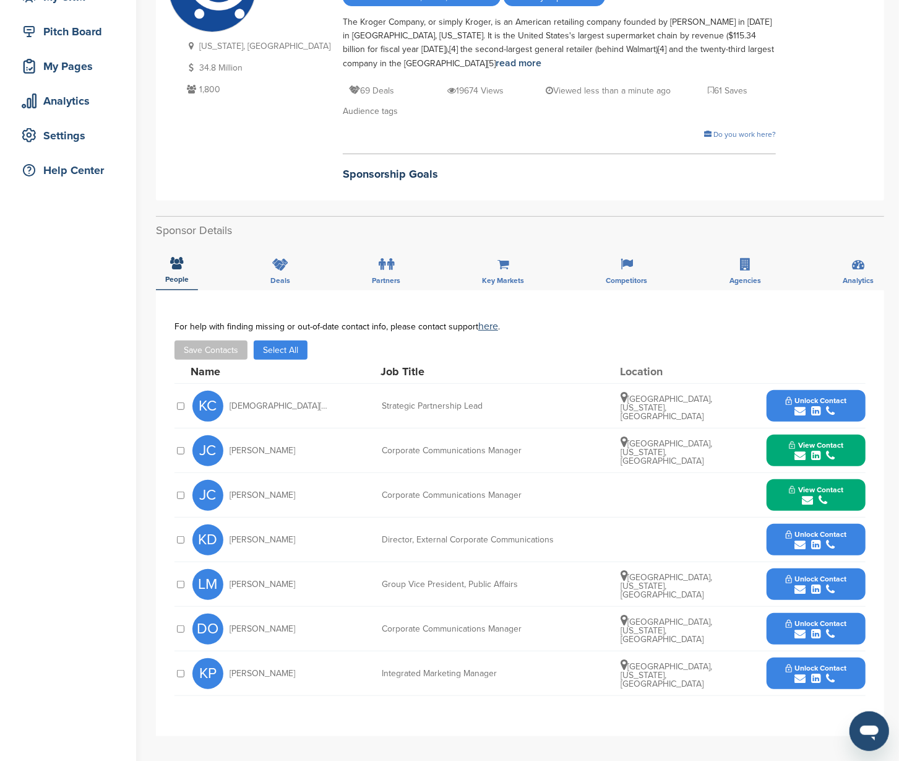
scroll to position [163, 0]
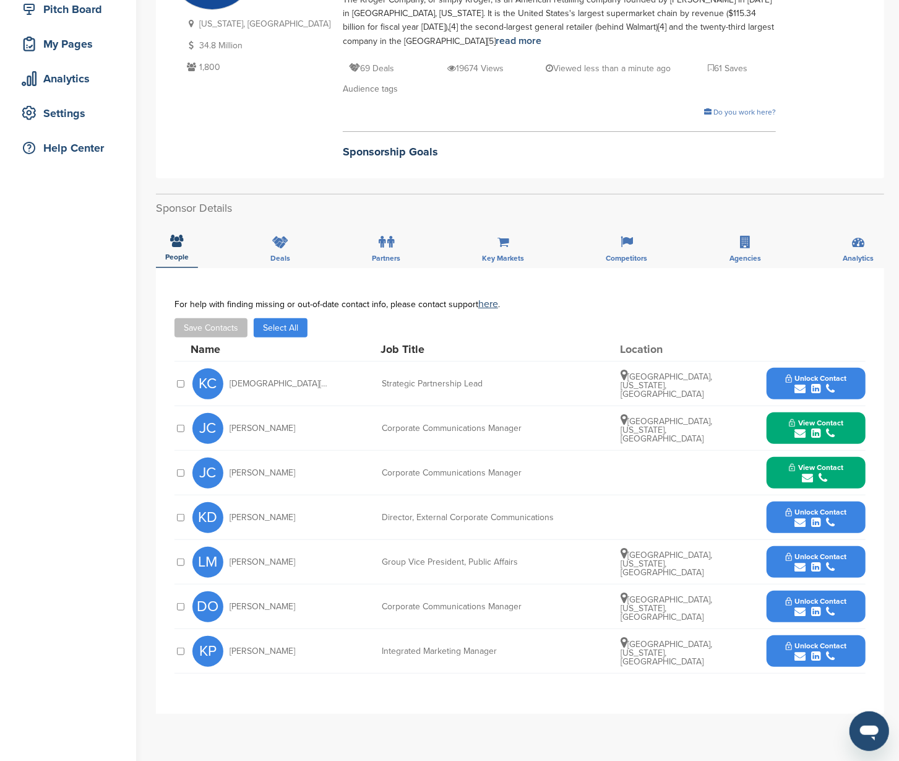
click at [855, 379] on button "Unlock Contact" at bounding box center [816, 383] width 91 height 37
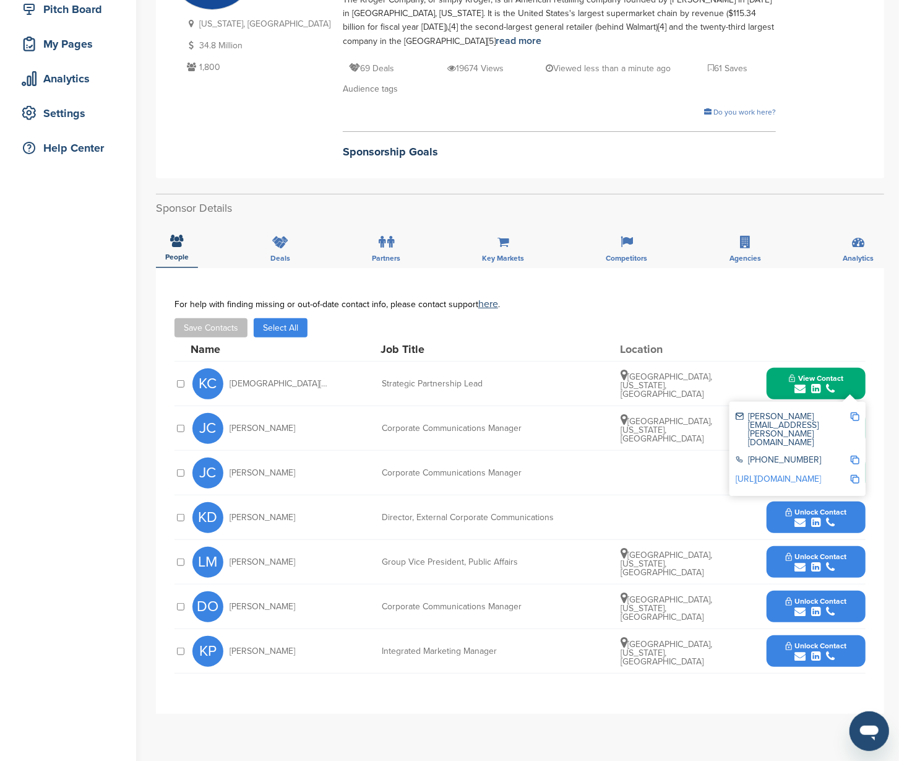
click at [858, 414] on img at bounding box center [855, 416] width 9 height 9
click at [855, 327] on div "Save Contacts Select All" at bounding box center [520, 327] width 691 height 19
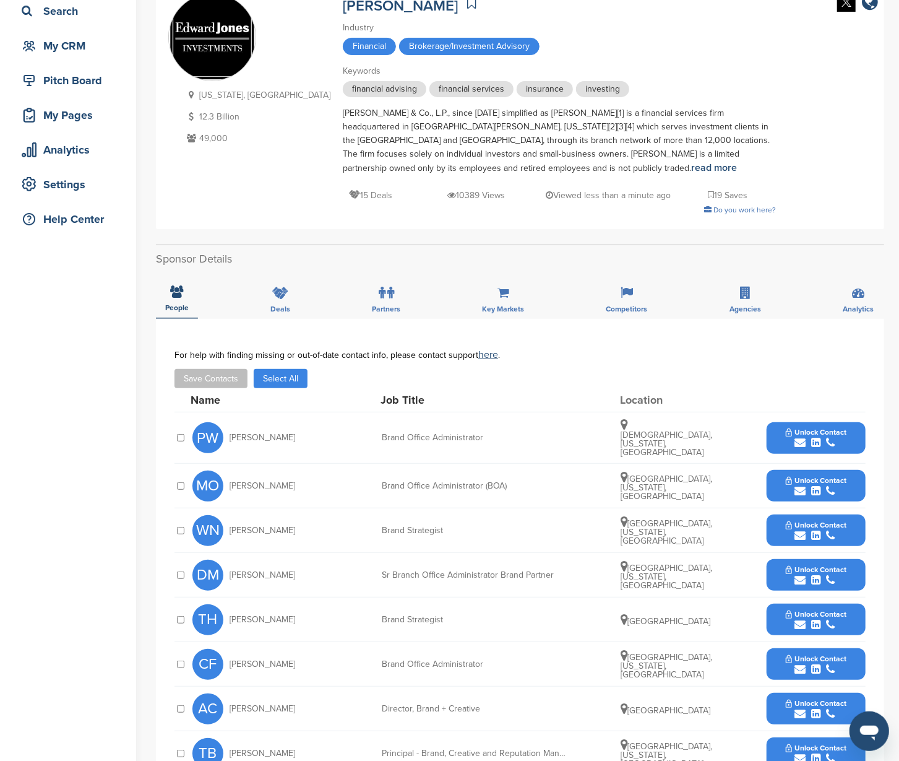
scroll to position [121, 0]
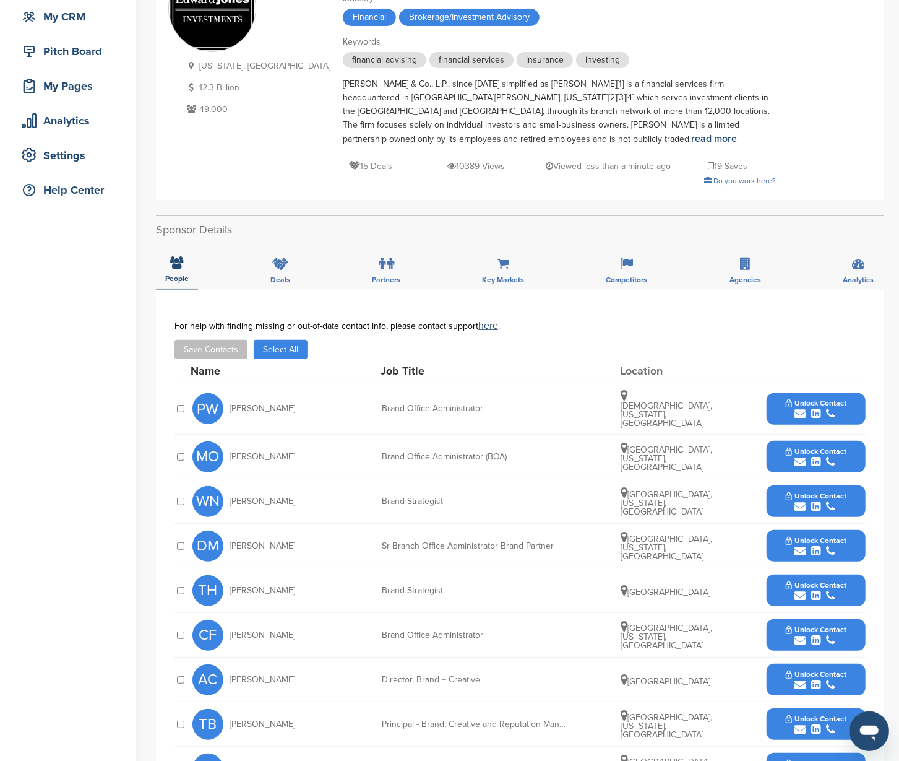
click at [853, 400] on button "Unlock Contact" at bounding box center [816, 408] width 91 height 37
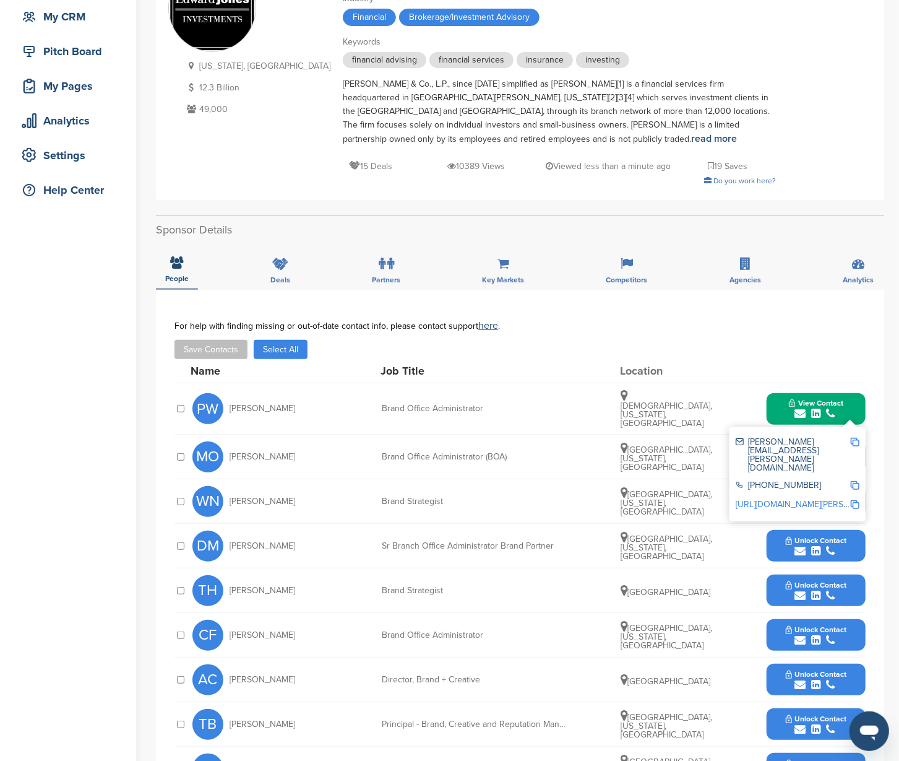
click at [773, 345] on div "Save Contacts Select All" at bounding box center [520, 349] width 691 height 19
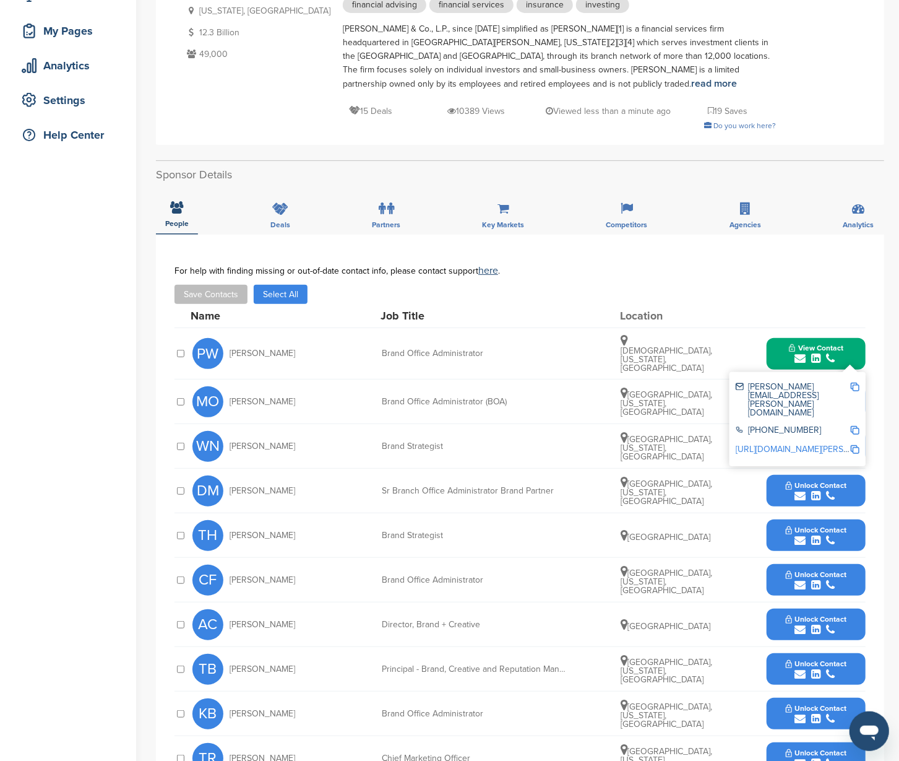
scroll to position [204, 0]
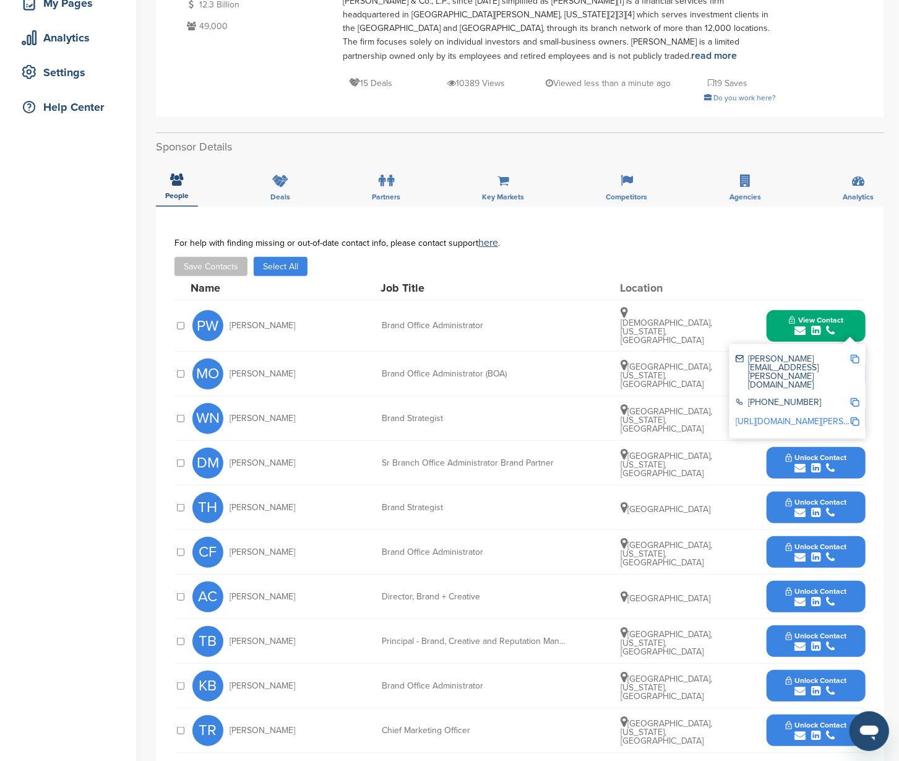
click at [853, 288] on div at bounding box center [816, 287] width 99 height 11
click at [855, 311] on button "View Contact" at bounding box center [816, 325] width 84 height 37
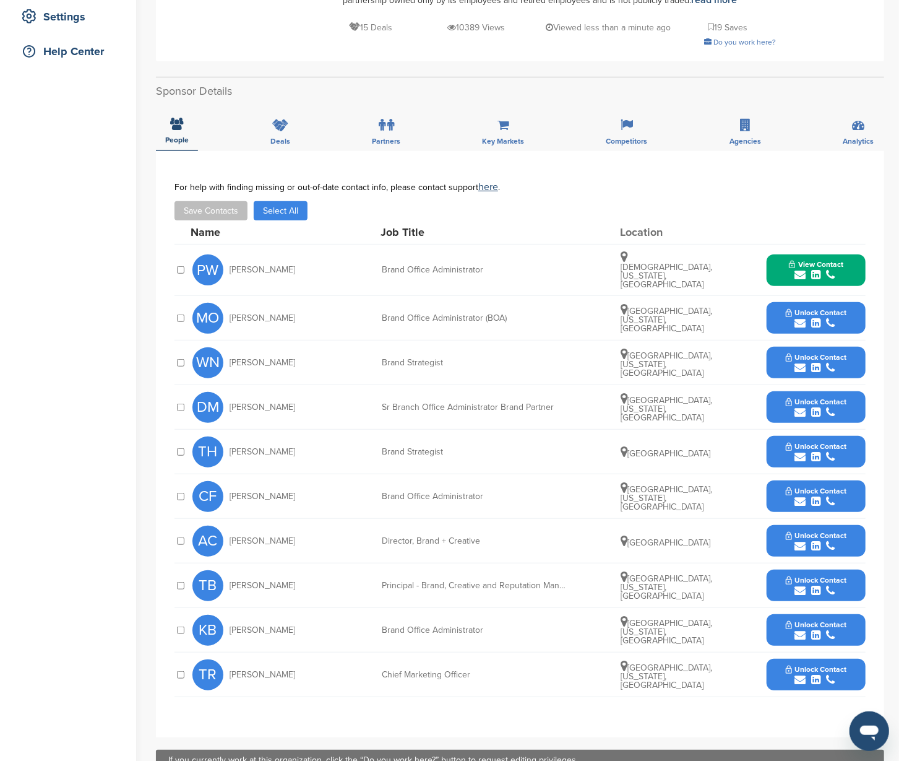
scroll to position [297, 0]
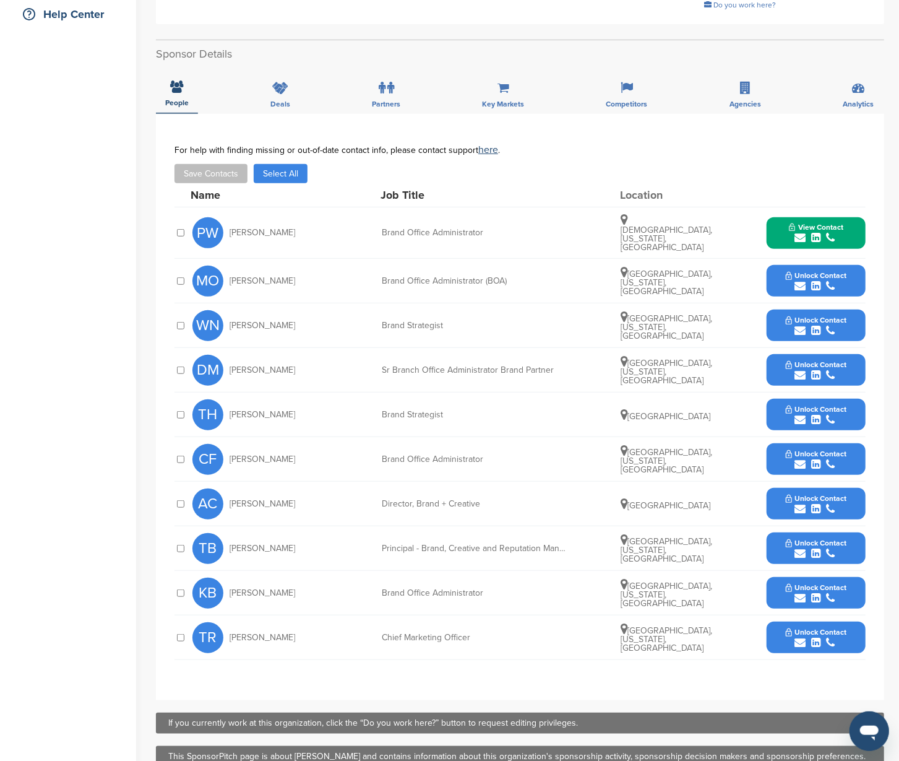
click at [857, 487] on button "Unlock Contact" at bounding box center [816, 503] width 91 height 37
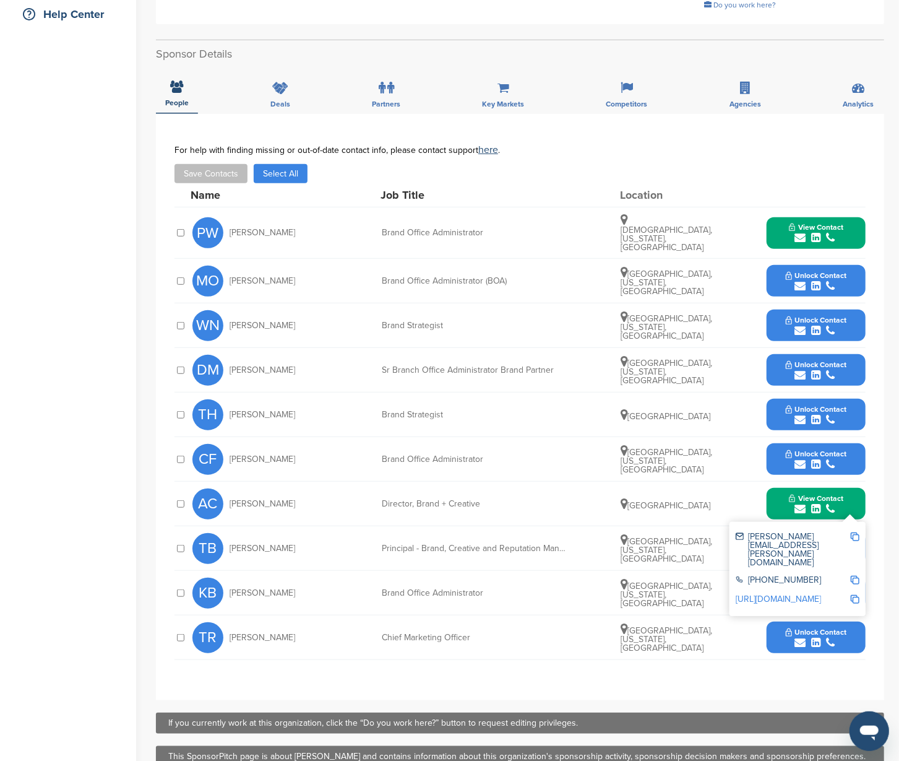
click at [852, 532] on img at bounding box center [855, 536] width 9 height 9
click at [855, 489] on button "View Contact" at bounding box center [816, 503] width 84 height 37
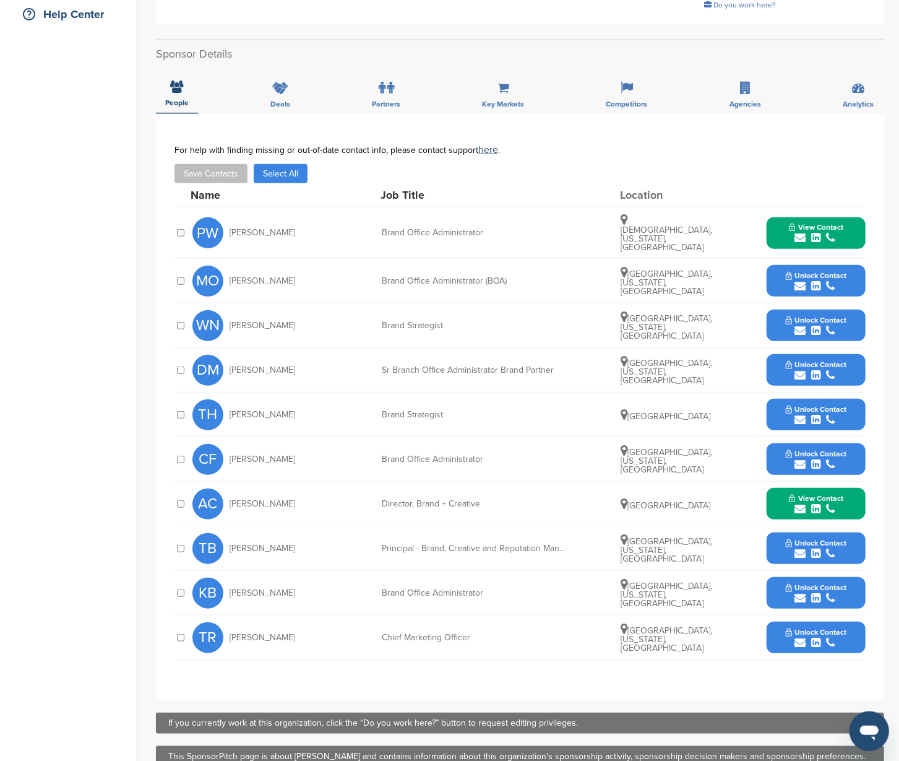
click at [848, 226] on button "View Contact" at bounding box center [816, 232] width 84 height 37
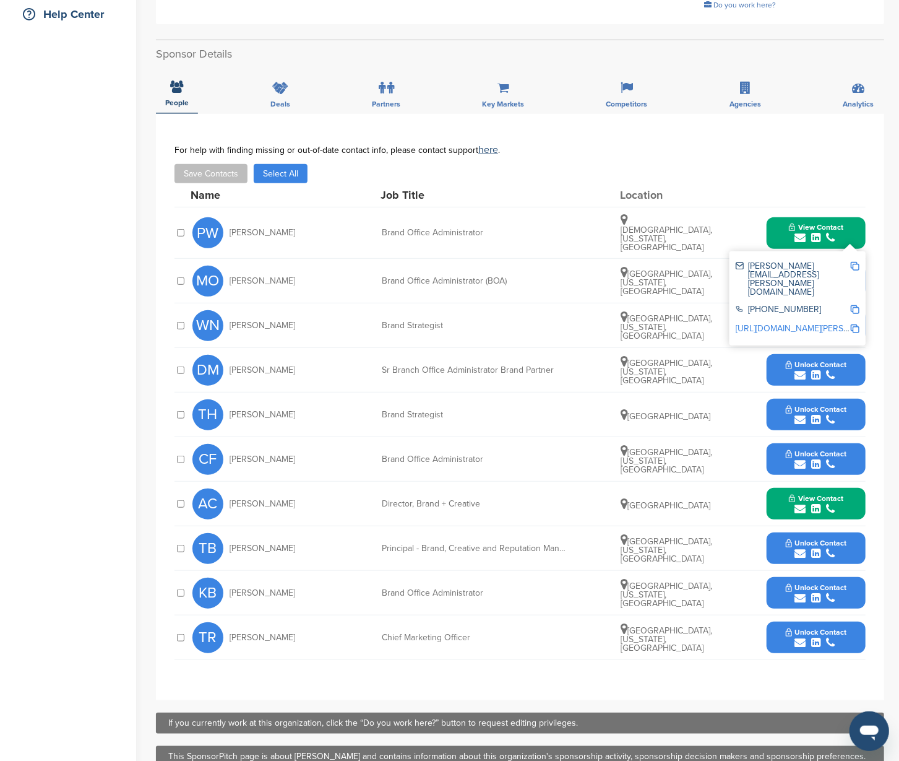
click at [852, 262] on img at bounding box center [855, 266] width 9 height 9
click at [858, 219] on button "View Contact" at bounding box center [816, 232] width 84 height 37
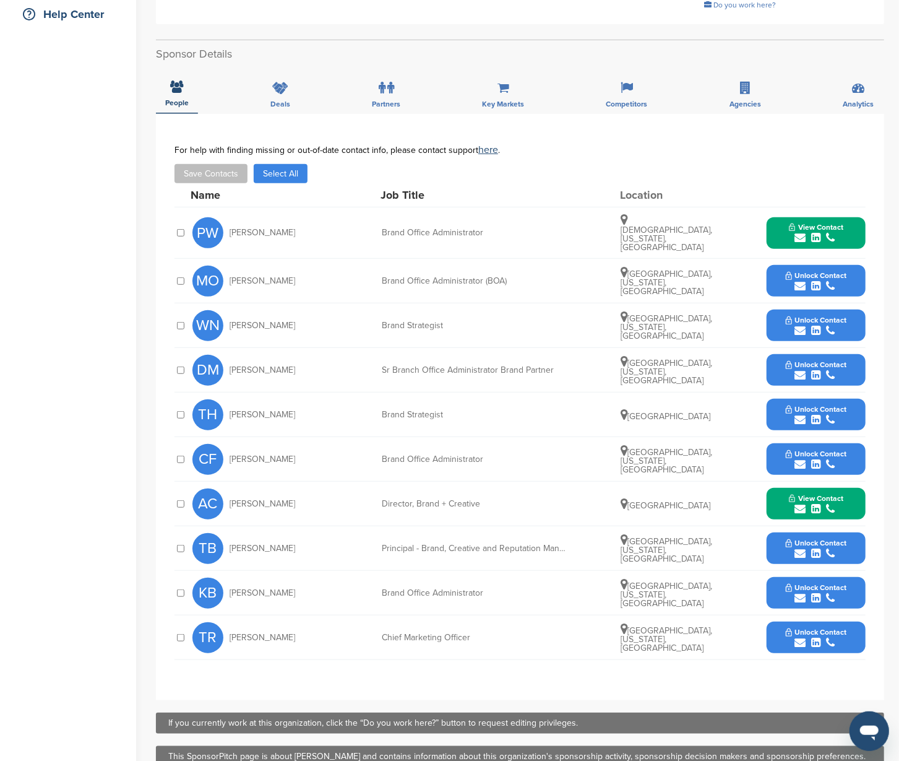
click at [855, 266] on button "Unlock Contact" at bounding box center [816, 280] width 91 height 37
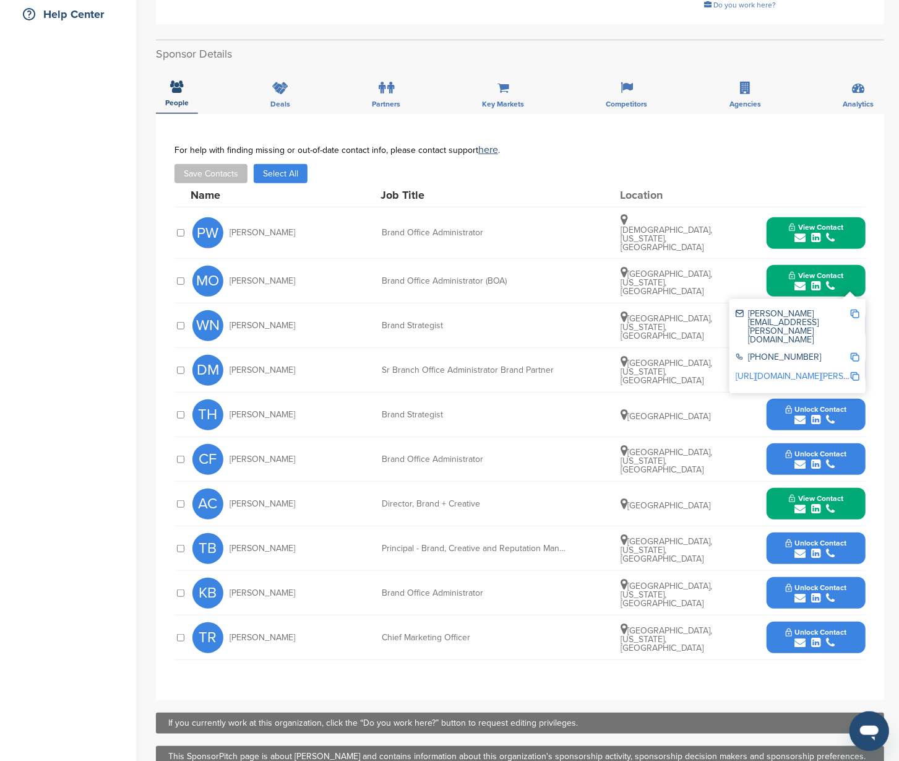
click at [852, 310] on img at bounding box center [855, 314] width 9 height 9
click at [619, 373] on div "DM [PERSON_NAME] Sr Branch Office Administrator Brand Partner [GEOGRAPHIC_DATA]…" at bounding box center [530, 370] width 674 height 44
click at [857, 273] on button "View Contact" at bounding box center [816, 280] width 84 height 37
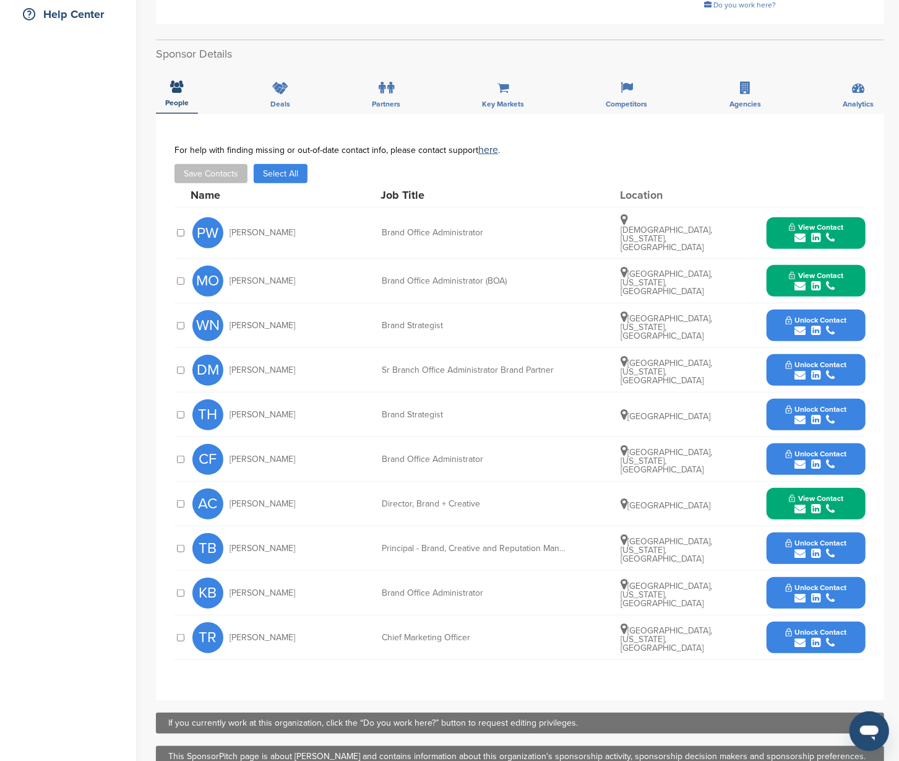
click at [855, 539] on button "Unlock Contact" at bounding box center [816, 548] width 91 height 37
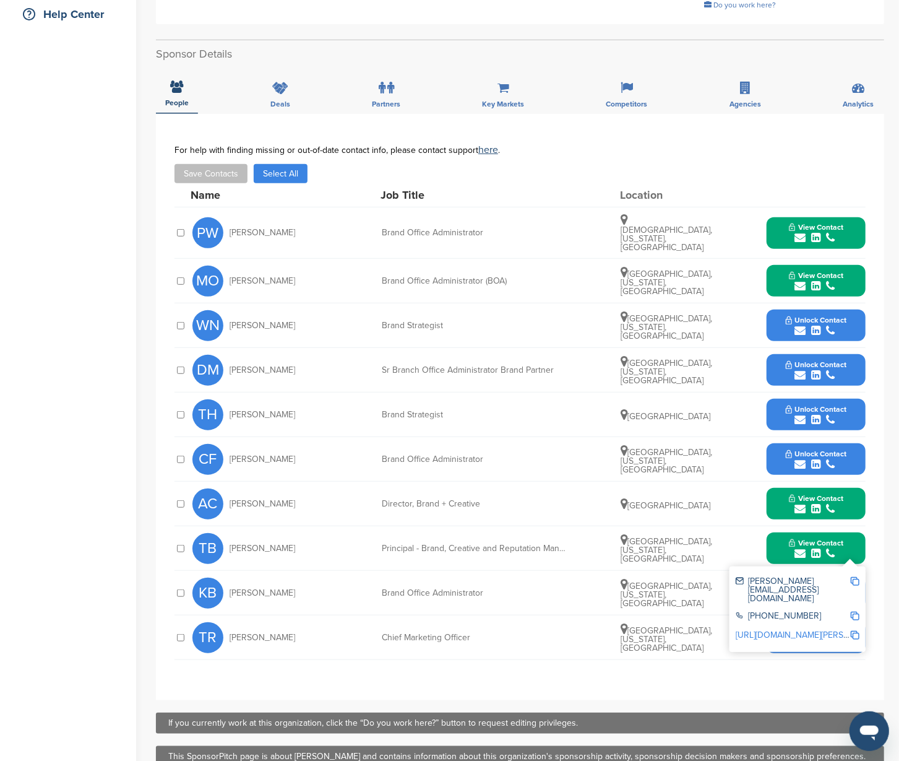
click at [857, 577] on img at bounding box center [855, 581] width 9 height 9
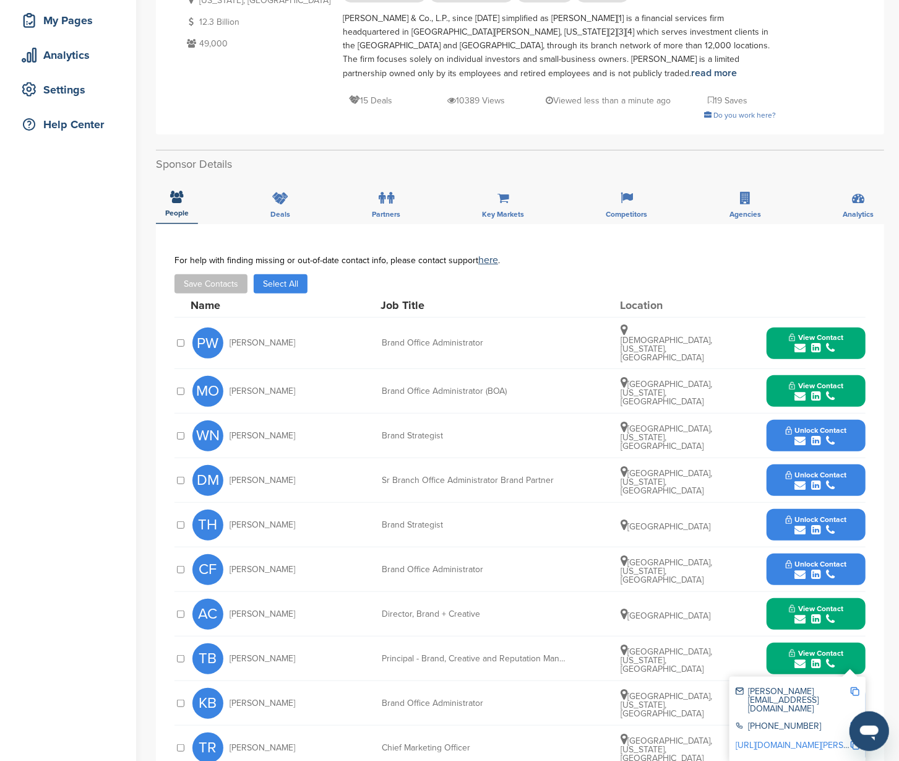
scroll to position [0, 0]
